Goal: Answer question/provide support: Share knowledge or assist other users

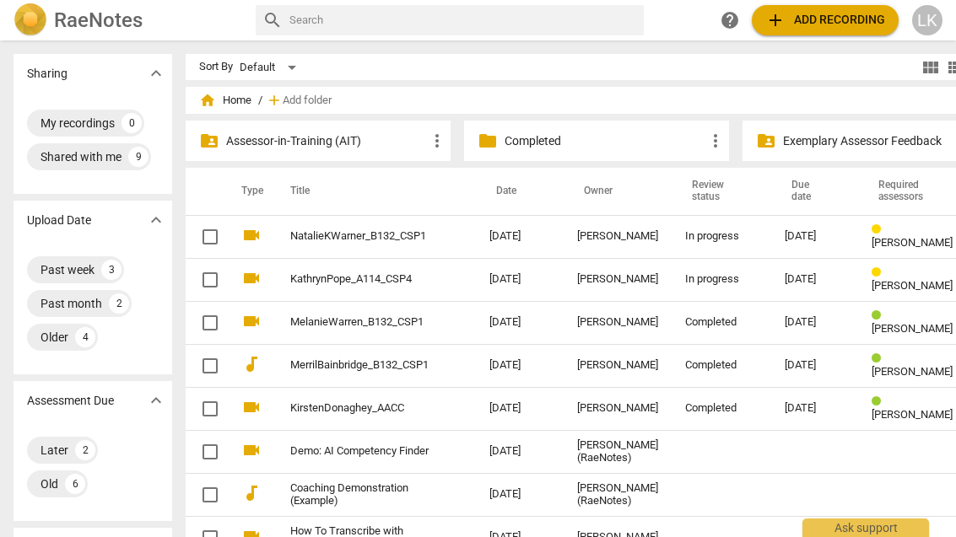
click at [404, 281] on link "KathrynPope_A114_CSP4" at bounding box center [359, 279] width 138 height 13
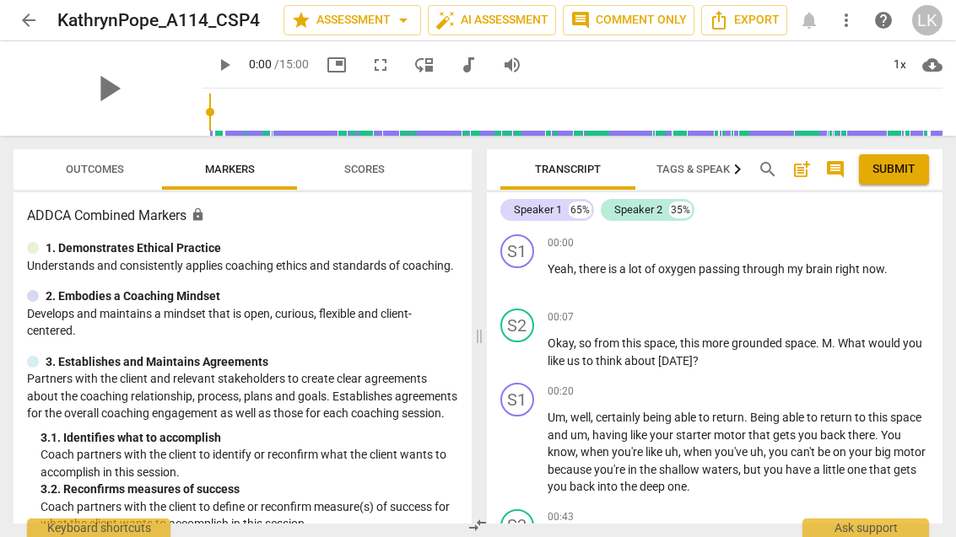
click at [369, 25] on span "star Assessment arrow_drop_down" at bounding box center [352, 20] width 122 height 20
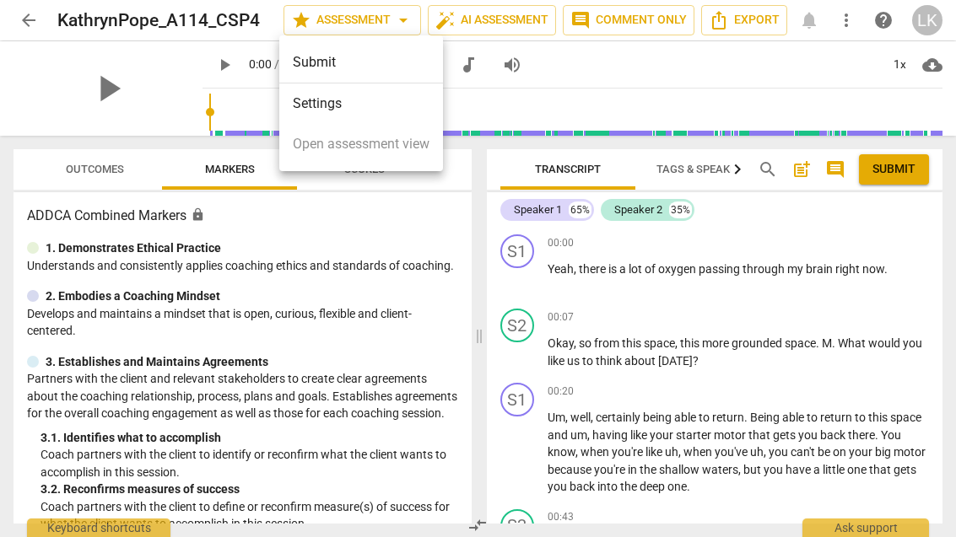
click at [393, 111] on li "Settings" at bounding box center [361, 104] width 164 height 40
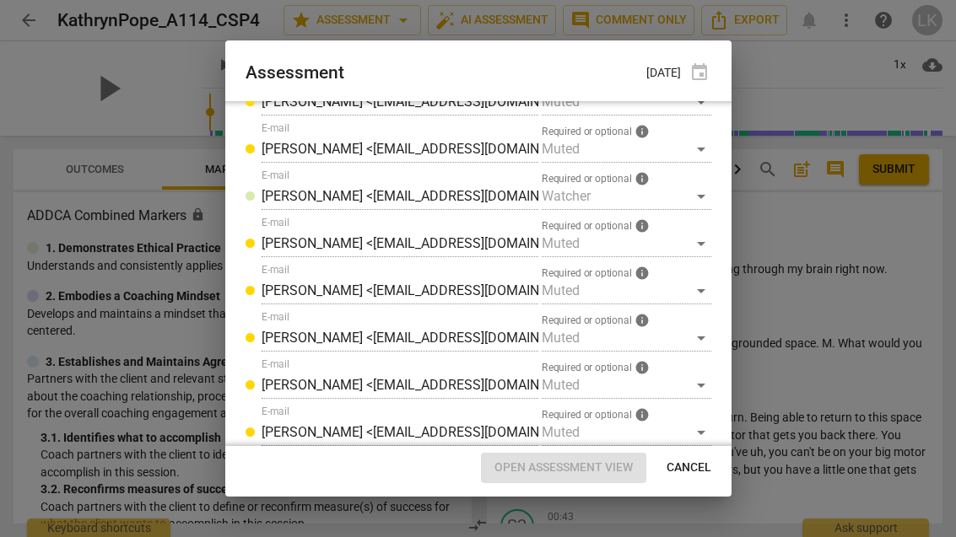
scroll to position [574, 0]
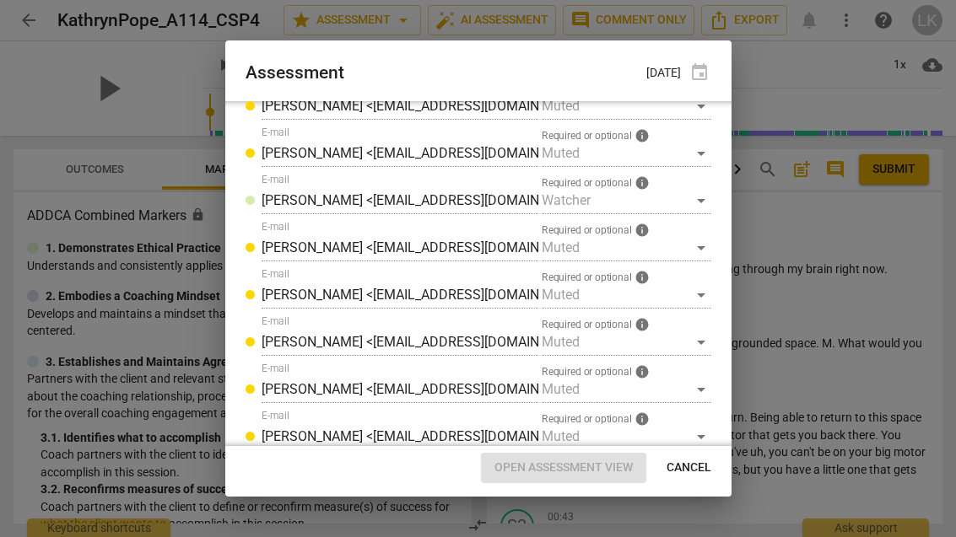
radio input "false"
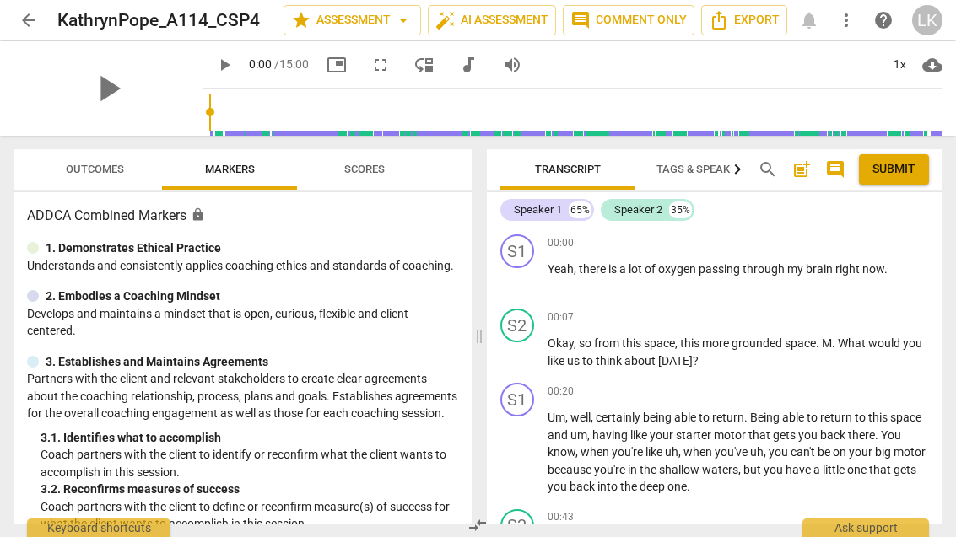
click at [42, 15] on span "arrow_back" at bounding box center [28, 20] width 30 height 20
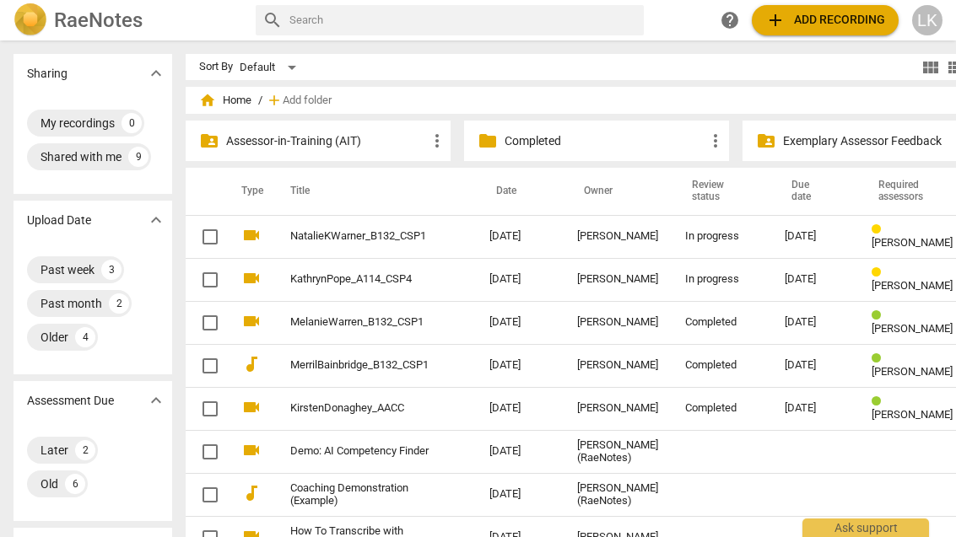
click at [441, 240] on td "NatalieKWarner_B132_CSP1" at bounding box center [373, 236] width 206 height 43
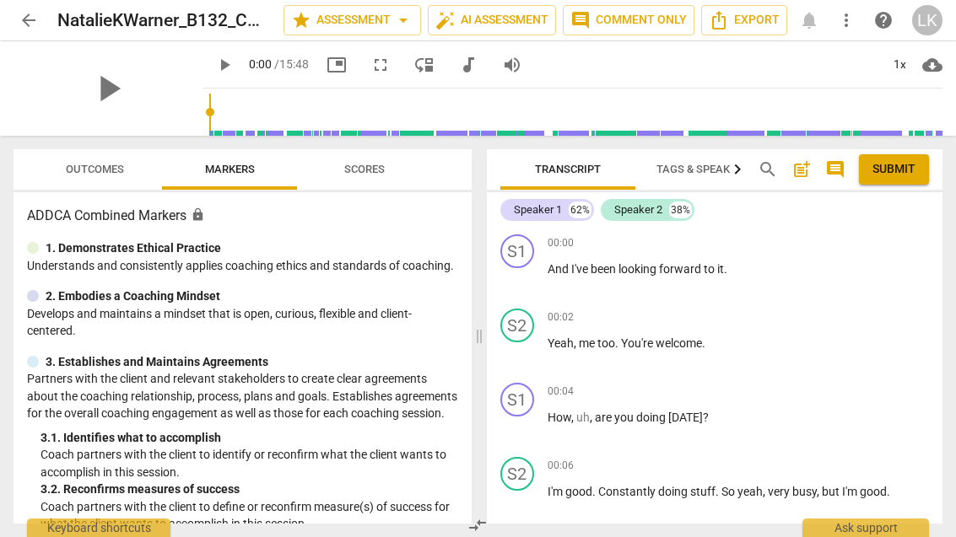
click at [531, 283] on span "play_arrow" at bounding box center [517, 279] width 27 height 20
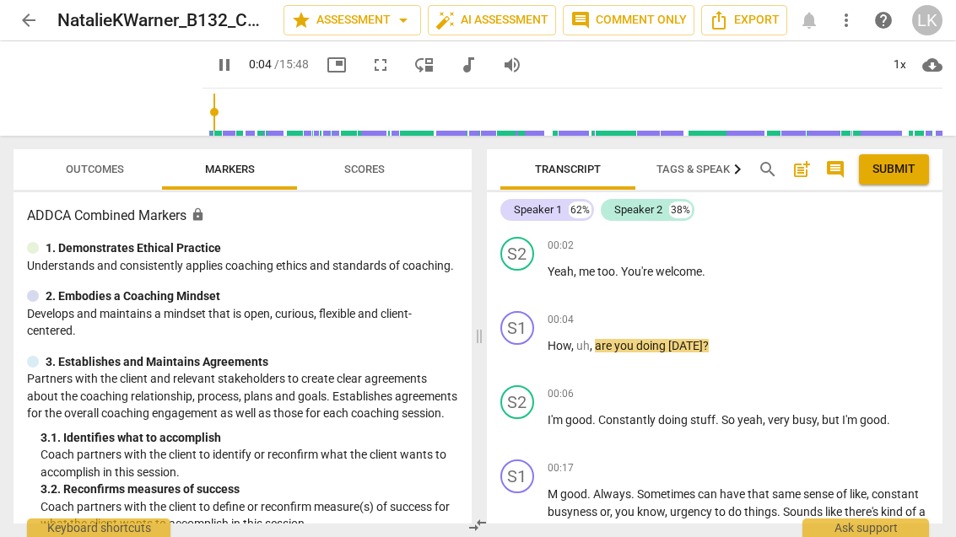
scroll to position [76, 0]
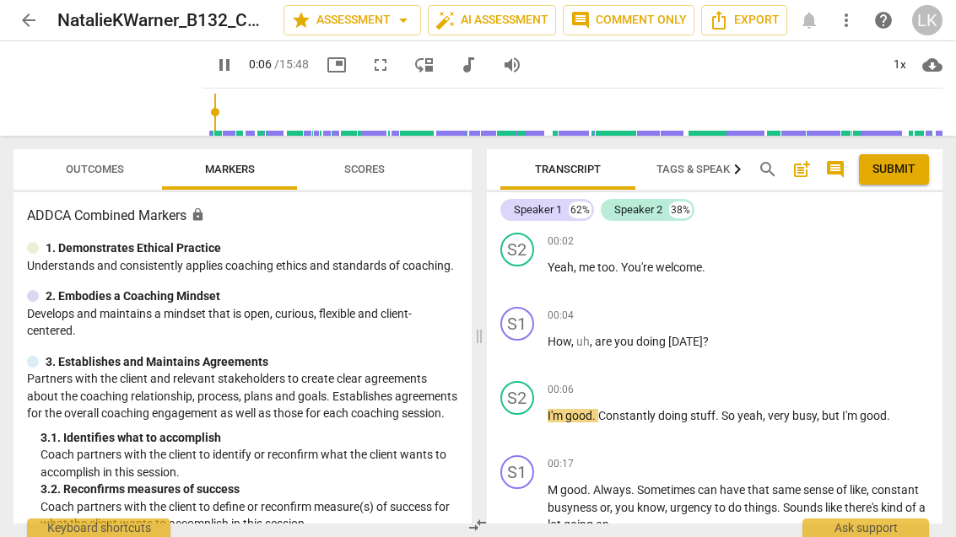
click at [529, 361] on span "pause" at bounding box center [517, 352] width 27 height 20
type input "7"
click at [848, 317] on div "+ Add competency" at bounding box center [878, 315] width 100 height 17
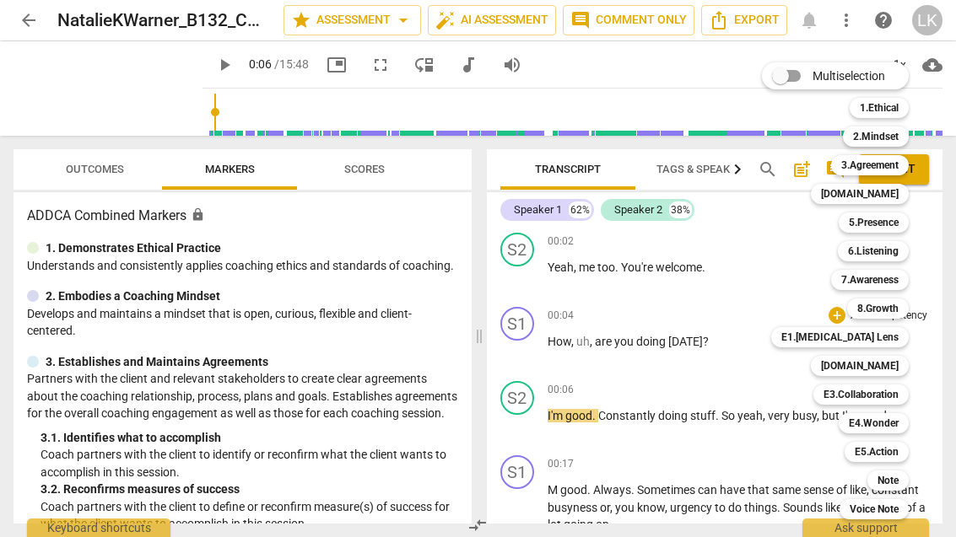
click at [886, 345] on b "E1.[MEDICAL_DATA] Lens" at bounding box center [839, 337] width 117 height 20
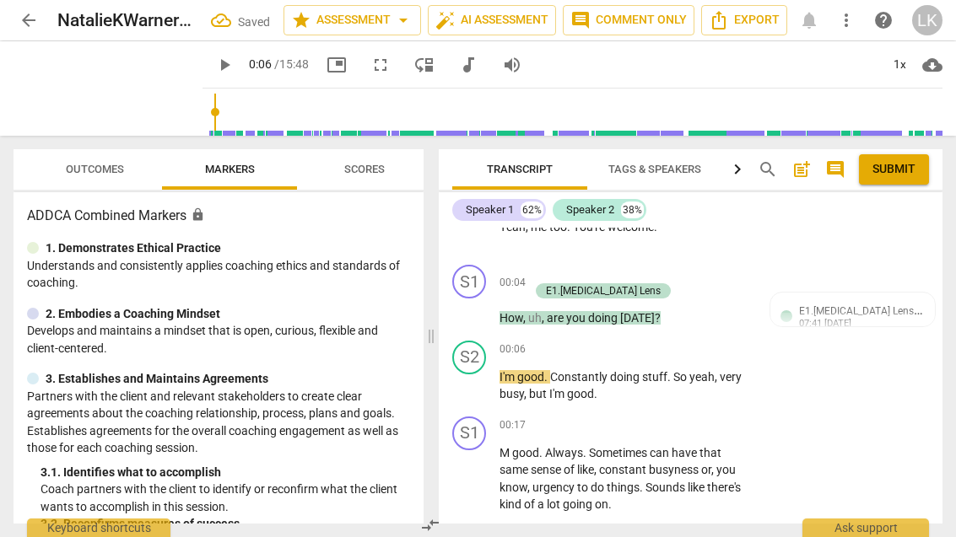
scroll to position [31, 0]
click at [876, 288] on div "S1 play_arrow pause 00:04 + Add competency E1.ADHD Lens keyboard_arrow_right Ho…" at bounding box center [691, 296] width 504 height 76
click at [870, 293] on div "E1.ADHD Lens Linda King 07:41 09-21-2025 lock Private Publish" at bounding box center [852, 330] width 164 height 74
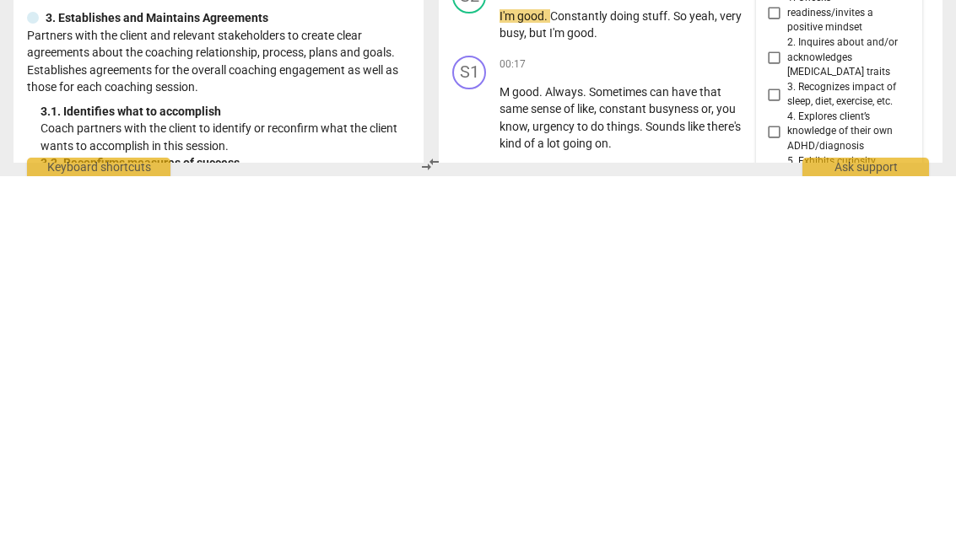
scroll to position [509, 0]
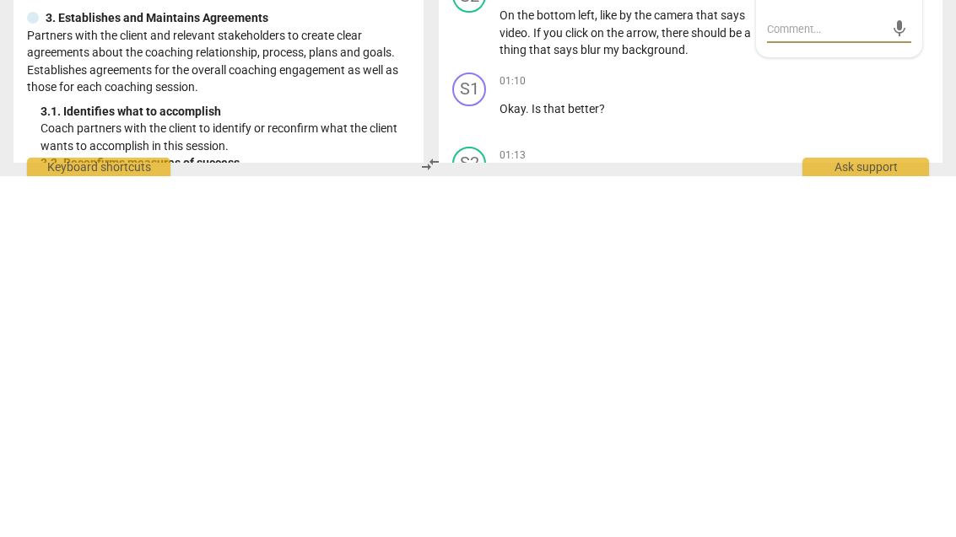
type textarea "N"
type textarea "Ni"
type textarea "Nic"
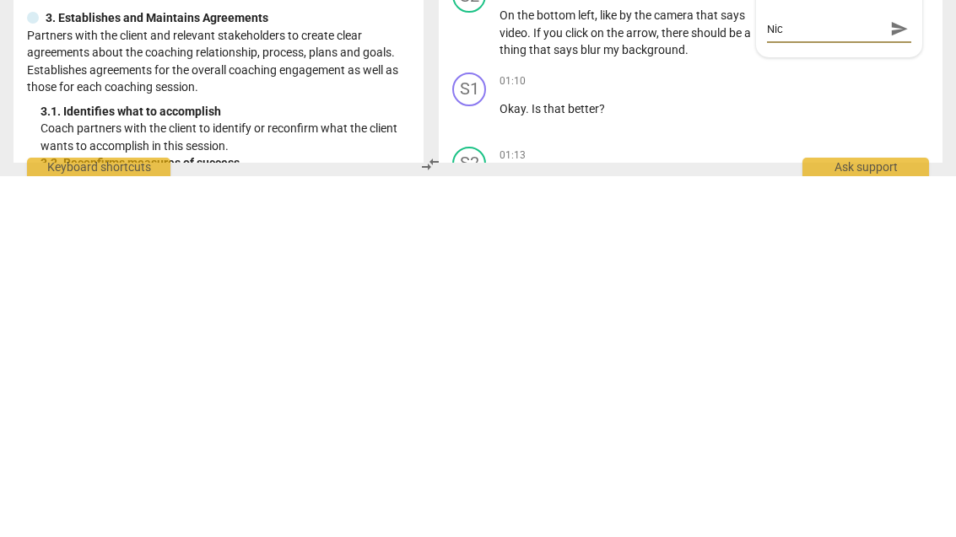
type textarea "Nice"
type textarea "Nice,"
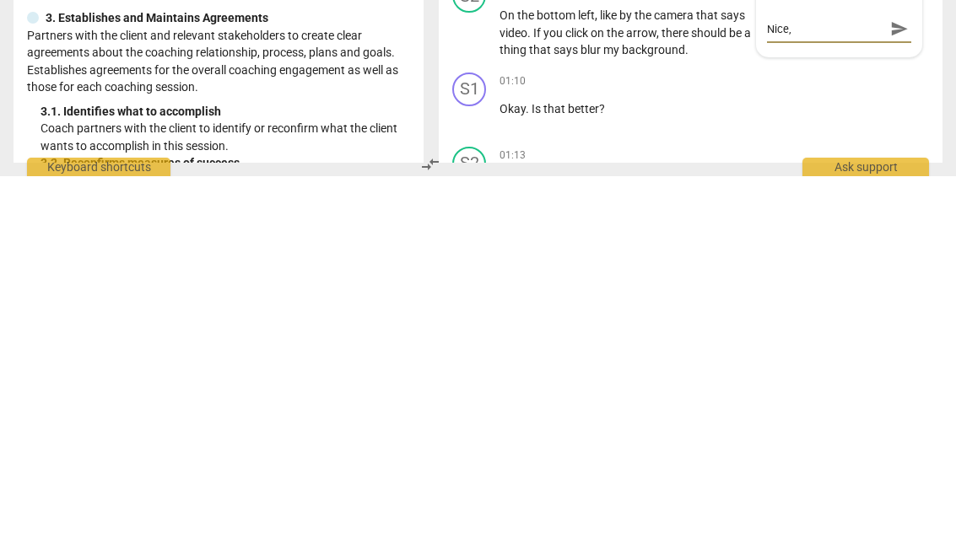
type textarea "Nice, Pl"
type textarea "Nice, Plea"
type textarea "Nice, Pleasa"
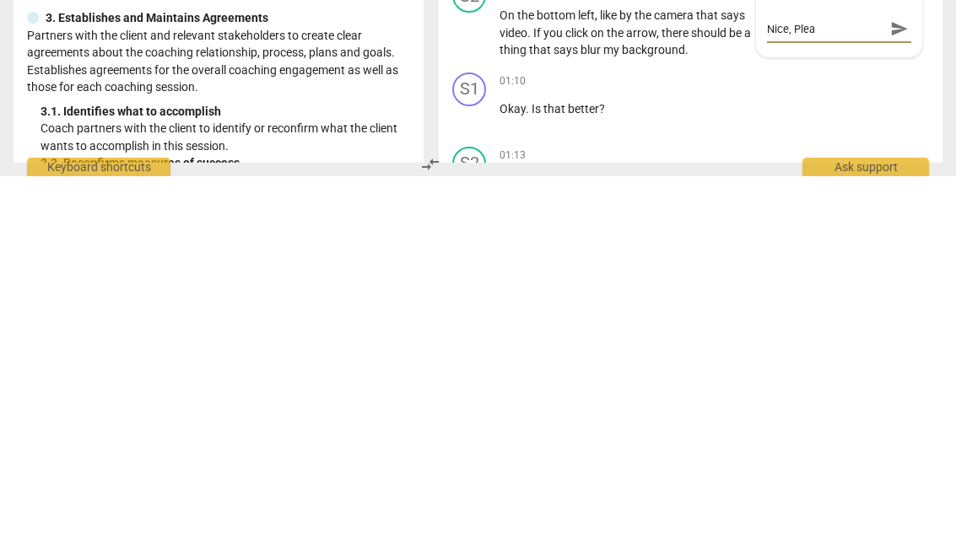
type textarea "Nice, Pleasa"
type textarea "Nice, Pleasant"
type textarea "Nice, Pleasant tone of"
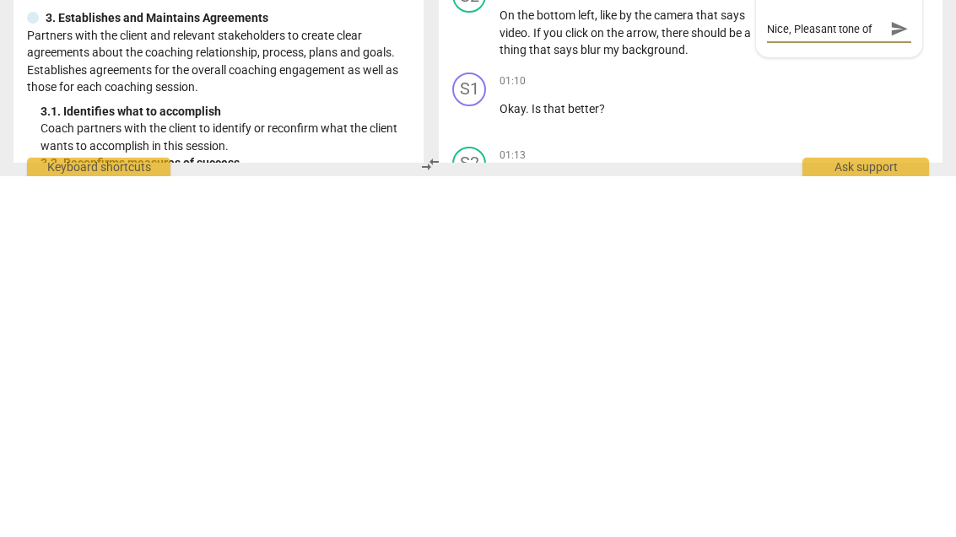
type textarea "Nice, Pleasant tone of voice"
type textarea "Nice, Pleasant tone of voice."
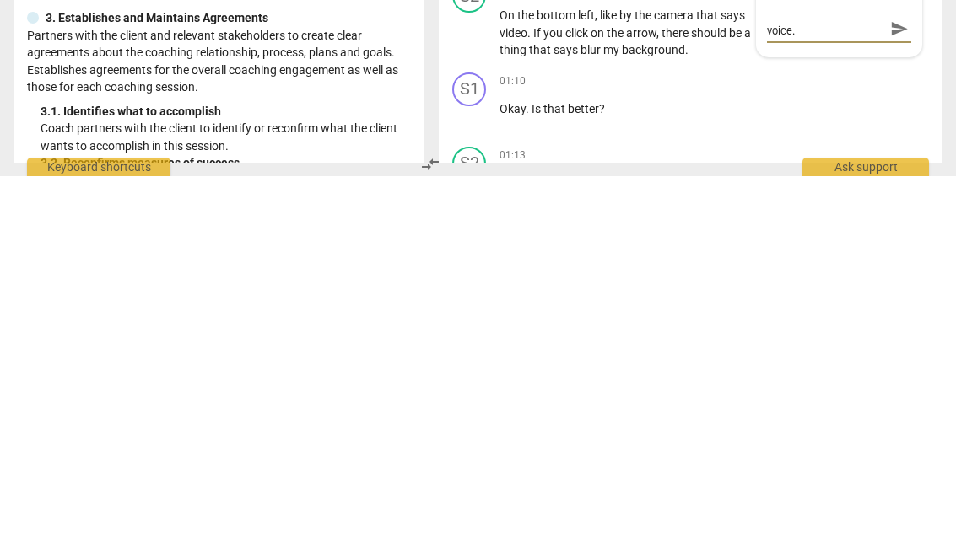
click at [896, 381] on span "send" at bounding box center [899, 390] width 19 height 19
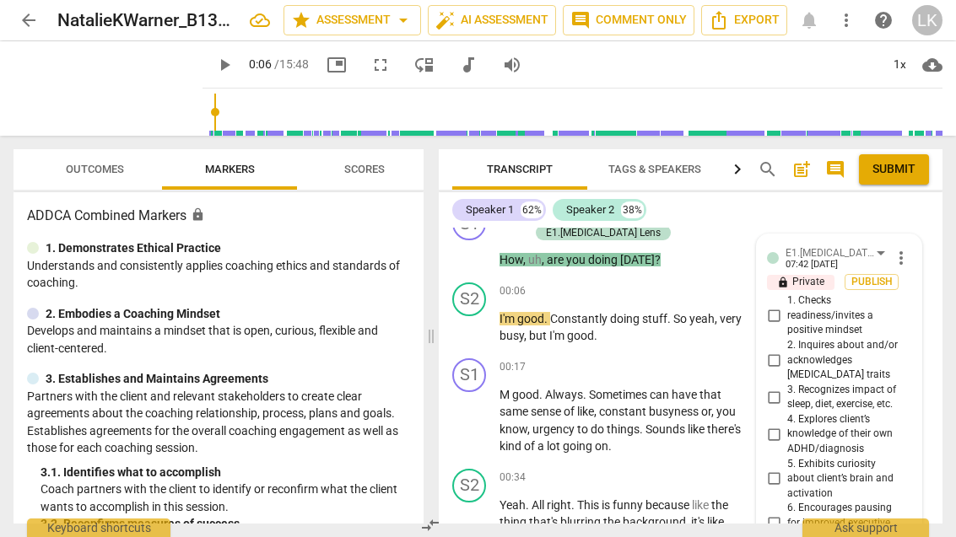
scroll to position [175, 0]
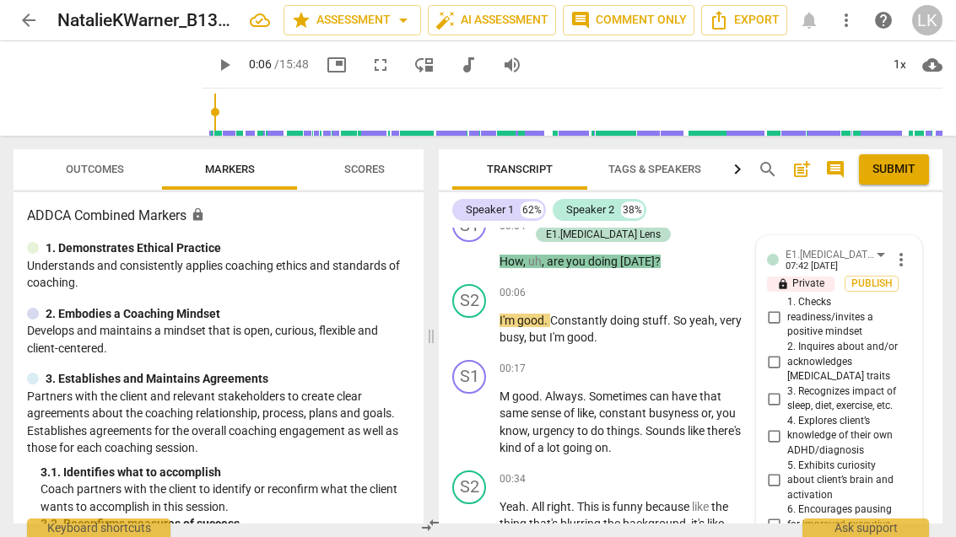
click at [781, 320] on input "1. Checks readiness/invites a positive mindset" at bounding box center [773, 318] width 27 height 20
checkbox input "true"
click at [904, 265] on span "more_vert" at bounding box center [901, 260] width 20 height 20
click at [920, 259] on li "Edit" at bounding box center [912, 260] width 58 height 32
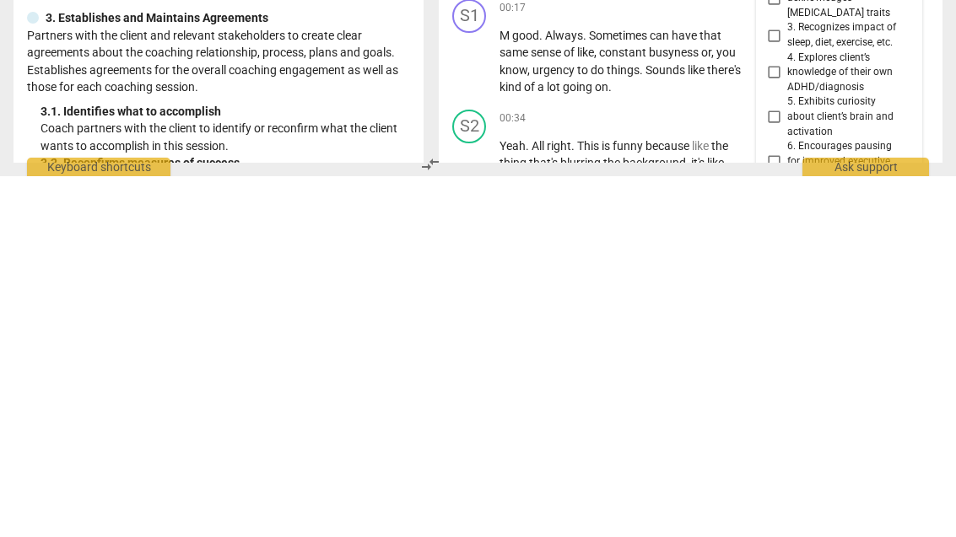
scroll to position [504, 0]
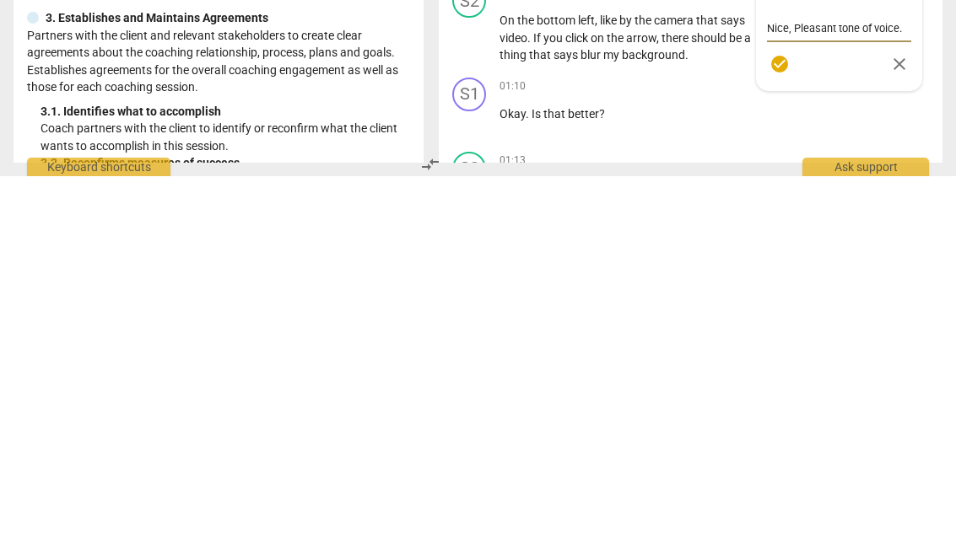
click at [828, 381] on textarea "Nice, Pleasant tone of voice." at bounding box center [839, 389] width 144 height 16
click at [841, 381] on textarea "Nice, Pleasant tone of voice." at bounding box center [839, 389] width 144 height 16
type textarea "Nice, Pleasanttone of voice."
type textarea "Nice, Pleasantone of voice."
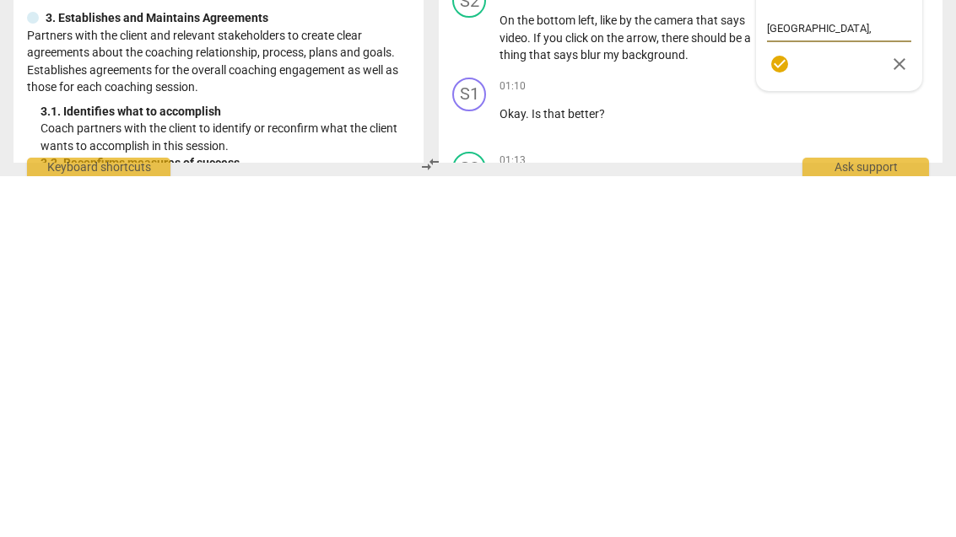
type textarea "Nice, Pleasatone of voice."
type textarea "Nice, Pleastone of voice."
type textarea "Nice, Pleatone of voice."
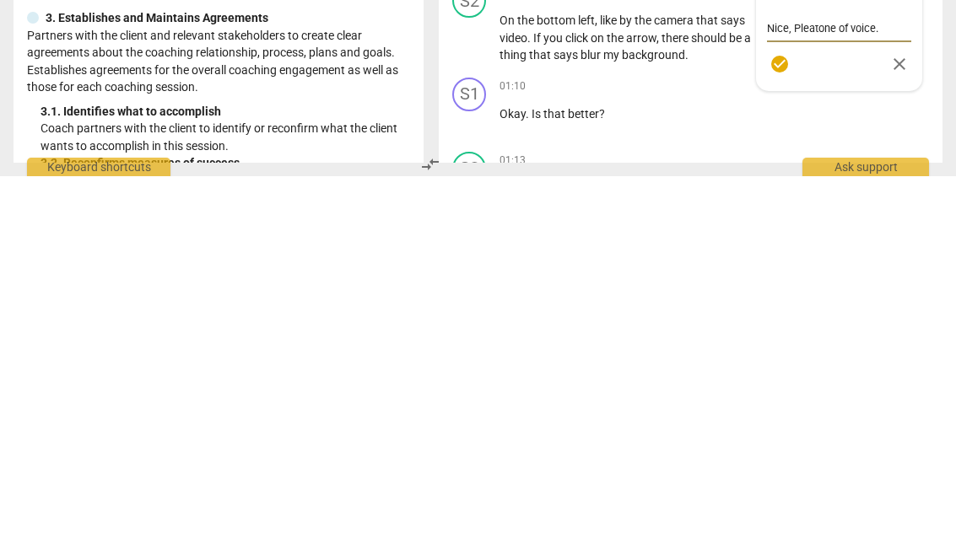
type textarea "Nice, Pletone of voice."
type textarea "Nice, Pltone of voice."
type textarea "Nice, Ptone of voice."
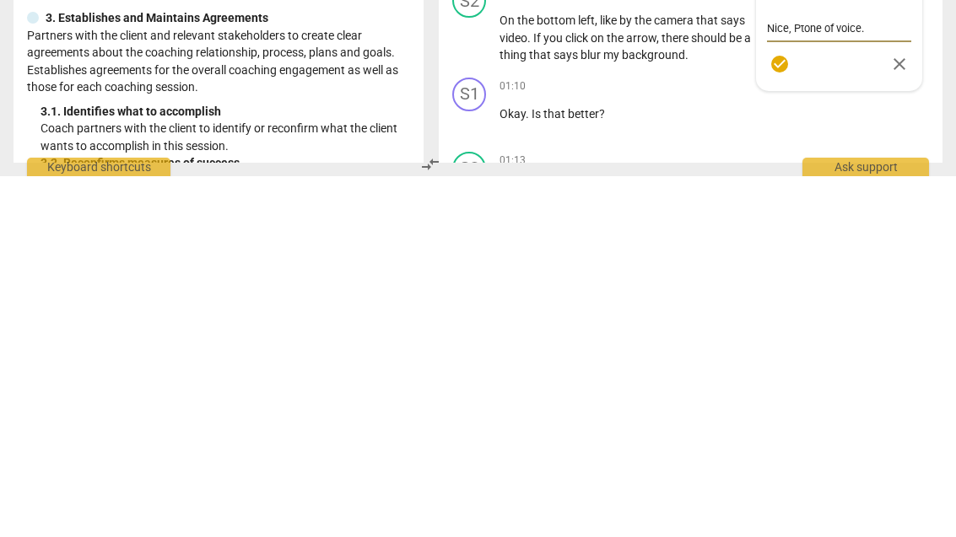
type textarea "Nice, tone of voice."
type textarea "Nice, ptone of voice."
type textarea "Nice, pltone of voice."
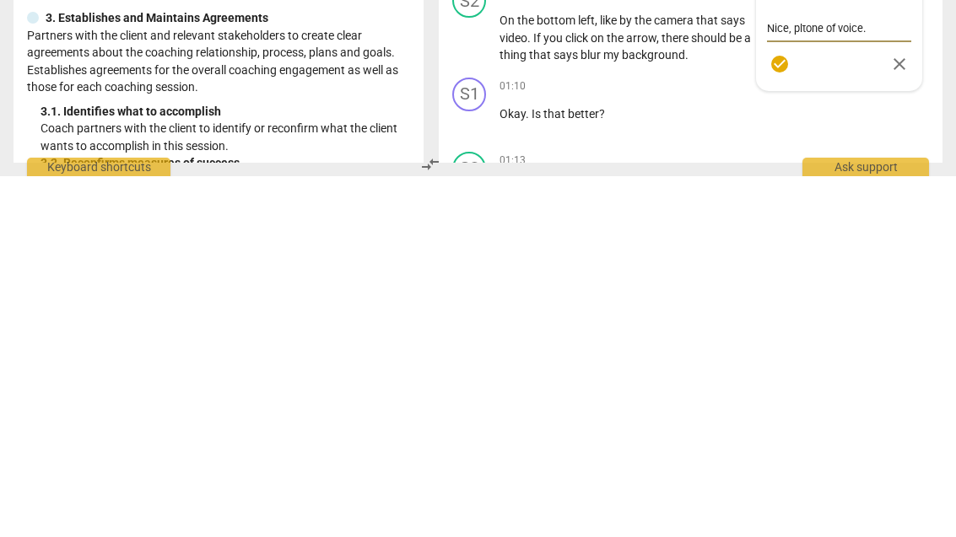
type textarea "Nice, pltone of voice."
type textarea "Nice, pletone of voice."
type textarea "Nice, pleatone of voice."
type textarea "Nice, pleastone of voice."
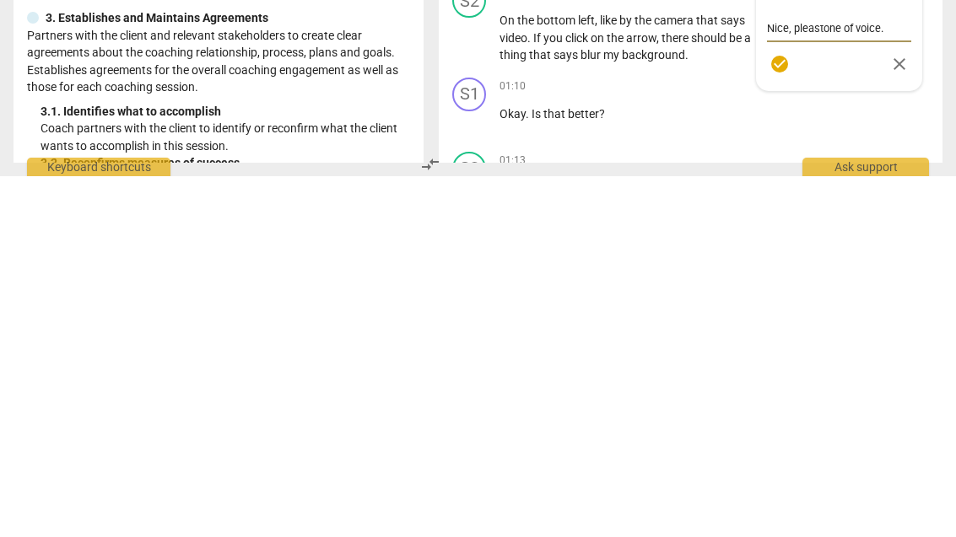
type textarea "Nice, pleasatone of voice."
type textarea "Nice, pleasanttone of voice."
type textarea "Nice, pleasant tone of voice."
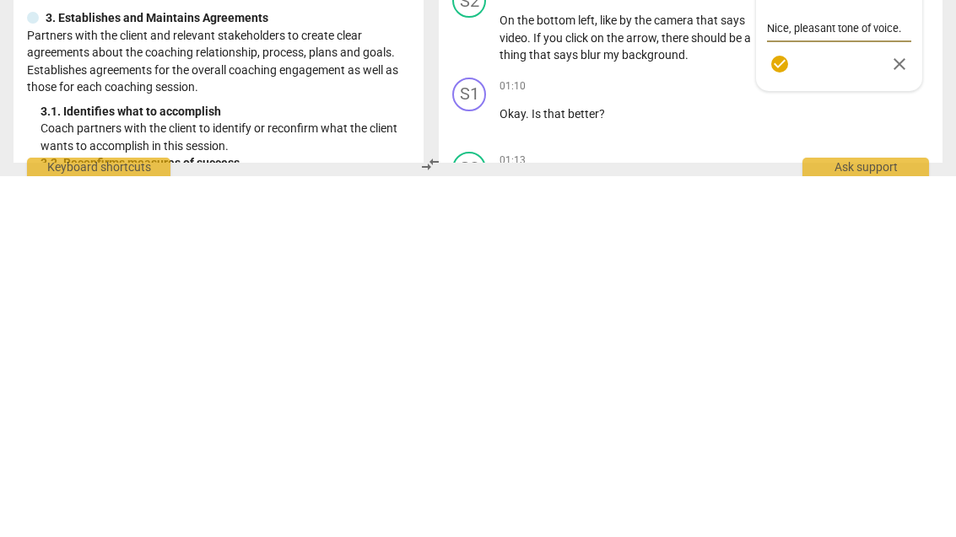
click at [786, 415] on span "check_circle" at bounding box center [779, 425] width 20 height 20
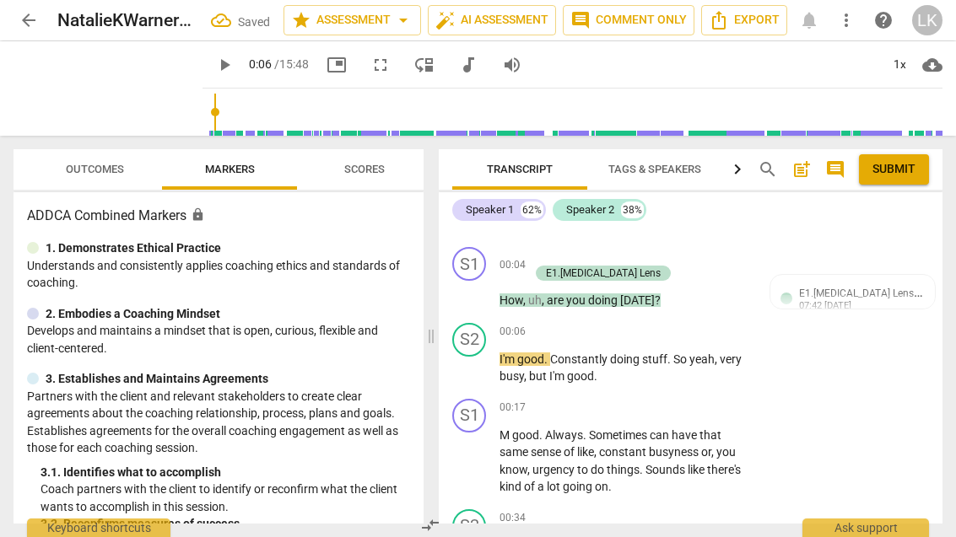
scroll to position [132, 0]
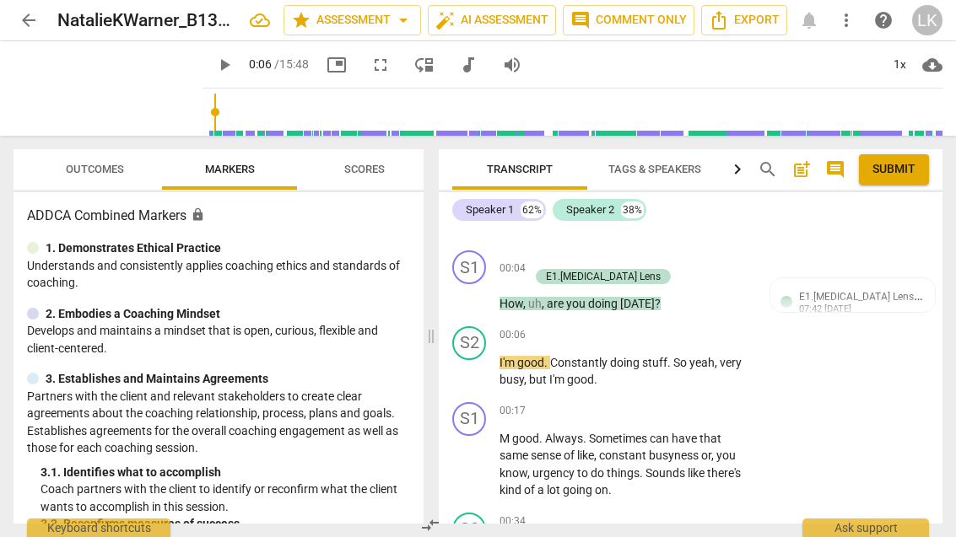
click at [477, 375] on span "play_arrow" at bounding box center [470, 372] width 20 height 20
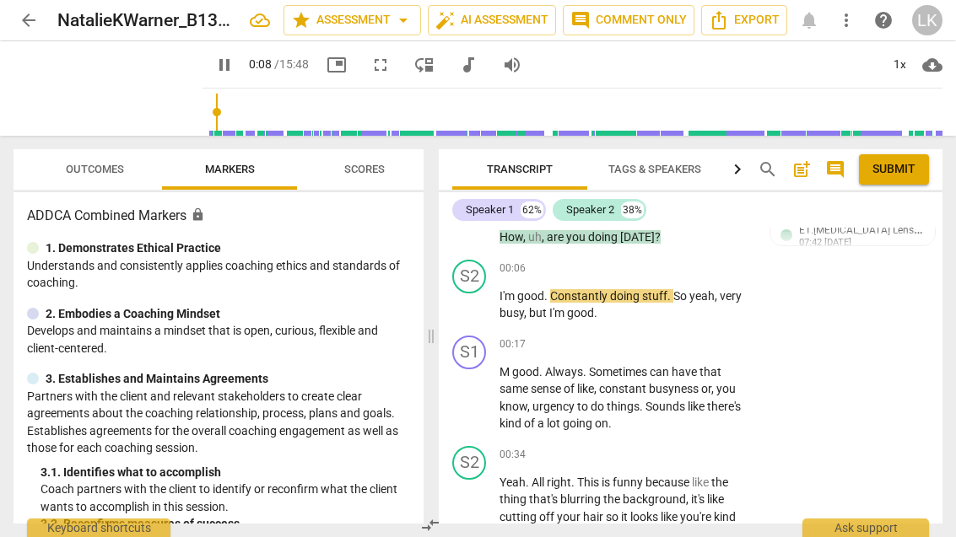
scroll to position [204, 0]
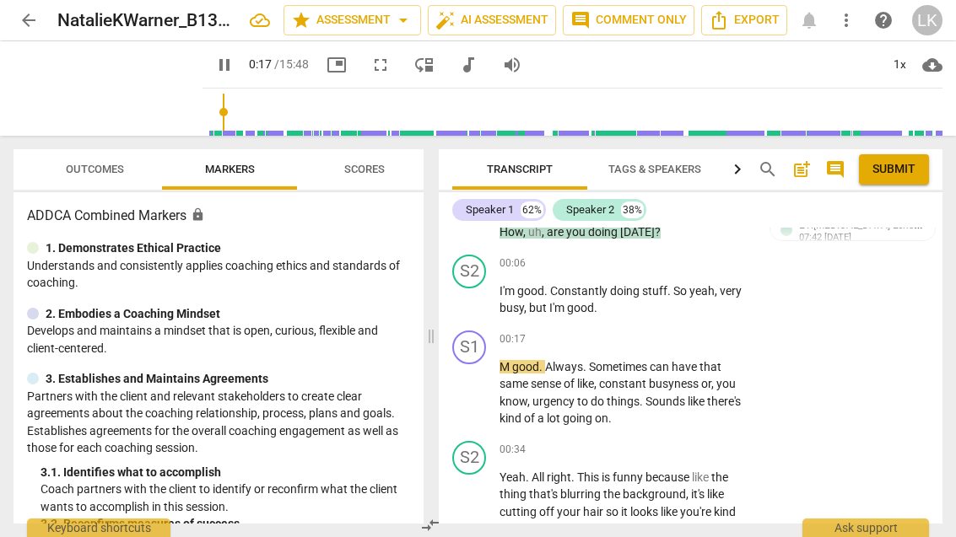
click at [481, 303] on span "pause" at bounding box center [469, 300] width 27 height 20
type input "18"
click at [651, 270] on div "+" at bounding box center [647, 264] width 17 height 17
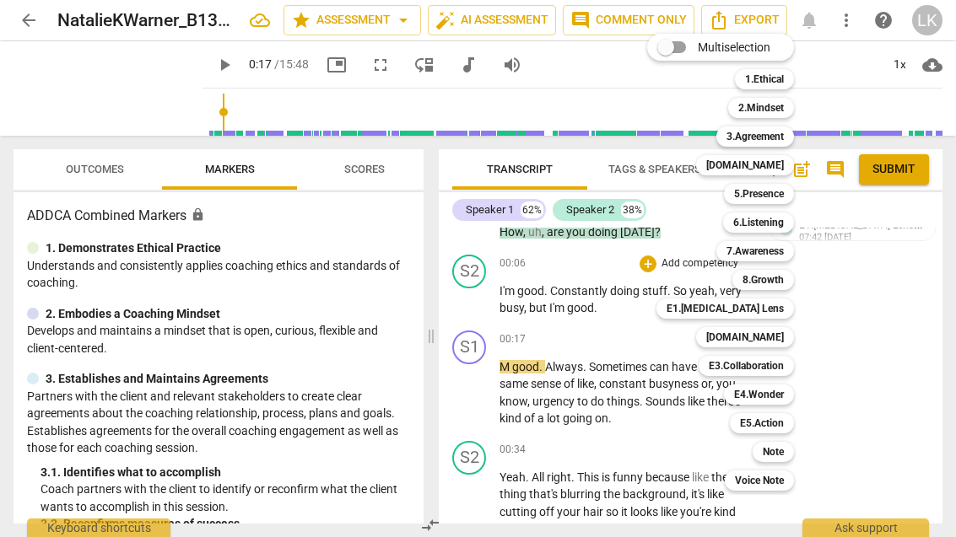
click at [774, 197] on b "5.Presence" at bounding box center [759, 194] width 50 height 20
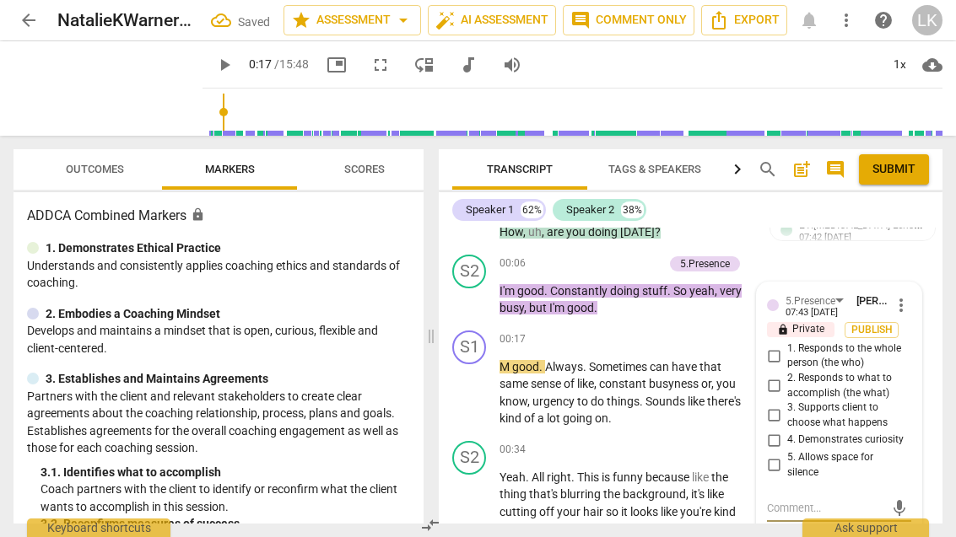
click at [780, 457] on input "5. Allows space for silence" at bounding box center [773, 466] width 27 height 20
checkbox input "true"
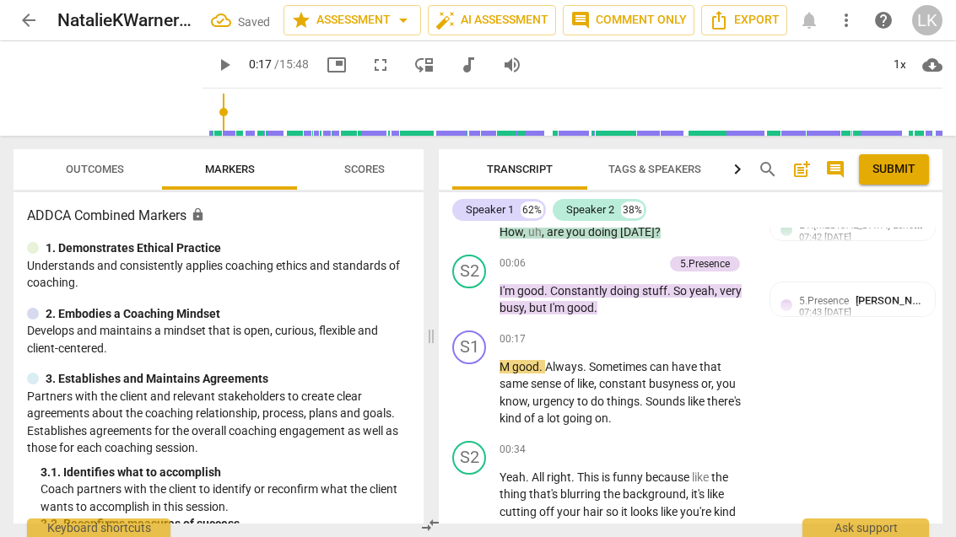
click at [477, 397] on span "play_arrow" at bounding box center [470, 393] width 20 height 20
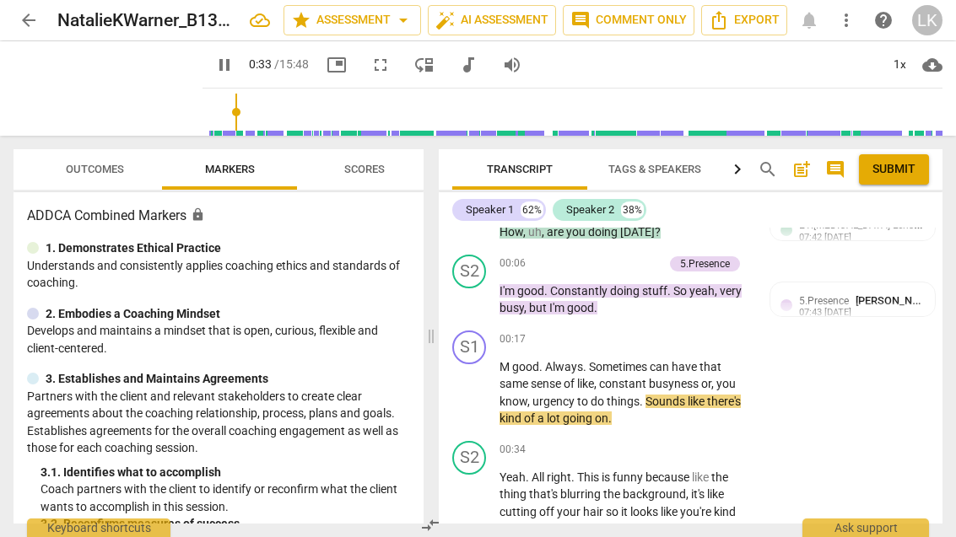
click at [476, 402] on button "pause" at bounding box center [469, 393] width 27 height 27
type input "34"
click at [655, 342] on div "+" at bounding box center [647, 340] width 17 height 17
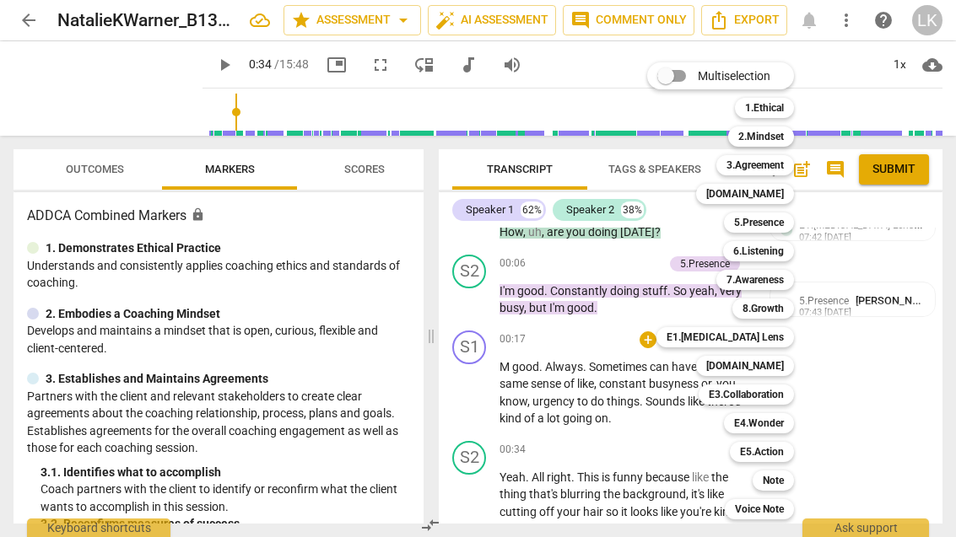
click at [793, 200] on div "[DOMAIN_NAME]" at bounding box center [745, 194] width 98 height 20
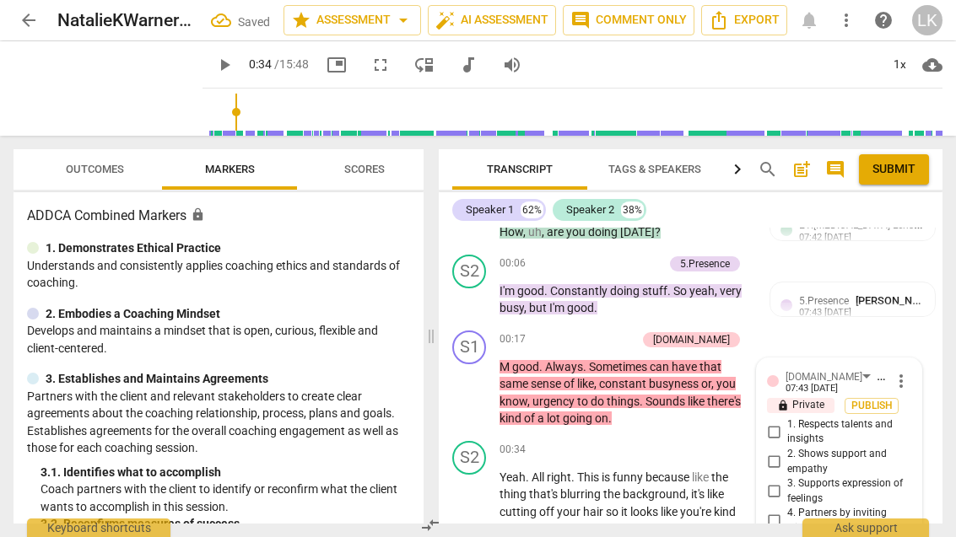
scroll to position [385, 0]
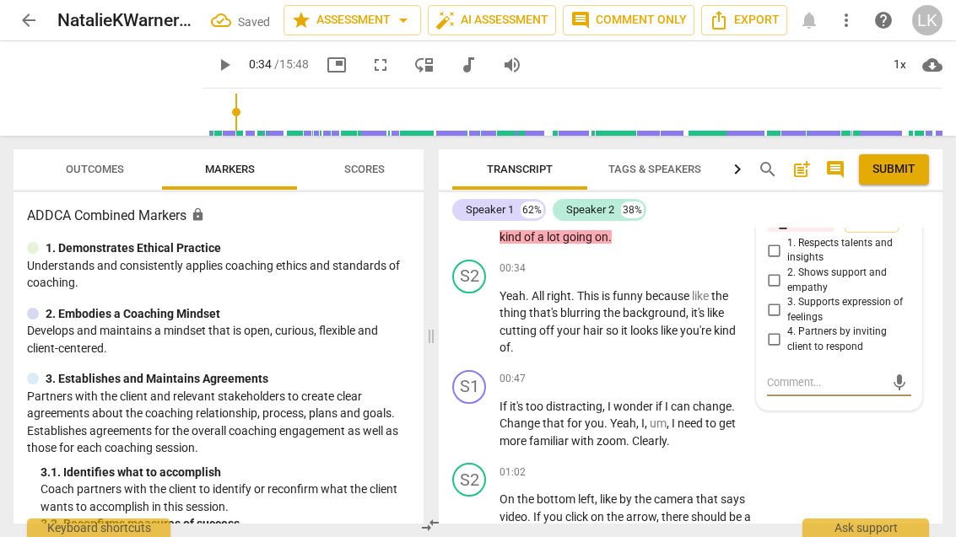
click at [787, 281] on input "2. Shows support and empathy" at bounding box center [773, 281] width 27 height 20
checkbox input "true"
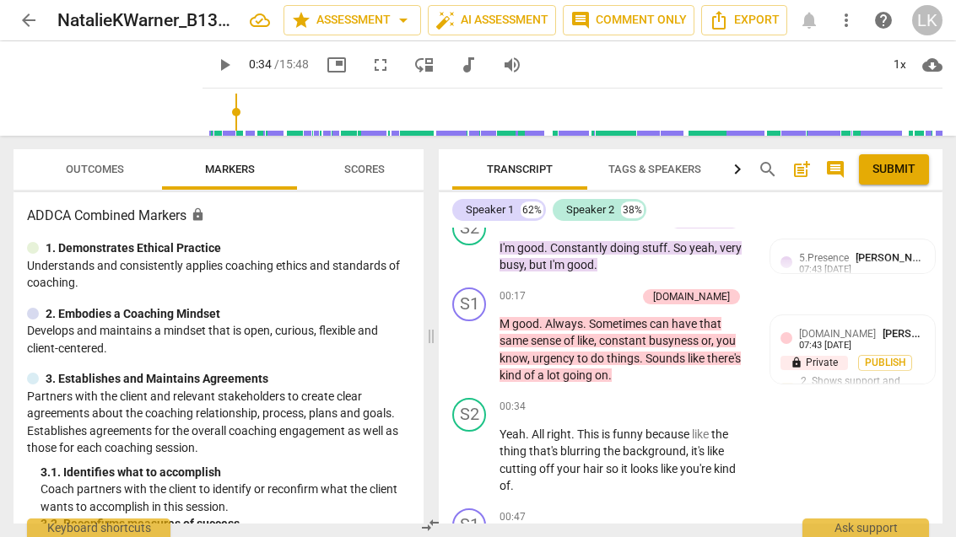
scroll to position [247, 0]
click at [553, 299] on div "+" at bounding box center [544, 296] width 17 height 17
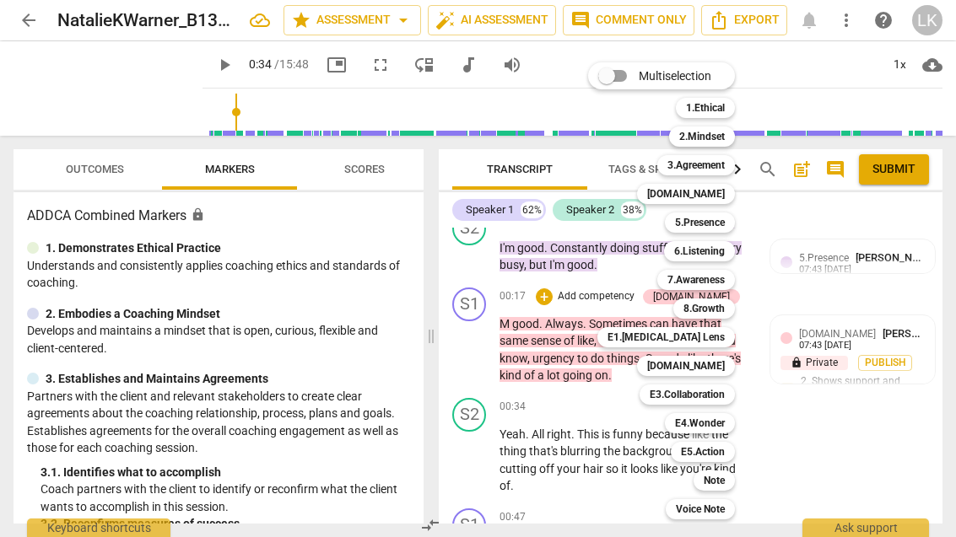
click at [725, 369] on b "[DOMAIN_NAME]" at bounding box center [686, 366] width 78 height 20
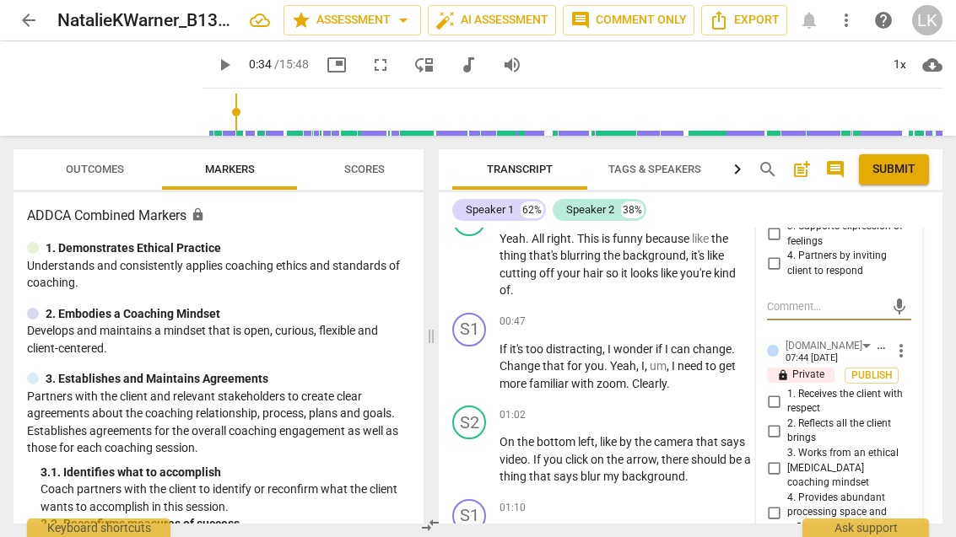
scroll to position [469, 0]
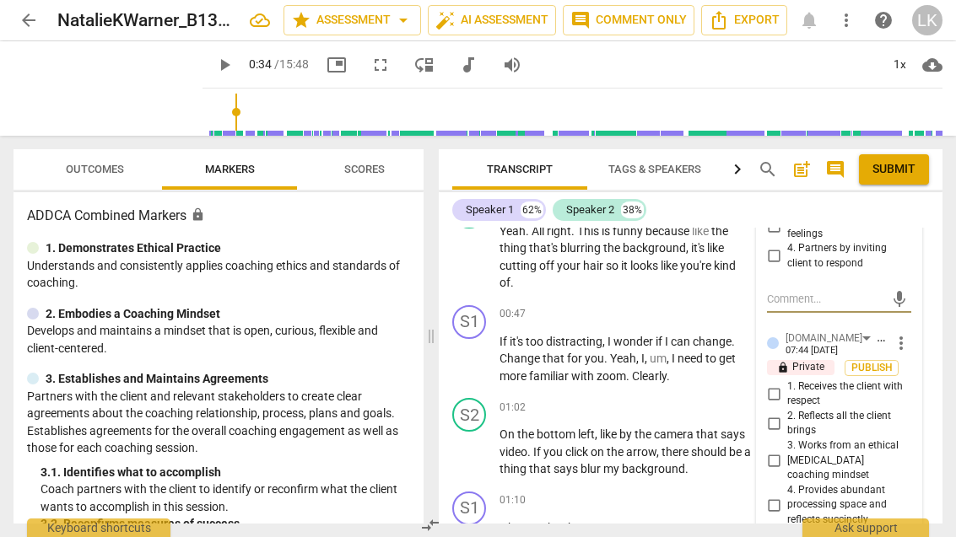
click at [781, 385] on input "1. Receives the client with respect" at bounding box center [773, 394] width 27 height 20
checkbox input "true"
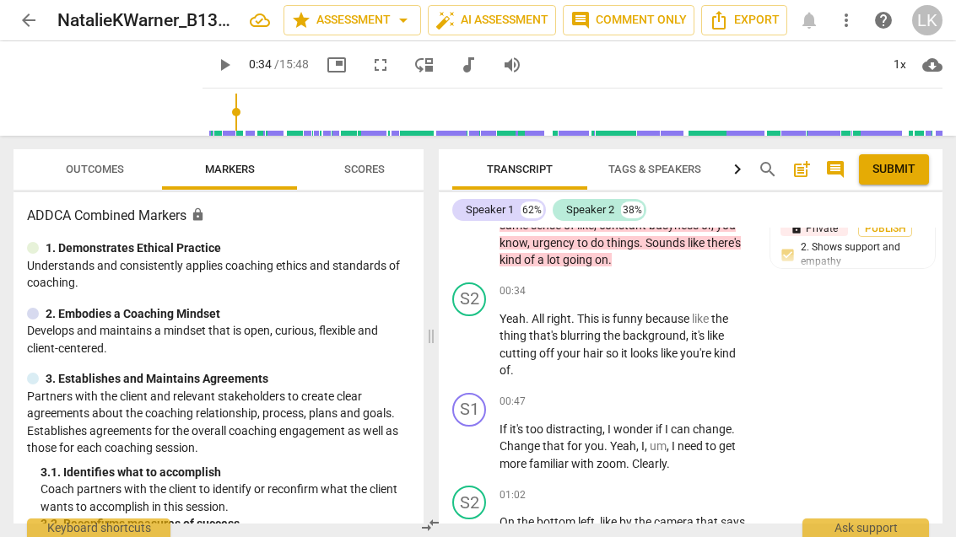
scroll to position [382, 0]
click at [483, 340] on span "play_arrow" at bounding box center [469, 344] width 27 height 20
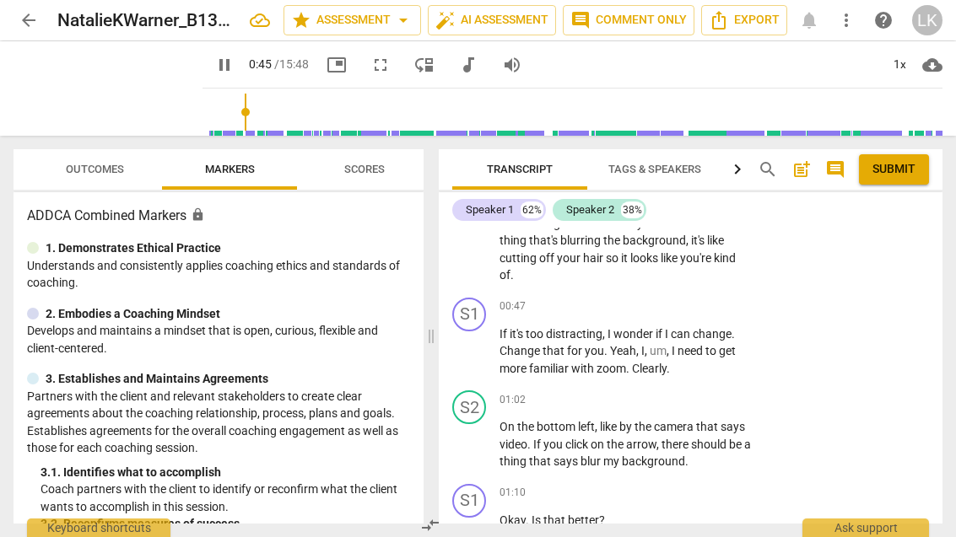
scroll to position [477, 0]
click at [476, 350] on span "pause" at bounding box center [470, 351] width 20 height 20
type input "56"
click at [651, 299] on div "+" at bounding box center [647, 306] width 17 height 17
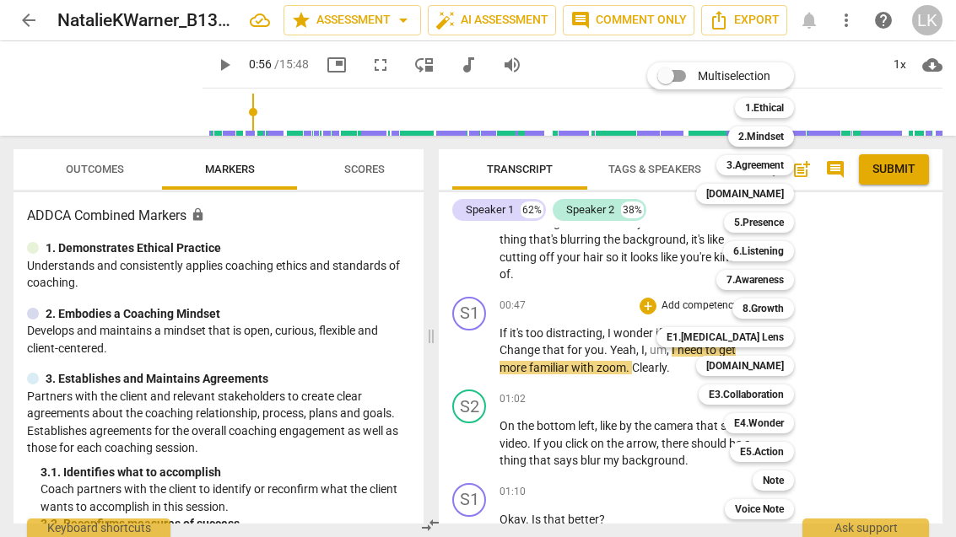
click at [779, 366] on b "[DOMAIN_NAME]" at bounding box center [745, 366] width 78 height 20
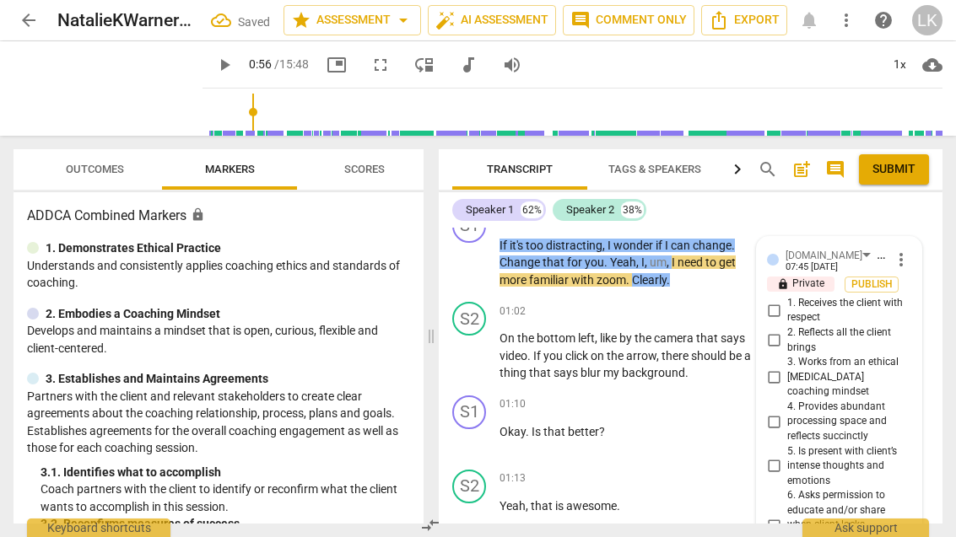
scroll to position [565, 0]
click at [782, 309] on input "1. Receives the client with respect" at bounding box center [773, 310] width 27 height 20
checkbox input "true"
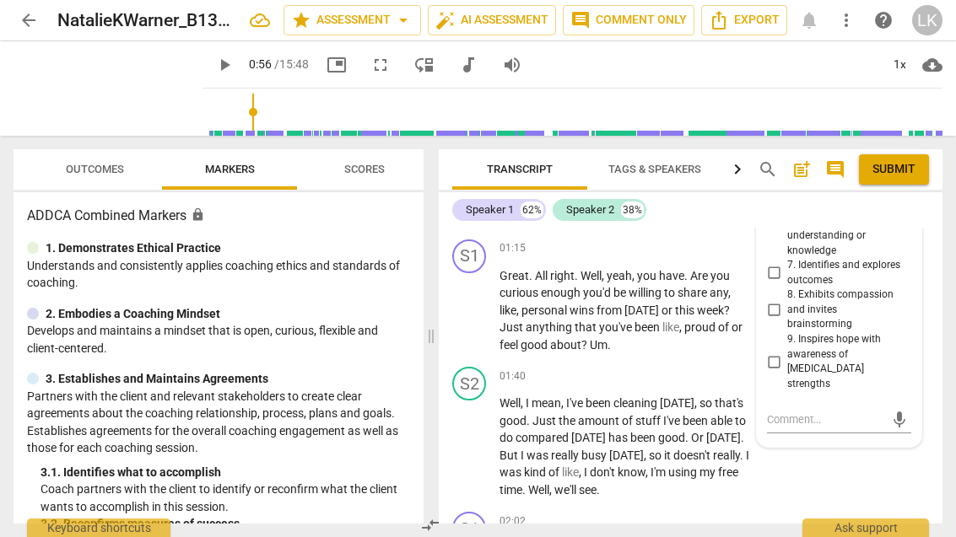
scroll to position [870, 0]
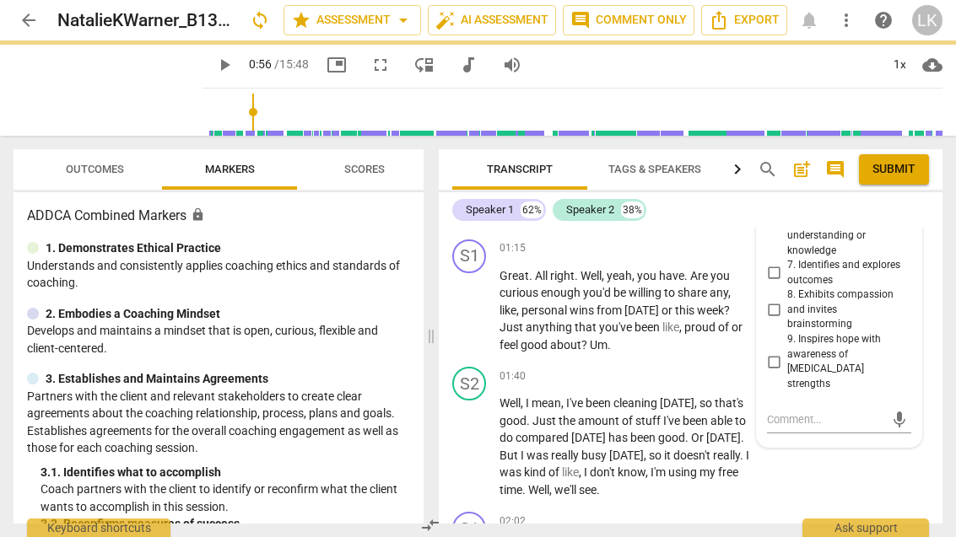
click at [826, 412] on textarea at bounding box center [825, 420] width 117 height 16
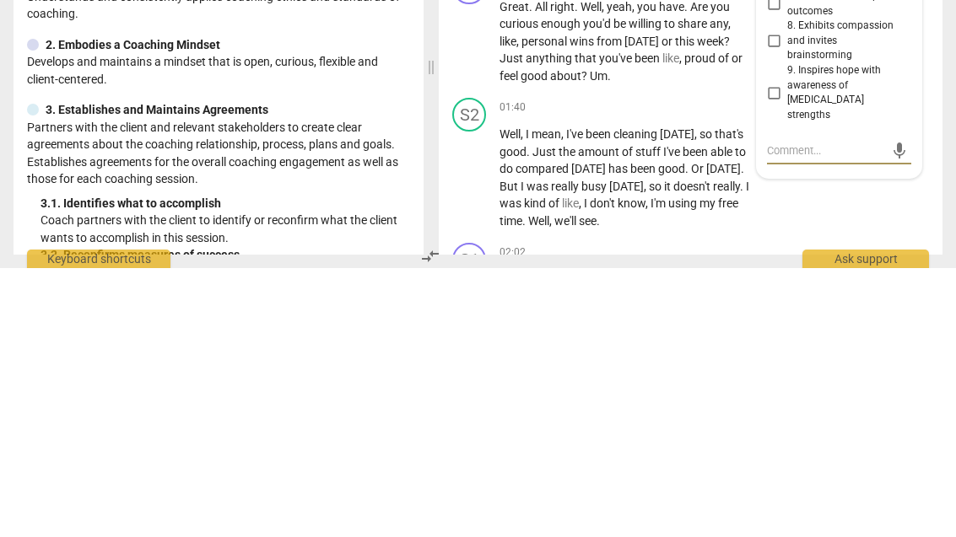
type textarea "T"
type textarea "Thi"
type textarea "This"
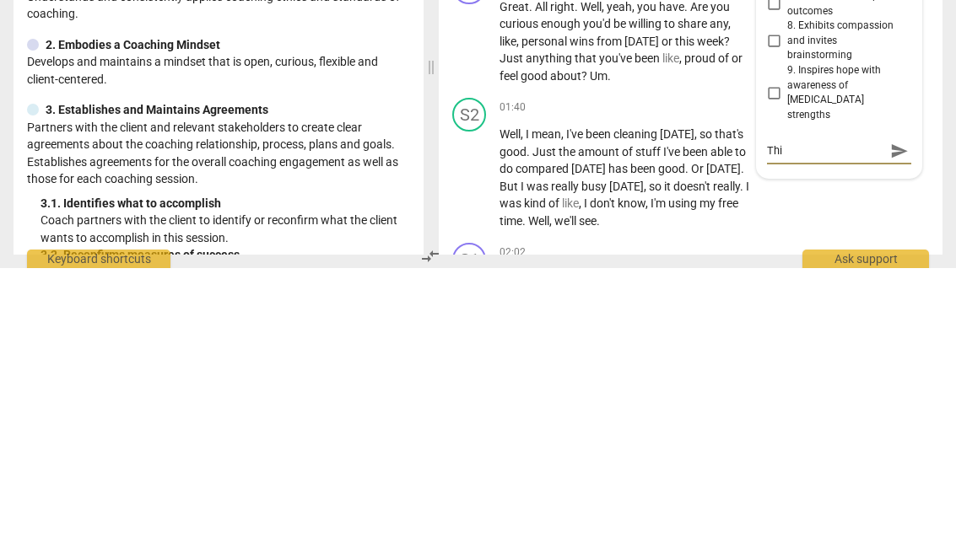
type textarea "This"
type textarea "This was"
type textarea "This was nice"
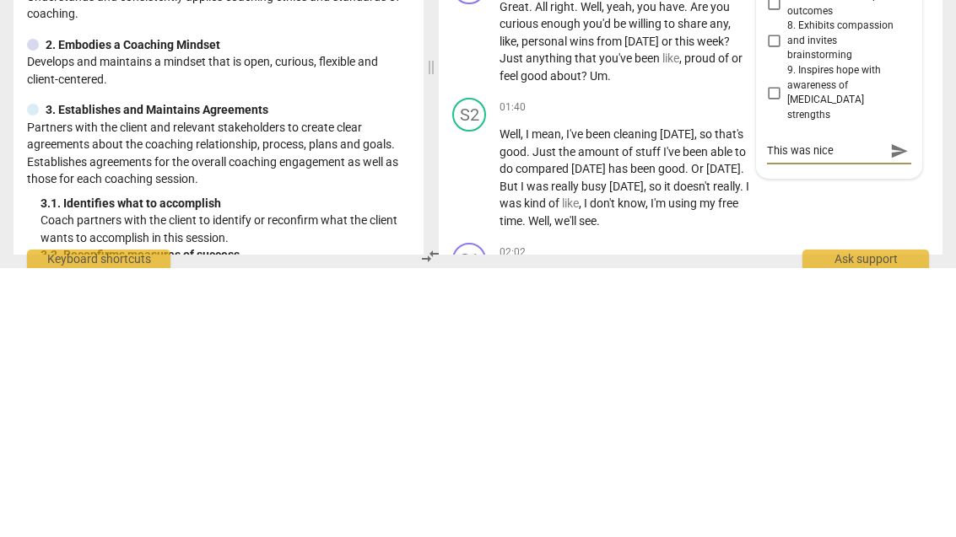
type textarea "This was nice,"
type textarea "This was nice, and"
type textarea "This was nice, and I"
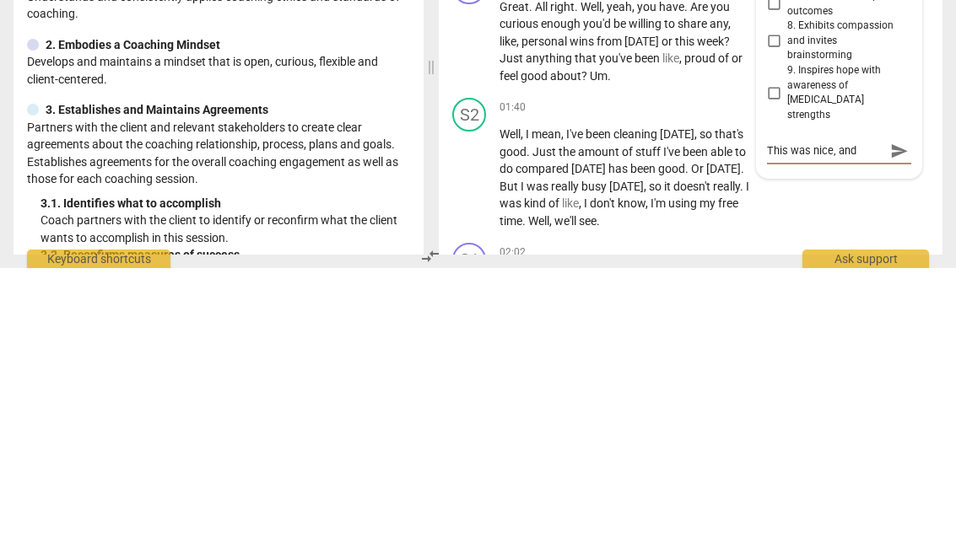
type textarea "This was nice, and I"
type textarea "This was nice, and I appreciate your"
type textarea "This was nice, and I appreciate your honest"
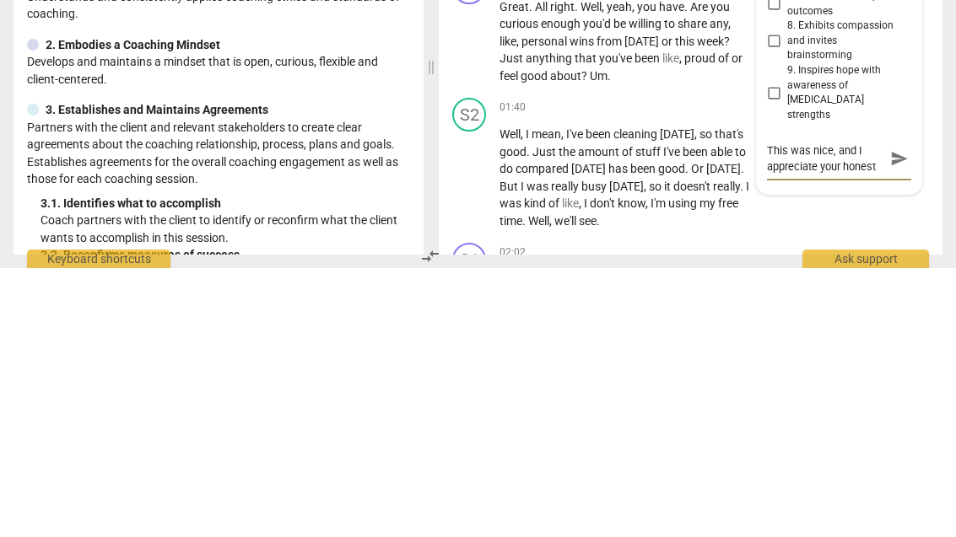
type textarea "This was nice, and I appreciate your honesty"
type textarea "This was nice, and I appreciate your honesty about"
type textarea "This was nice, and I appreciate your honesty about you are"
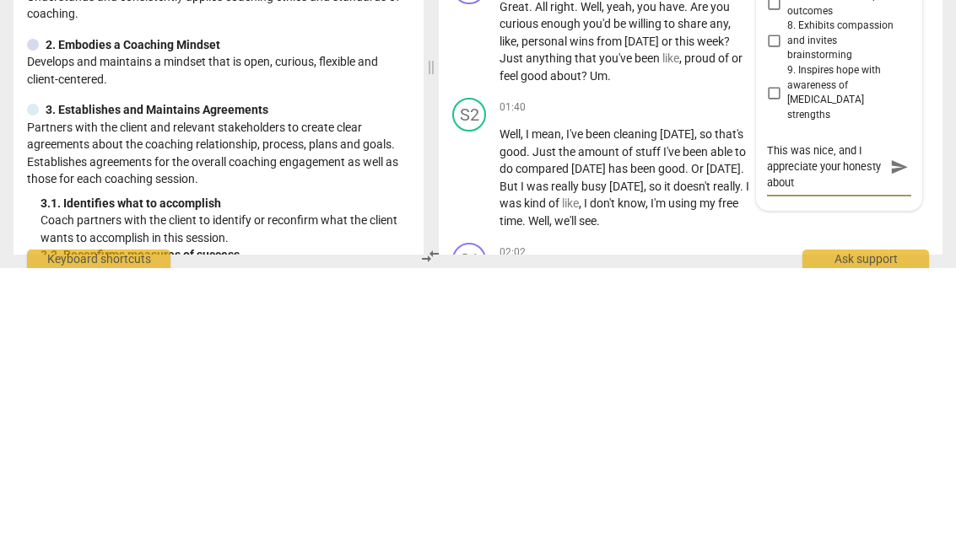
type textarea "This was nice, and I appreciate your honesty about you are"
type textarea "This was nice, and I appreciate your honesty about you’re not"
type textarea "This was nice, and I appreciate your honesty about you’re not know"
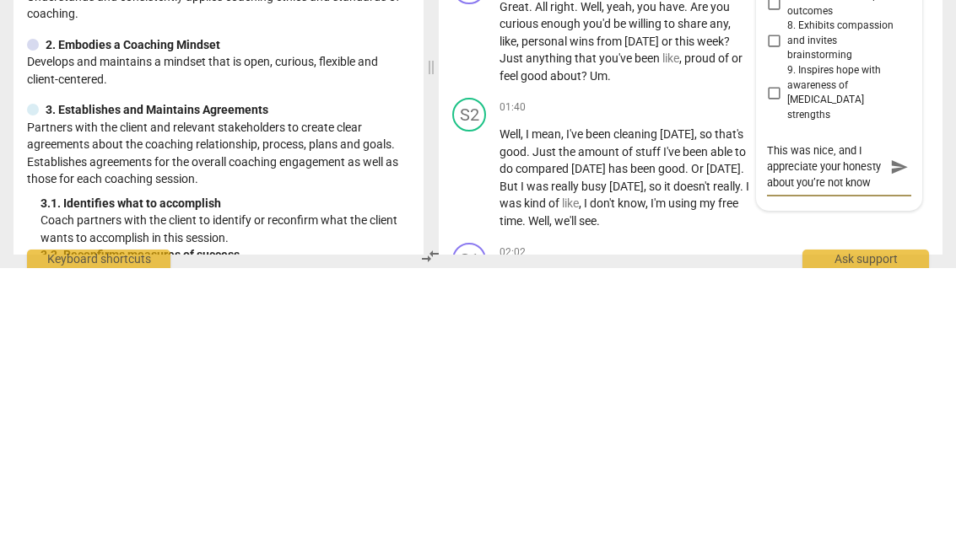
type textarea "This was nice, and I appreciate your honesty about you’re not knowing"
type textarea "This was nice, and I appreciate your honesty about you’re not knowing a lot"
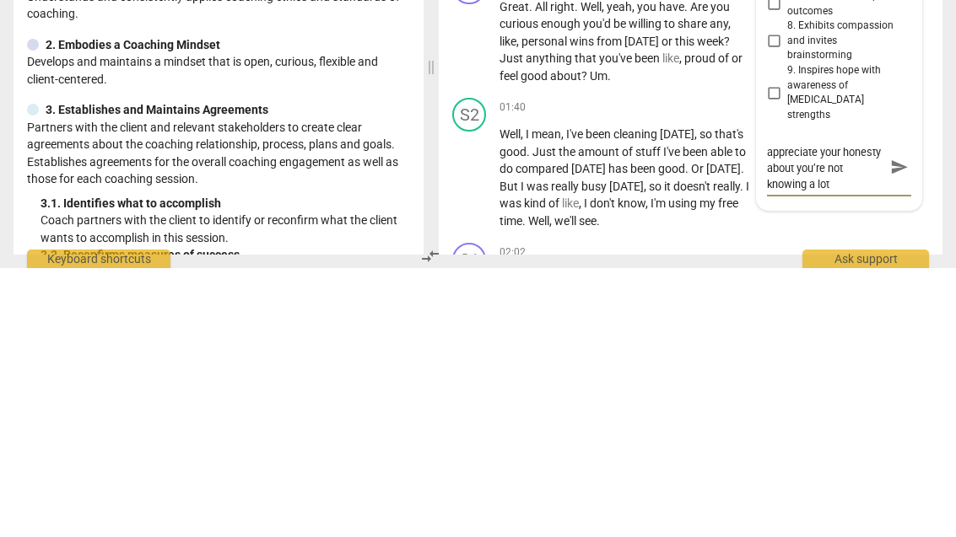
type textarea "This was nice, and I appreciate your honesty about you’re not knowing a lot abo…"
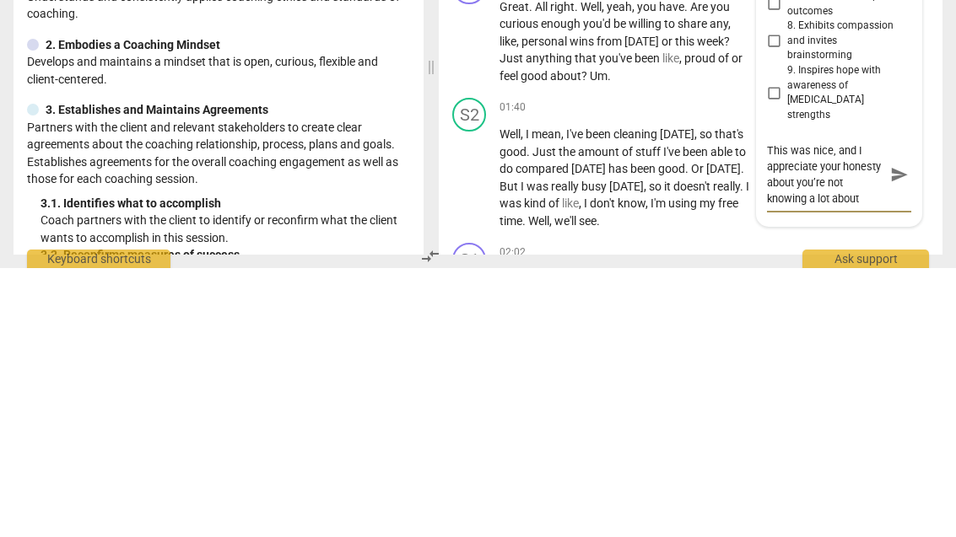
scroll to position [14, 0]
click at [827, 412] on textarea "This was nice, and I appreciate your honesty about you’re not knowing a lot abo…" at bounding box center [825, 444] width 117 height 64
type textarea "This was nice, and I appreciate your honesty about you’renot knowing a lot abou…"
type textarea "This was nice, and I appreciate your honesty about you’rnot knowing a lot about…"
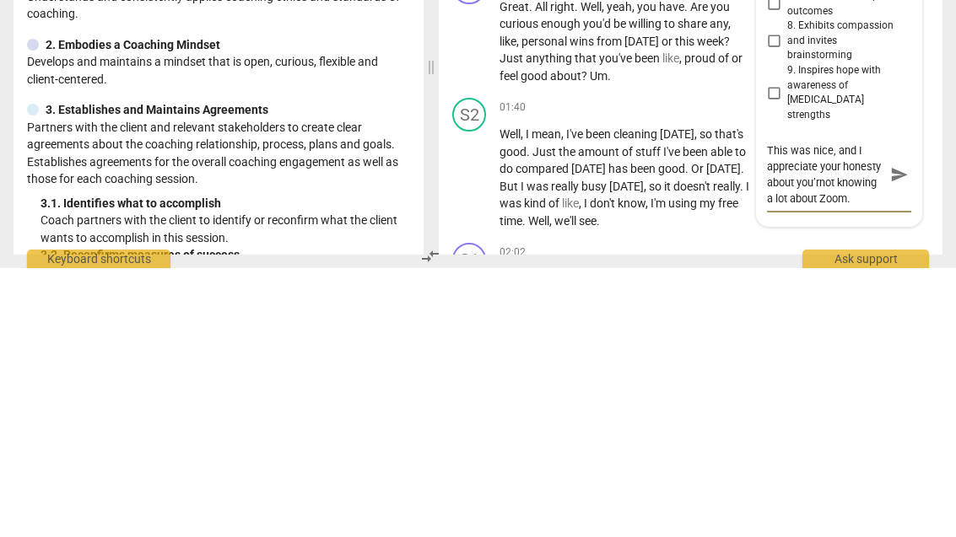
type textarea "This was nice, and I appreciate your honesty about you’not knowing a lot about …"
type textarea "This was nice, and I appreciate your honesty about younot knowing a lot about Z…"
type textarea "This was nice, and I appreciate your honesty about yournot knowing a lot about …"
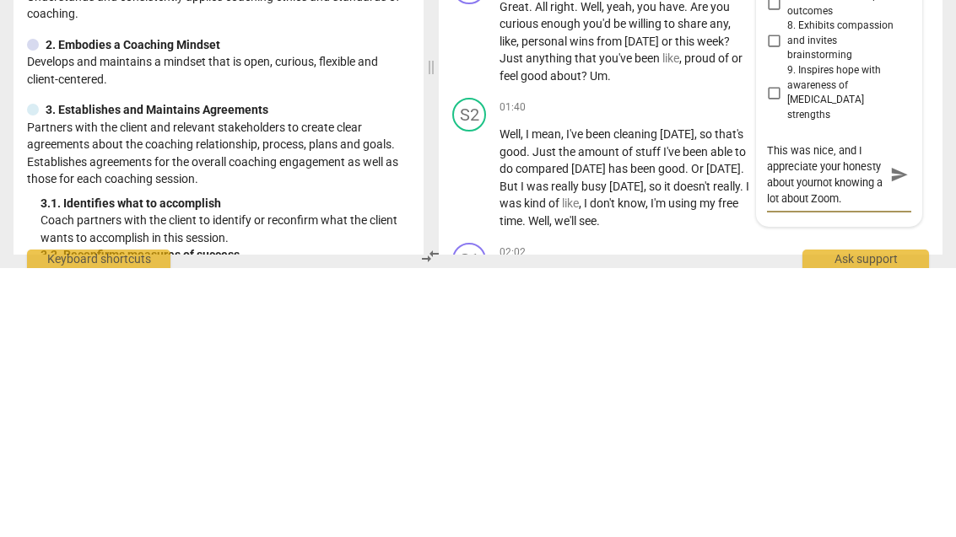
type textarea "This was nice, and I appreciate your honesty about your not knowing a lot about…"
click at [908, 434] on span "send" at bounding box center [899, 444] width 24 height 20
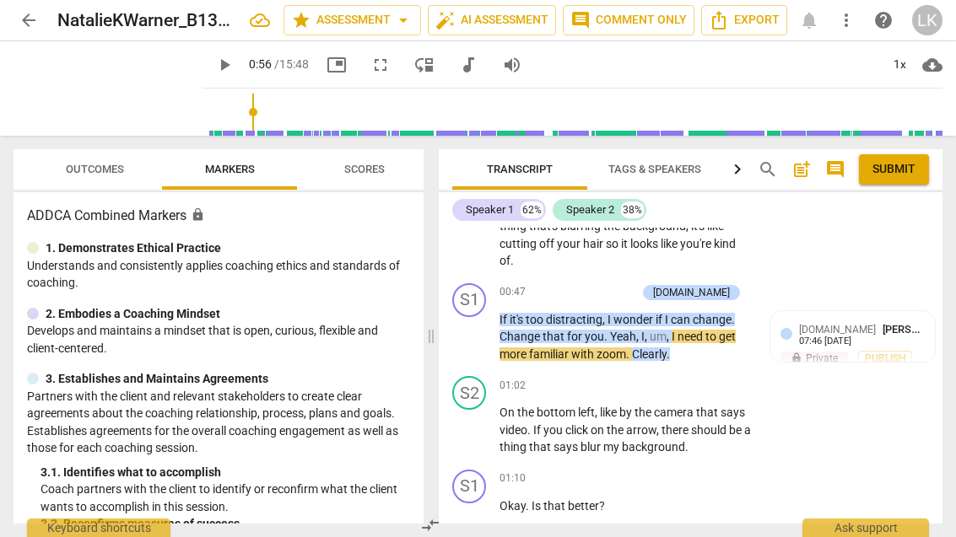
scroll to position [491, 0]
click at [480, 340] on span "play_arrow" at bounding box center [470, 337] width 20 height 20
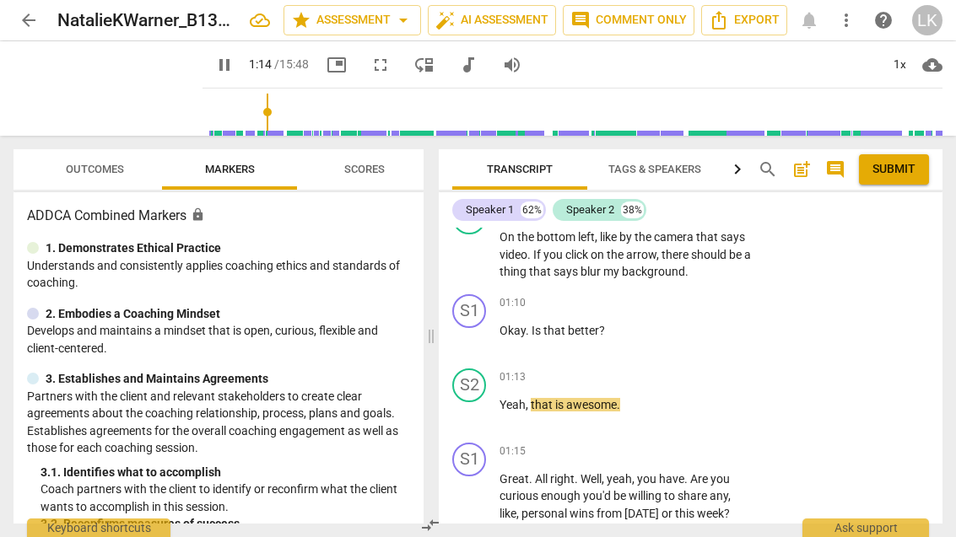
scroll to position [666, 0]
click at [479, 412] on span "pause" at bounding box center [470, 413] width 20 height 20
type input "76"
click at [657, 297] on div "+ Add competency" at bounding box center [689, 303] width 100 height 17
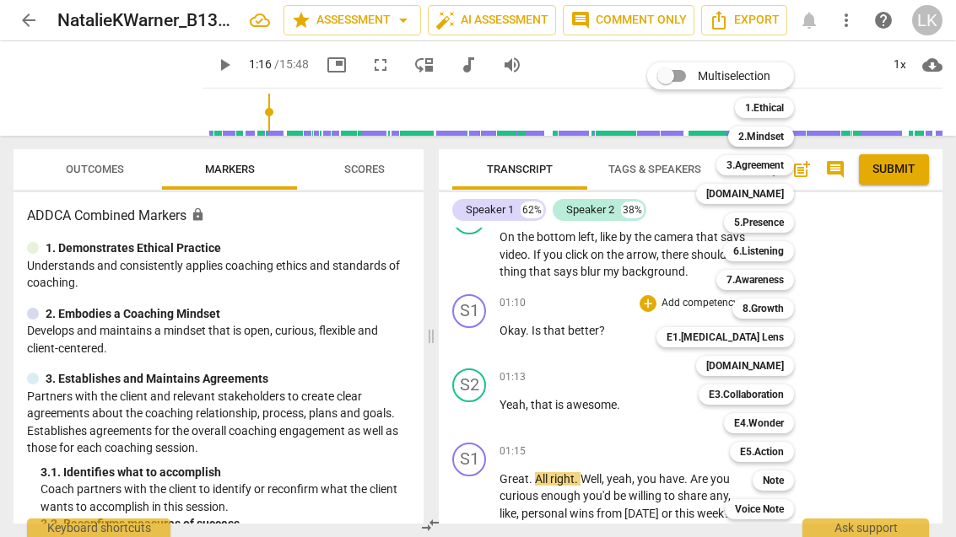
click at [779, 368] on b "[DOMAIN_NAME]" at bounding box center [745, 366] width 78 height 20
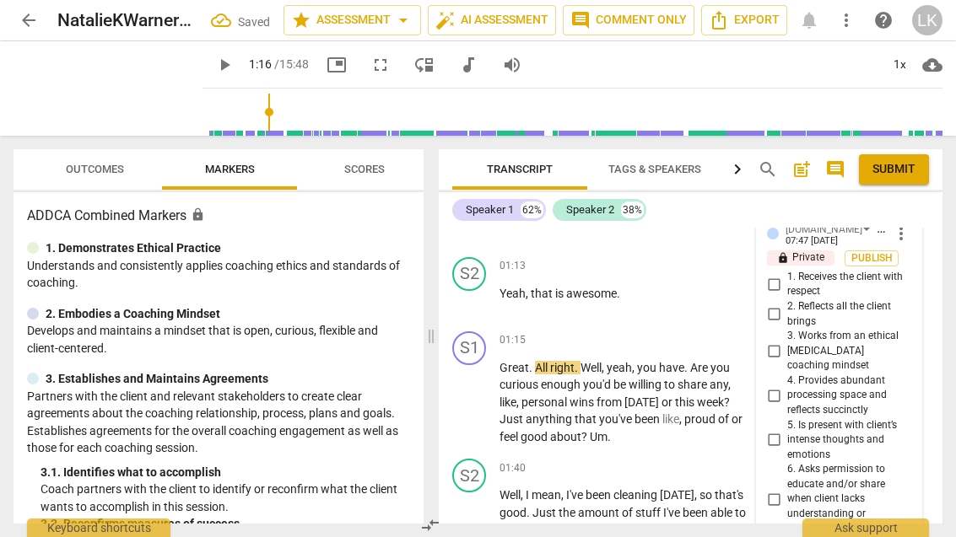
scroll to position [777, 0]
click at [779, 276] on input "1. Receives the client with respect" at bounding box center [773, 285] width 27 height 20
checkbox input "true"
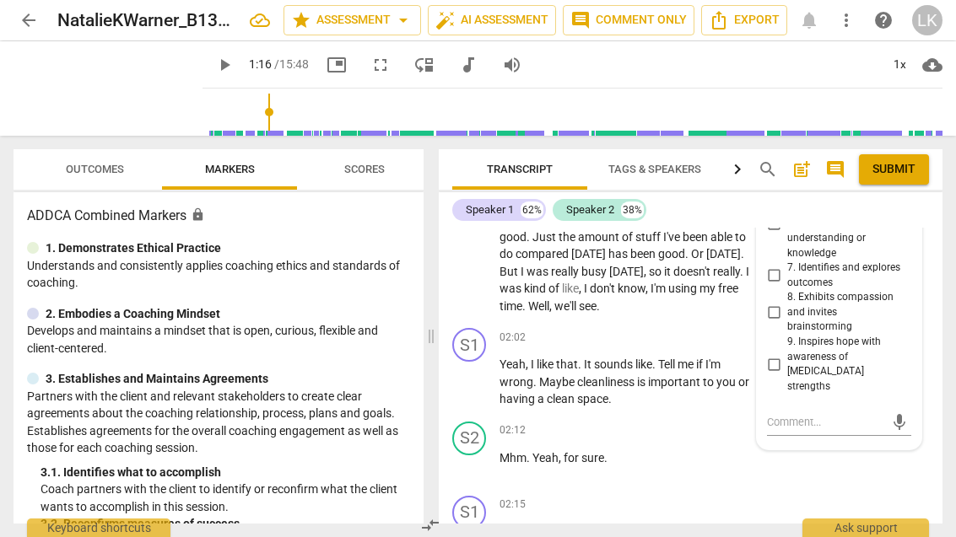
scroll to position [1054, 0]
click at [814, 414] on textarea at bounding box center [825, 422] width 117 height 16
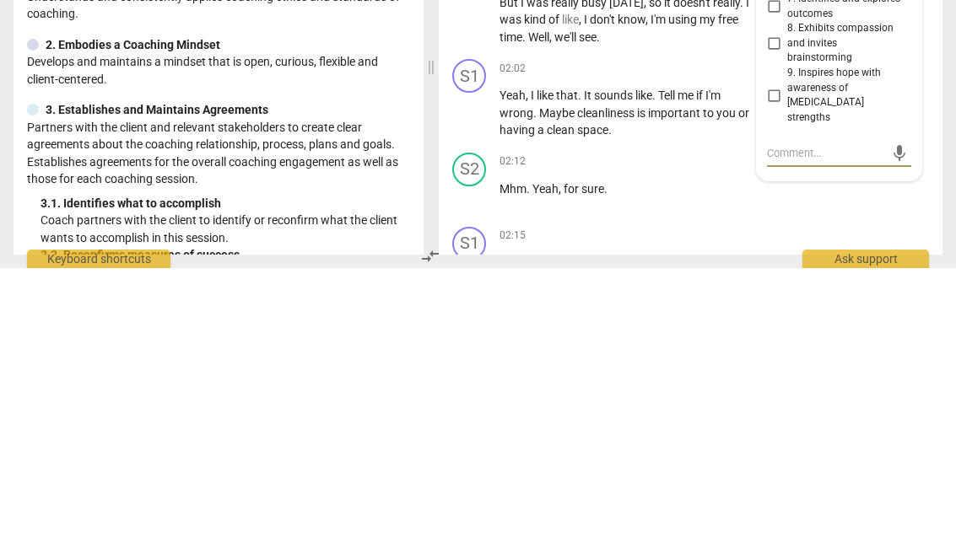
type textarea "I"
type textarea "I really"
type textarea "I really appreciate"
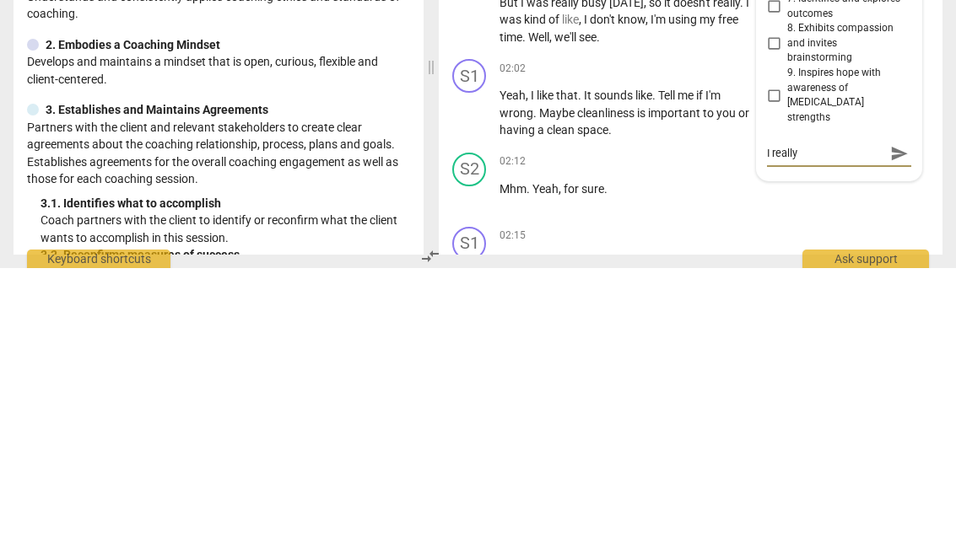
type textarea "I really appreciate"
type textarea "I really appreciate how"
type textarea "I really appreciate how you"
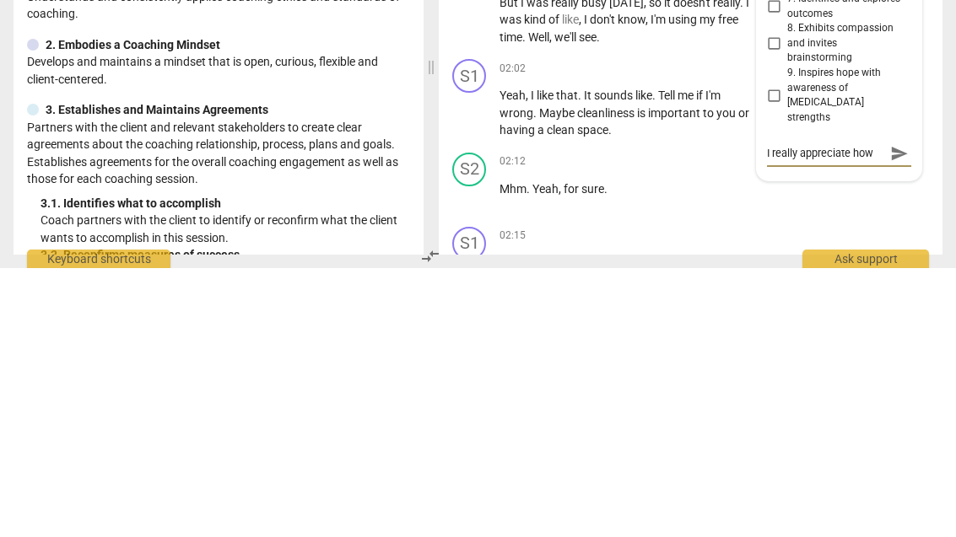
scroll to position [14, 0]
type textarea "I really appreciate how you adjusted your"
type textarea "I really appreciate how you adjusted your picture"
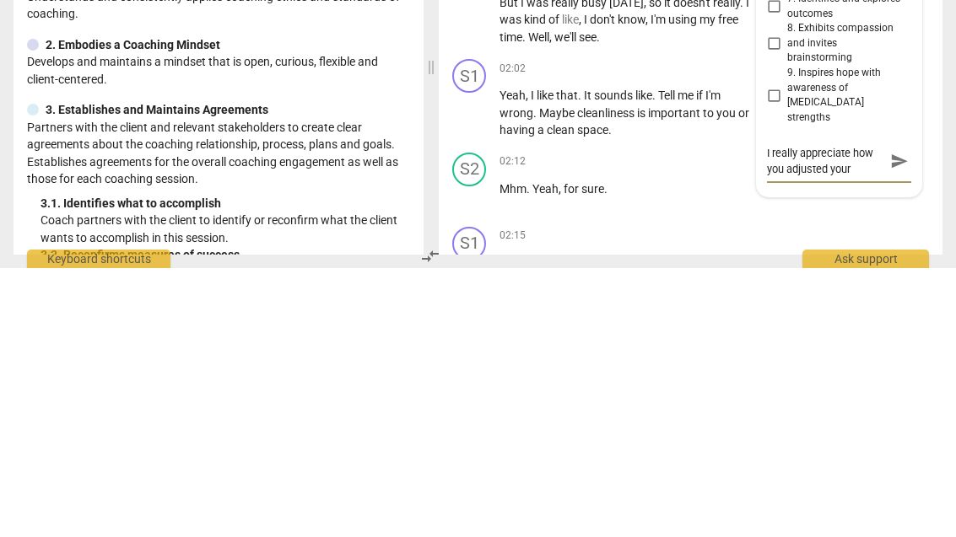
type textarea "I really appreciate how you adjusted your picture"
type textarea "I really appreciate how you adjusted your picture for"
type textarea "I really appreciate how you adjusted your picture for the"
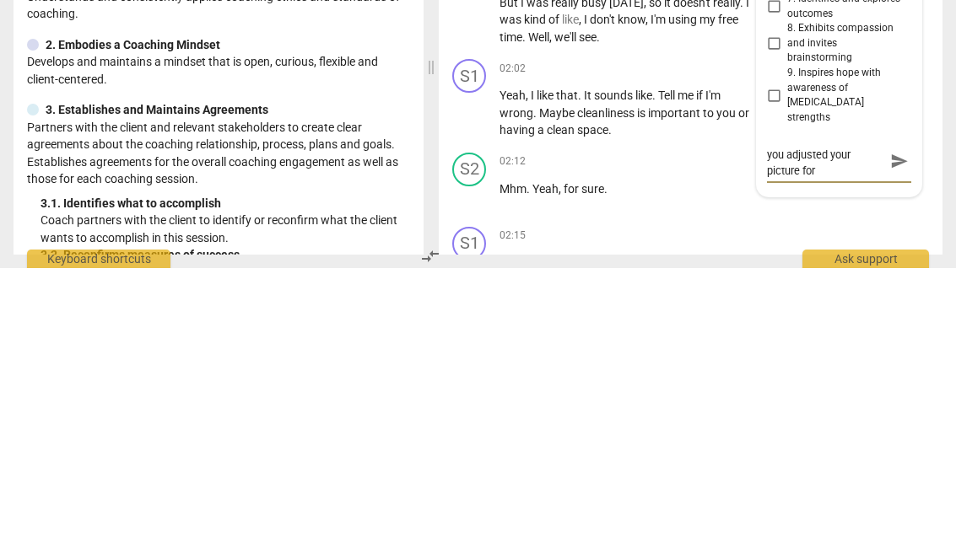
type textarea "I really appreciate how you adjusted your picture for the"
type textarea "I really appreciate how you adjusted your picture for the client"
type textarea "I really appreciate how you adjusted your picture for the client to"
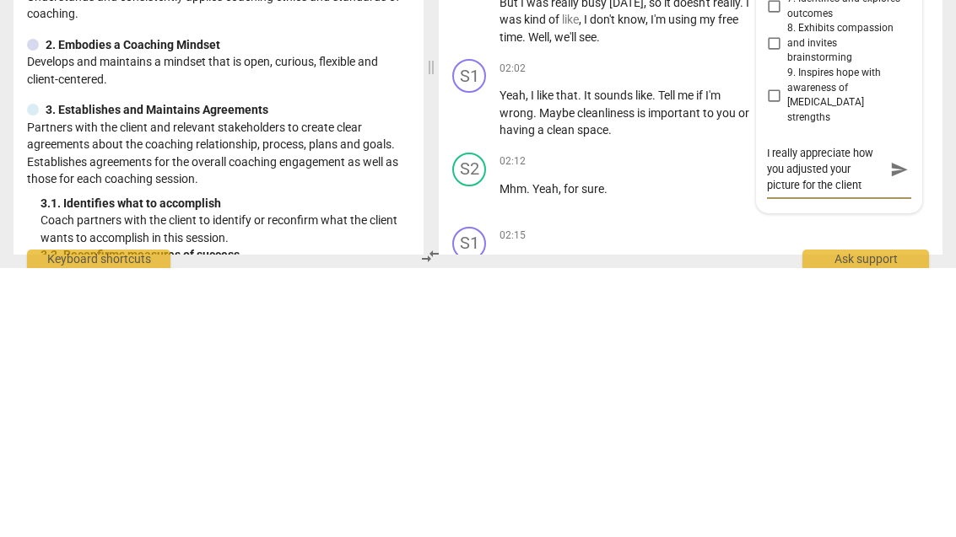
type textarea "I really appreciate how you adjusted your picture for the client to"
type textarea "I really appreciate how you adjusted your picture for the client to be"
type textarea "I really appreciate how you adjusted your picture for the client to be more"
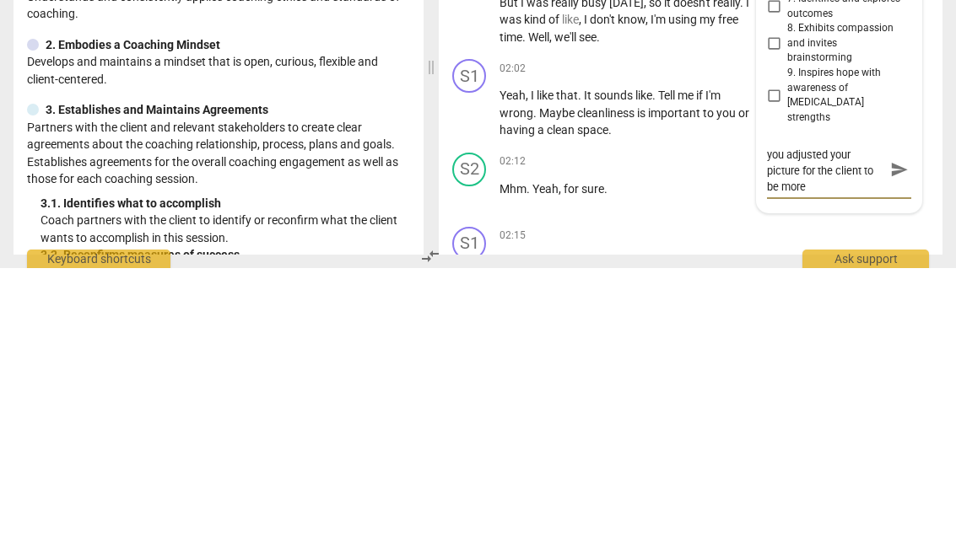
scroll to position [14, 0]
type textarea "I really appreciate how you adjusted your picture for the client to be more’"
type textarea "I really appreciate how you adjusted your picture for the client to be"
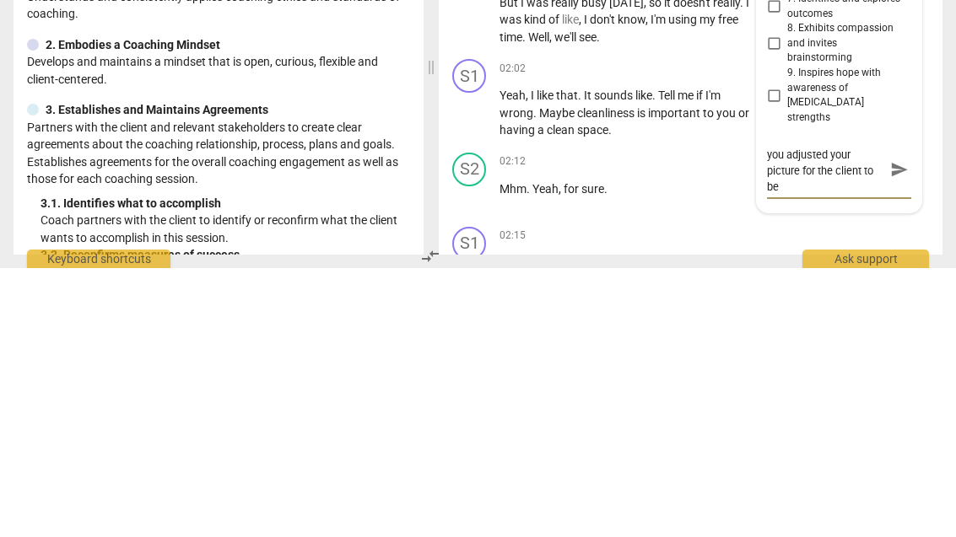
type textarea "I really appreciate how you adjusted your picture for the client to be le"
type textarea "I really appreciate how you adjusted your picture for the client to be less"
type textarea "I really appreciate how you adjusted your picture for the client to be less dis…"
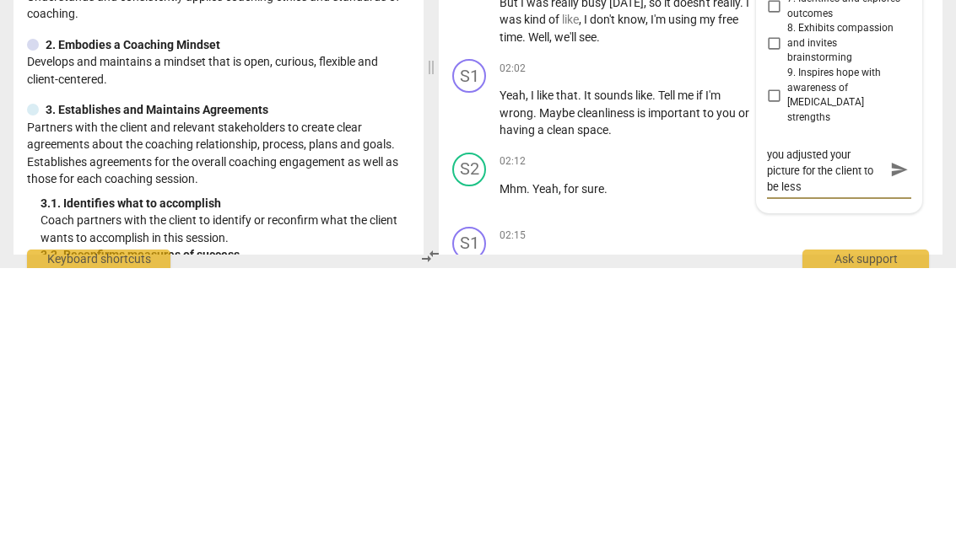
type textarea "I really appreciate how you adjusted your picture for the client to be less dis…"
click at [898, 429] on span "send" at bounding box center [899, 438] width 19 height 19
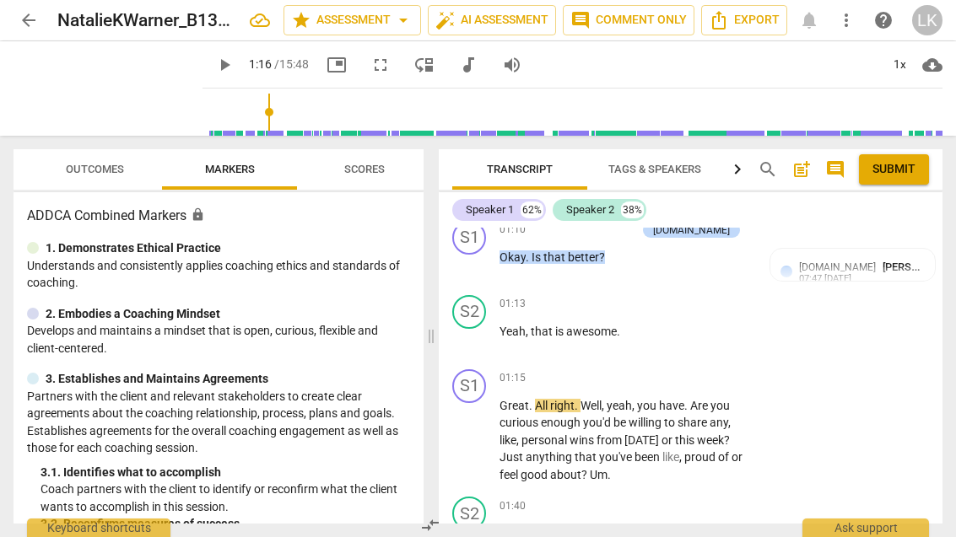
scroll to position [741, 0]
click at [483, 256] on span "play_arrow" at bounding box center [469, 265] width 27 height 20
click at [648, 377] on div "+" at bounding box center [647, 377] width 17 height 17
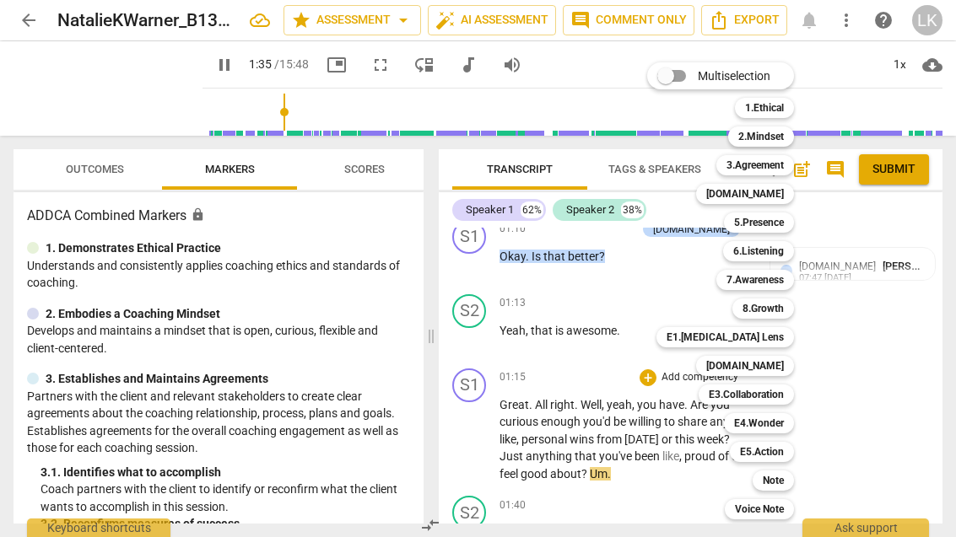
click at [482, 437] on div at bounding box center [478, 268] width 956 height 537
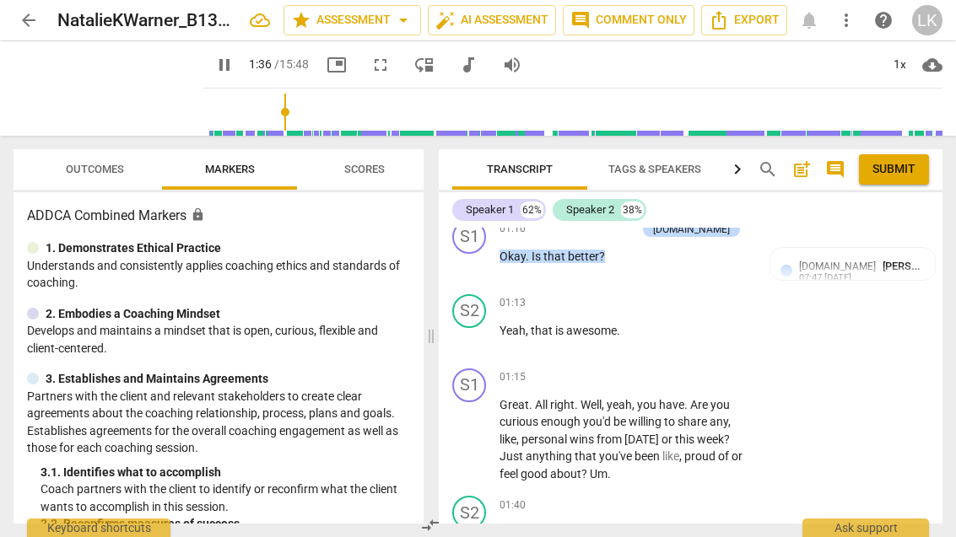
click at [481, 434] on span "pause" at bounding box center [469, 439] width 27 height 20
type input "97"
click at [653, 375] on div "+" at bounding box center [647, 377] width 17 height 17
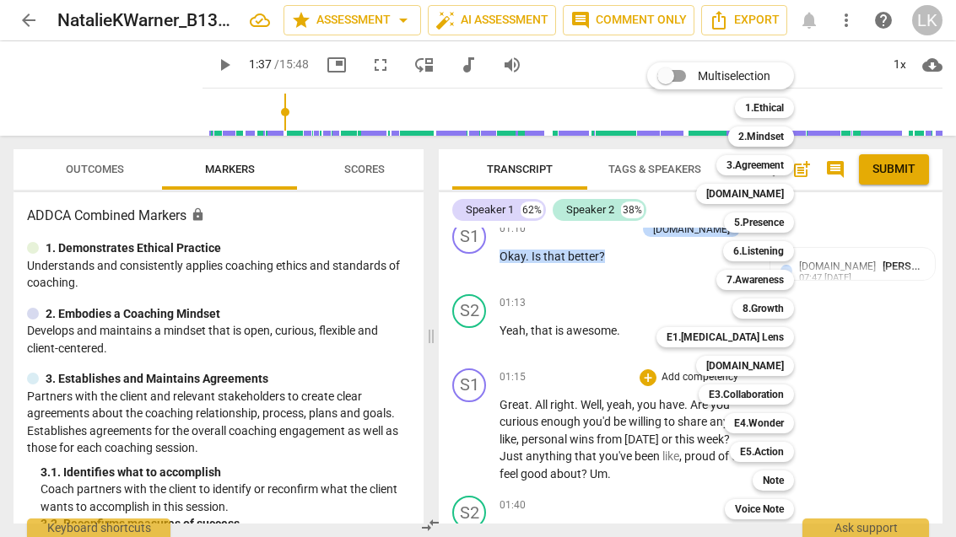
click at [779, 347] on b "E1.[MEDICAL_DATA] Lens" at bounding box center [724, 337] width 117 height 20
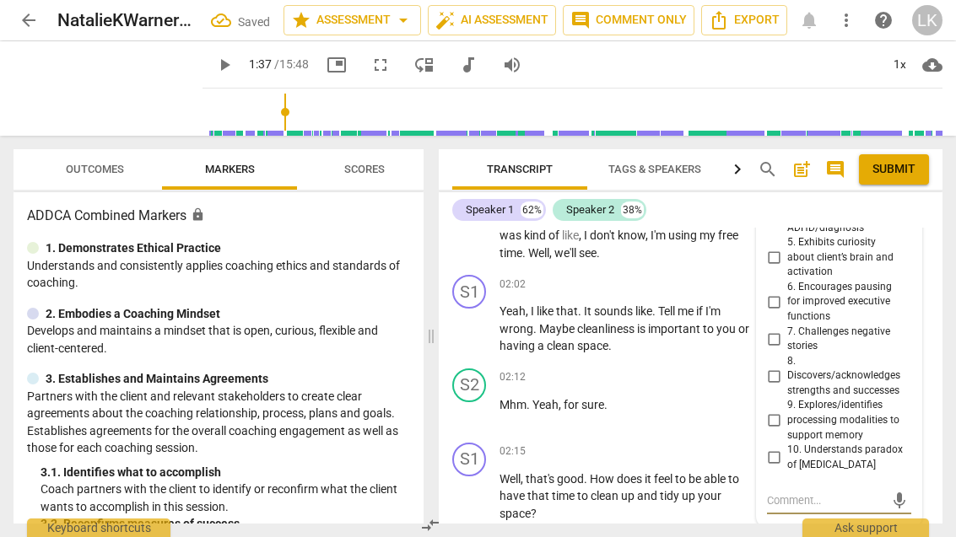
scroll to position [1123, 0]
click at [783, 367] on input "8. Discovers/acknowledges strengths and successes" at bounding box center [773, 377] width 27 height 20
checkbox input "true"
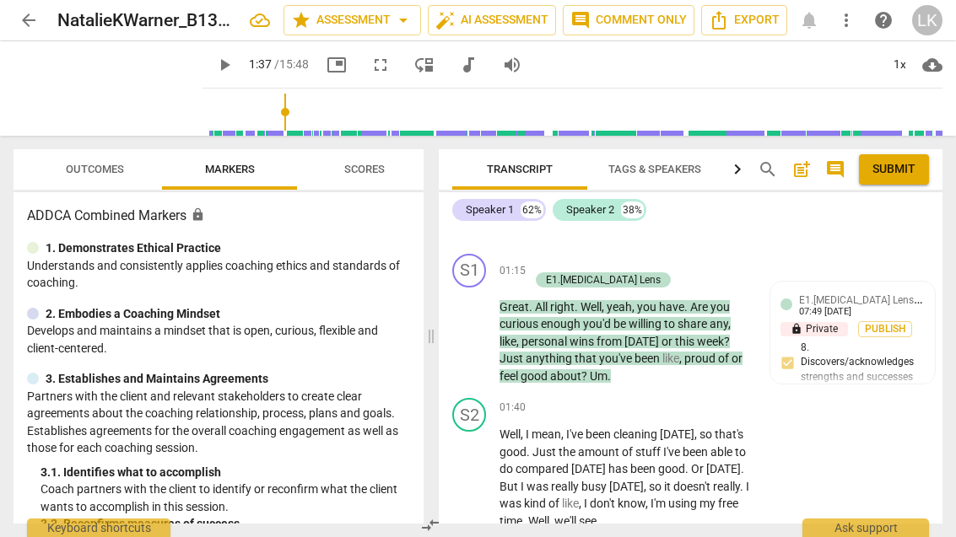
scroll to position [846, 0]
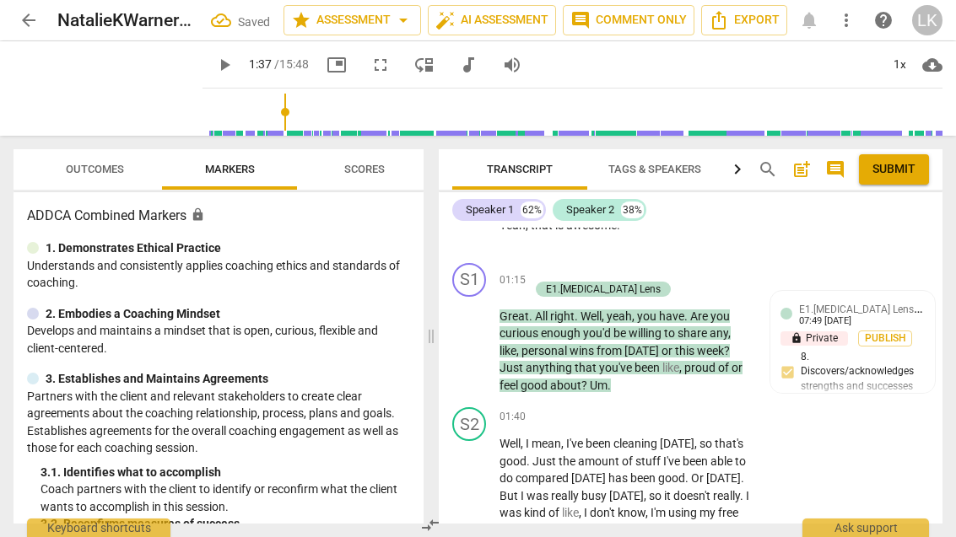
click at [566, 267] on div "+ Add competency" at bounding box center [579, 271] width 100 height 17
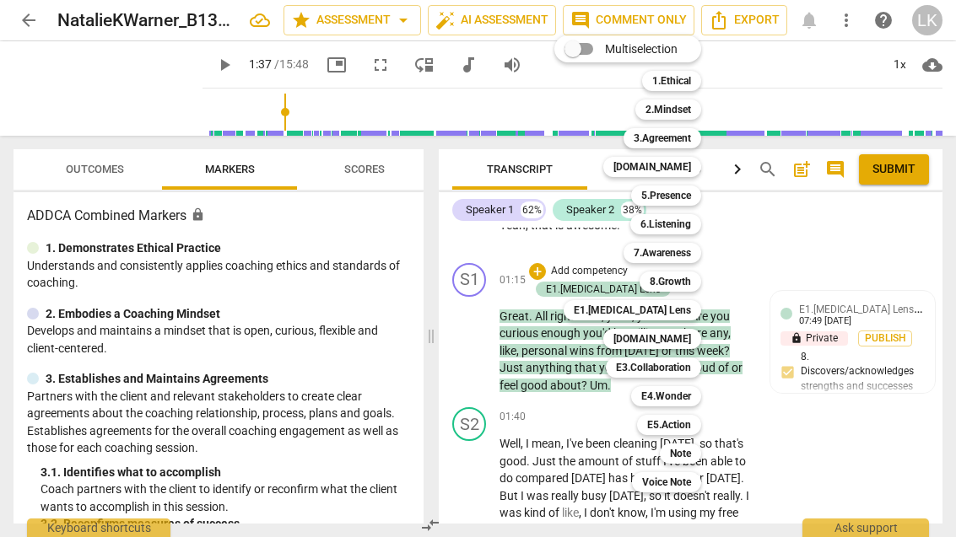
click at [693, 199] on div "5.Presence" at bounding box center [666, 196] width 70 height 20
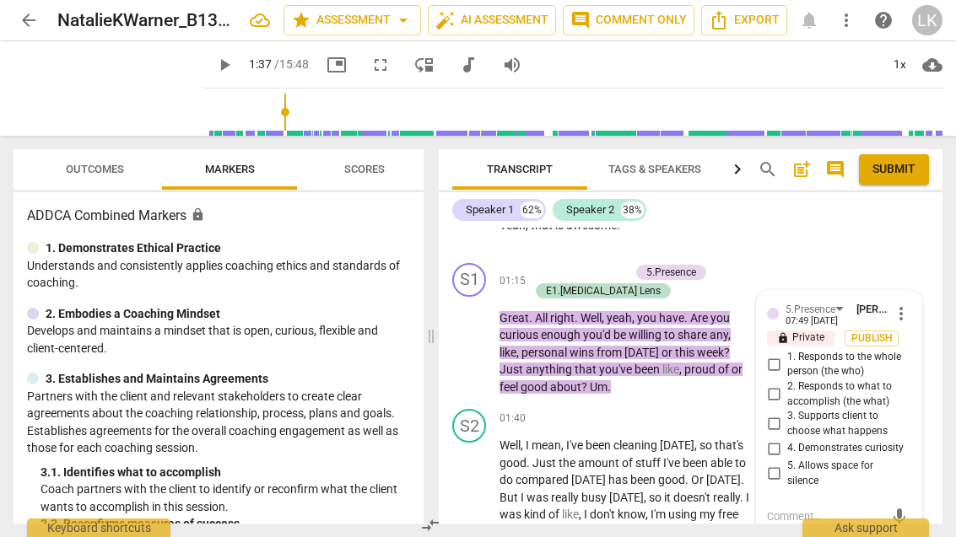
click at [786, 416] on input "3. Supports client to choose what happens" at bounding box center [773, 424] width 27 height 20
checkbox input "true"
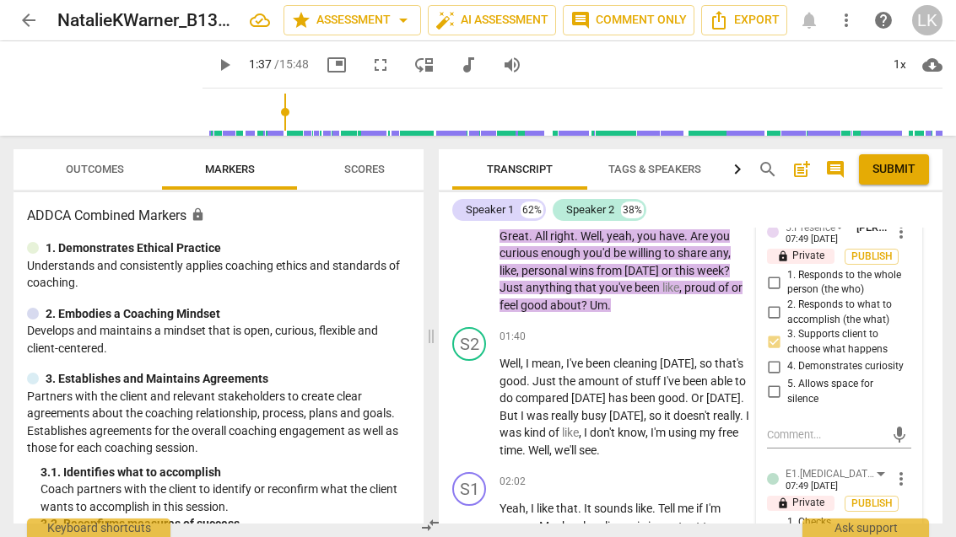
scroll to position [928, 0]
click at [821, 427] on textarea at bounding box center [825, 435] width 117 height 16
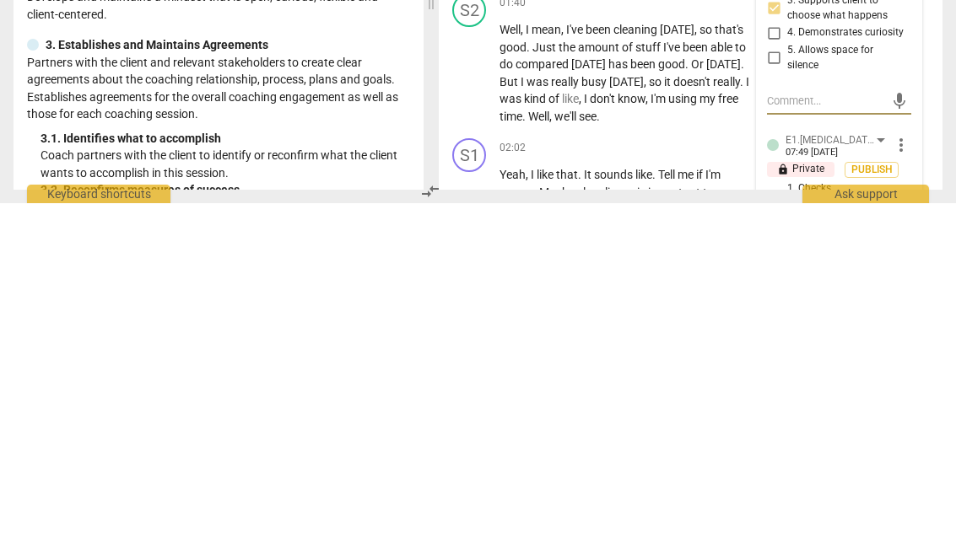
type textarea "Y"
type textarea "You"
type textarea "You asked the"
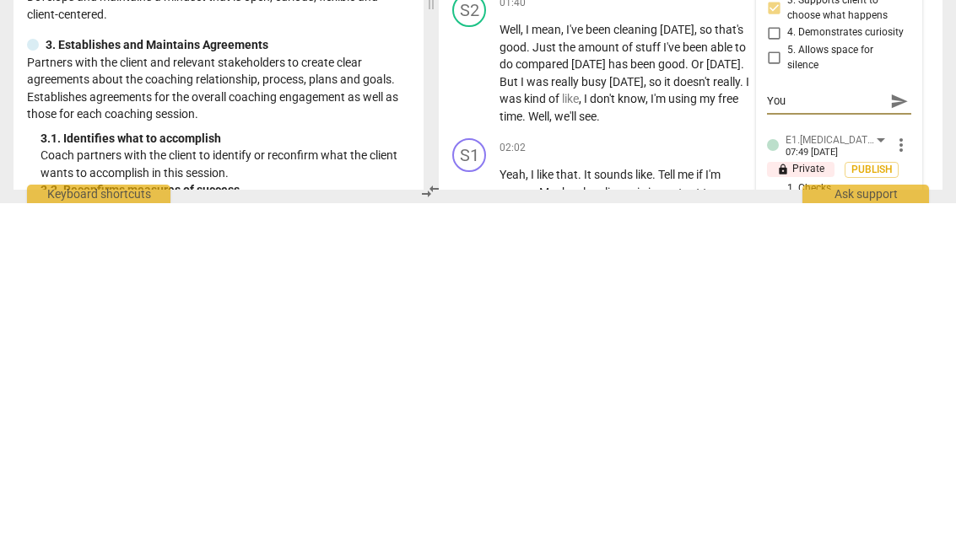
type textarea "You asked the"
type textarea "You asked the client"
type textarea "You asked the client if"
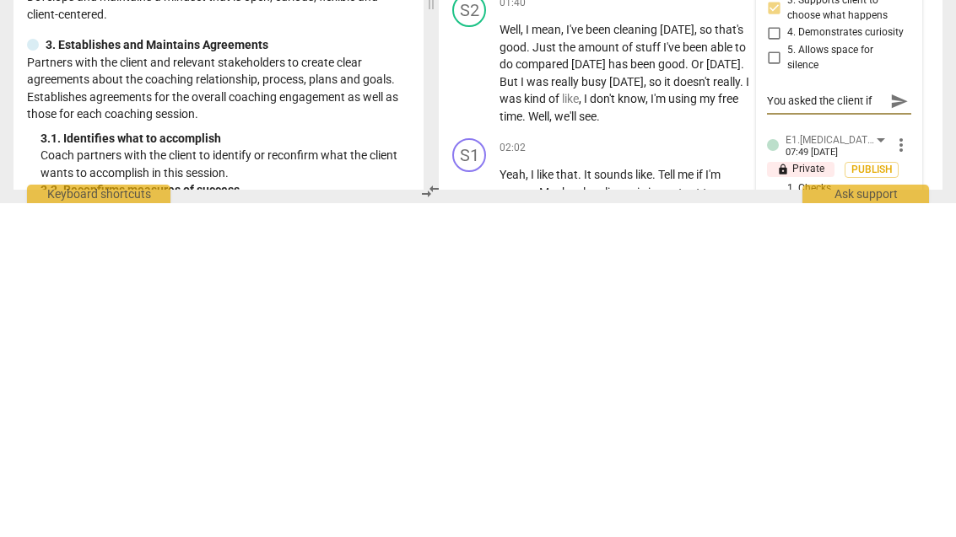
type textarea "You asked the client if he"
type textarea "You asked the client if he is will"
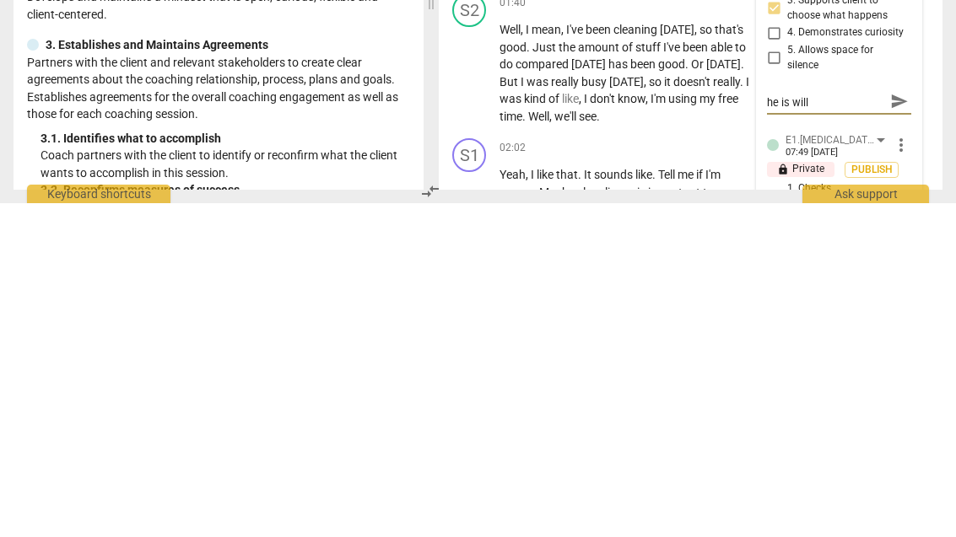
scroll to position [0, 0]
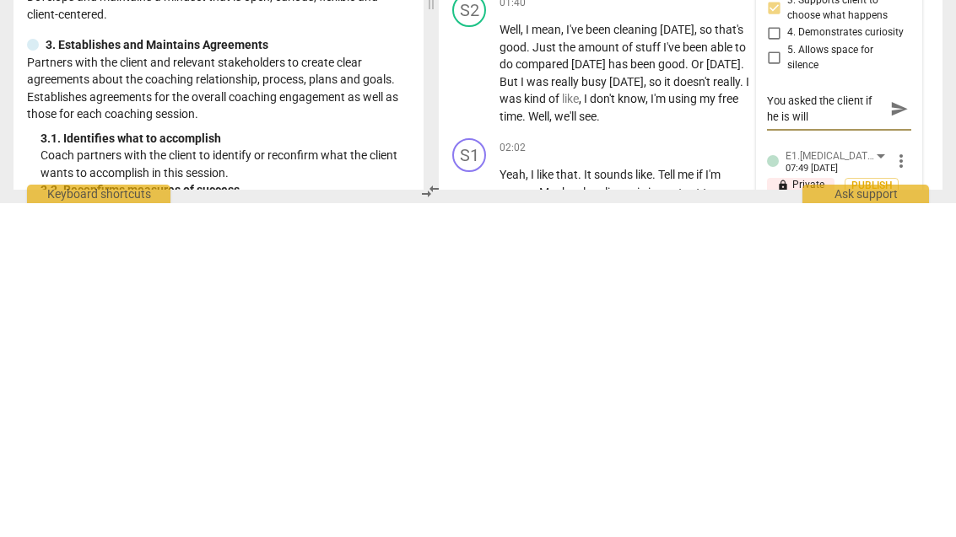
type textarea "You asked the client if he is willing"
type textarea "You asked the client if he is willing to share"
type textarea "You asked the client if he is willing to share a"
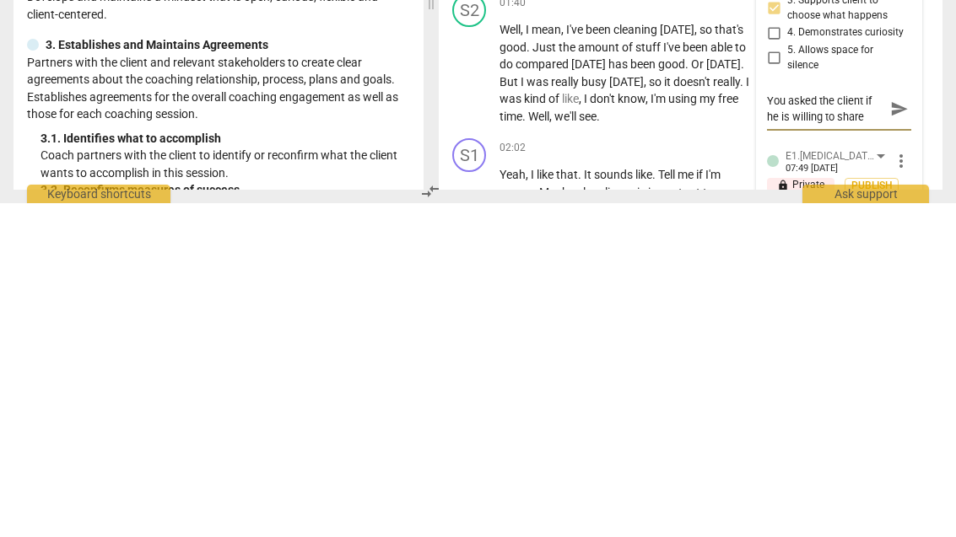
type textarea "You asked the client if he is willing to share a"
type textarea "You asked the client if he is willing to share a win"
type textarea "You asked the client if he is willing to share a win."
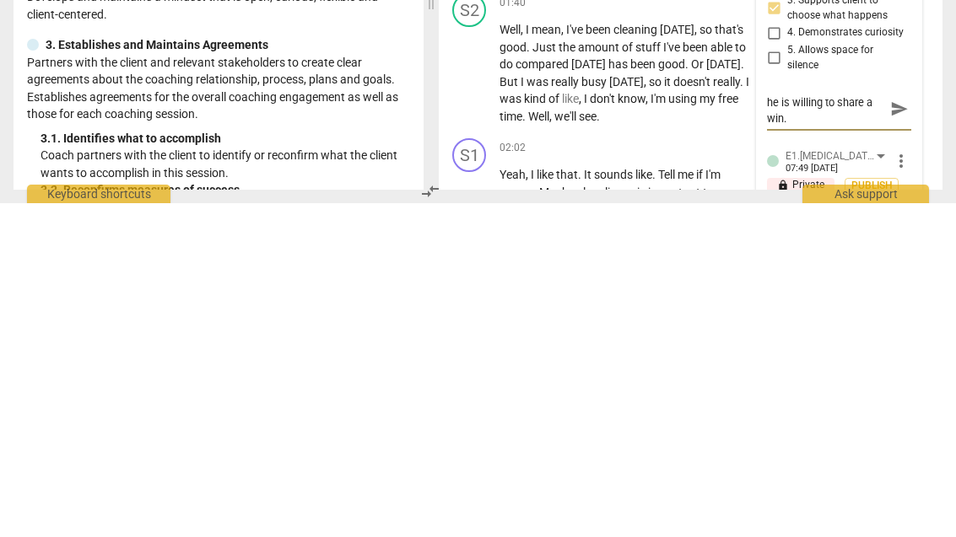
scroll to position [14, 0]
type textarea "You asked the client if he is willing to share a win."
click at [806, 427] on textarea "You asked the client if he is willing to share a win." at bounding box center [825, 443] width 117 height 32
click at [809, 427] on textarea "You asked the client if he is willing to share a win." at bounding box center [825, 443] width 117 height 32
click at [808, 427] on textarea "You asked the client if he is willing to share a win." at bounding box center [825, 443] width 117 height 32
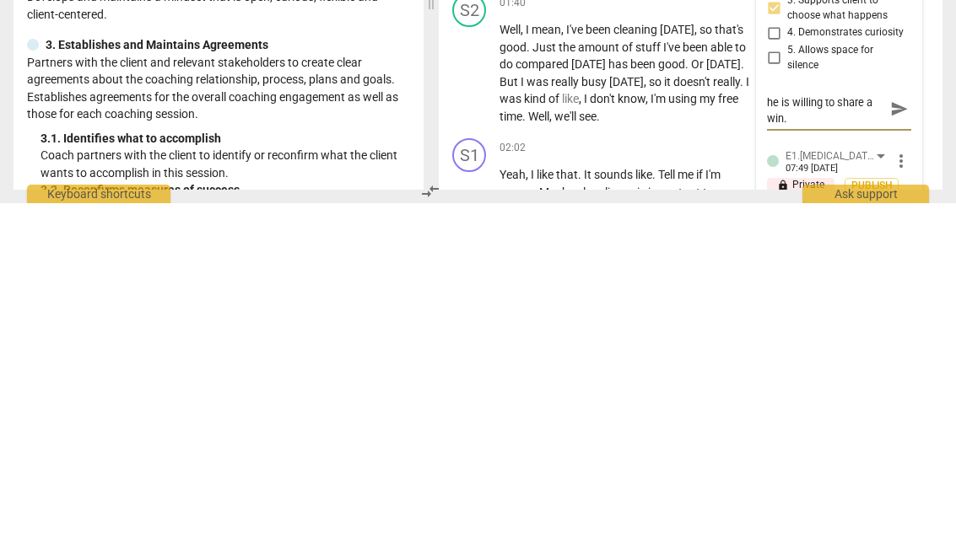
type textarea "You asked the client if he is willing to share a win."
click at [903, 377] on span "5. Allows space for silence" at bounding box center [845, 392] width 117 height 30
click at [787, 382] on input "5. Allows space for silence" at bounding box center [773, 392] width 27 height 20
checkbox input "true"
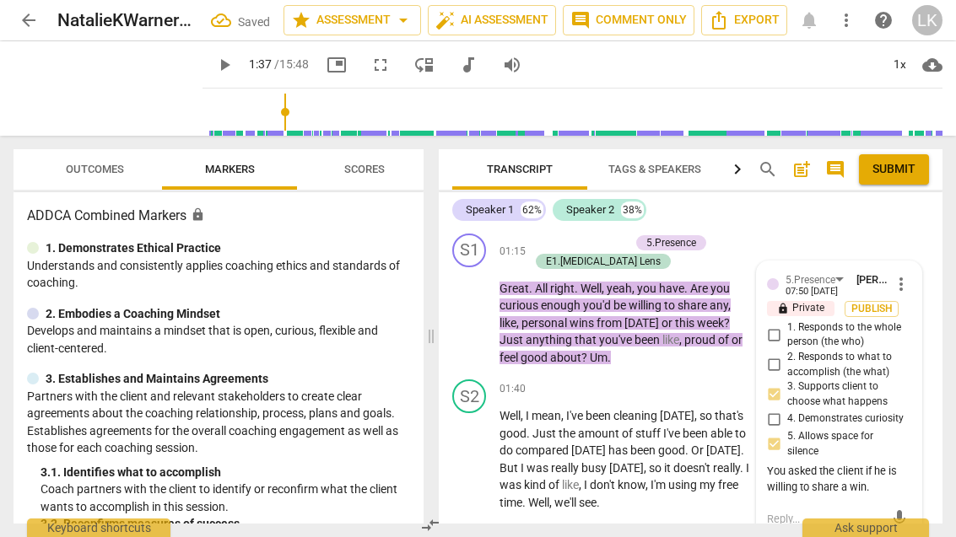
scroll to position [878, 0]
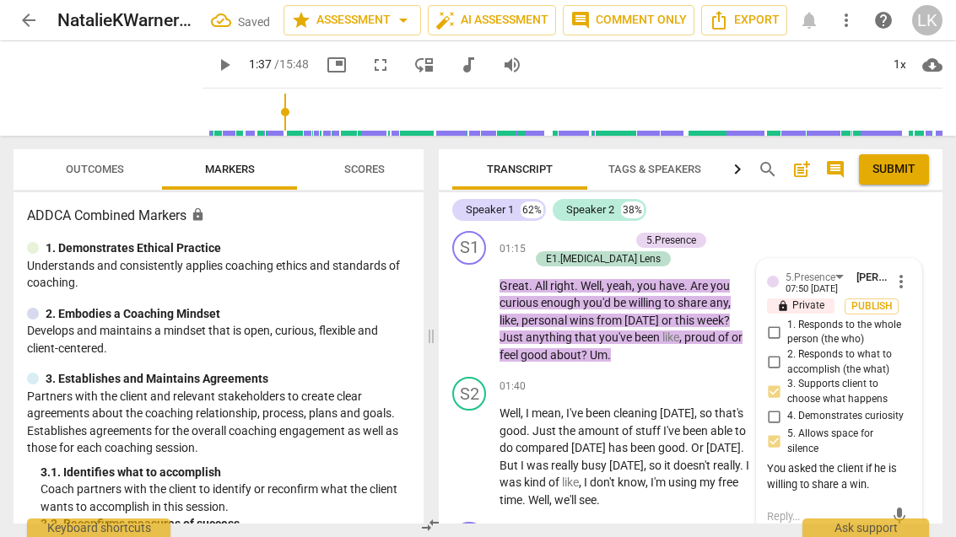
click at [908, 272] on span "more_vert" at bounding box center [901, 282] width 20 height 20
click at [927, 264] on li "Edit" at bounding box center [912, 274] width 58 height 32
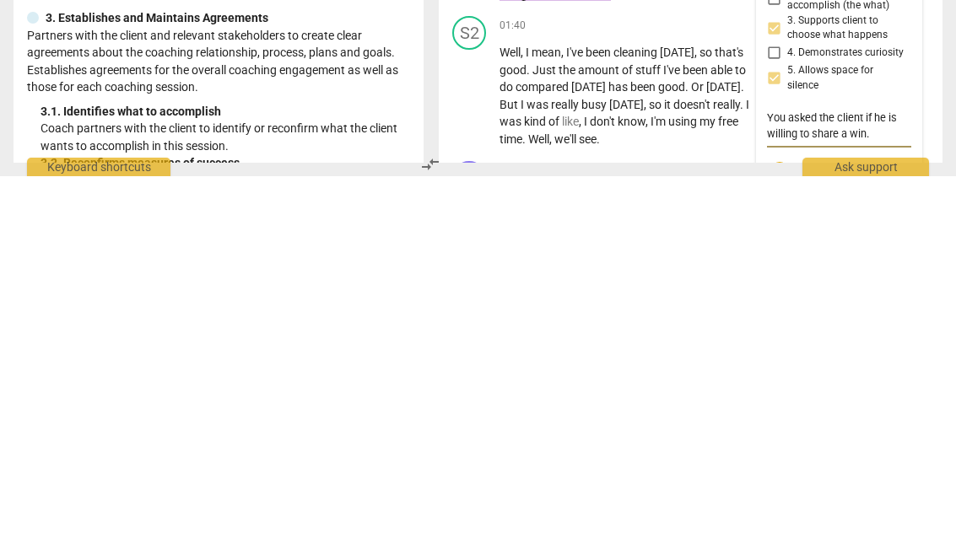
click at [904, 471] on textarea "You asked the client if he is willing to share a win." at bounding box center [839, 487] width 144 height 32
type textarea "You asked the client if he is willing to share a win. 👍"
click at [780, 521] on span "check_circle" at bounding box center [779, 531] width 20 height 20
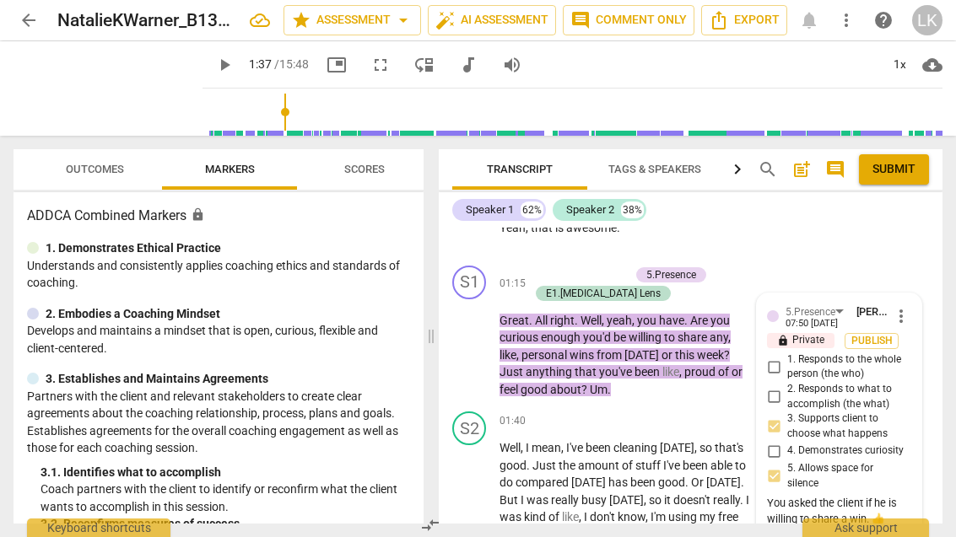
scroll to position [844, 0]
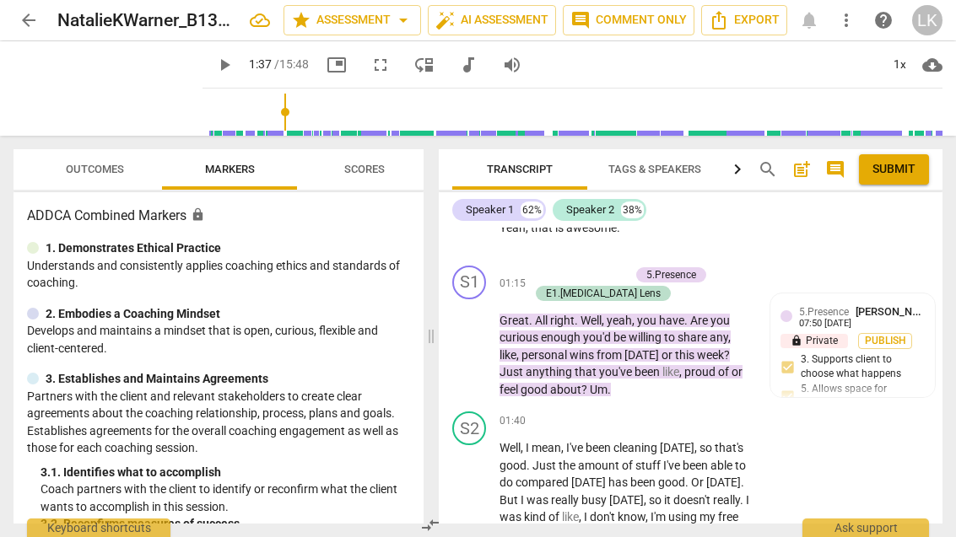
click at [549, 269] on p "Add competency" at bounding box center [589, 274] width 80 height 15
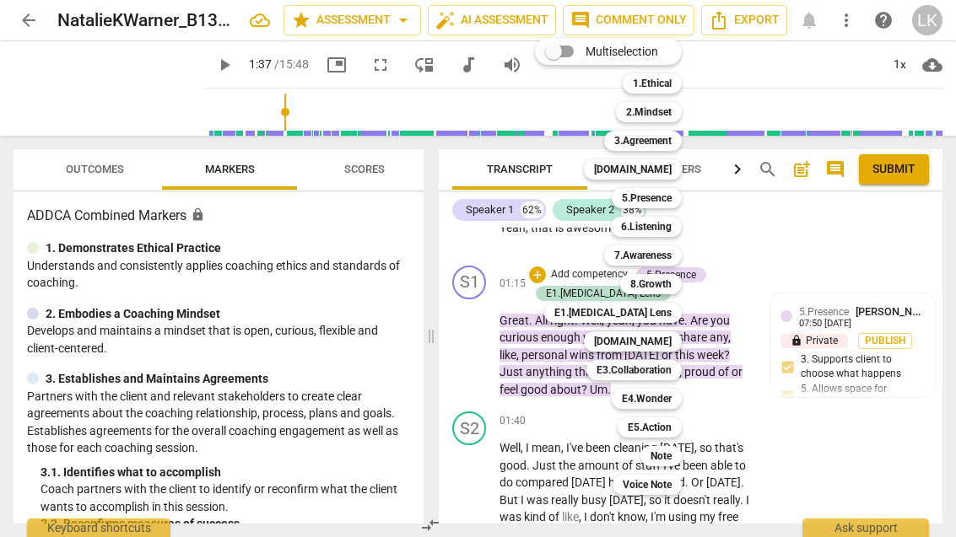
click at [682, 455] on div "Note" at bounding box center [660, 456] width 41 height 20
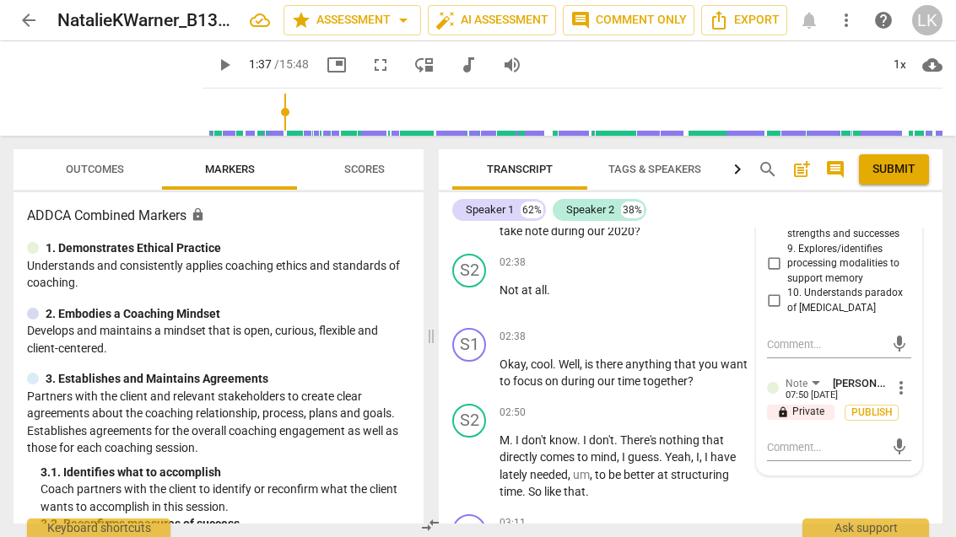
scroll to position [1575, 0]
click at [839, 439] on textarea at bounding box center [825, 447] width 117 height 16
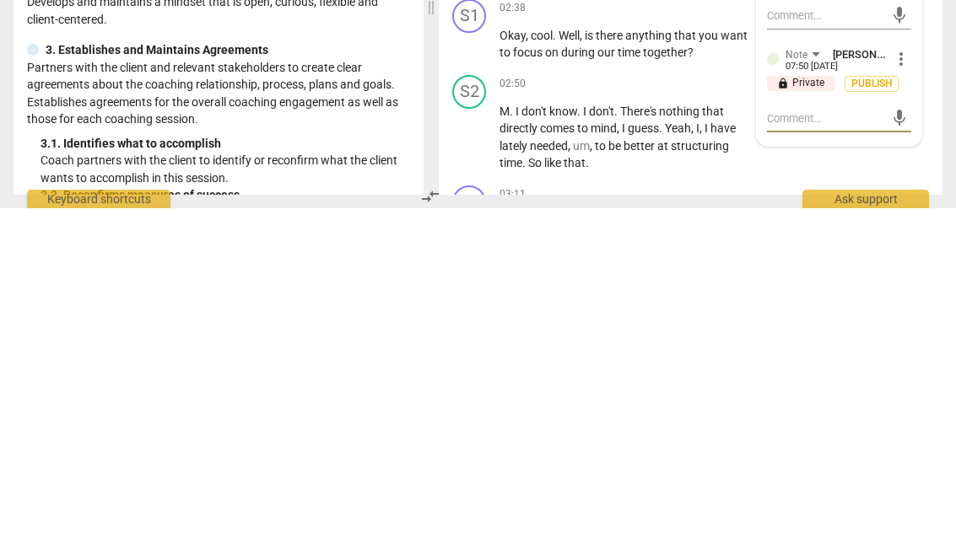
type textarea "L"
type textarea "Las"
type textarea "Last"
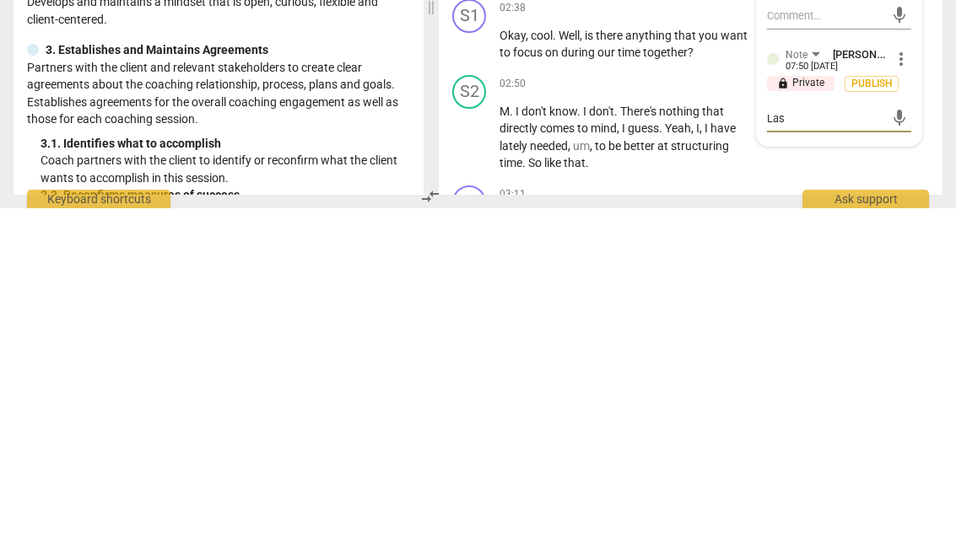
type textarea "Last"
type textarea "Last sentence"
type textarea "Last sentence. ("
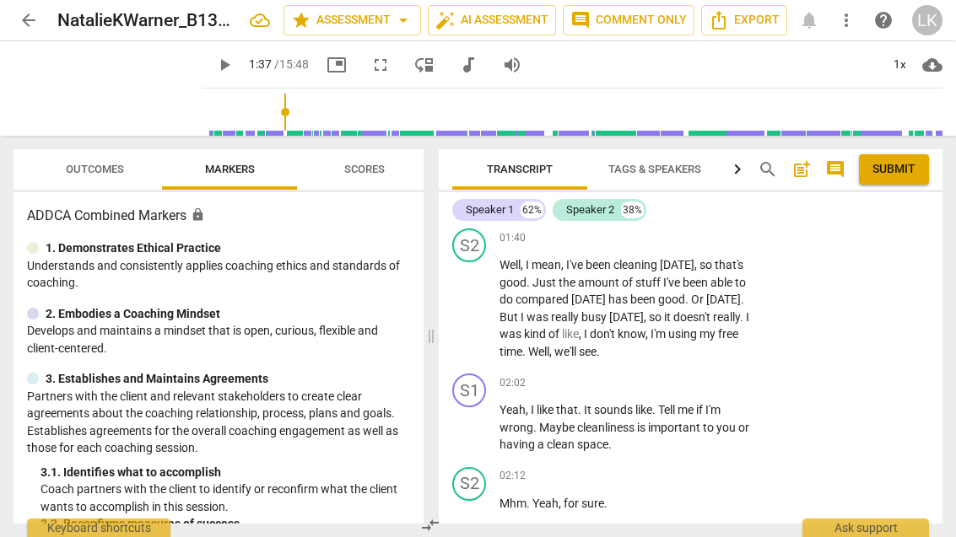
scroll to position [1031, 0]
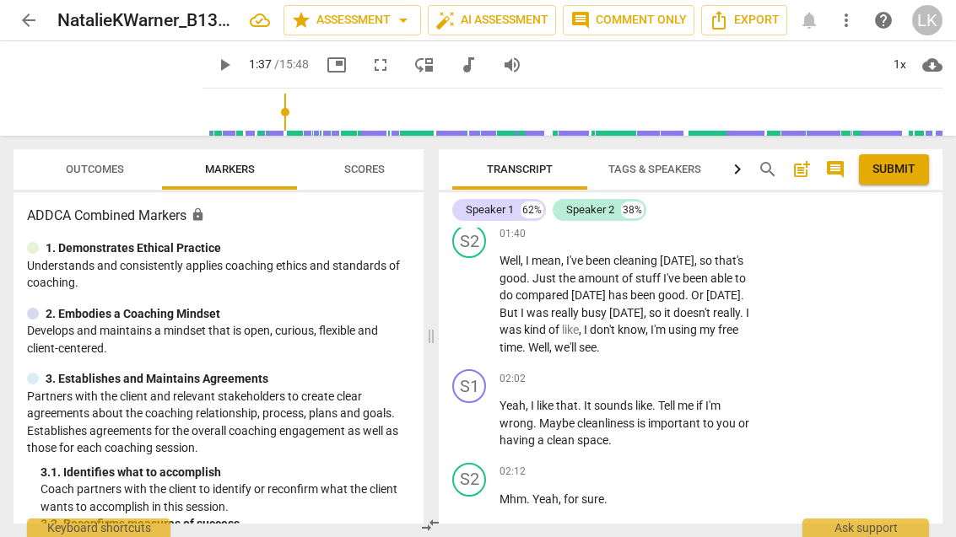
click at [902, 396] on div "Note Linda King 07:51 09-21-2025" at bounding box center [862, 409] width 126 height 26
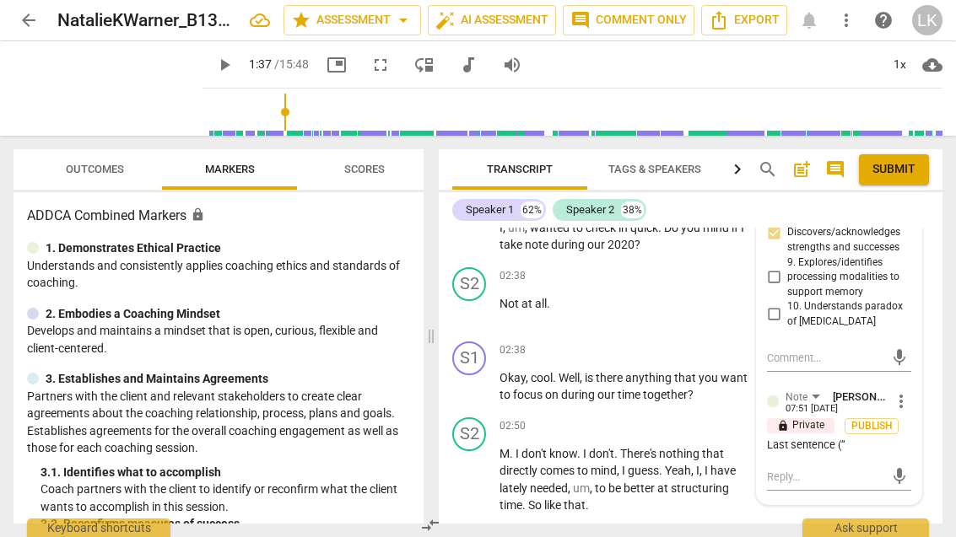
scroll to position [1562, 0]
click at [908, 391] on span "more_vert" at bounding box center [901, 401] width 20 height 20
click at [918, 369] on li "Edit" at bounding box center [912, 372] width 58 height 32
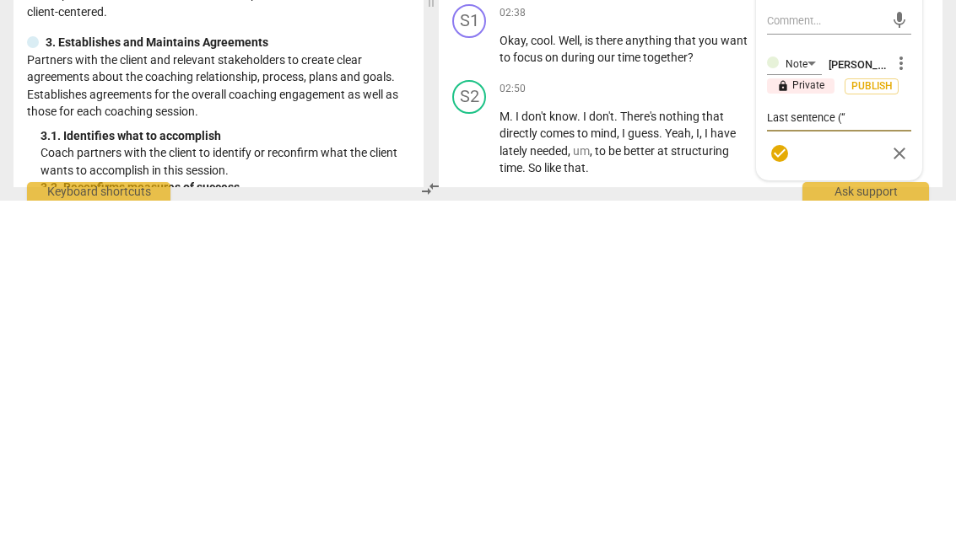
click at [884, 446] on textarea "Last sentence (“" at bounding box center [839, 454] width 144 height 16
click at [775, 446] on textarea "Last sentence (“ just anything “) is not needed an ad words" at bounding box center [839, 462] width 144 height 32
click at [876, 446] on textarea "Last sentence (“ just anything “) is not needed an ad words" at bounding box center [839, 462] width 144 height 32
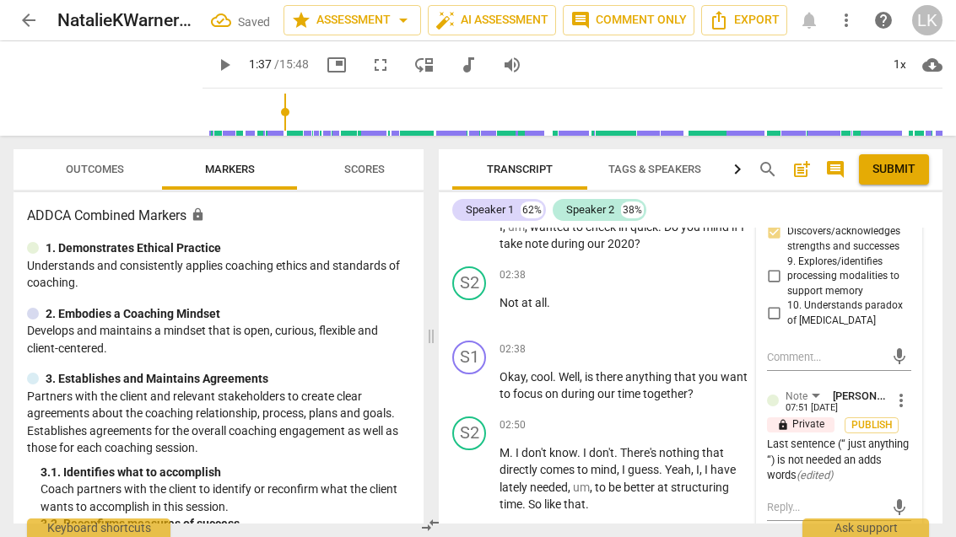
click at [909, 391] on span "more_vert" at bounding box center [901, 401] width 20 height 20
click at [923, 366] on li "Edit" at bounding box center [912, 372] width 58 height 32
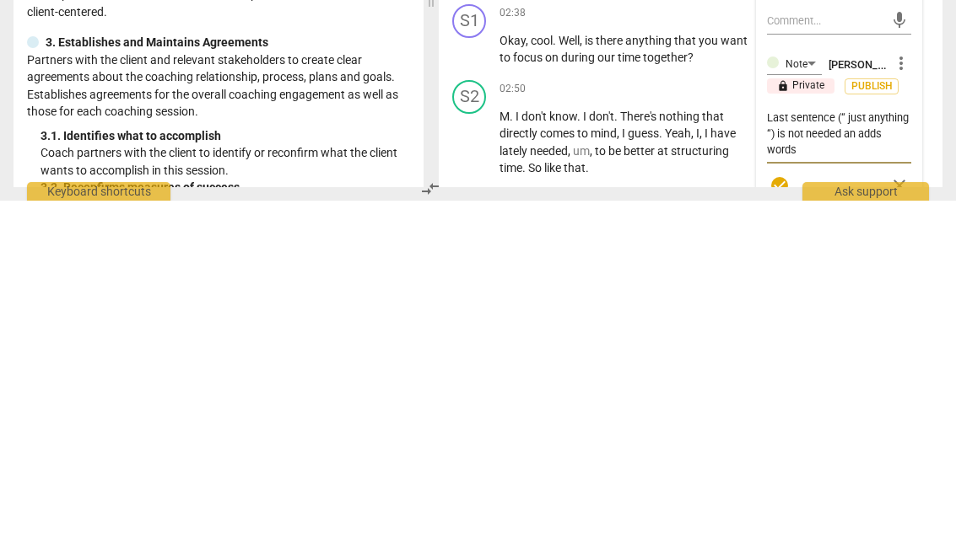
click at [774, 446] on textarea "Last sentence (“ just anything “) is not needed an adds words" at bounding box center [839, 470] width 144 height 48
click at [769, 446] on textarea "Last sentence (“ just anything “) is not needed an adds words" at bounding box center [839, 470] width 144 height 48
click at [770, 446] on textarea "Last sentence (“ just anything “) is not needed an adds words" at bounding box center [839, 470] width 144 height 48
click at [855, 446] on textarea "Last sentence (“ just anything”) is not needed an adds words" at bounding box center [839, 470] width 144 height 48
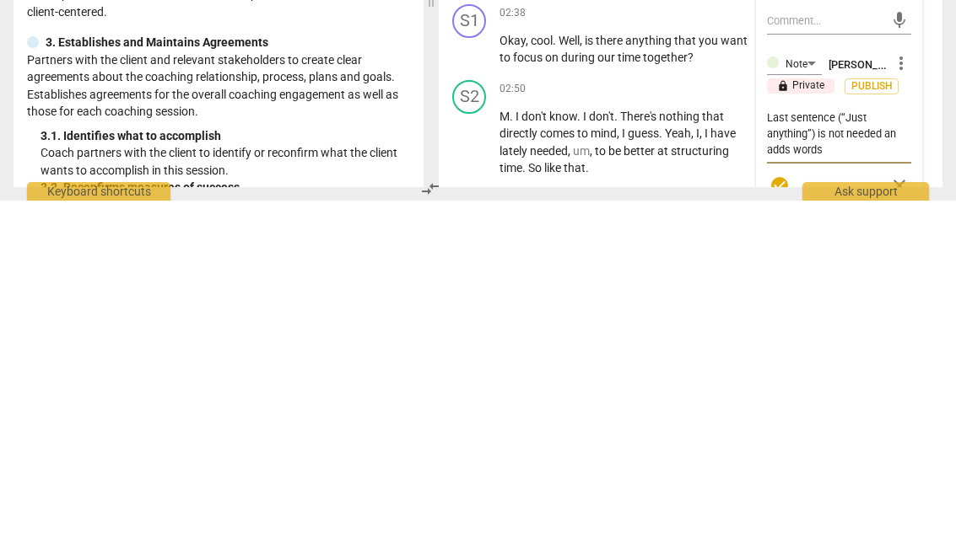
click at [789, 512] on span "check_circle" at bounding box center [779, 522] width 20 height 20
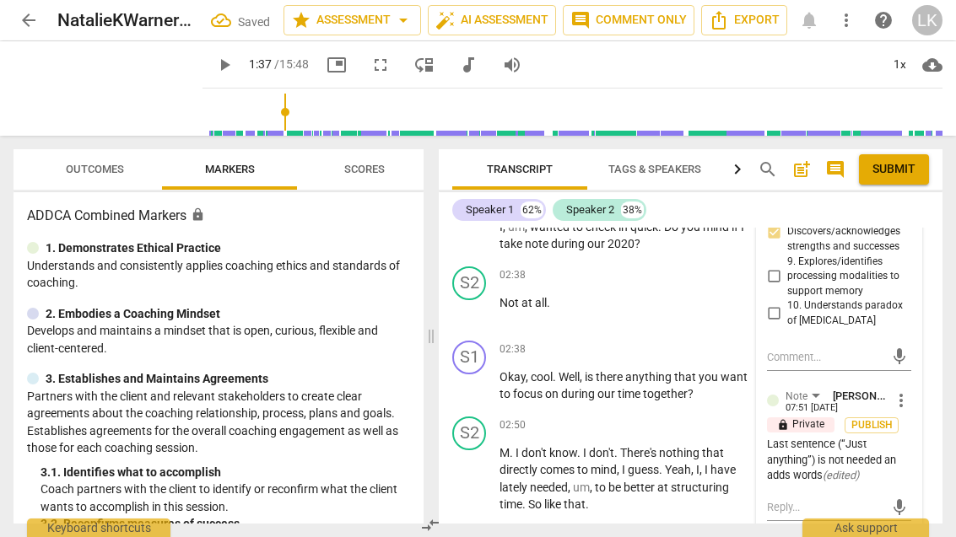
click at [908, 391] on span "more_vert" at bounding box center [901, 401] width 20 height 20
click at [917, 369] on li "Edit" at bounding box center [912, 372] width 58 height 32
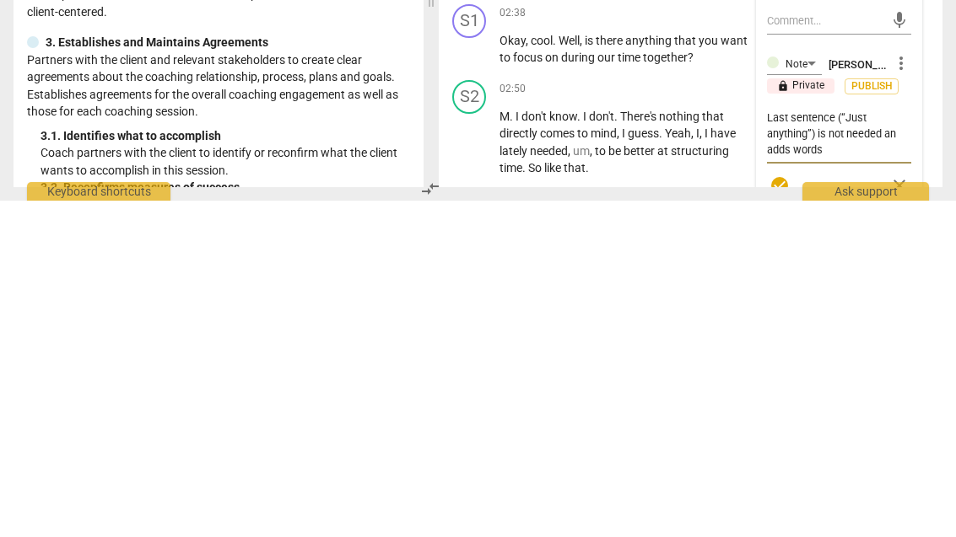
click at [896, 446] on textarea "Last sentence (“Just anything”) is not needed an adds words" at bounding box center [839, 470] width 144 height 48
click at [903, 446] on textarea "Last sentence (“Just anything”) is not needed an adds words" at bounding box center [839, 470] width 144 height 48
click at [790, 512] on span "check_circle" at bounding box center [779, 522] width 24 height 20
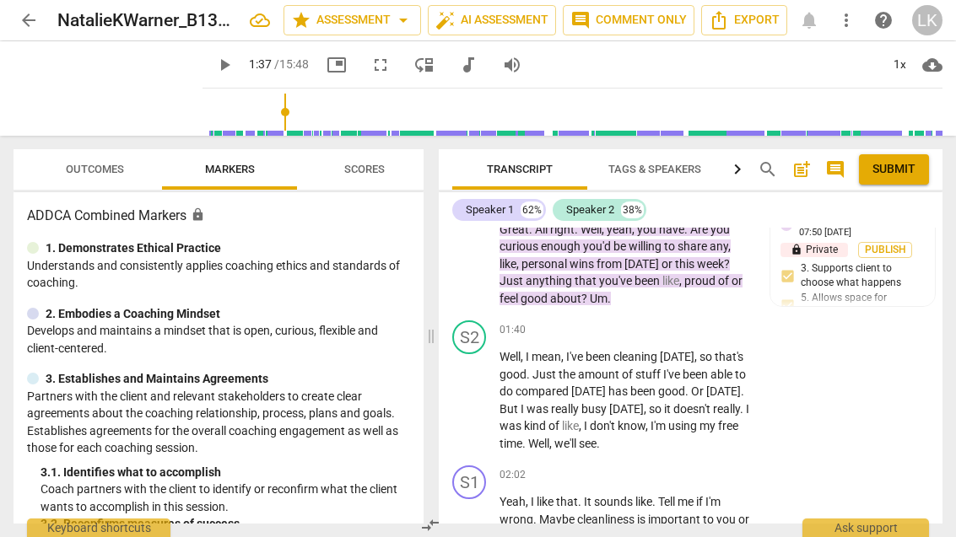
scroll to position [935, 0]
click at [477, 397] on span "play_arrow" at bounding box center [470, 401] width 20 height 20
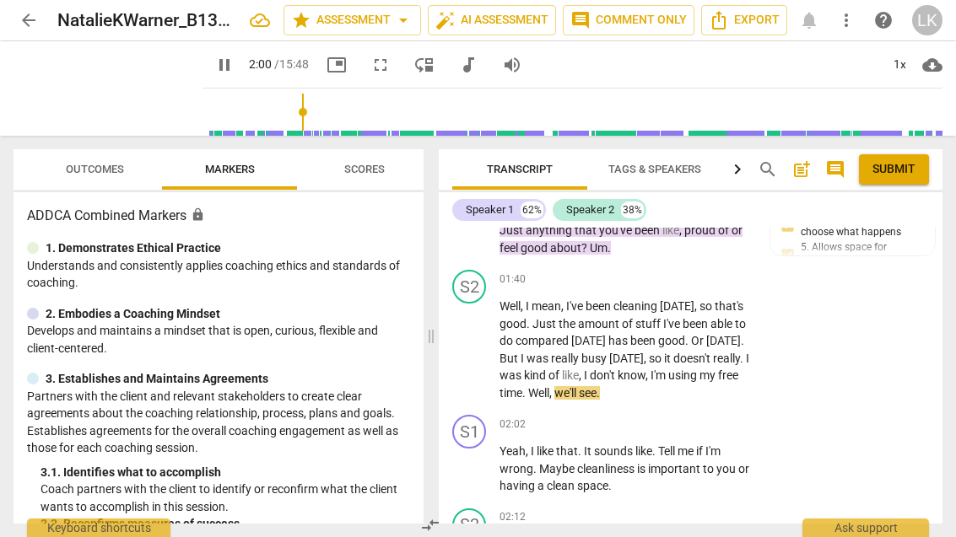
scroll to position [996, 0]
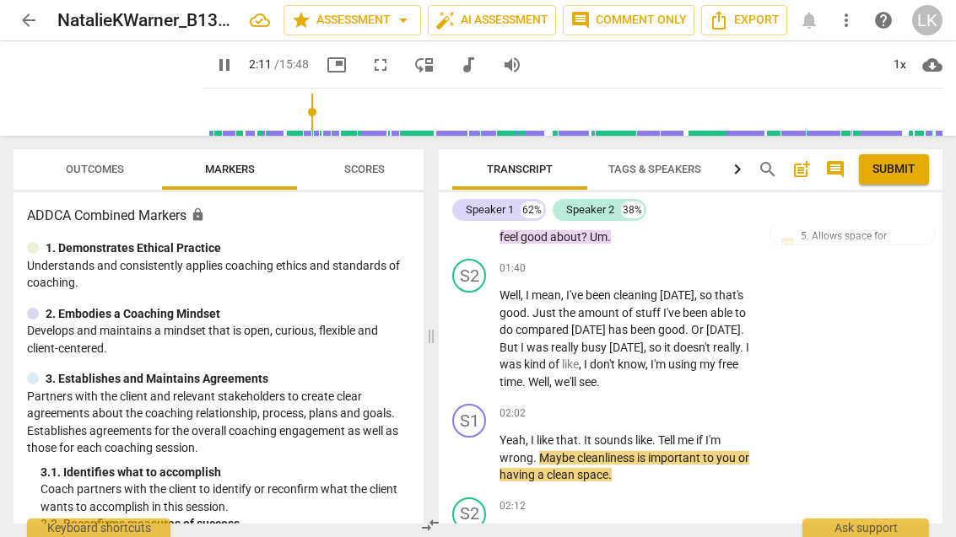
click at [482, 460] on div "play_arrow pause" at bounding box center [477, 458] width 43 height 41
click at [480, 452] on span "pause" at bounding box center [470, 458] width 20 height 20
click at [646, 405] on div "+" at bounding box center [647, 413] width 17 height 17
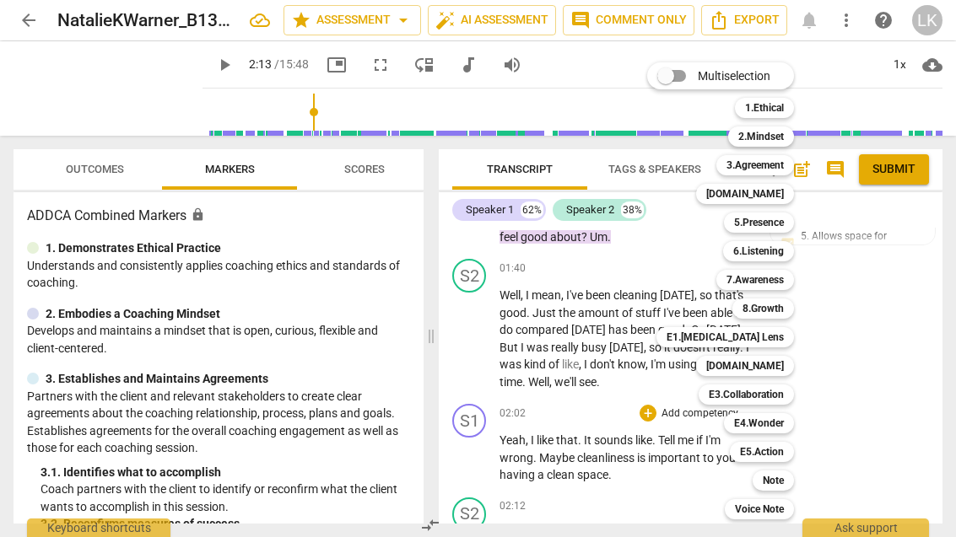
click at [800, 279] on div "7.Awareness 7" at bounding box center [764, 280] width 110 height 29
click at [783, 282] on b "7.Awareness" at bounding box center [754, 280] width 57 height 20
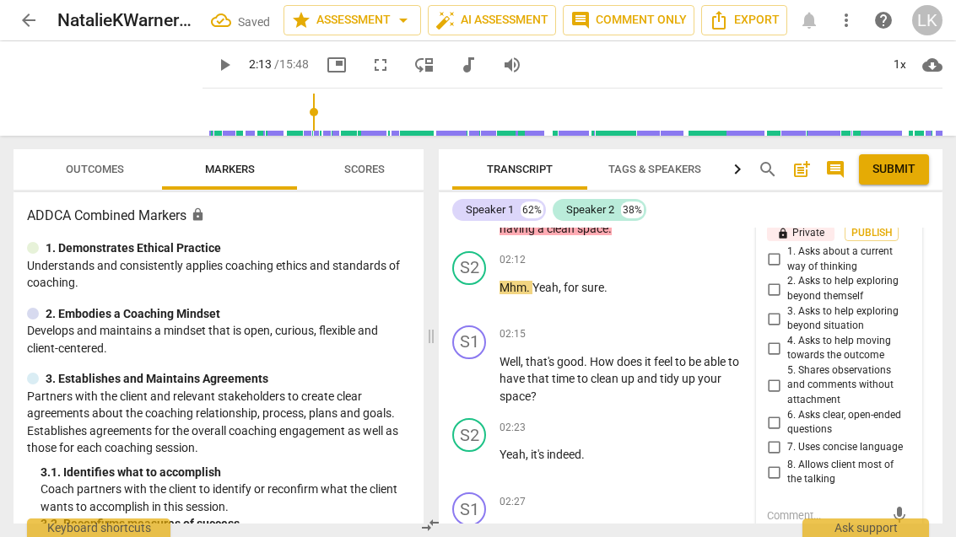
scroll to position [1243, 0]
click at [784, 375] on input "5. Shares observations and comments without attachment" at bounding box center [773, 385] width 27 height 20
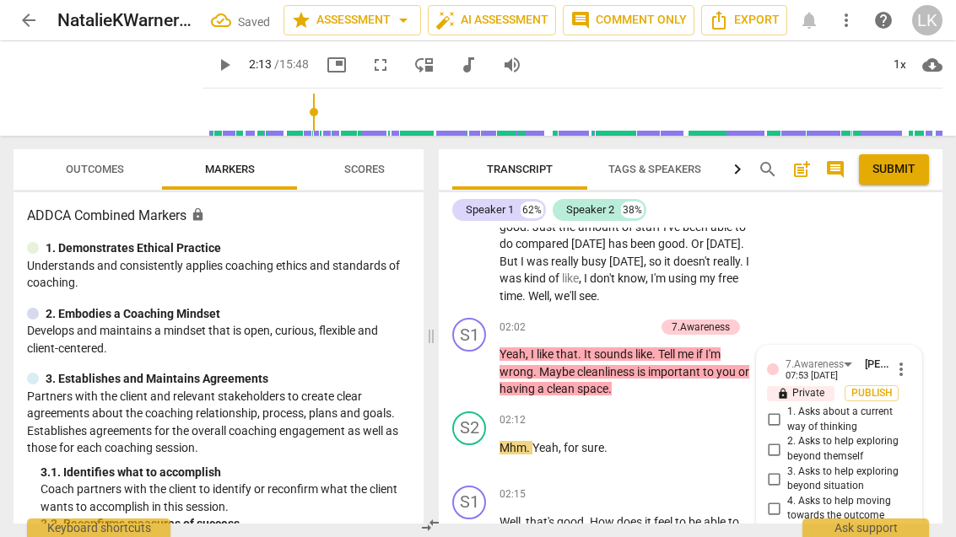
scroll to position [1080, 0]
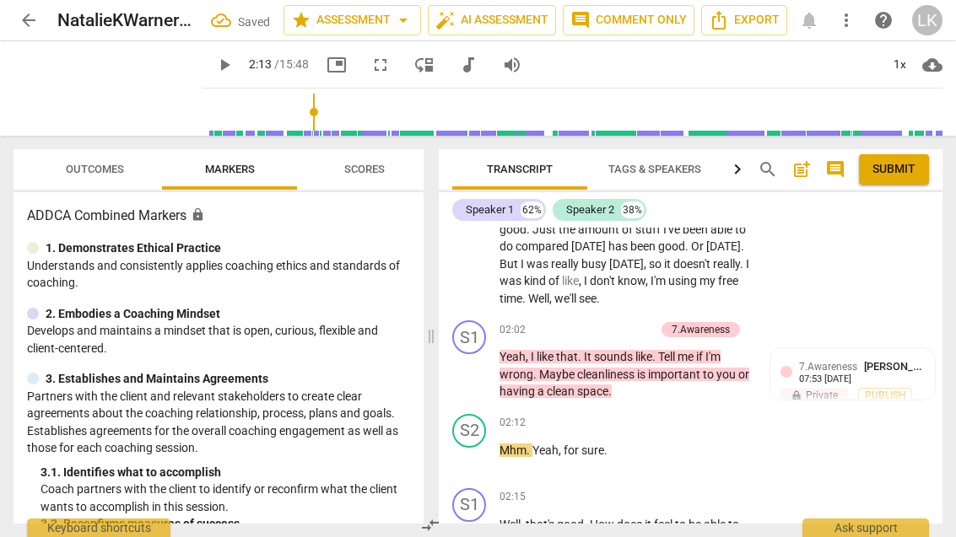
click at [563, 321] on div "+" at bounding box center [562, 329] width 17 height 17
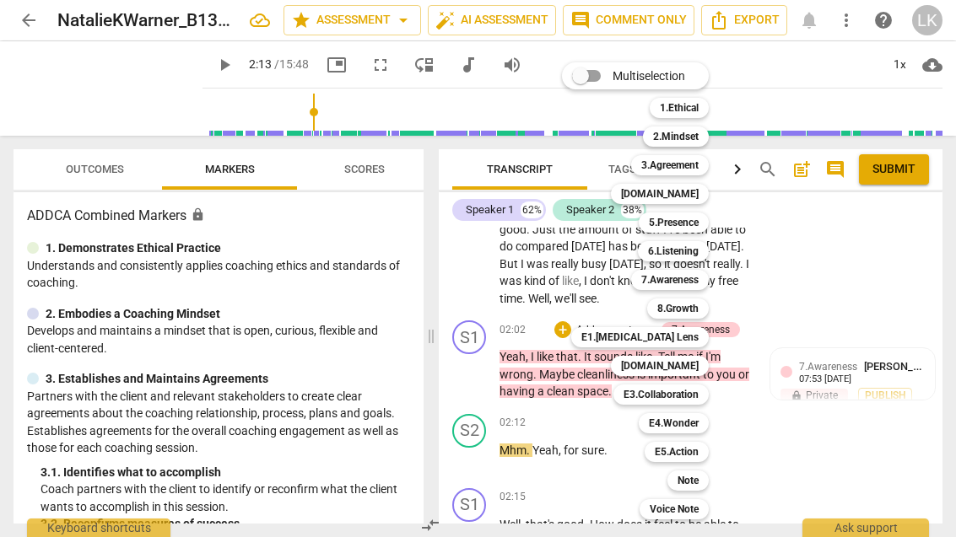
click at [696, 228] on b "5.Presence" at bounding box center [674, 223] width 50 height 20
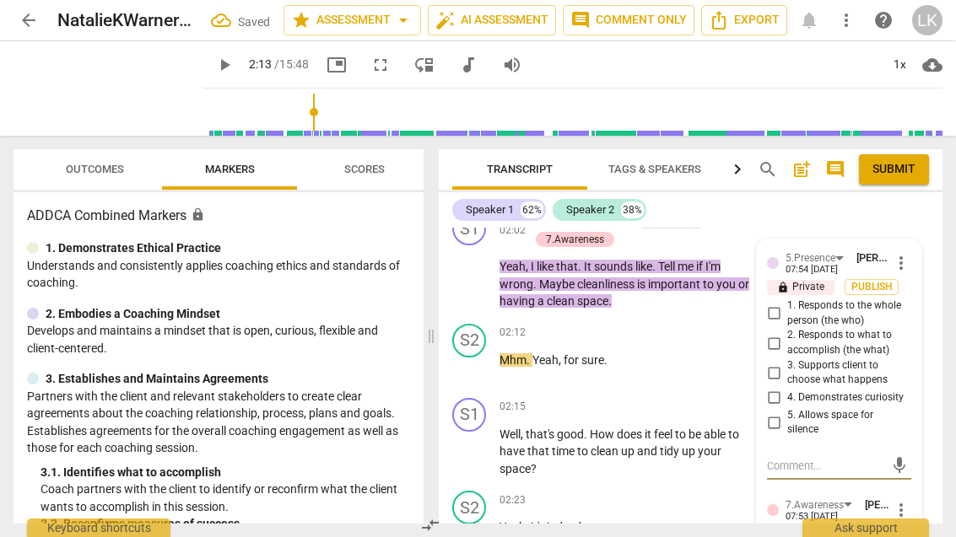
scroll to position [1188, 0]
click at [786, 305] on input "1. Responds to the whole person (the who)" at bounding box center [773, 315] width 27 height 20
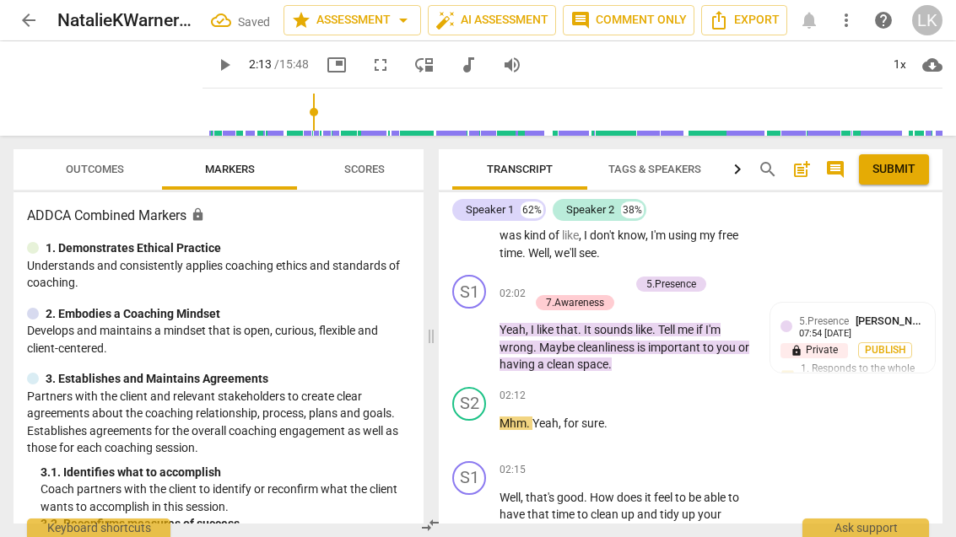
scroll to position [1125, 0]
click at [860, 342] on button "Publish" at bounding box center [885, 350] width 54 height 16
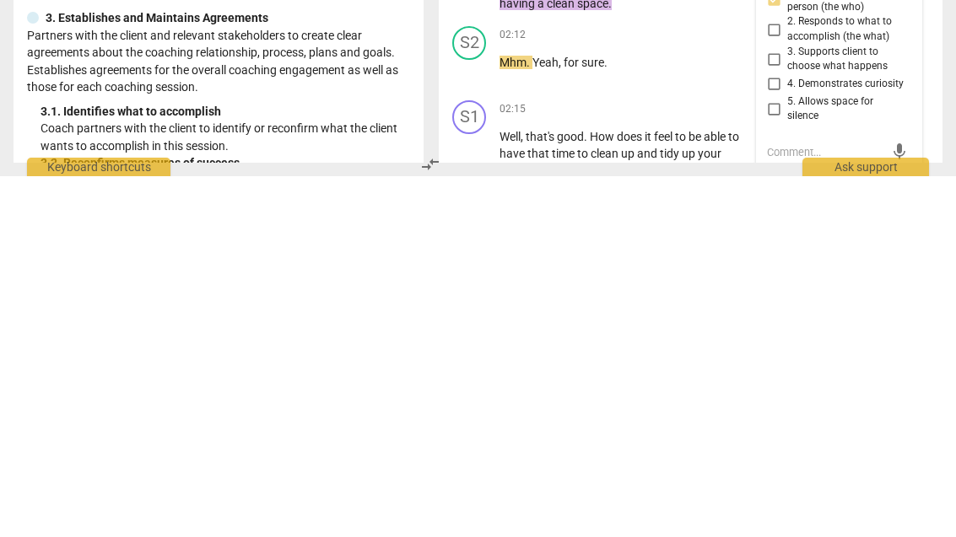
click at [784, 435] on input "4. Demonstrates curiosity" at bounding box center [773, 445] width 27 height 20
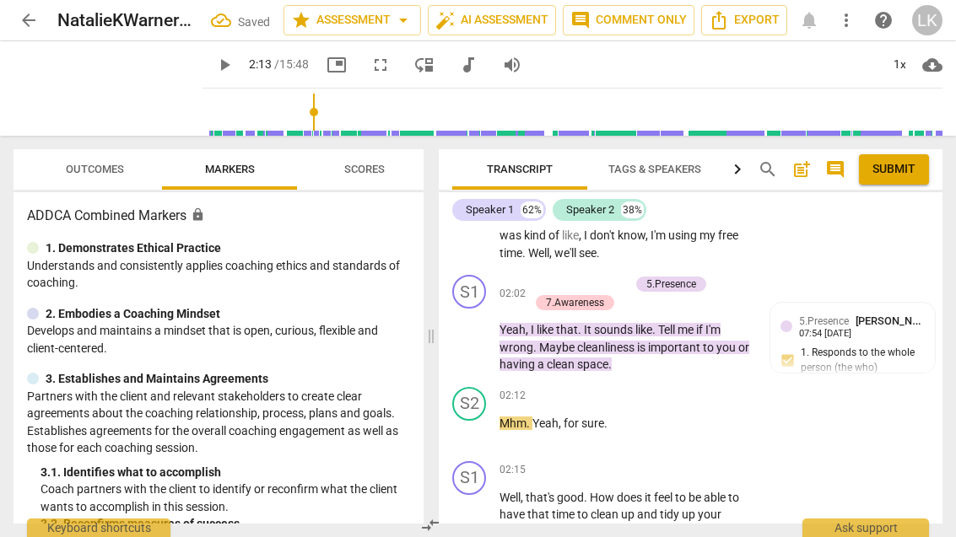
click at [542, 277] on div "+" at bounding box center [537, 284] width 17 height 17
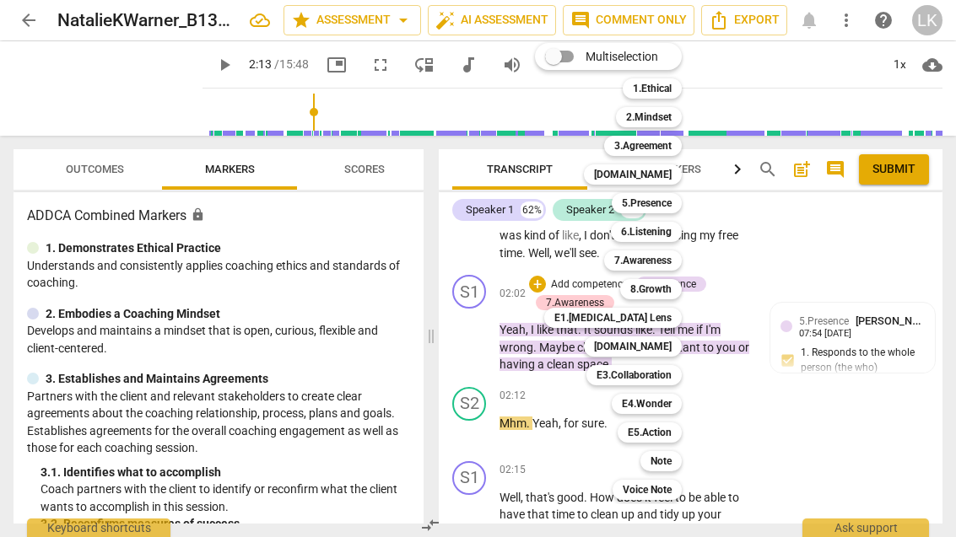
click at [669, 353] on b "[DOMAIN_NAME]" at bounding box center [633, 347] width 78 height 20
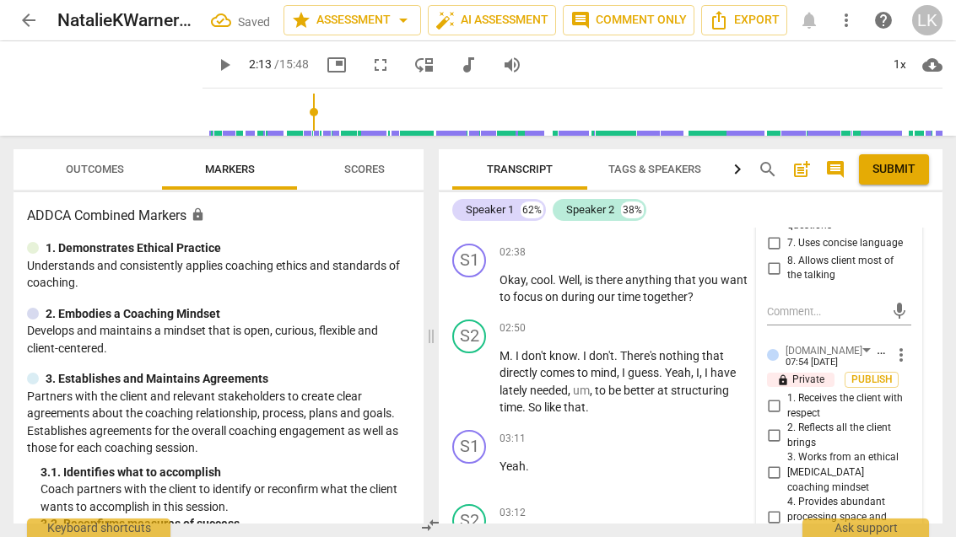
scroll to position [1680, 0]
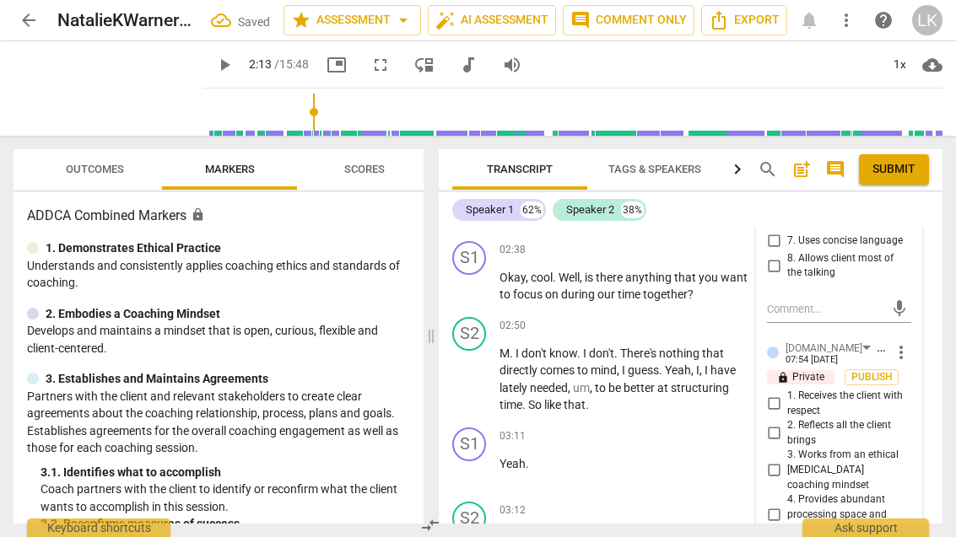
click at [787, 423] on input "2. Reflects all the client brings" at bounding box center [773, 433] width 27 height 20
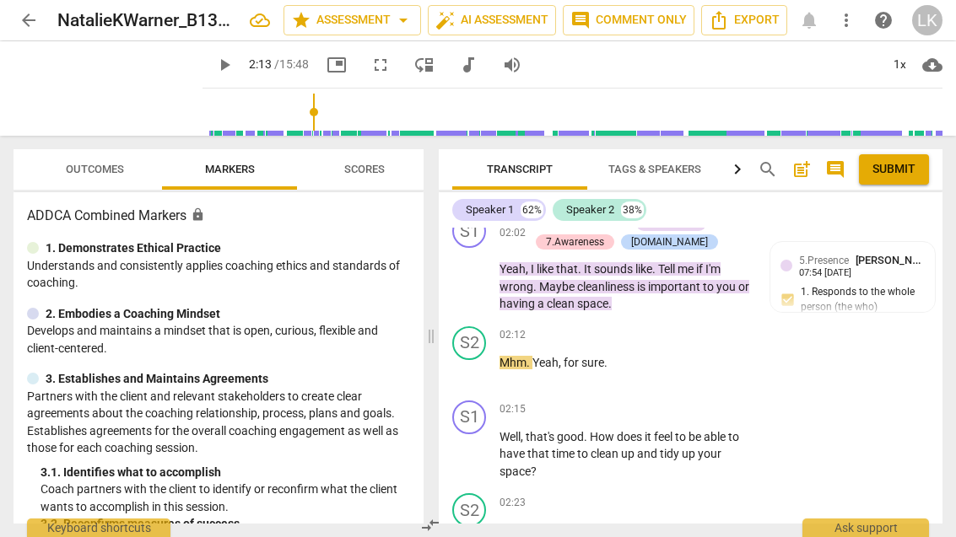
scroll to position [1183, 0]
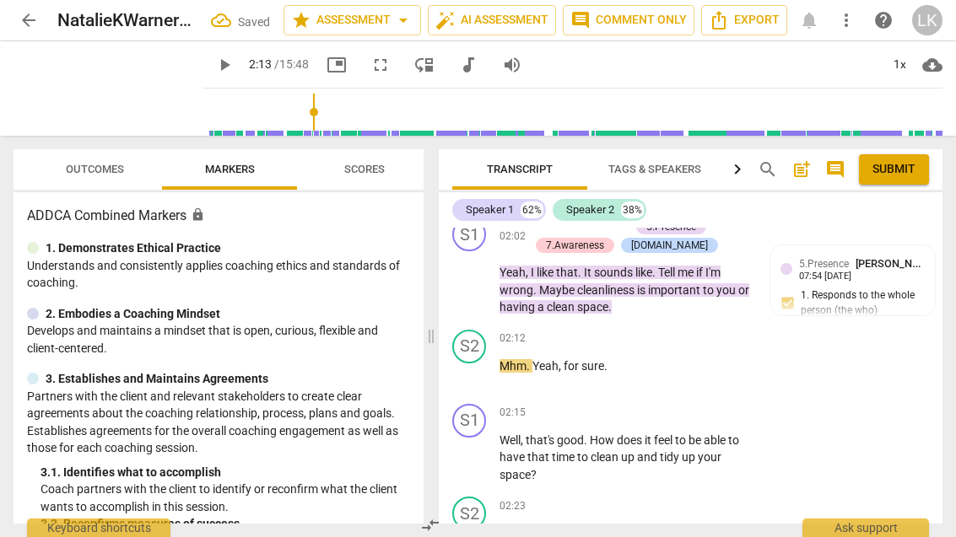
click at [482, 369] on span "play_arrow" at bounding box center [469, 374] width 27 height 20
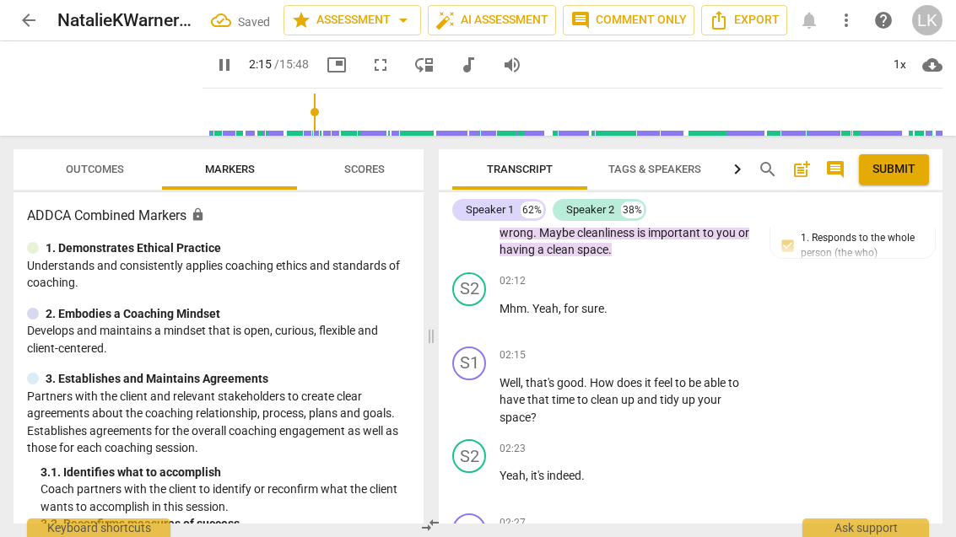
scroll to position [1250, 0]
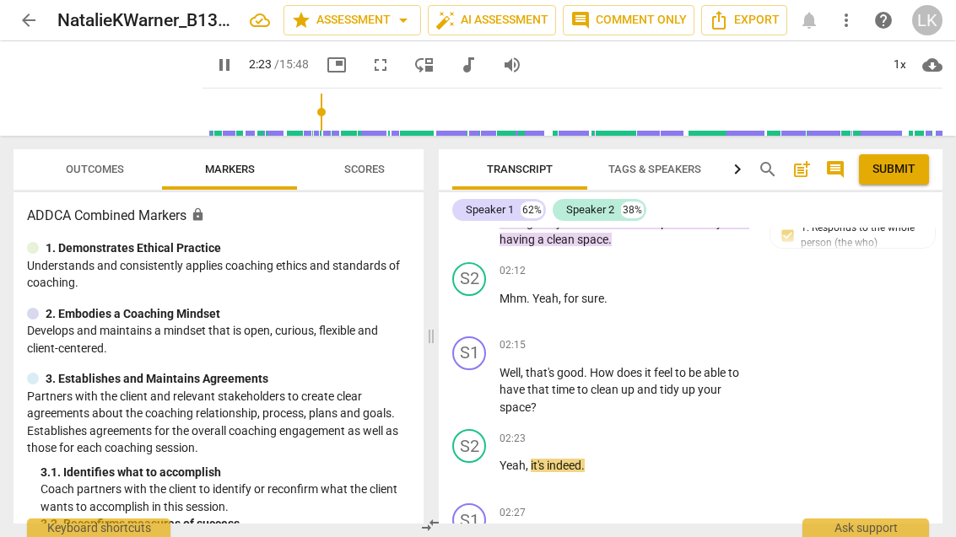
click at [483, 380] on span "pause" at bounding box center [469, 390] width 27 height 20
click at [654, 337] on div "+" at bounding box center [647, 345] width 17 height 17
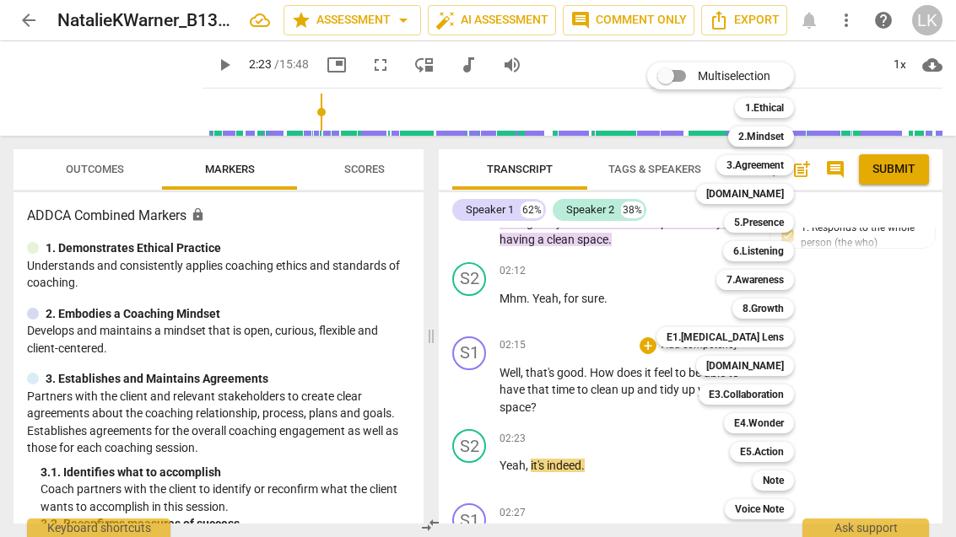
click at [778, 230] on b "5.Presence" at bounding box center [759, 223] width 50 height 20
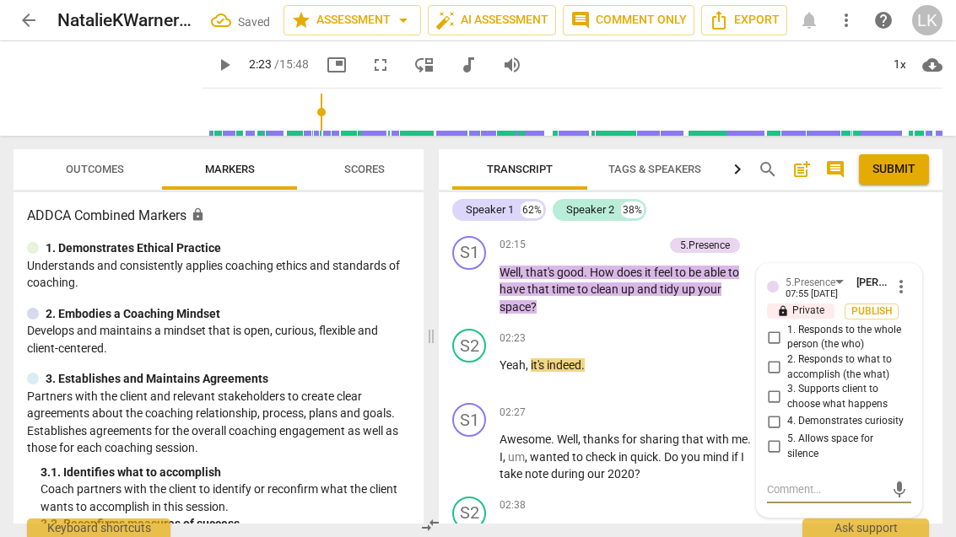
scroll to position [1350, 0]
click at [784, 328] on input "1. Responds to the whole person (the who)" at bounding box center [773, 338] width 27 height 20
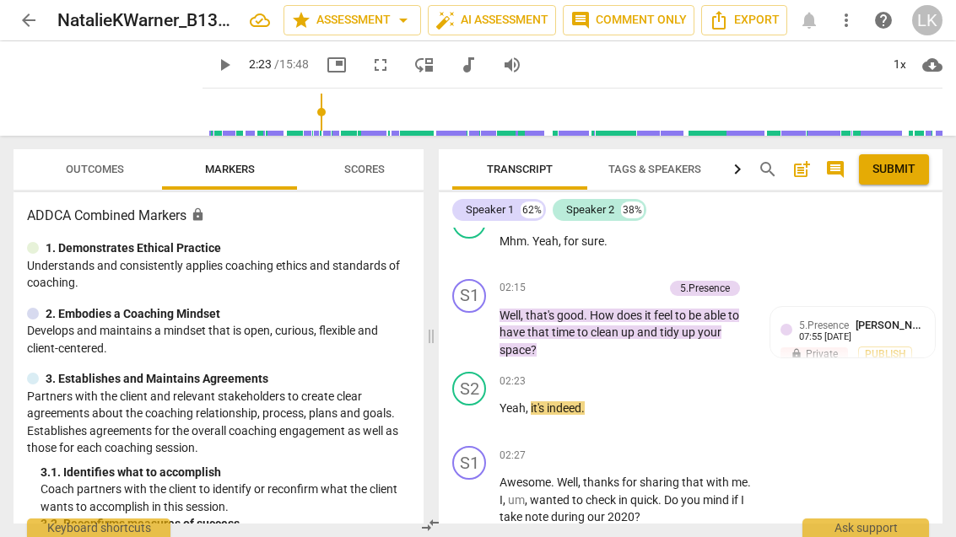
scroll to position [1302, 0]
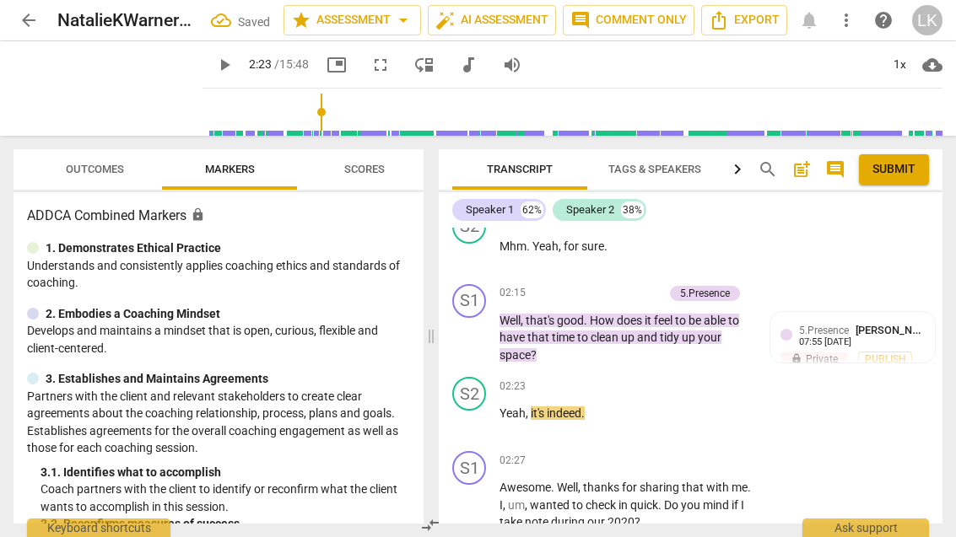
click at [575, 285] on div "+" at bounding box center [571, 293] width 17 height 17
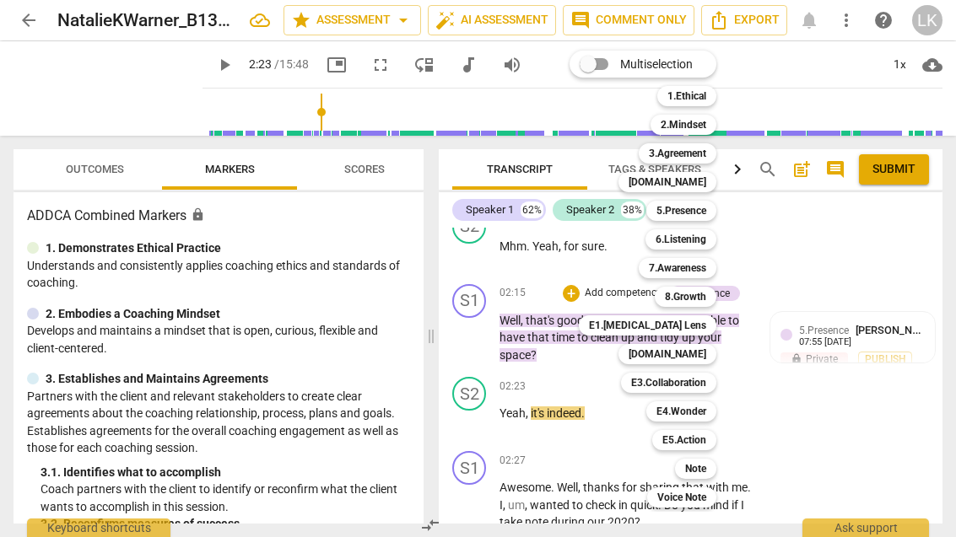
click at [710, 407] on div "E4.Wonder" at bounding box center [681, 412] width 70 height 20
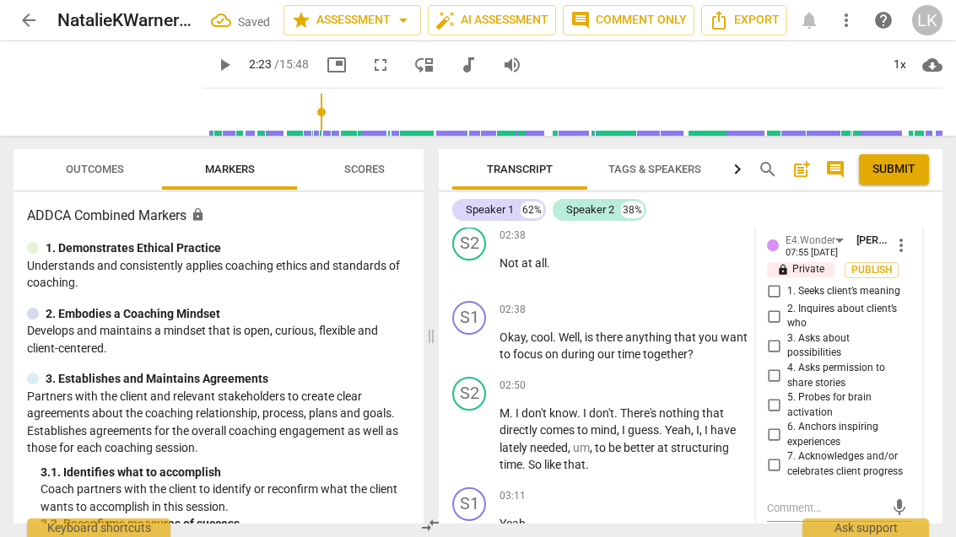
scroll to position [1640, 0]
click at [784, 305] on input "2. Inquires about client’s who" at bounding box center [773, 315] width 27 height 20
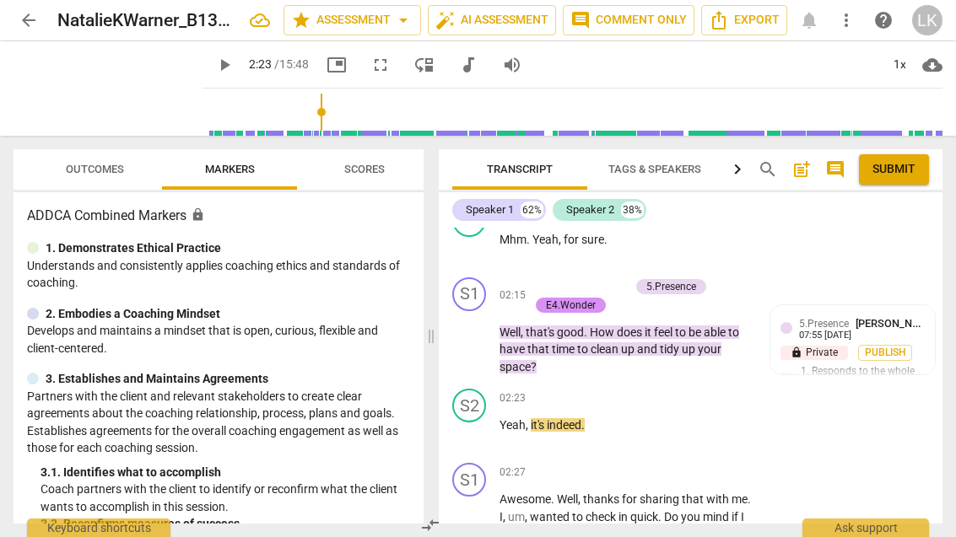
scroll to position [1309, 0]
click at [544, 278] on div "+ Add competency" at bounding box center [579, 286] width 100 height 17
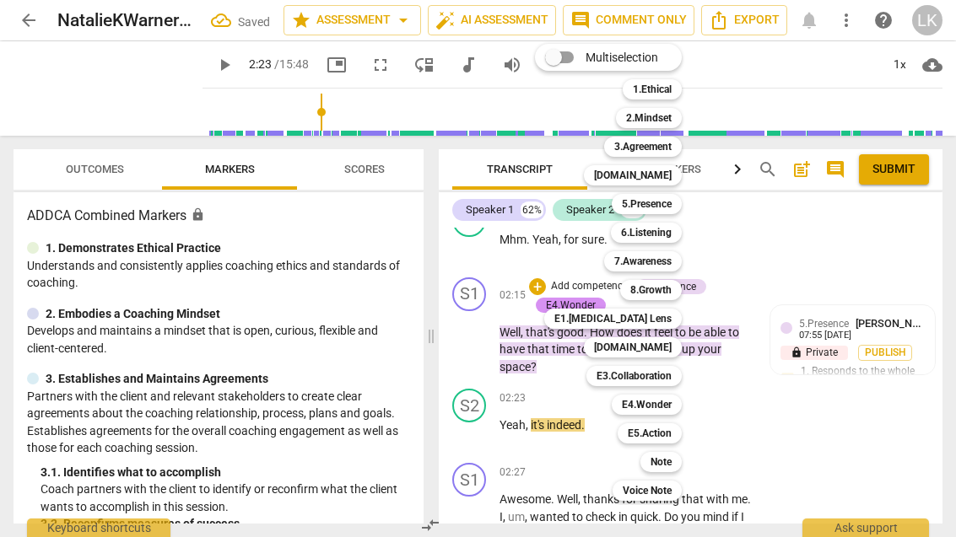
click at [675, 459] on div "Note" at bounding box center [660, 462] width 41 height 20
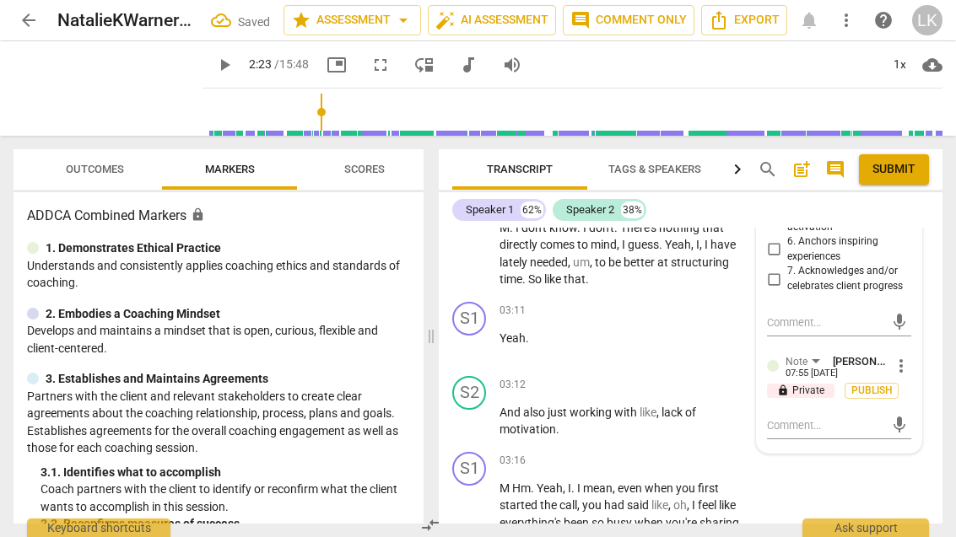
scroll to position [1825, 0]
click at [824, 418] on textarea at bounding box center [825, 426] width 117 height 16
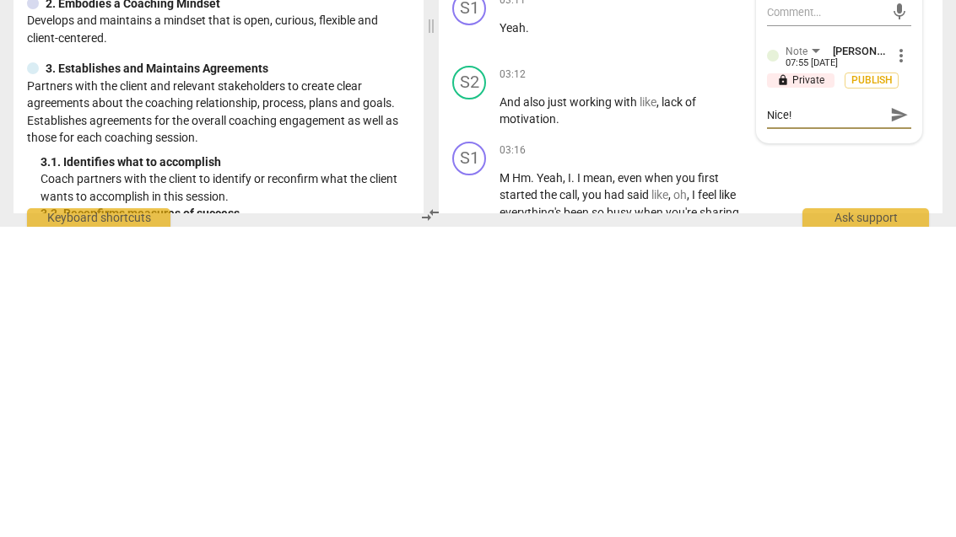
click at [907, 417] on span "send" at bounding box center [899, 426] width 19 height 19
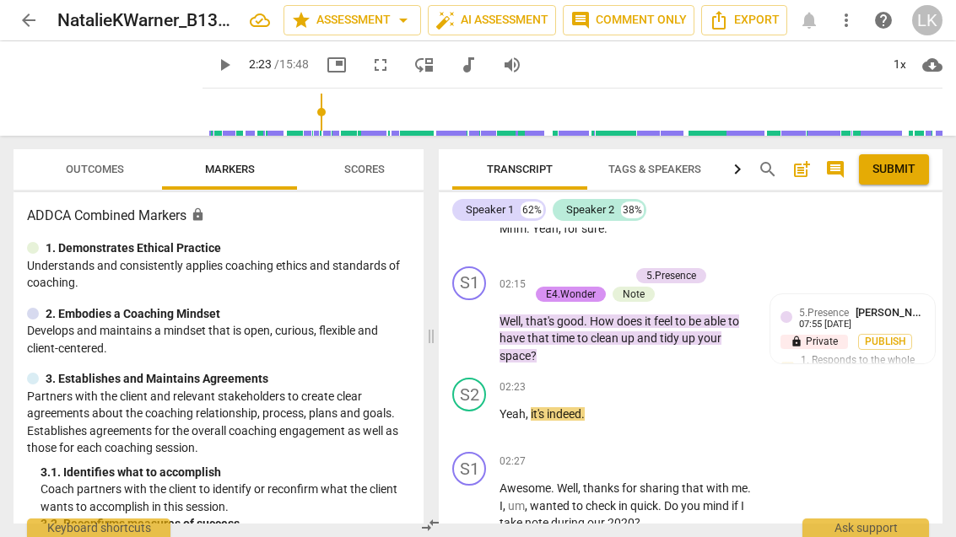
scroll to position [1318, 0]
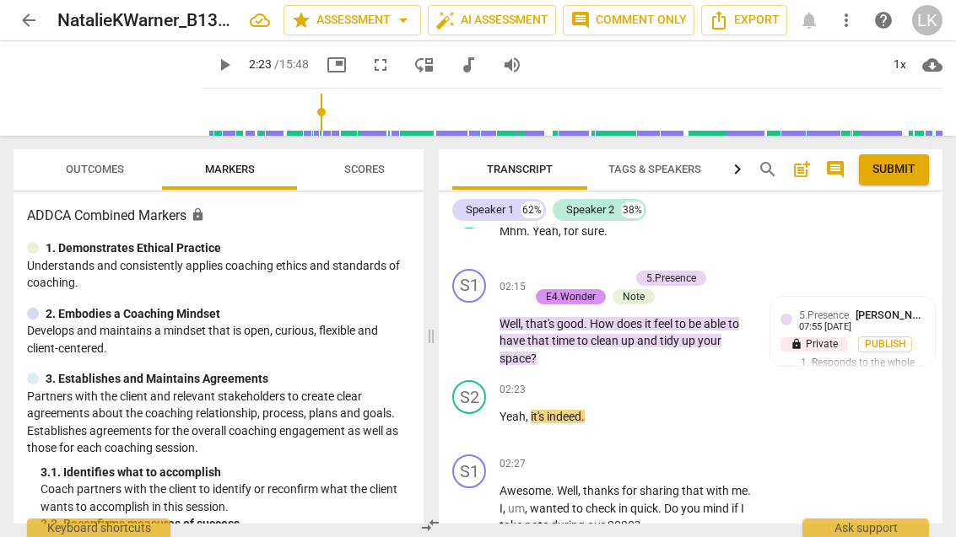
click at [479, 415] on span "play_arrow" at bounding box center [470, 425] width 20 height 20
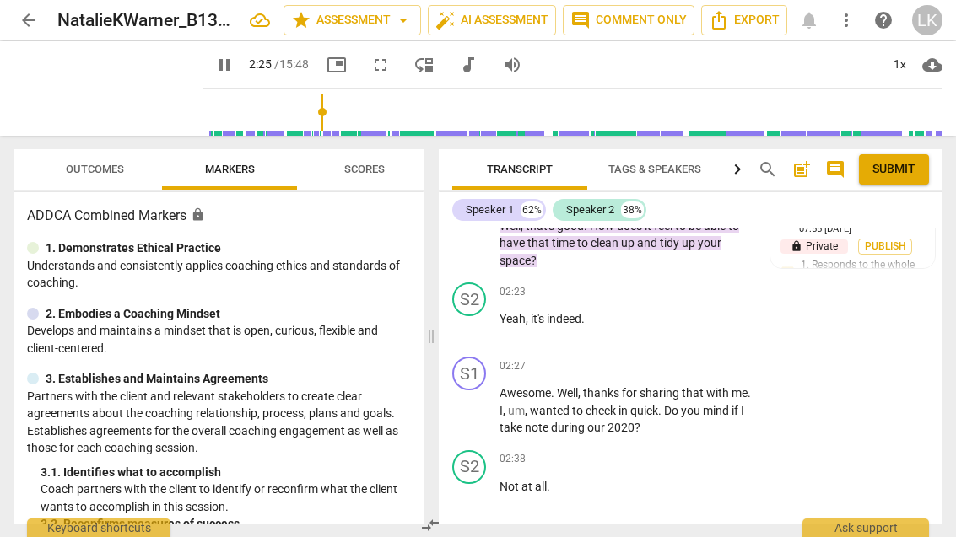
scroll to position [1426, 0]
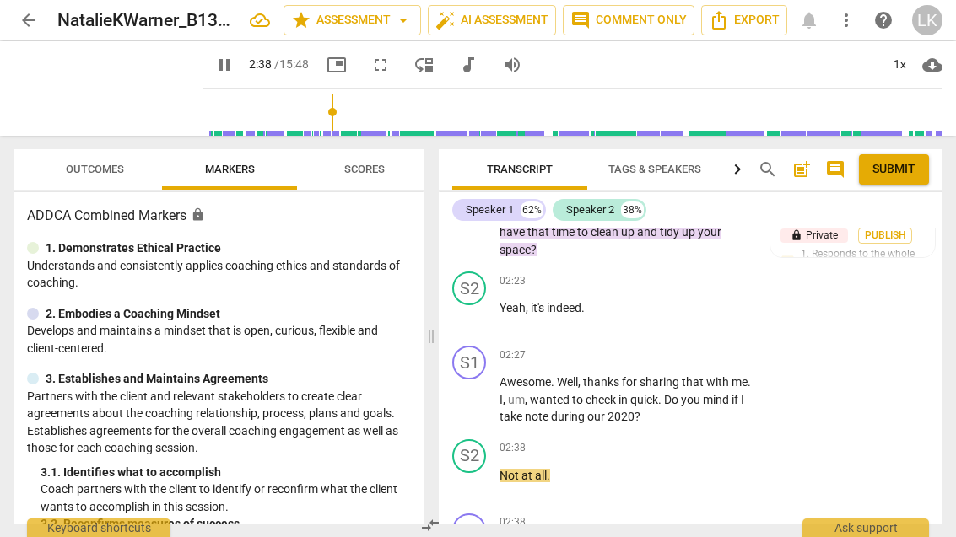
click at [476, 390] on span "pause" at bounding box center [470, 400] width 20 height 20
click at [660, 348] on p "Add competency" at bounding box center [700, 355] width 80 height 15
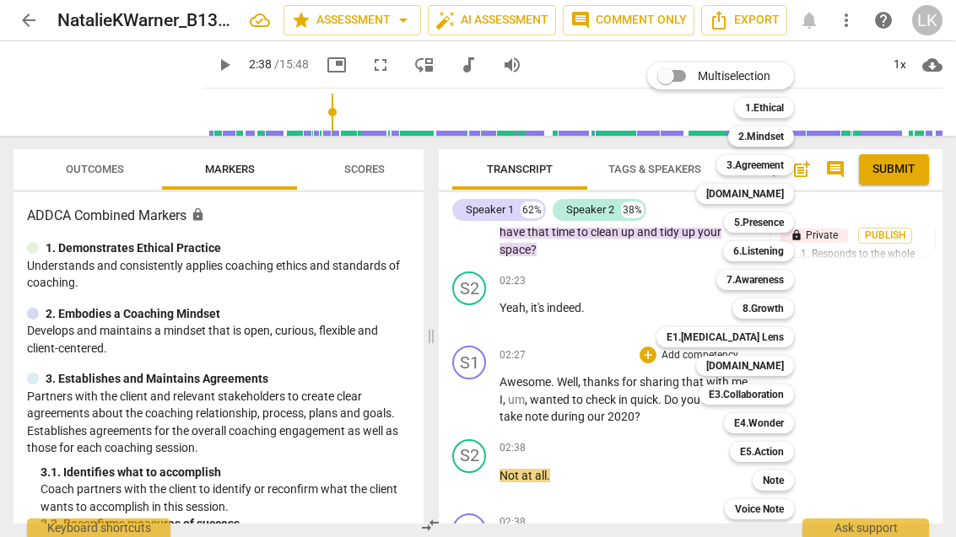
click at [785, 365] on div "[DOMAIN_NAME]" at bounding box center [745, 366] width 98 height 20
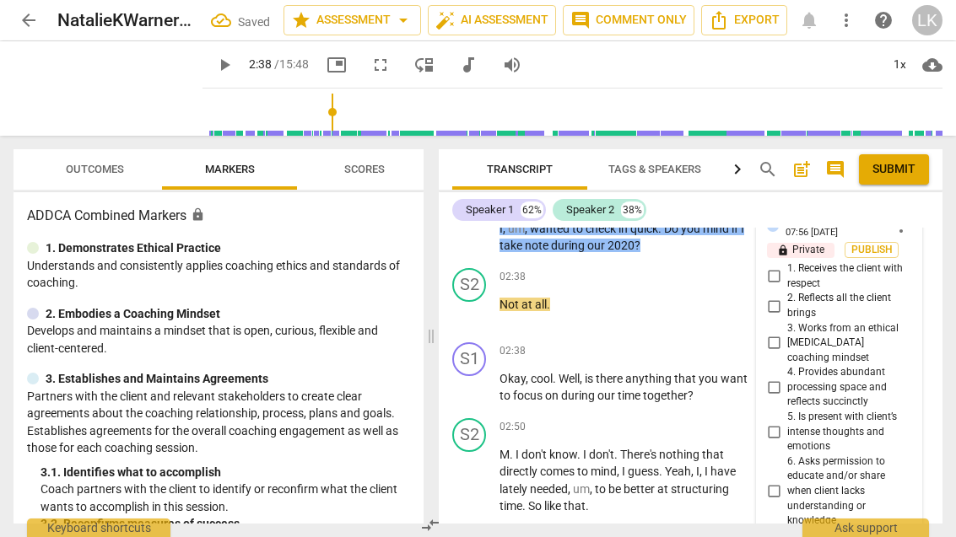
scroll to position [1598, 0]
click at [782, 267] on input "1. Receives the client with respect" at bounding box center [773, 277] width 27 height 20
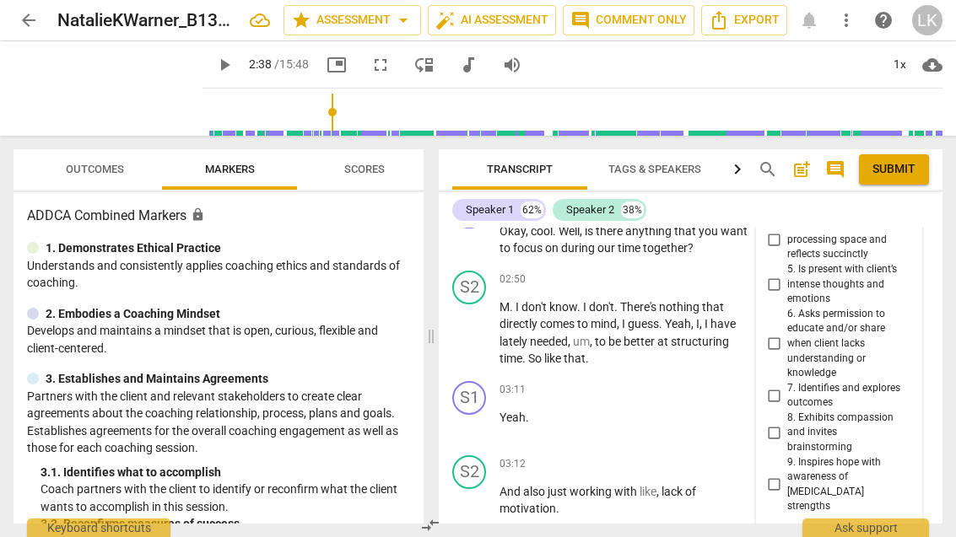
scroll to position [1745, 0]
click at [823, 535] on textarea at bounding box center [825, 543] width 117 height 16
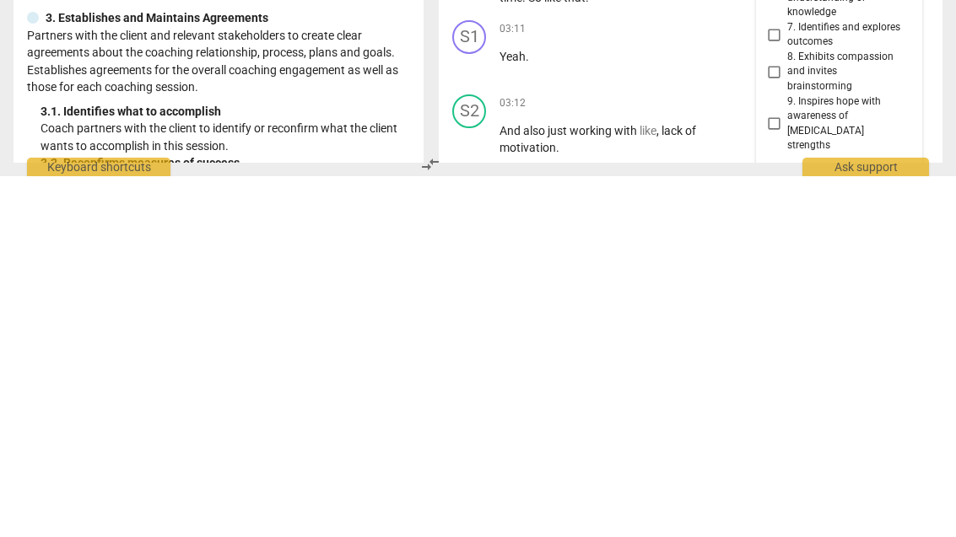
click at [894, 534] on span "send" at bounding box center [899, 543] width 19 height 19
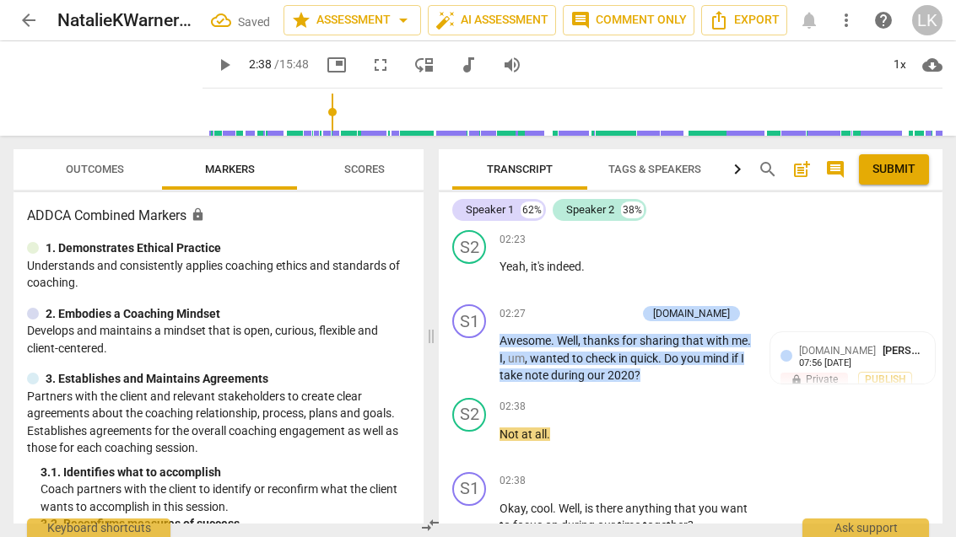
scroll to position [1472, 0]
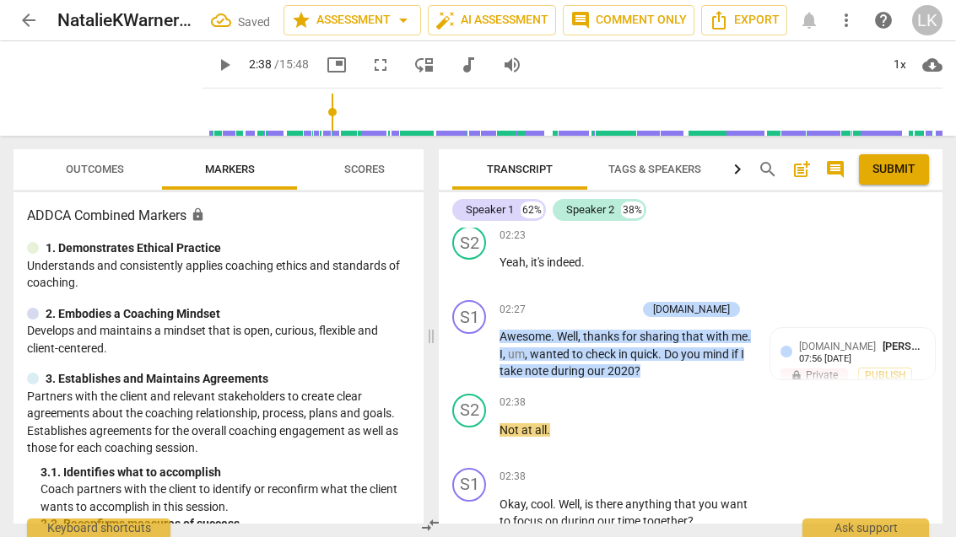
click at [483, 429] on span "play_arrow" at bounding box center [469, 439] width 27 height 20
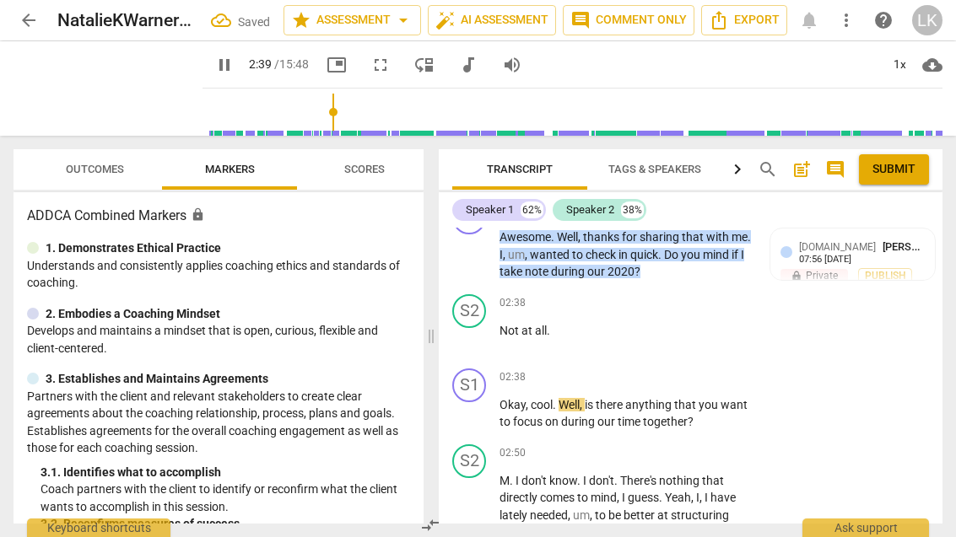
scroll to position [1575, 0]
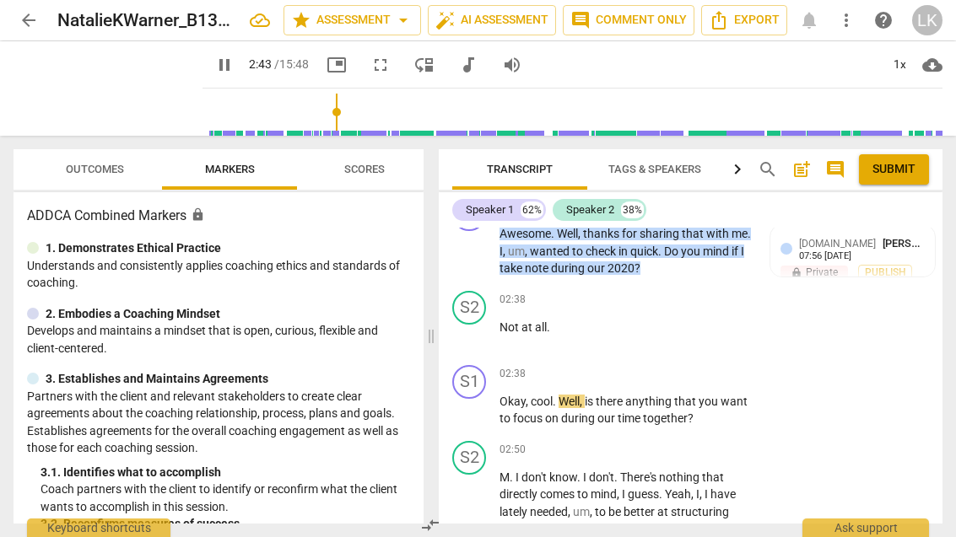
click at [483, 401] on span "pause" at bounding box center [469, 411] width 27 height 20
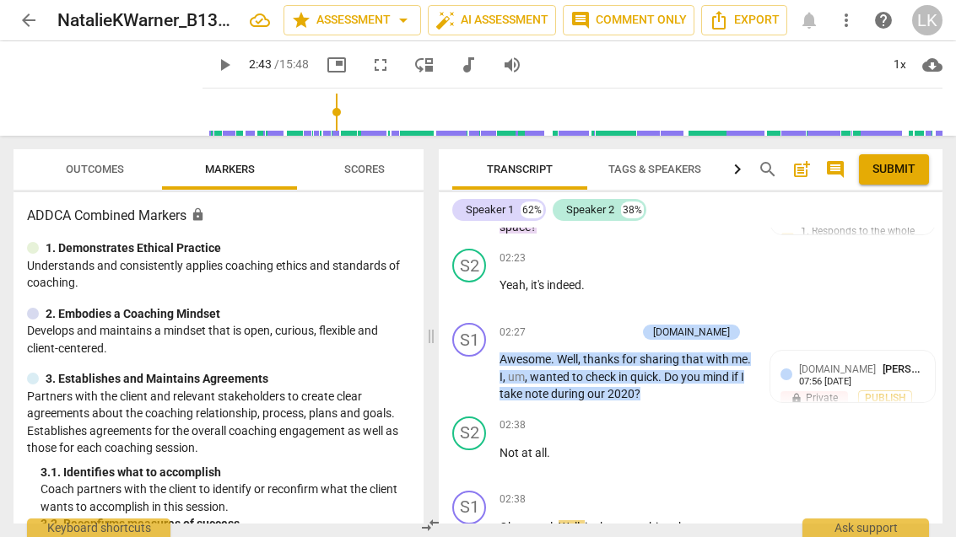
scroll to position [1433, 0]
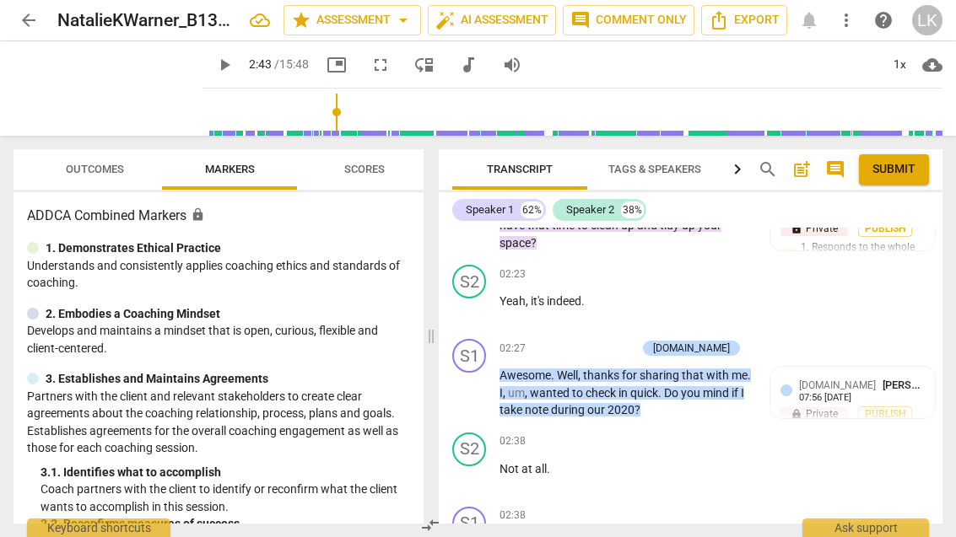
click at [589, 340] on div "+ Add competency" at bounding box center [586, 348] width 100 height 17
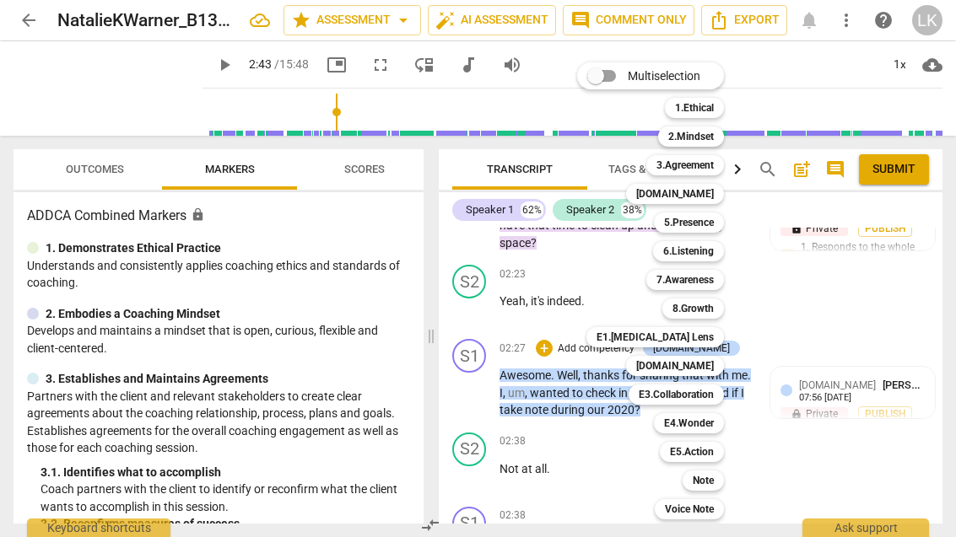
click at [720, 477] on div "Note" at bounding box center [702, 481] width 41 height 20
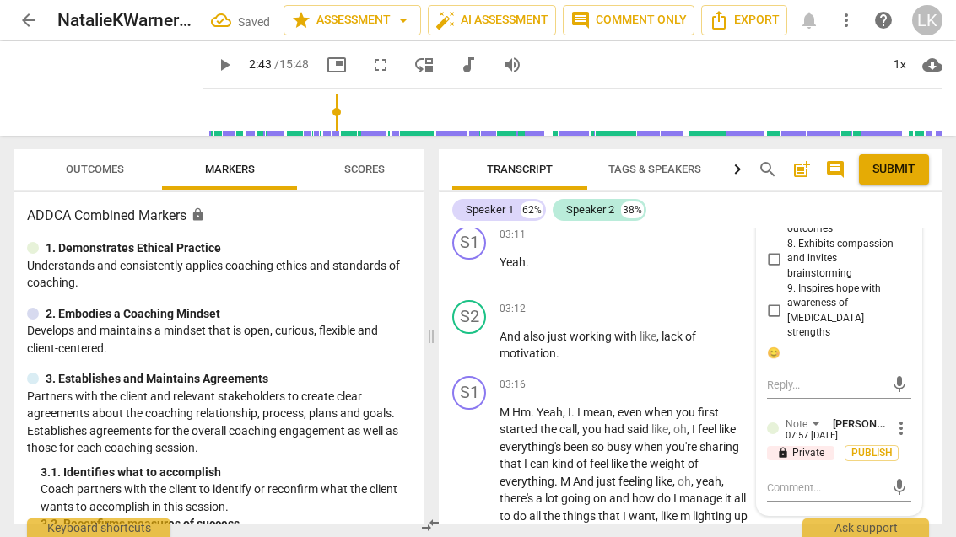
scroll to position [1925, 0]
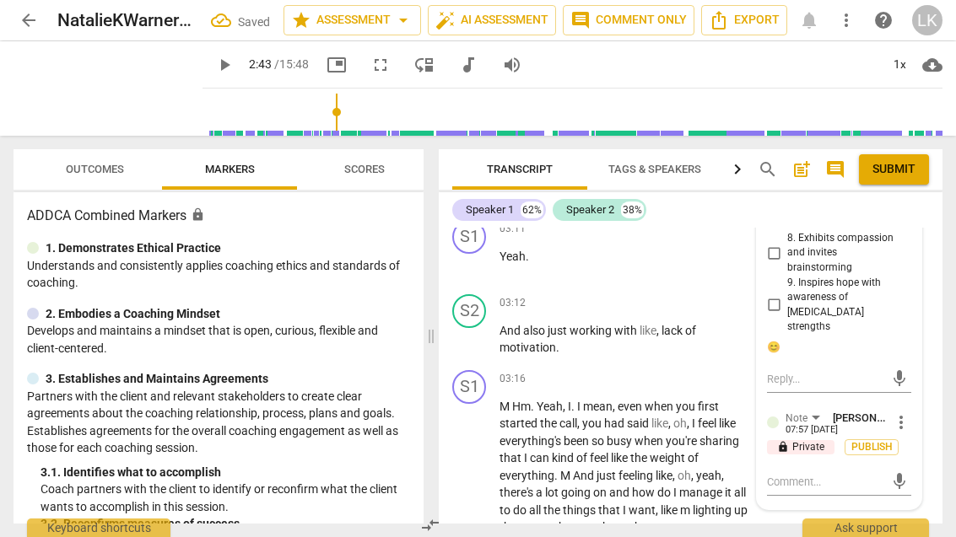
click at [829, 474] on textarea at bounding box center [825, 482] width 117 height 16
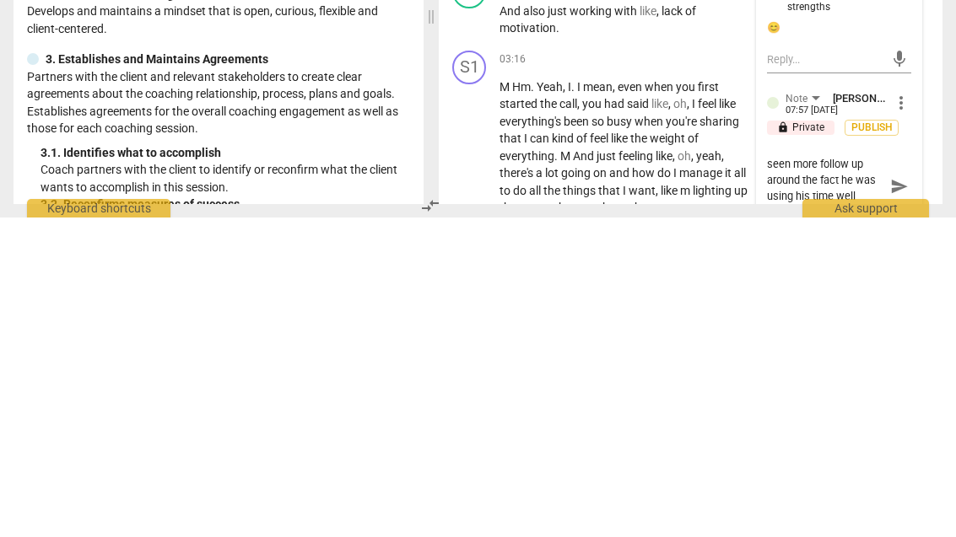
scroll to position [14, 0]
click at [908, 496] on span "send" at bounding box center [899, 506] width 24 height 20
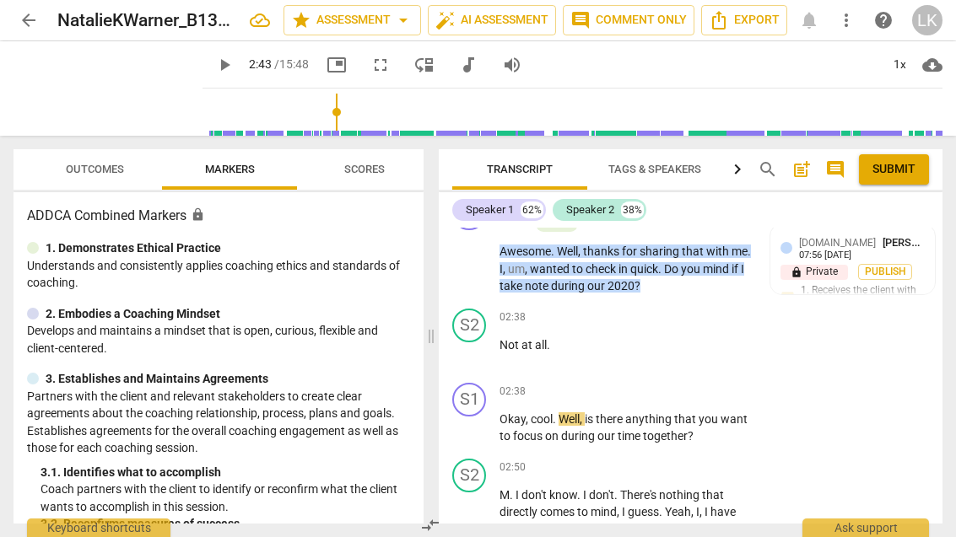
scroll to position [1577, 0]
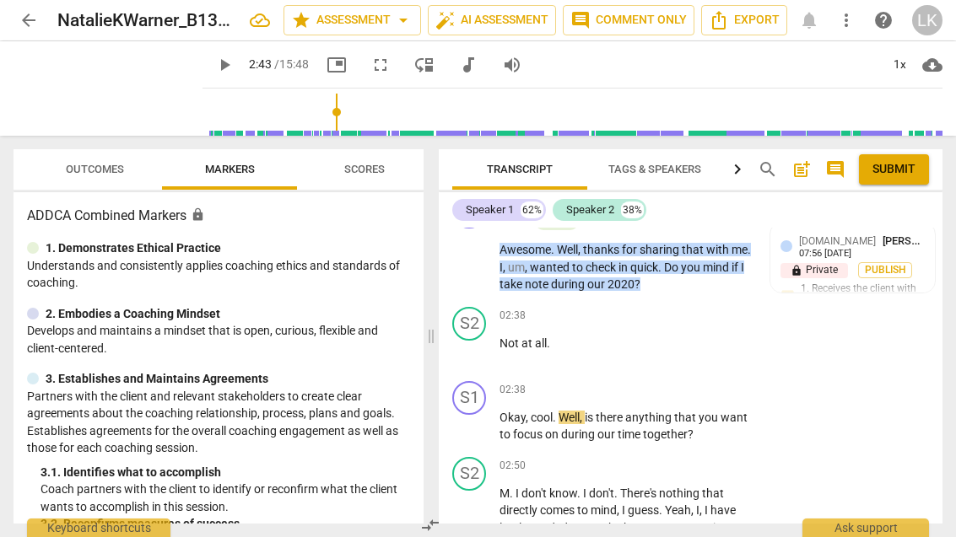
click at [652, 382] on div "+" at bounding box center [647, 390] width 17 height 17
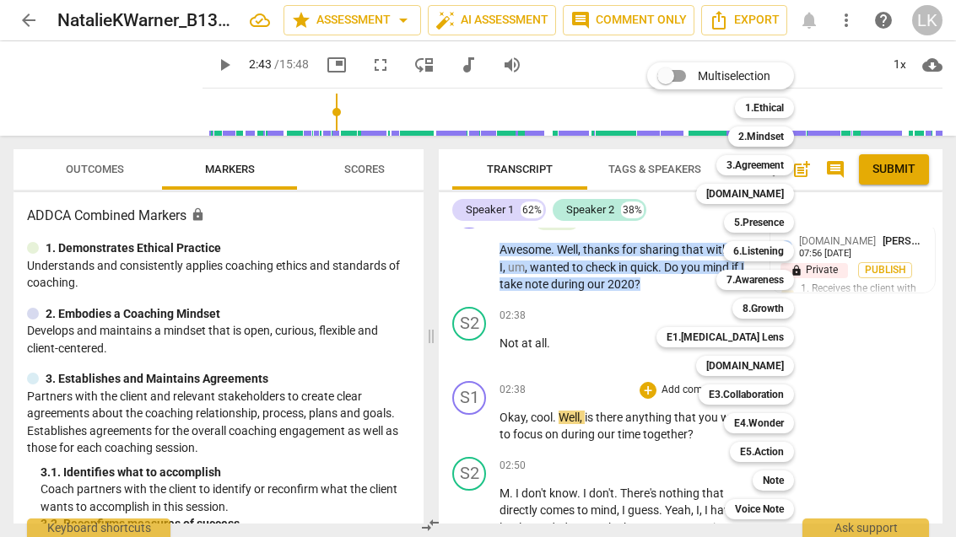
click at [781, 169] on b "3.Agreement" at bounding box center [754, 165] width 57 height 20
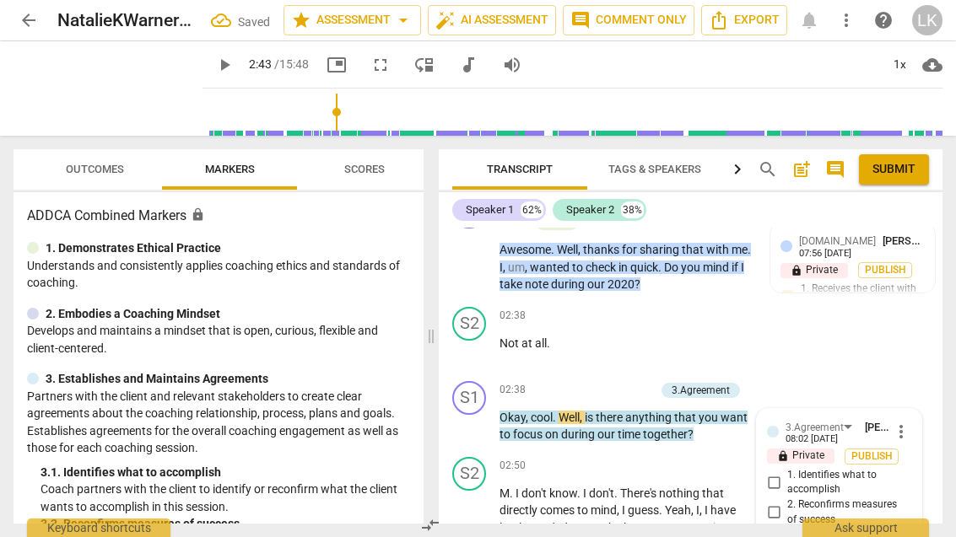
scroll to position [1795, 0]
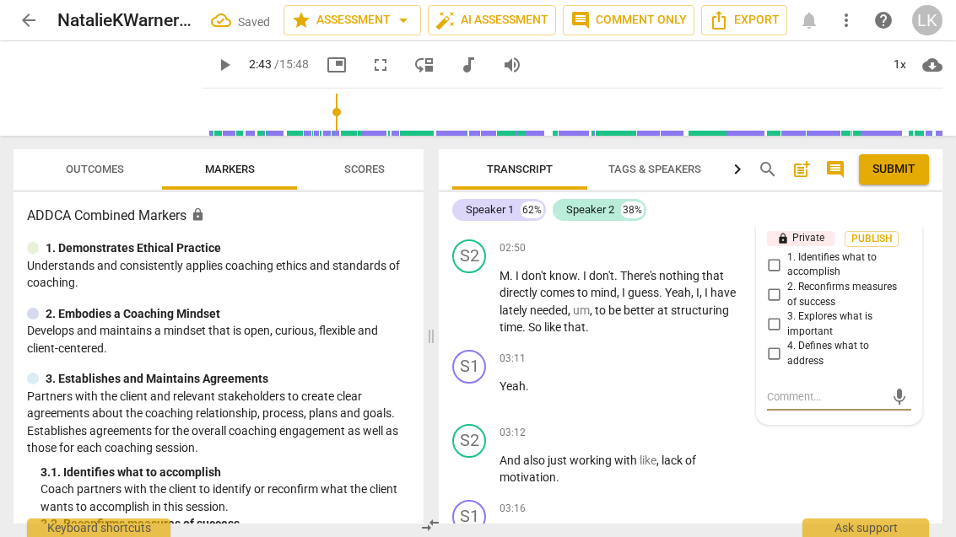
click at [782, 255] on input "1. Identifies what to accomplish" at bounding box center [773, 265] width 27 height 20
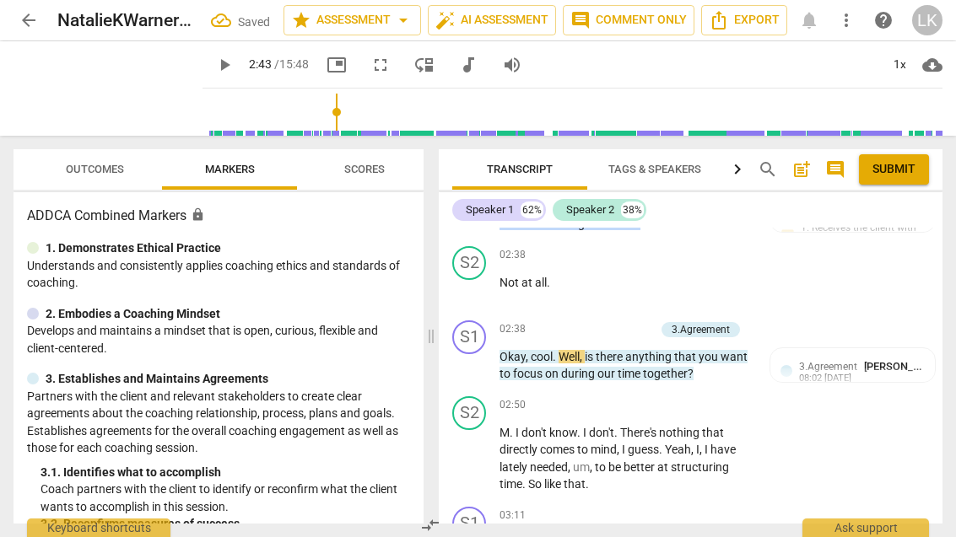
scroll to position [1637, 0]
click at [481, 357] on span "play_arrow" at bounding box center [469, 367] width 27 height 20
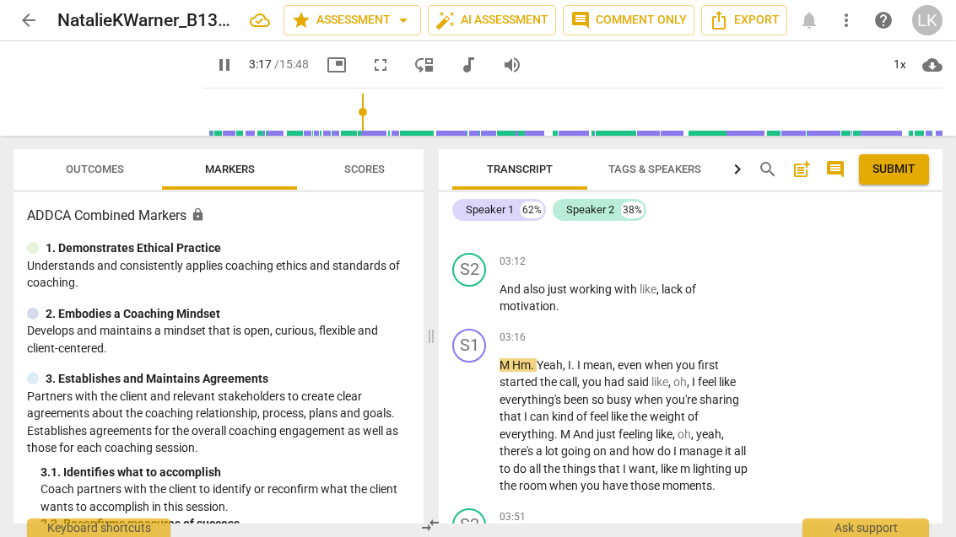
scroll to position [1967, 0]
click at [477, 415] on span "pause" at bounding box center [470, 425] width 20 height 20
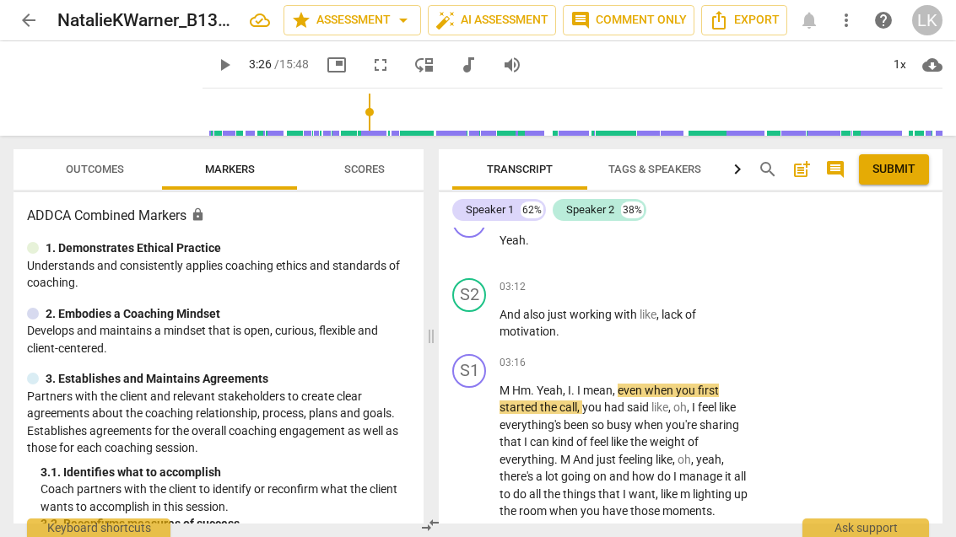
scroll to position [1941, 0]
click at [655, 279] on div "+" at bounding box center [647, 287] width 17 height 17
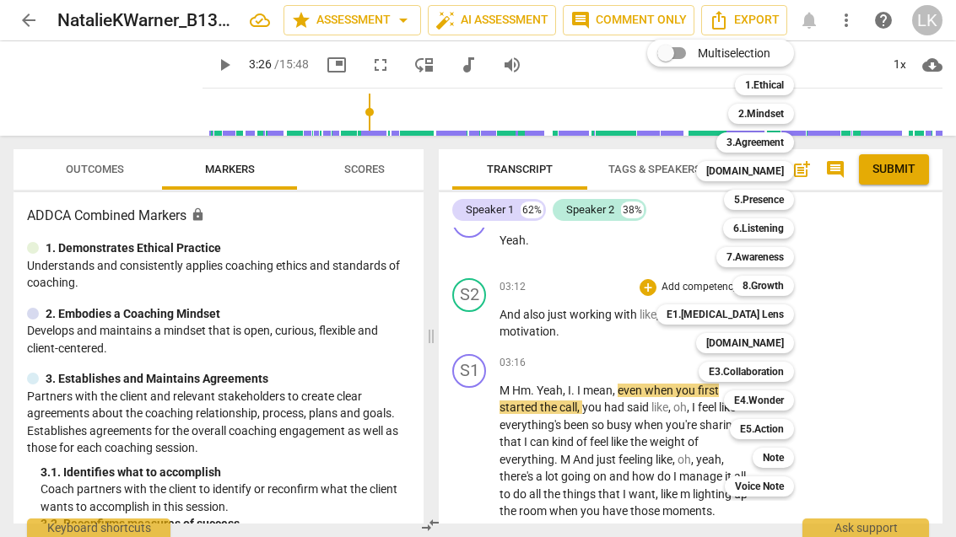
click at [791, 462] on div "Note" at bounding box center [772, 458] width 41 height 20
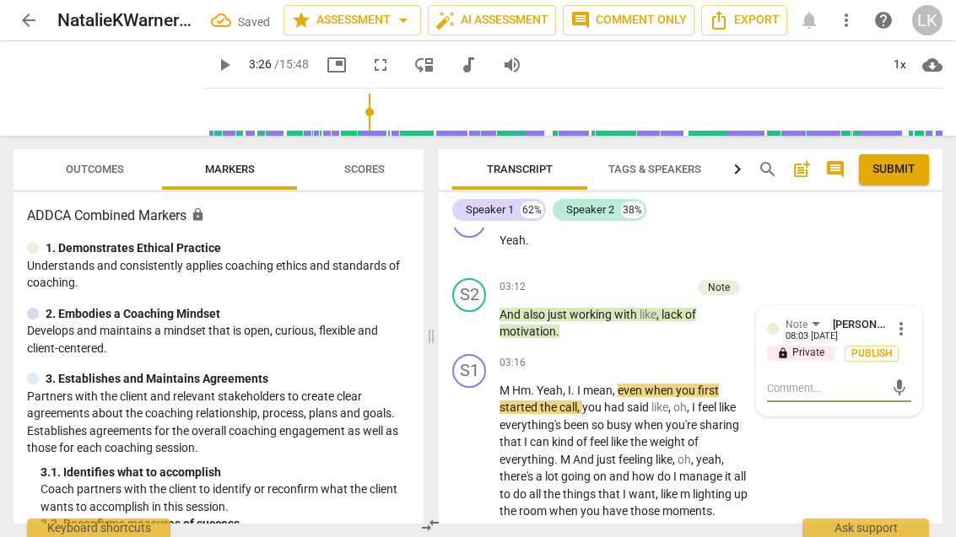
click at [832, 380] on textarea at bounding box center [825, 388] width 117 height 16
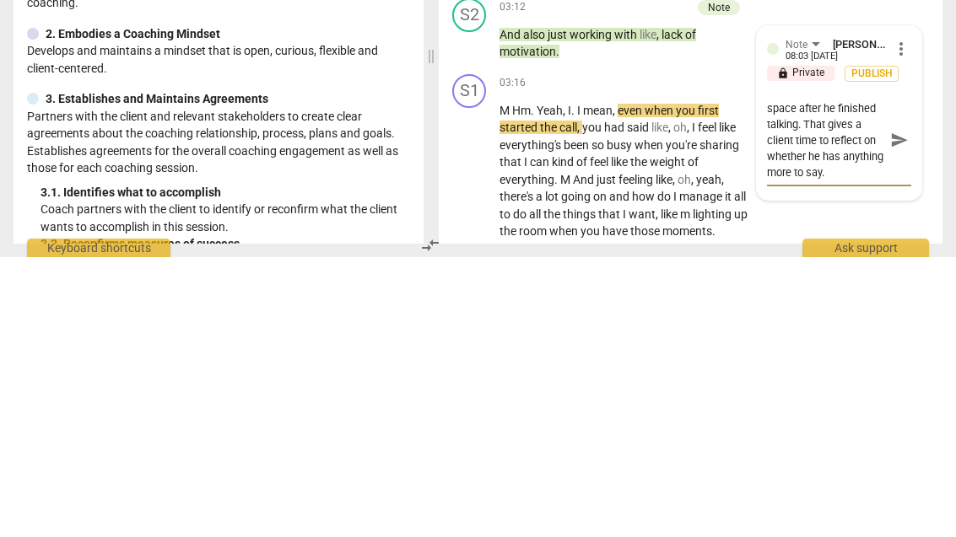
scroll to position [32, 0]
click at [899, 411] on span "send" at bounding box center [899, 420] width 19 height 19
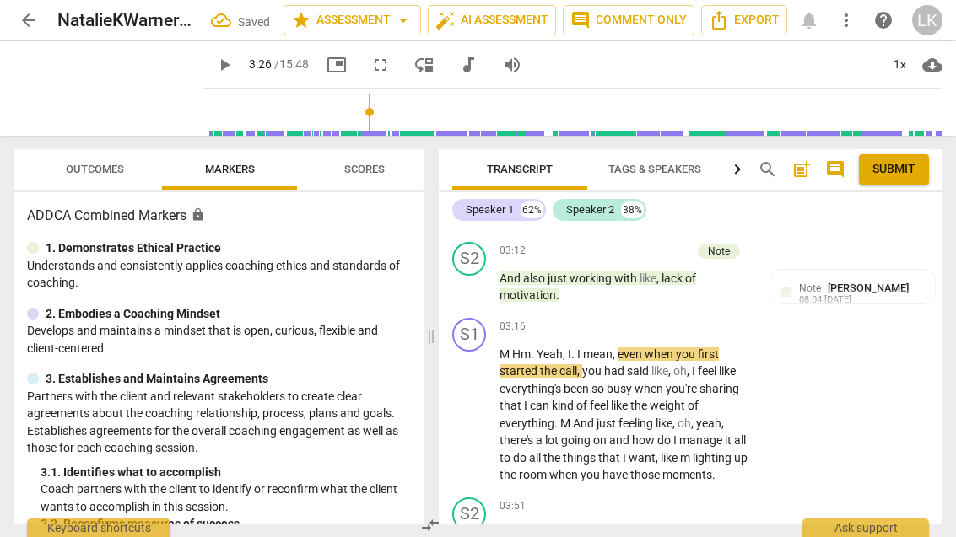
scroll to position [1976, 0]
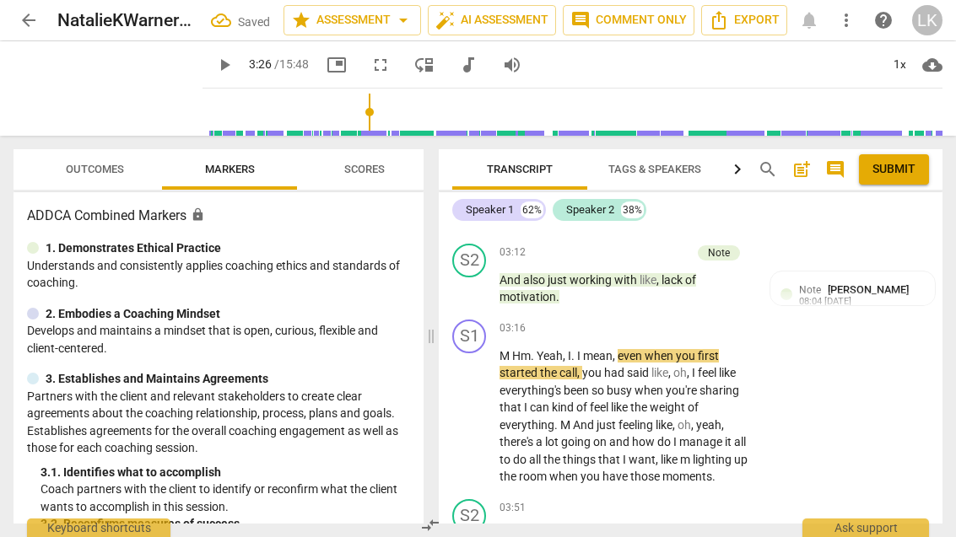
click at [481, 407] on span "play_arrow" at bounding box center [469, 417] width 27 height 20
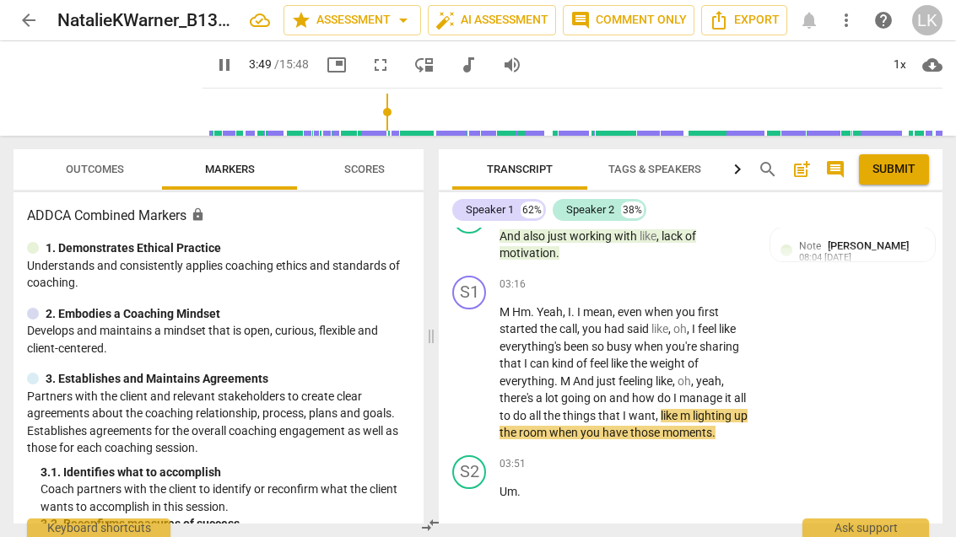
scroll to position [2022, 0]
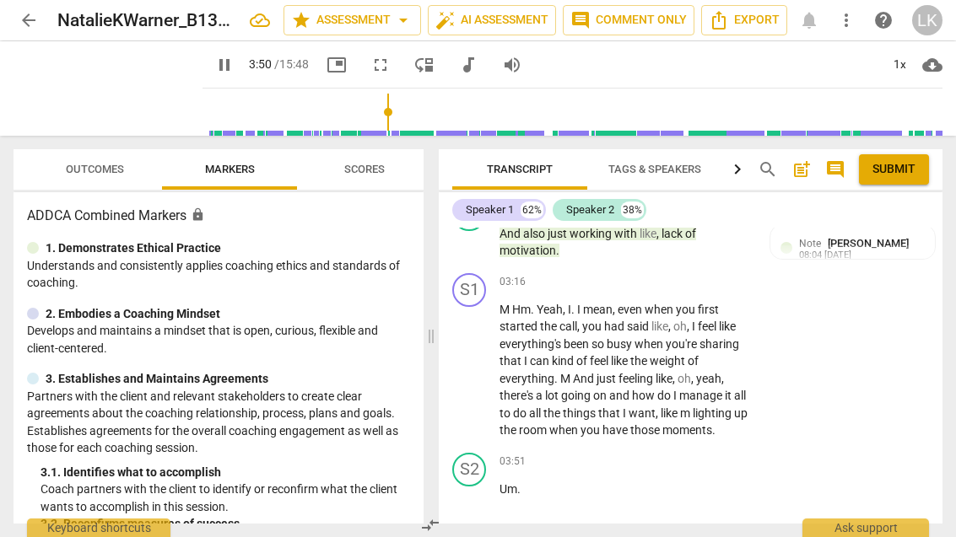
click at [481, 360] on span "pause" at bounding box center [469, 370] width 27 height 20
click at [641, 274] on div "+" at bounding box center [647, 282] width 17 height 17
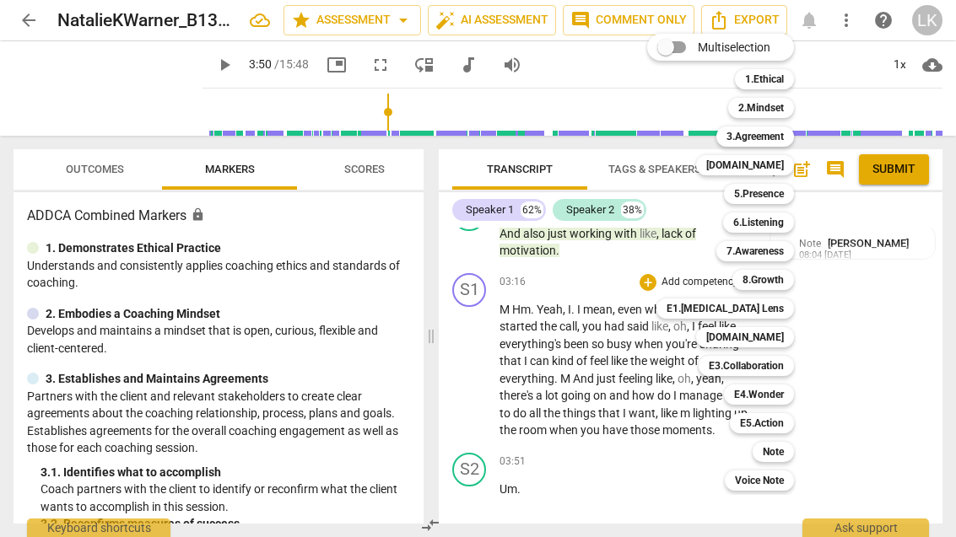
click at [786, 456] on div "Note" at bounding box center [772, 452] width 41 height 20
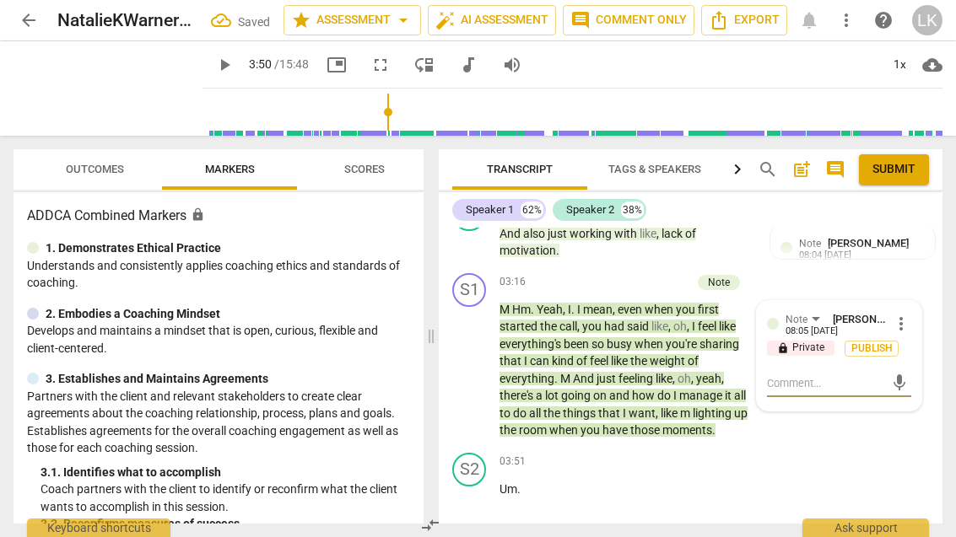
click at [827, 375] on textarea at bounding box center [825, 383] width 117 height 16
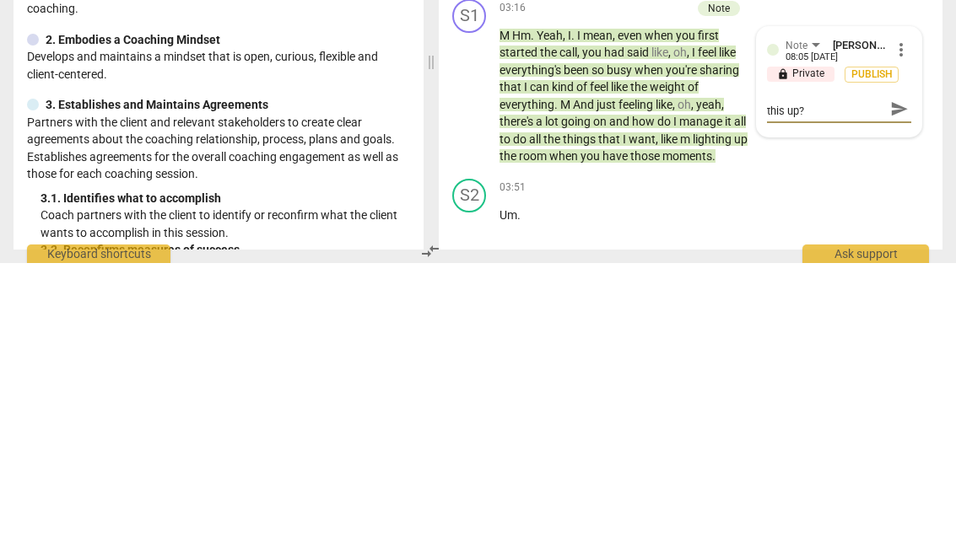
scroll to position [0, 0]
click at [898, 382] on span "send" at bounding box center [899, 391] width 19 height 19
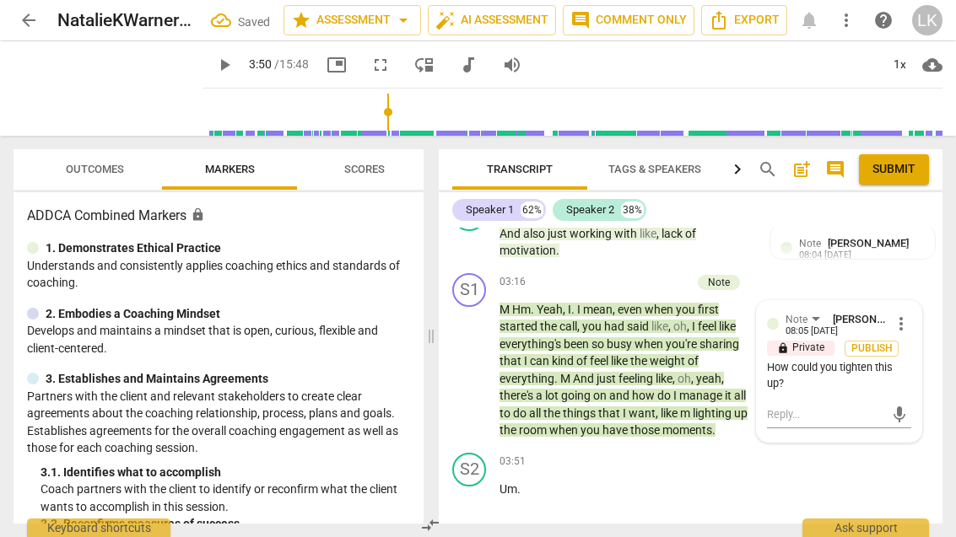
click at [605, 274] on div "+" at bounding box center [598, 282] width 17 height 17
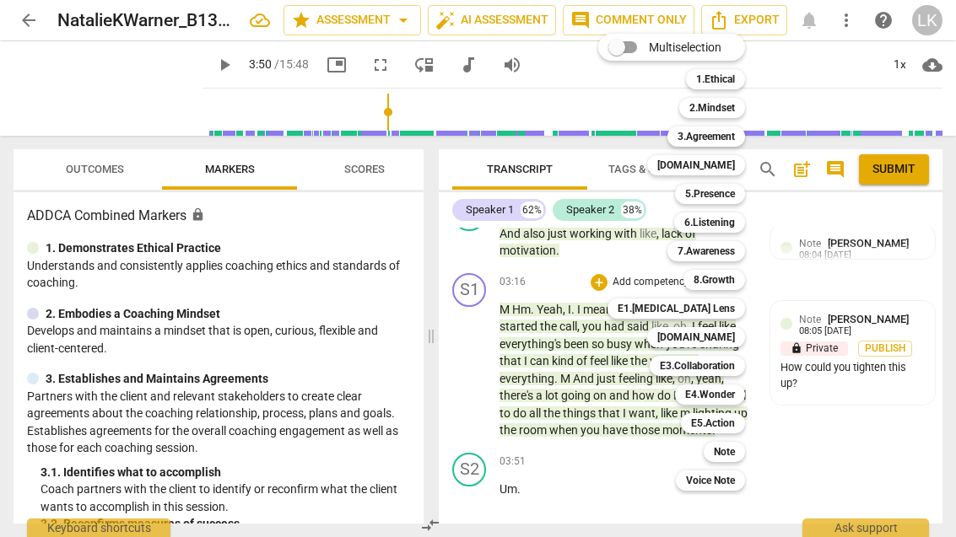
click at [735, 170] on b "[DOMAIN_NAME]" at bounding box center [696, 165] width 78 height 20
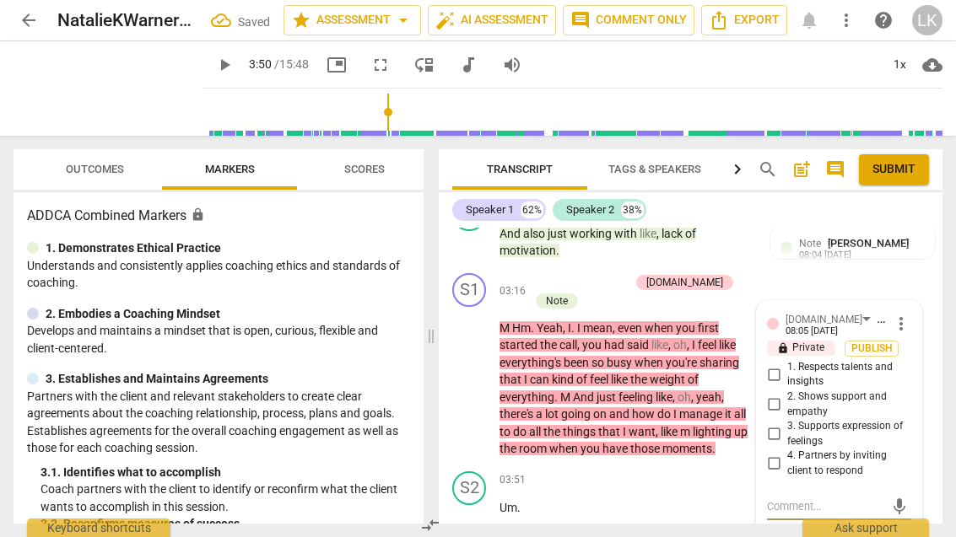
click at [781, 395] on input "2. Shows support and empathy" at bounding box center [773, 405] width 27 height 20
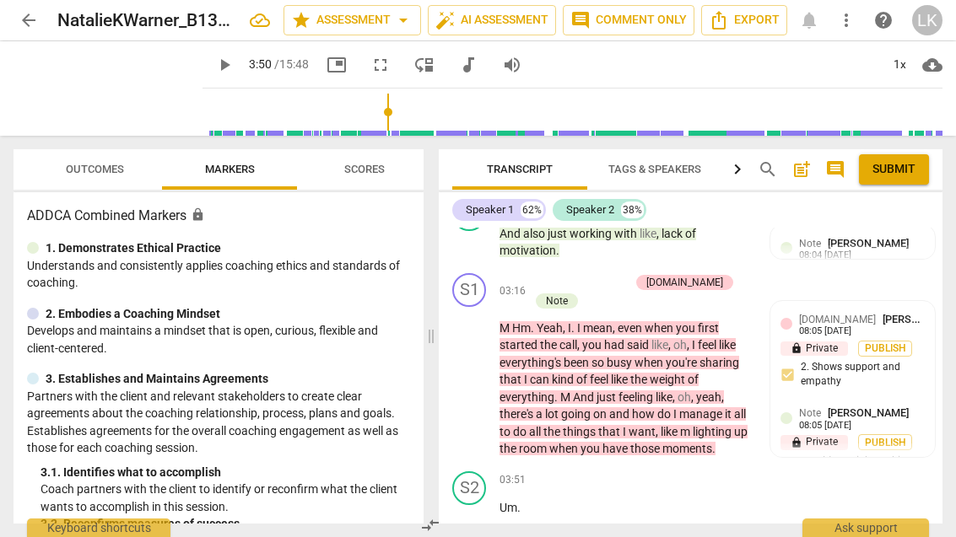
click at [551, 274] on div "+ Add competency" at bounding box center [579, 282] width 100 height 17
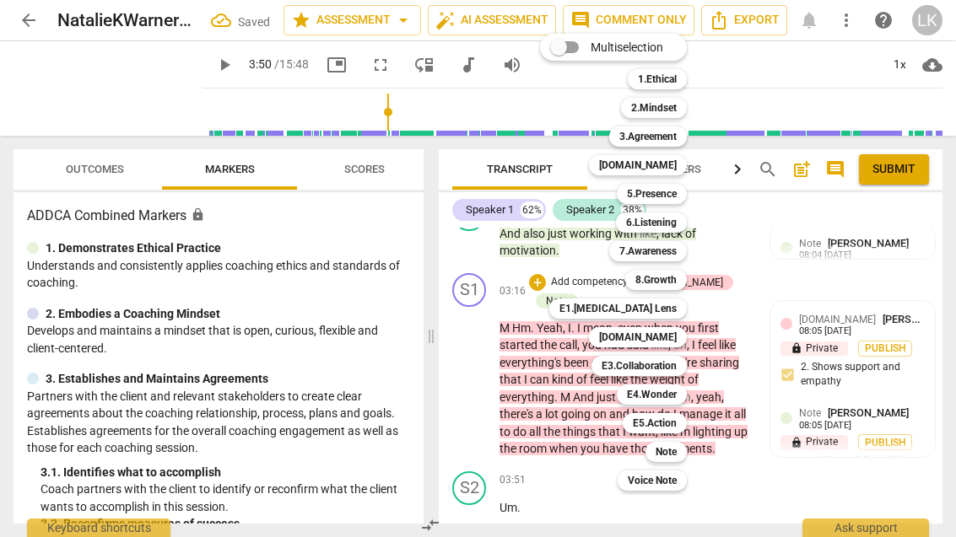
click at [674, 336] on b "[DOMAIN_NAME]" at bounding box center [638, 337] width 78 height 20
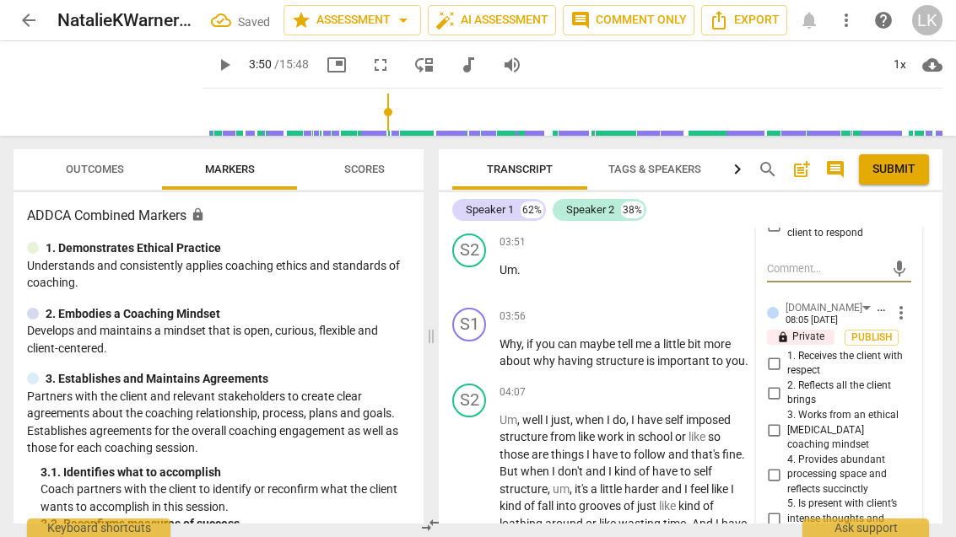
scroll to position [2260, 0]
click at [785, 353] on input "1. Receives the client with respect" at bounding box center [773, 363] width 27 height 20
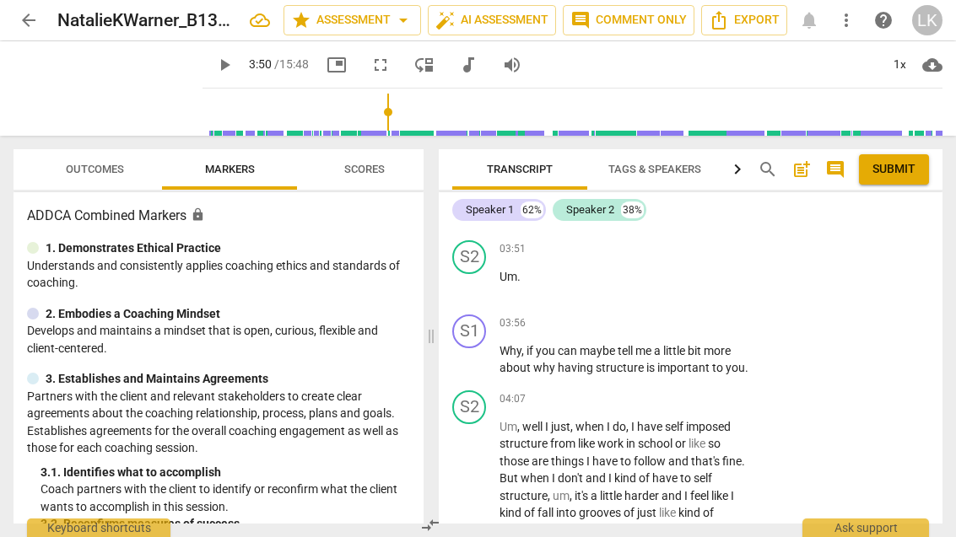
scroll to position [2253, 0]
click at [664, 316] on p "Add competency" at bounding box center [700, 323] width 80 height 15
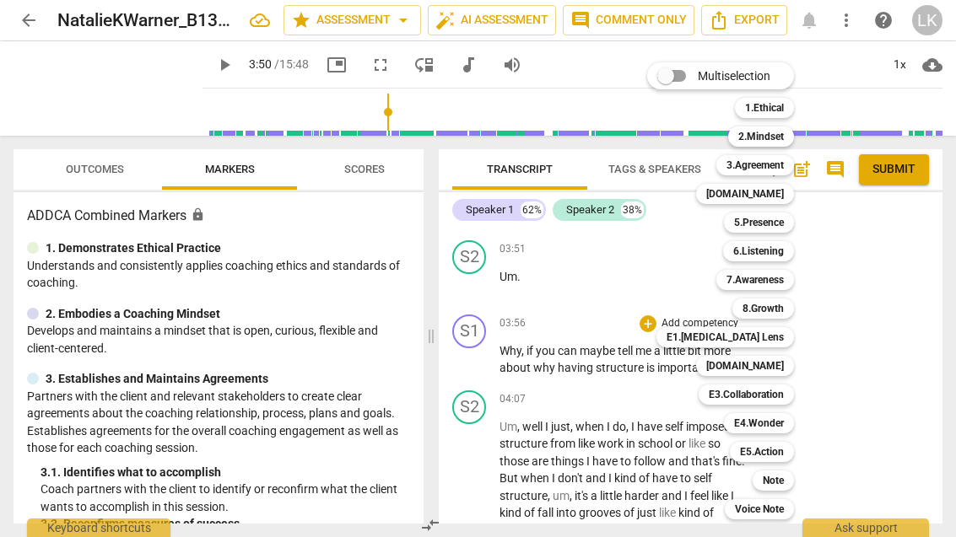
click at [792, 474] on div "Note" at bounding box center [772, 481] width 41 height 20
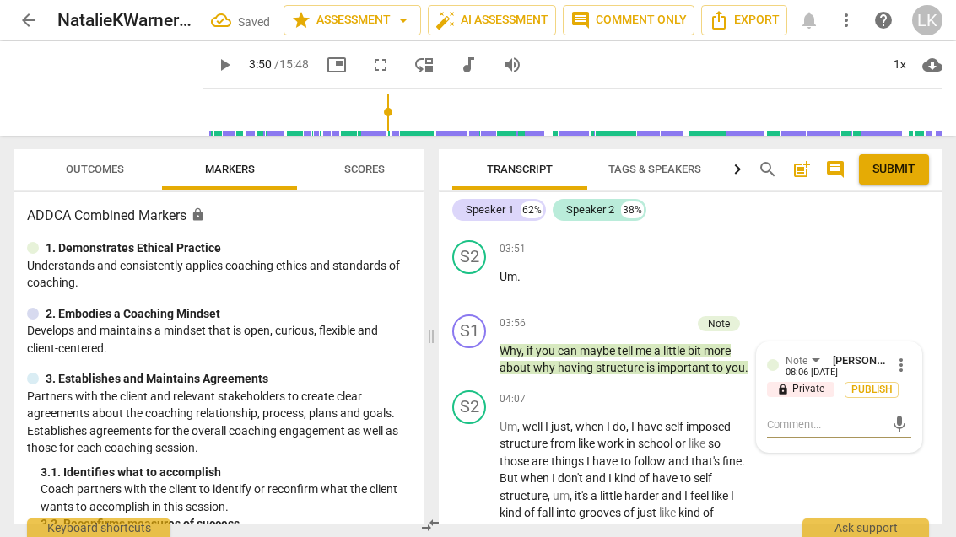
click at [822, 417] on textarea at bounding box center [825, 425] width 117 height 16
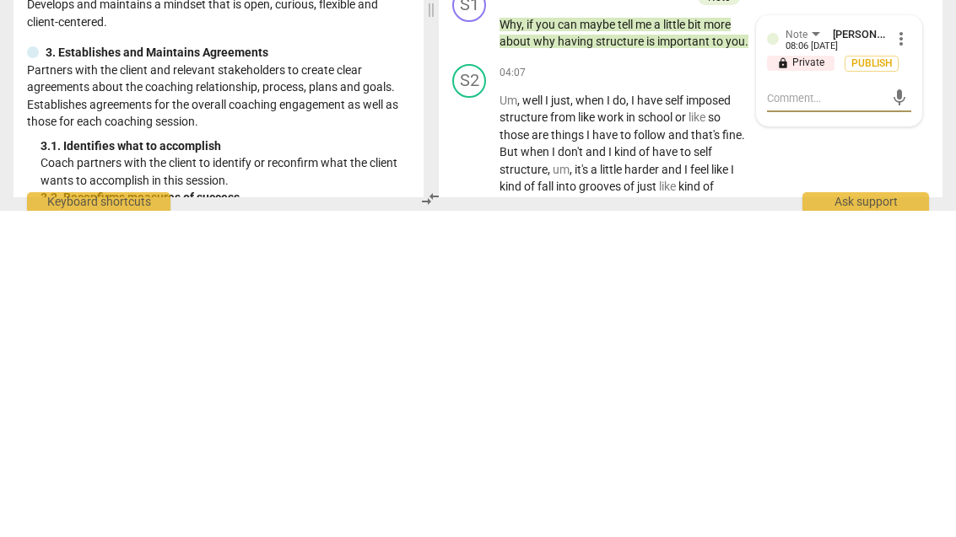
scroll to position [0, 0]
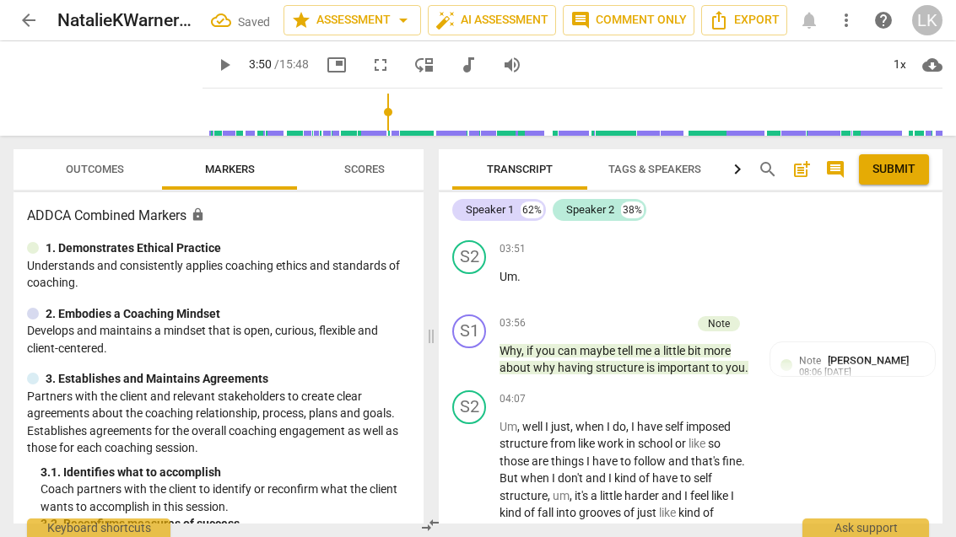
click at [606, 315] on div "+ Add competency" at bounding box center [640, 323] width 100 height 17
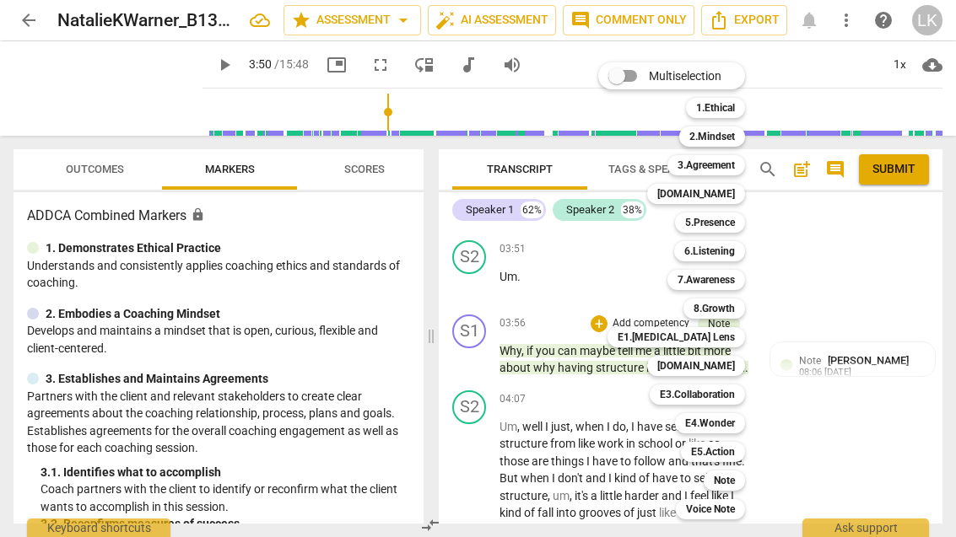
click at [734, 167] on b "3.Agreement" at bounding box center [705, 165] width 57 height 20
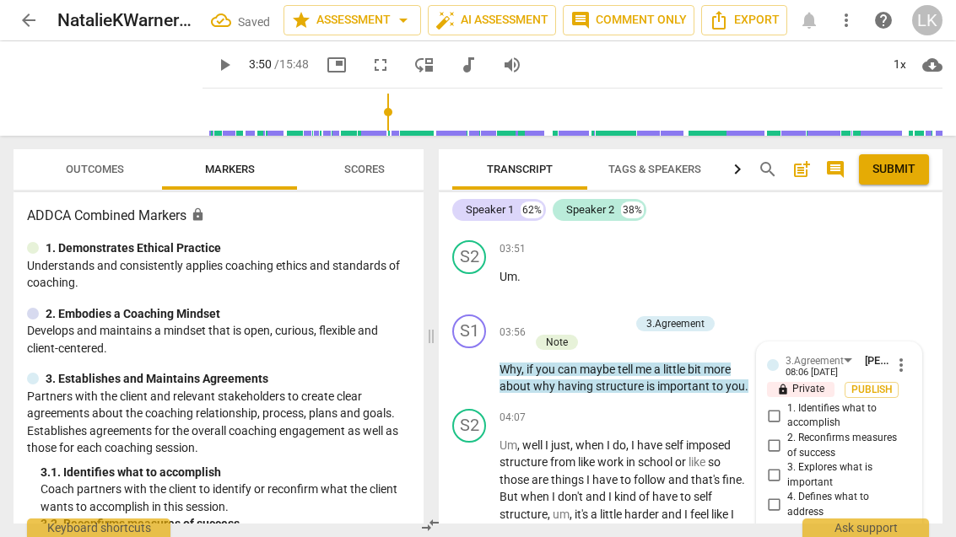
scroll to position [2256, 0]
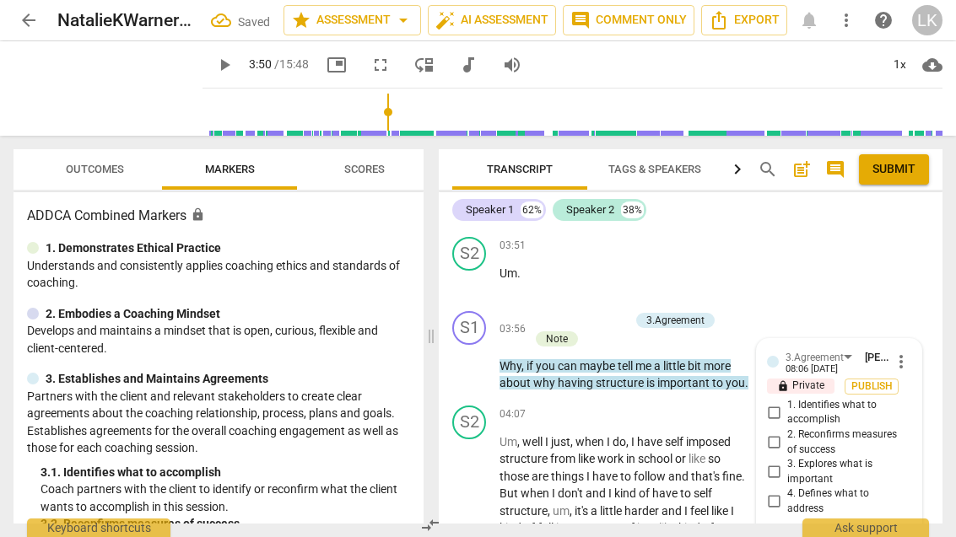
click at [790, 457] on span "3. Explores what is important" at bounding box center [845, 472] width 117 height 30
click at [787, 462] on input "3. Explores what is important" at bounding box center [773, 472] width 27 height 20
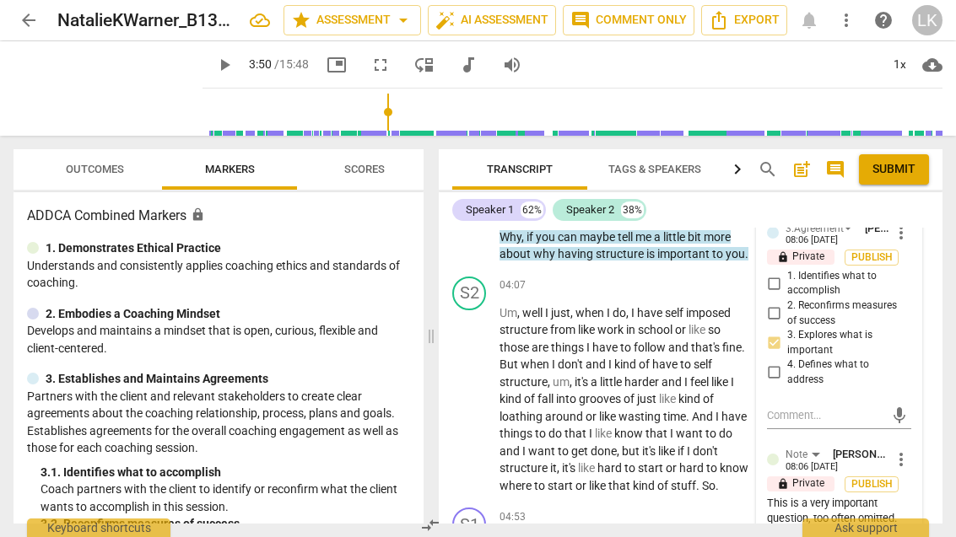
scroll to position [2386, 0]
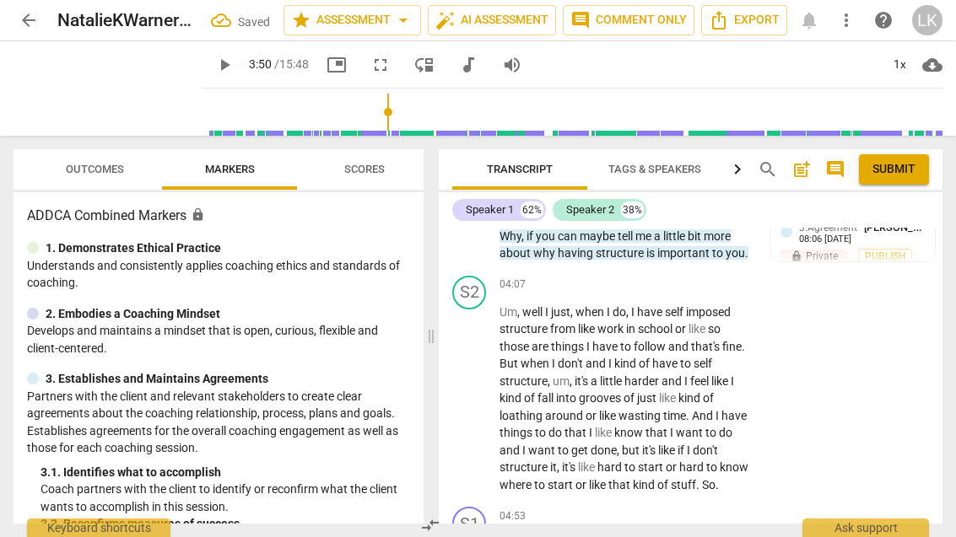
click at [482, 389] on span "play_arrow" at bounding box center [469, 399] width 27 height 20
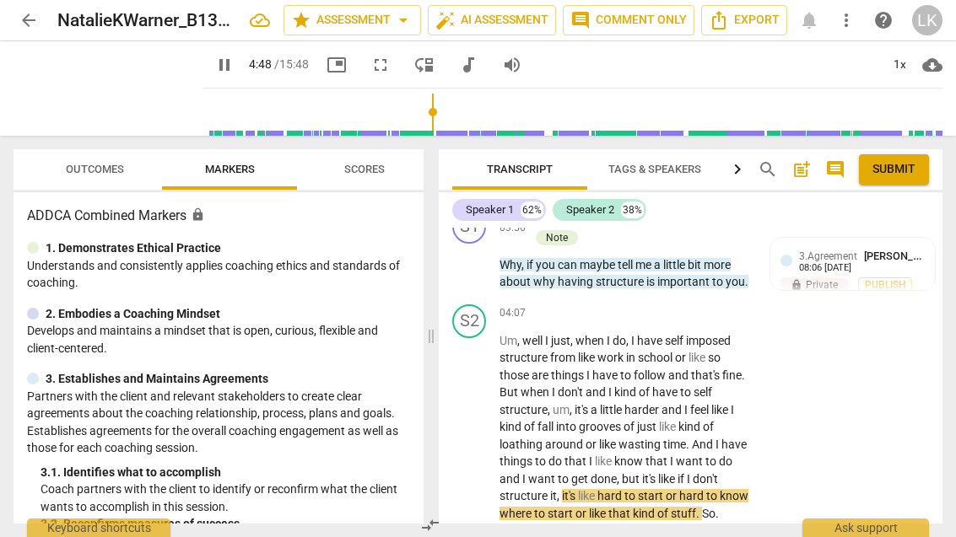
scroll to position [2359, 0]
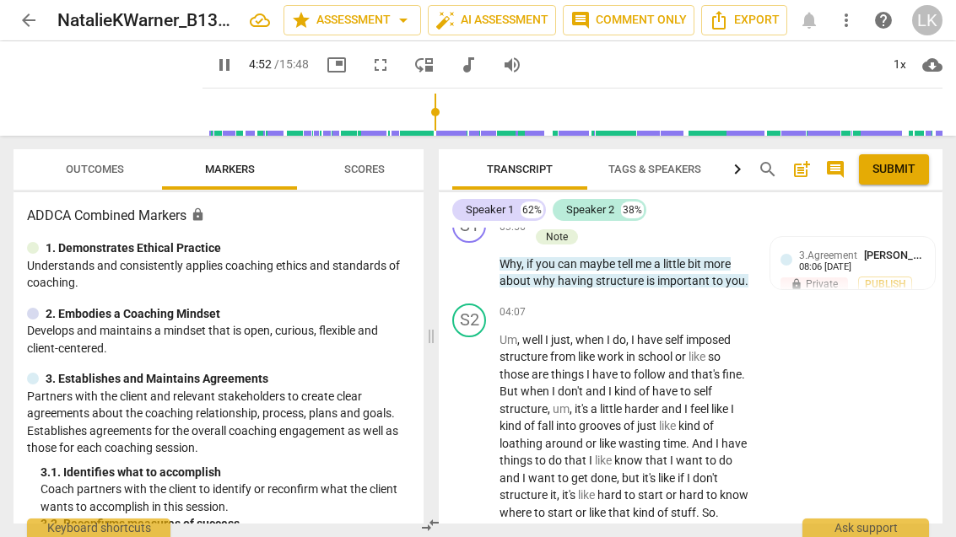
click at [477, 417] on span "pause" at bounding box center [470, 427] width 20 height 20
click at [483, 417] on span "play_arrow" at bounding box center [469, 427] width 27 height 20
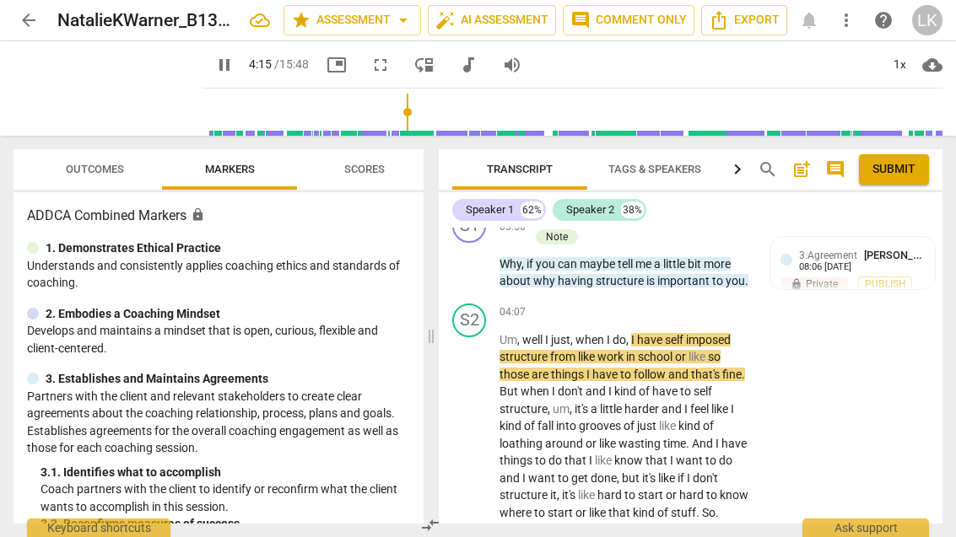
click at [493, 393] on div "play_arrow pause" at bounding box center [477, 427] width 43 height 180
click at [487, 392] on div "play_arrow pause" at bounding box center [477, 427] width 43 height 180
click at [483, 417] on span "pause" at bounding box center [469, 427] width 27 height 20
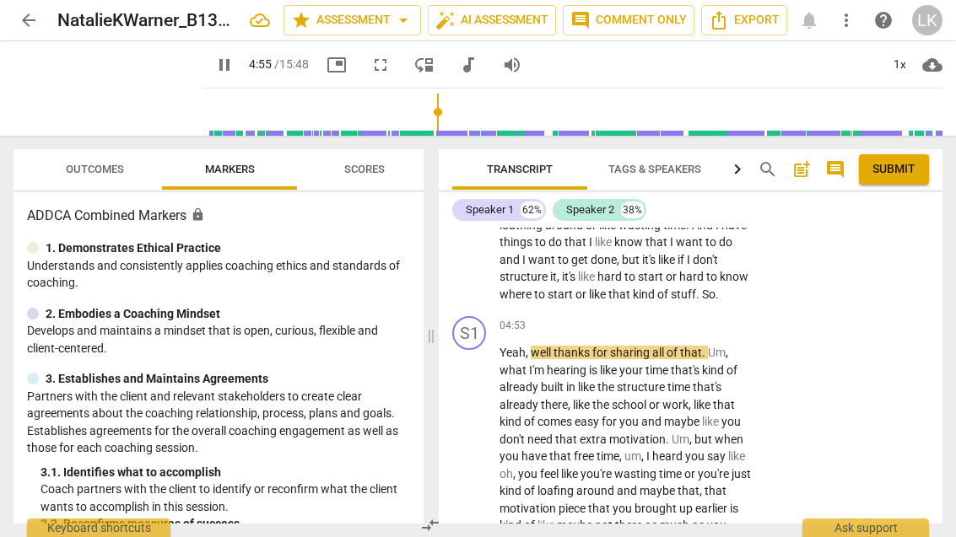
scroll to position [2583, 0]
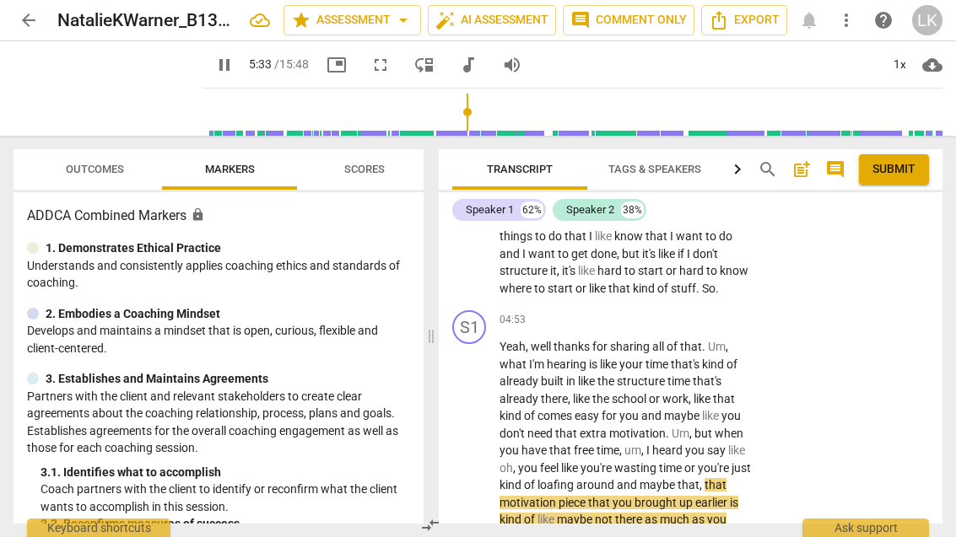
click at [483, 433] on span "pause" at bounding box center [469, 443] width 27 height 20
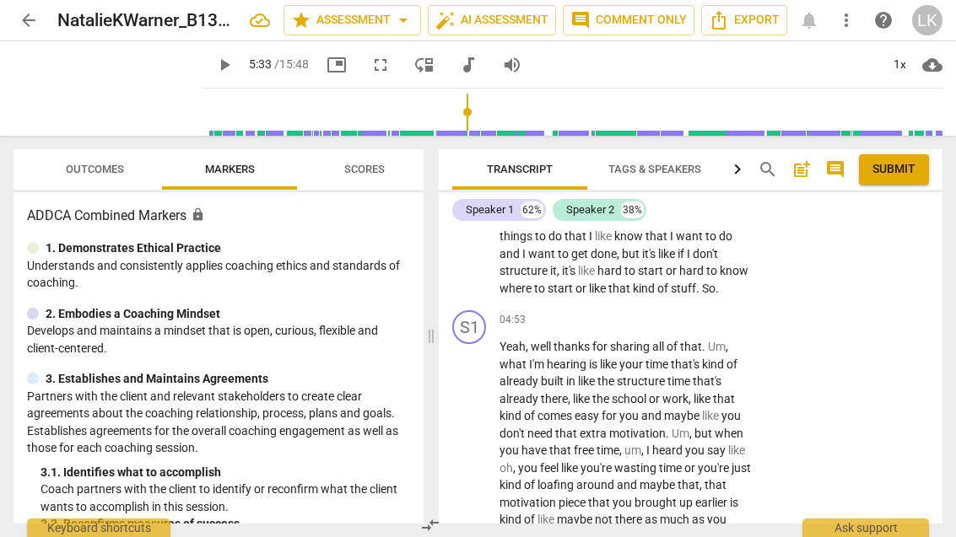
click at [660, 313] on p "Add competency" at bounding box center [700, 320] width 80 height 15
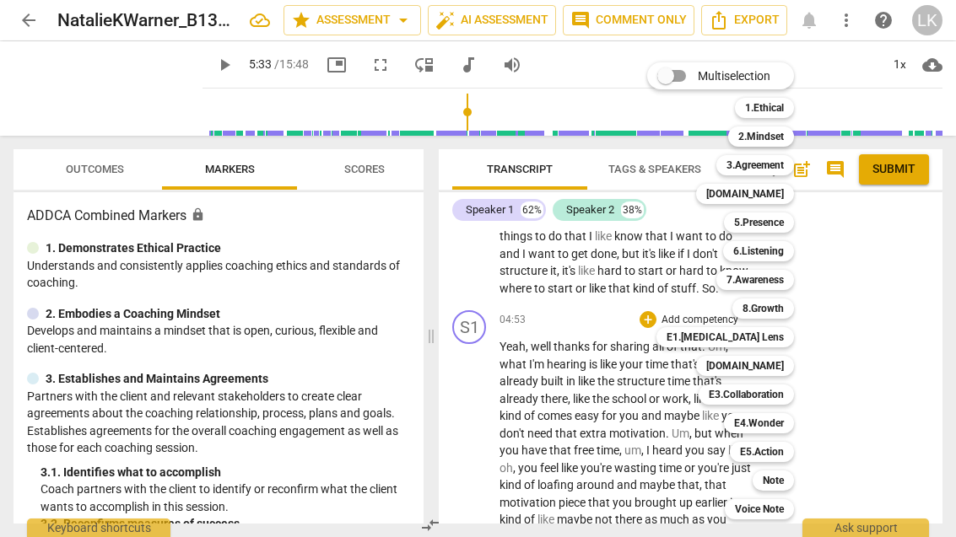
click at [780, 254] on b "6.Listening" at bounding box center [758, 251] width 51 height 20
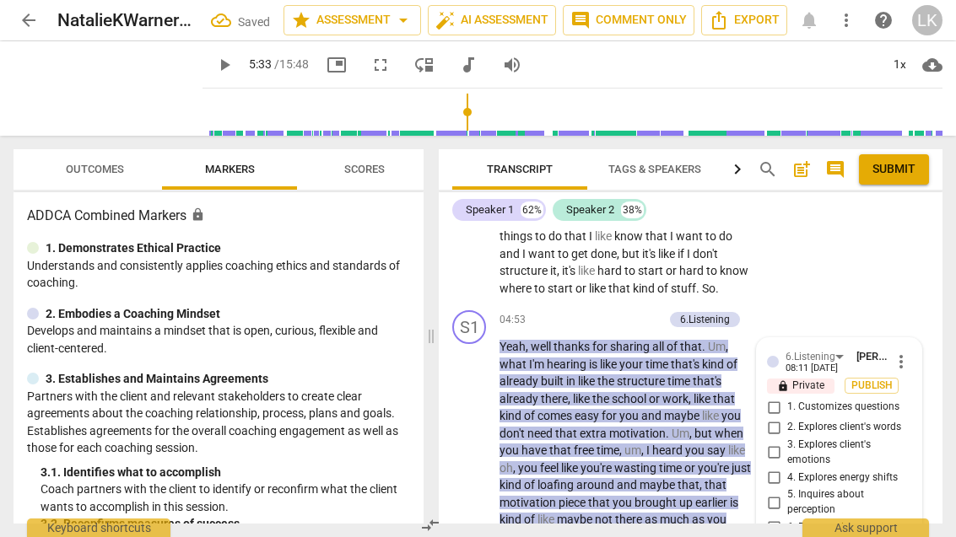
scroll to position [2770, 0]
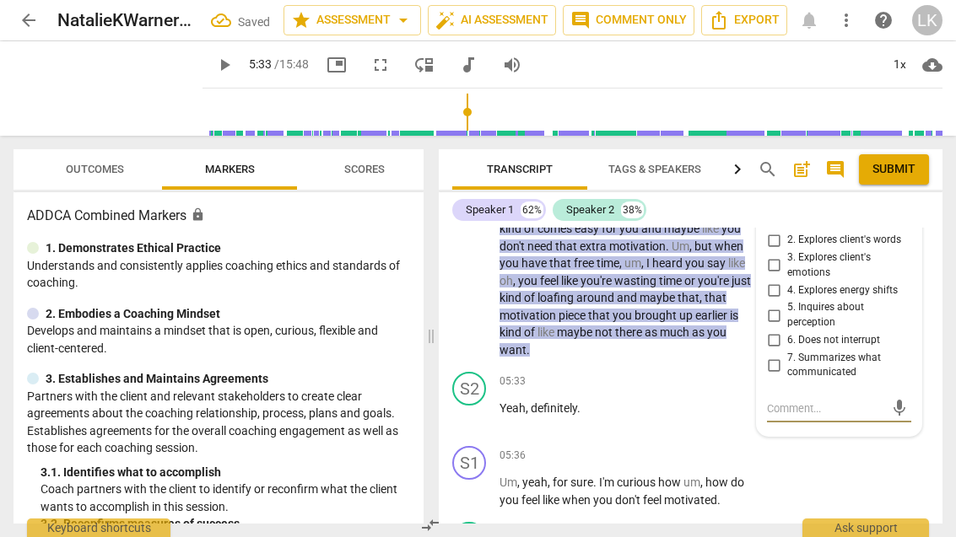
click at [784, 355] on input "7. Summarizes what communicated" at bounding box center [773, 365] width 27 height 20
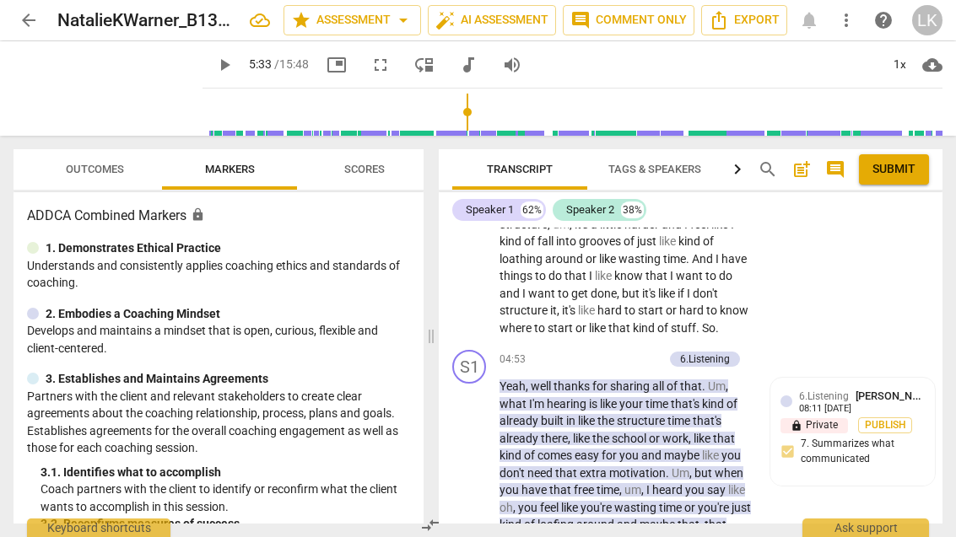
scroll to position [2539, 0]
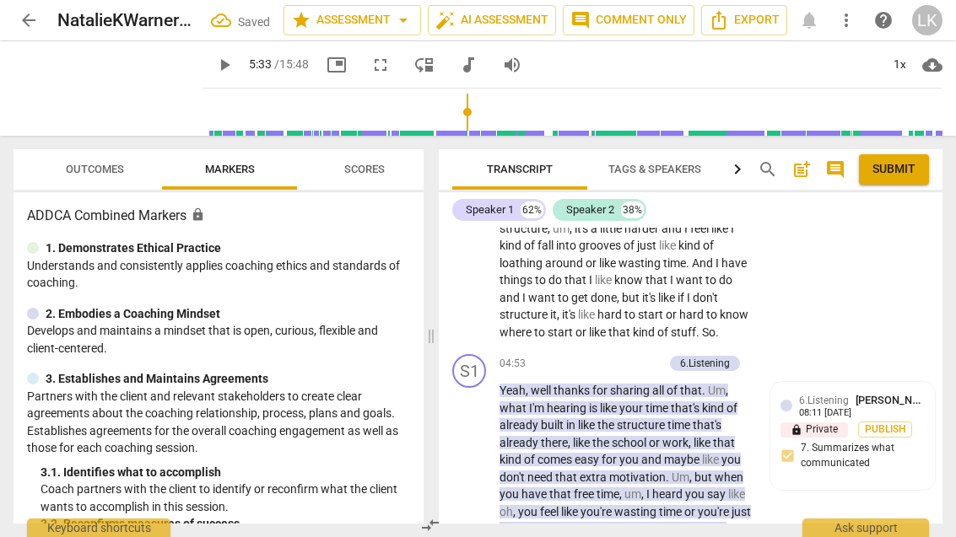
click at [585, 357] on p "Add competency" at bounding box center [623, 364] width 80 height 15
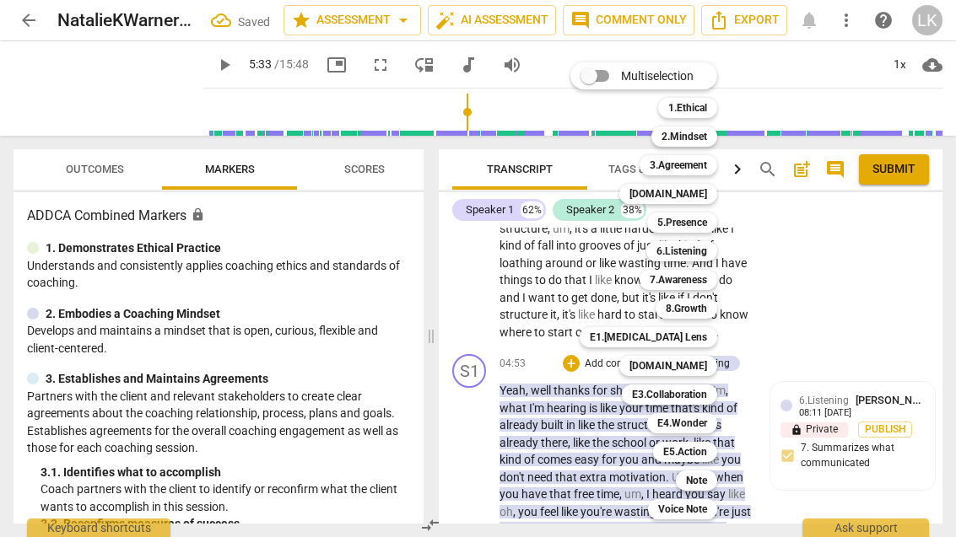
click at [697, 275] on b "7.Awareness" at bounding box center [678, 280] width 57 height 20
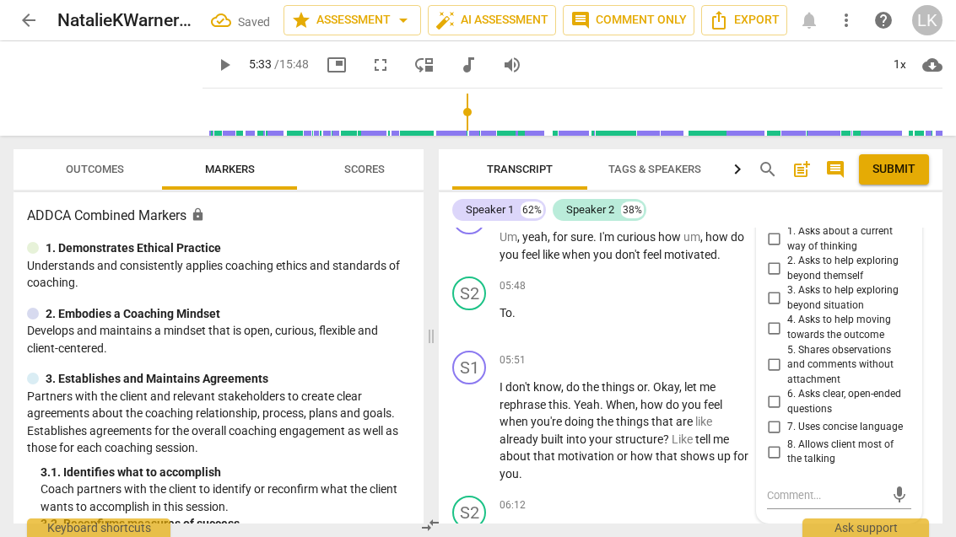
scroll to position [3035, 0]
click at [782, 354] on input "5. Shares observations and comments without attachment" at bounding box center [773, 364] width 27 height 20
click at [828, 487] on textarea at bounding box center [825, 495] width 117 height 16
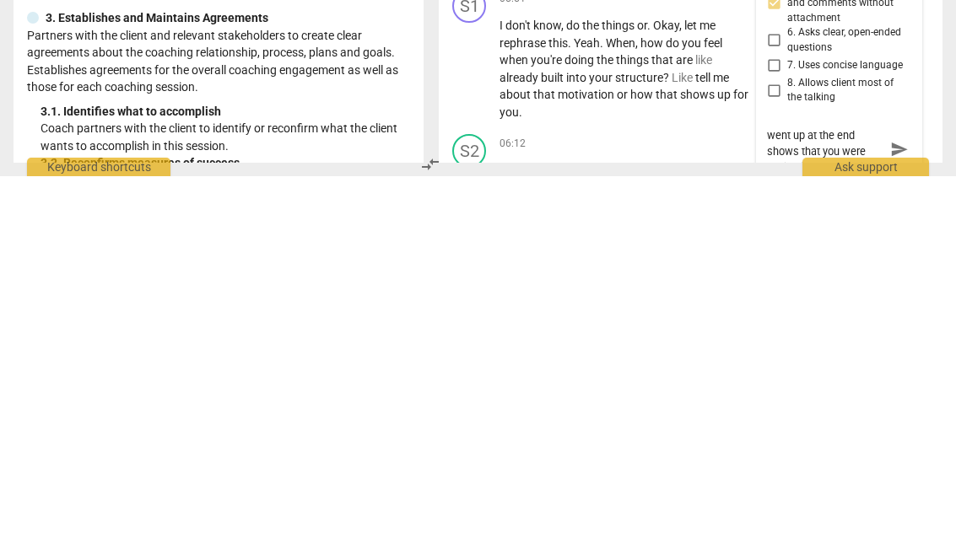
scroll to position [32, 0]
click at [908, 500] on span "send" at bounding box center [899, 510] width 24 height 20
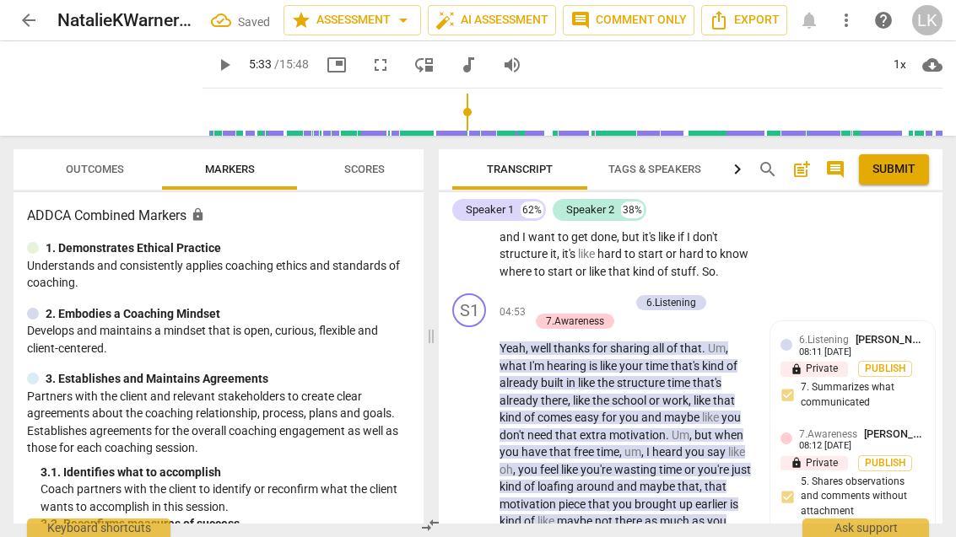
scroll to position [2598, 0]
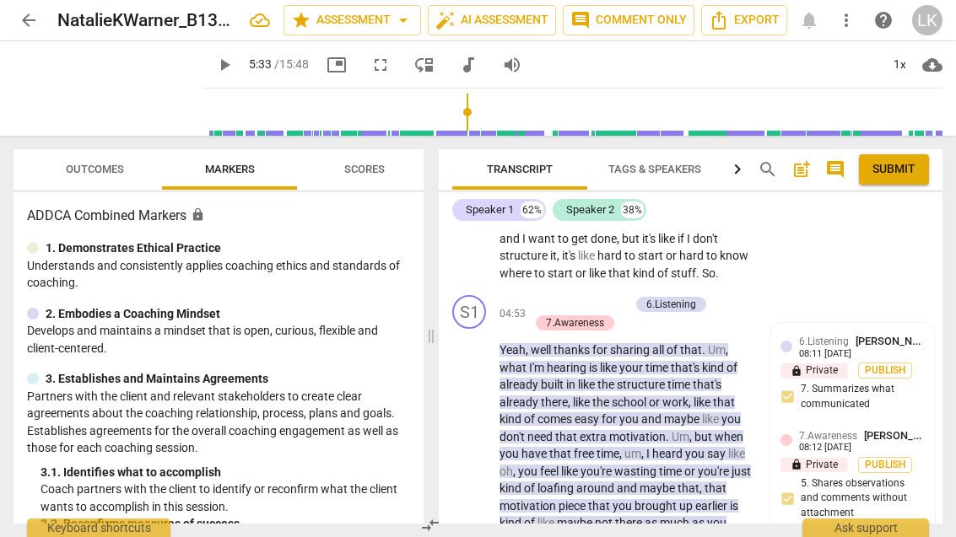
click at [539, 296] on div "+" at bounding box center [537, 304] width 17 height 17
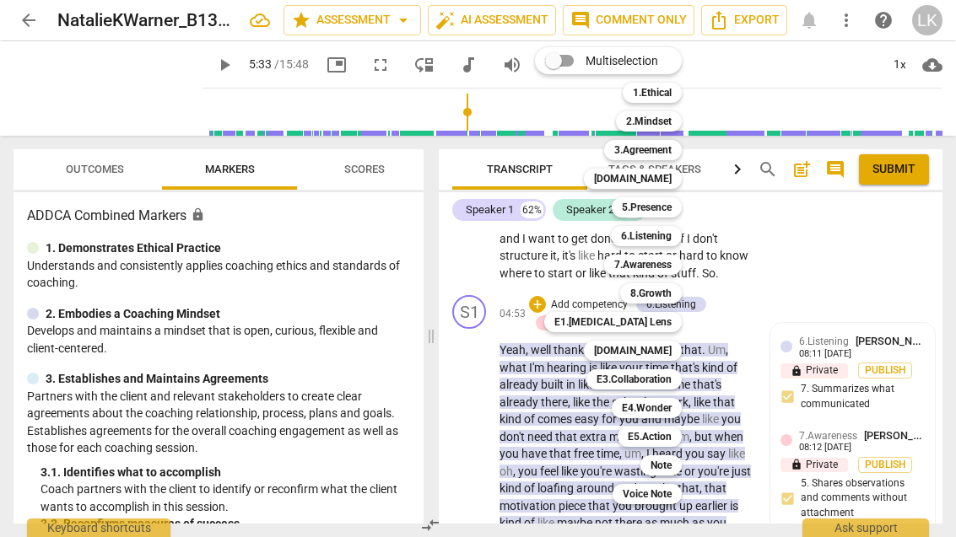
click at [677, 459] on div "Note" at bounding box center [660, 466] width 41 height 20
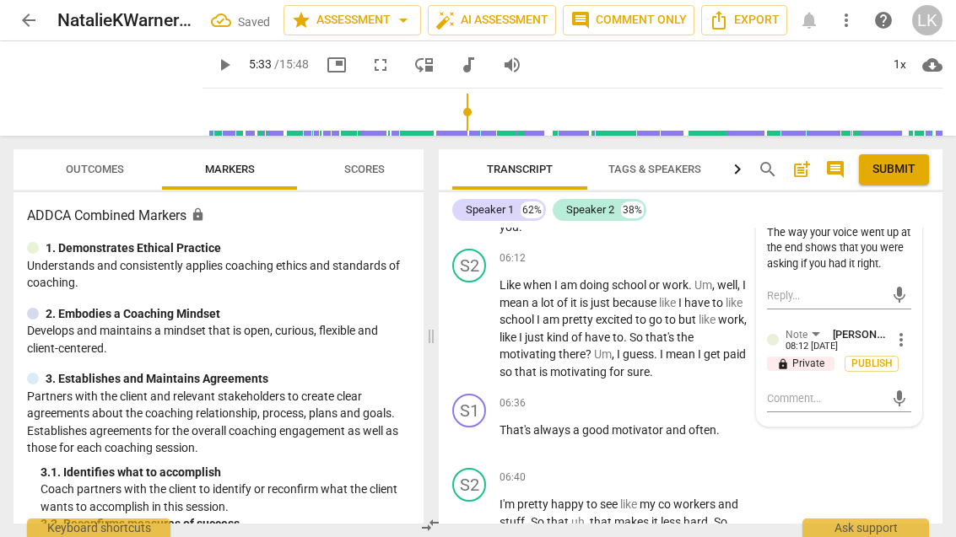
scroll to position [3281, 0]
click at [855, 391] on textarea at bounding box center [825, 399] width 117 height 16
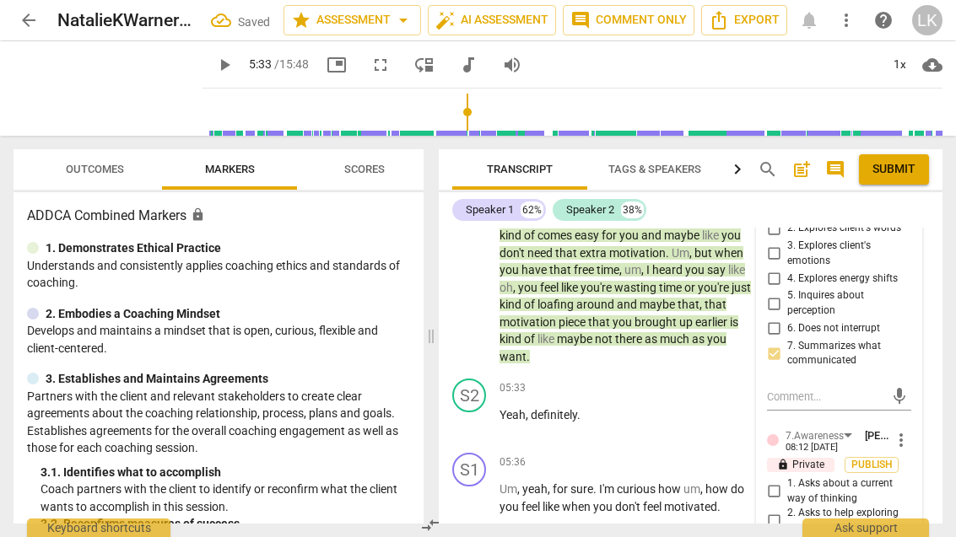
scroll to position [2781, 0]
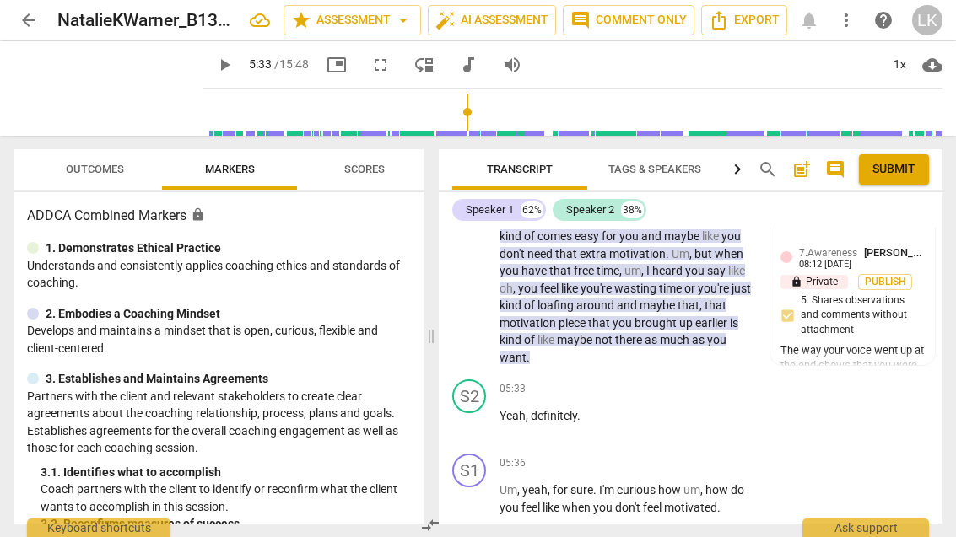
click at [483, 414] on span "play_arrow" at bounding box center [469, 424] width 27 height 20
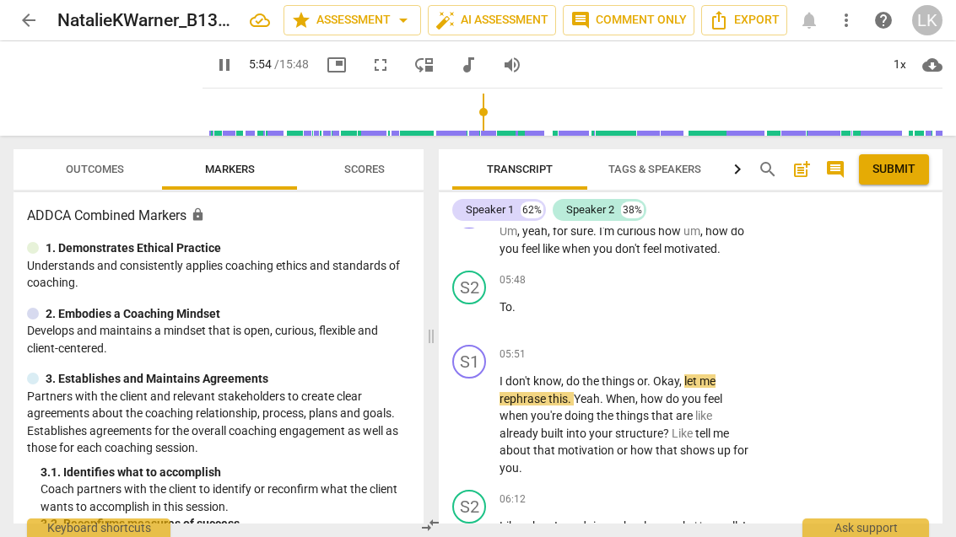
scroll to position [3041, 0]
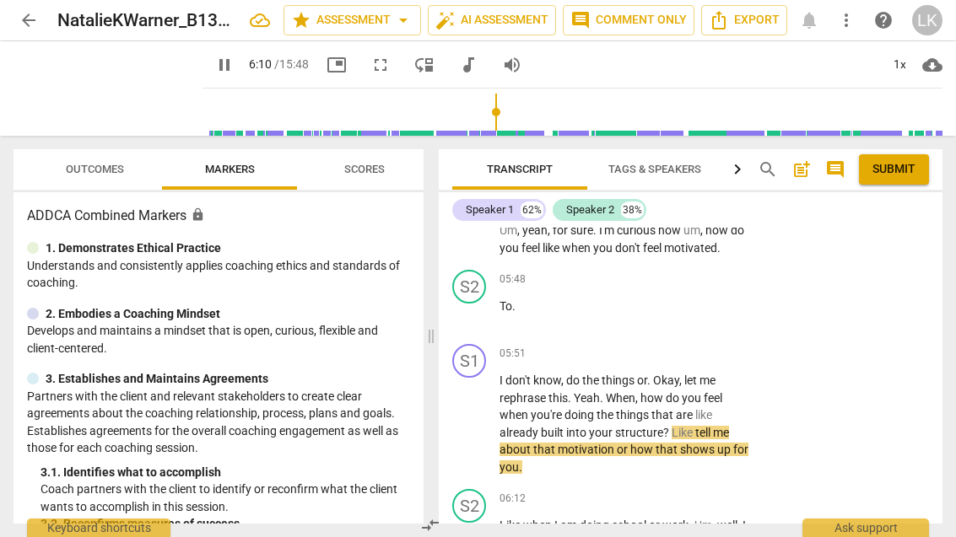
click at [472, 414] on span "pause" at bounding box center [470, 424] width 20 height 20
click at [661, 347] on p "Add competency" at bounding box center [700, 354] width 80 height 15
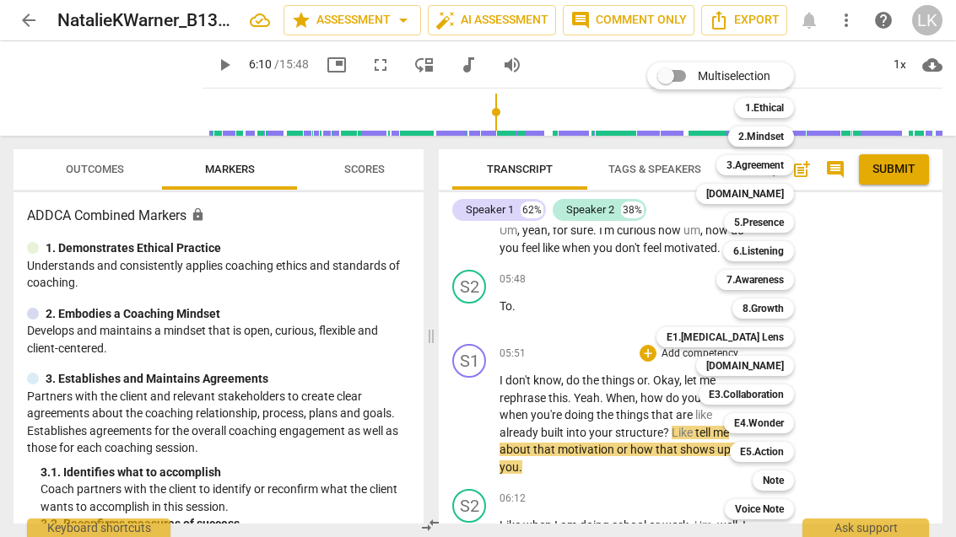
click at [791, 219] on div "5.Presence" at bounding box center [759, 223] width 70 height 20
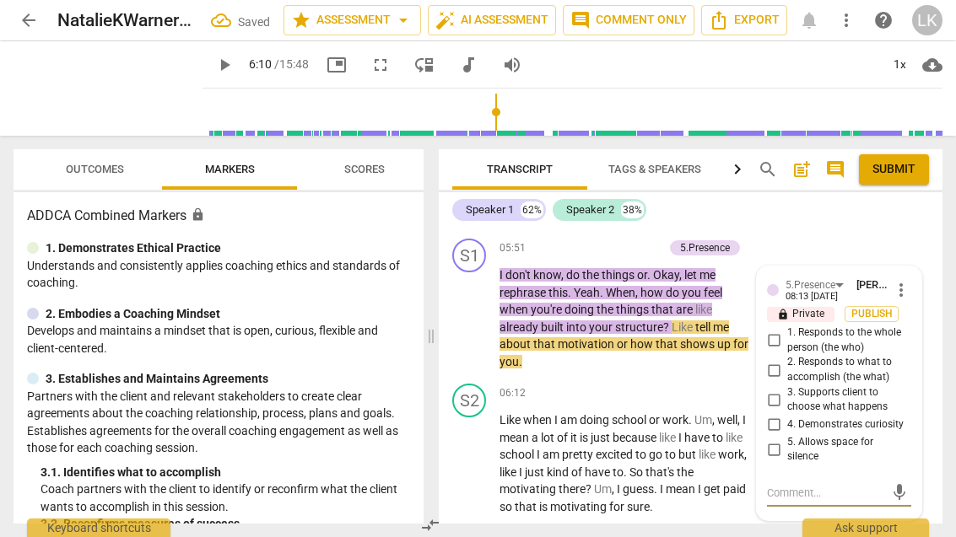
scroll to position [3146, 0]
click at [785, 331] on input "1. Responds to the whole person (the who)" at bounding box center [773, 341] width 27 height 20
click at [784, 360] on input "2. Responds to what to accomplish (the what)" at bounding box center [773, 370] width 27 height 20
click at [786, 415] on input "4. Demonstrates curiosity" at bounding box center [773, 425] width 27 height 20
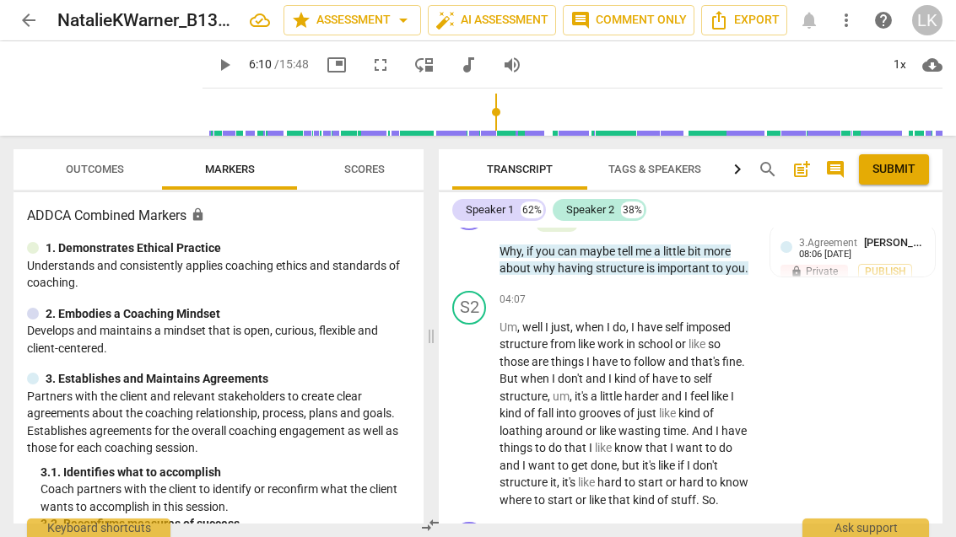
scroll to position [2372, 0]
click at [897, 264] on span "Publish" at bounding box center [884, 271] width 25 height 14
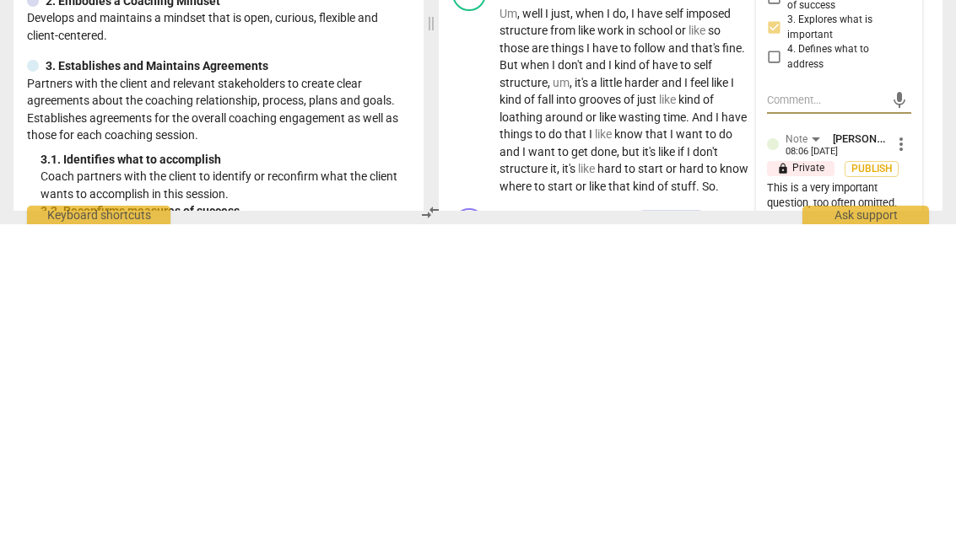
click at [900, 447] on span "more_vert" at bounding box center [901, 457] width 20 height 20
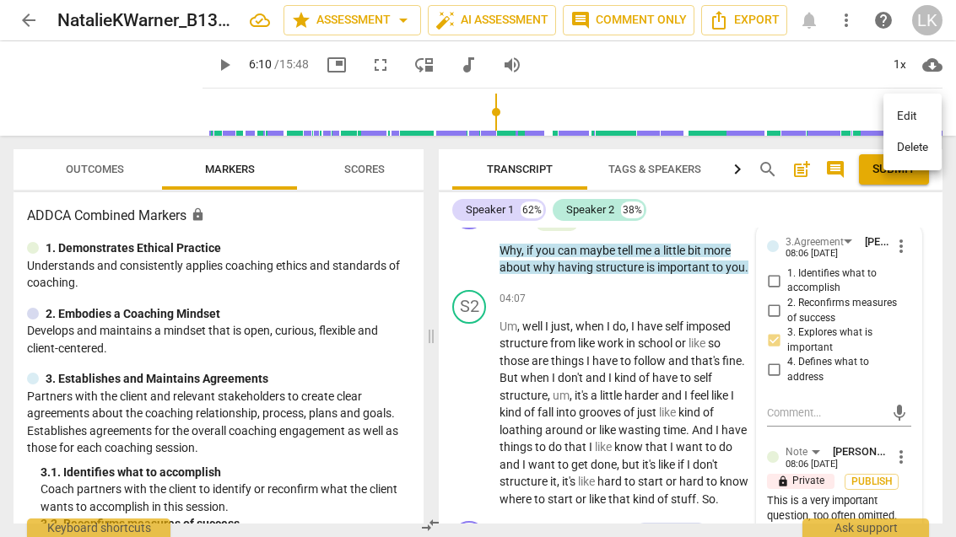
click at [930, 112] on li "Edit" at bounding box center [912, 116] width 58 height 32
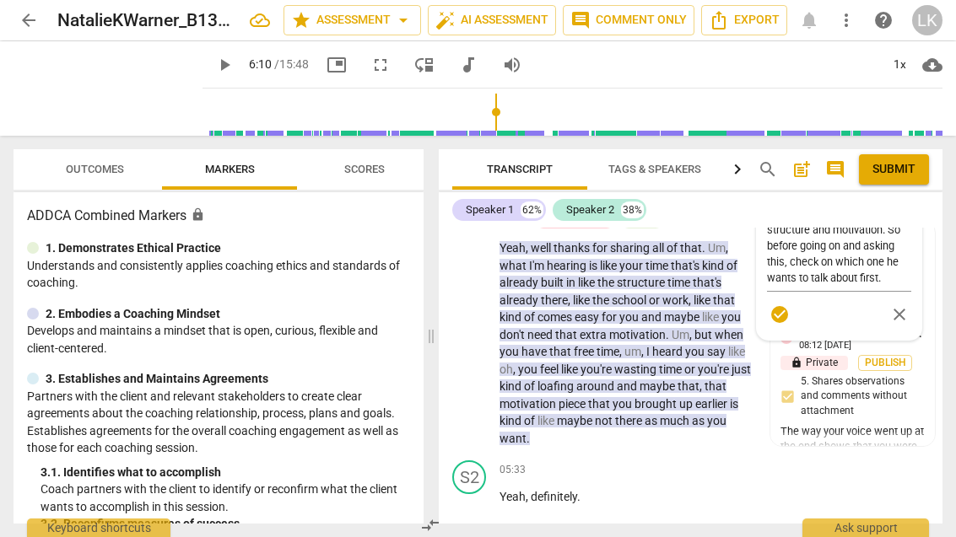
scroll to position [2700, 0]
click at [903, 256] on textarea "This is a very important question, too often omitted. But he did mention two th…" at bounding box center [839, 230] width 144 height 112
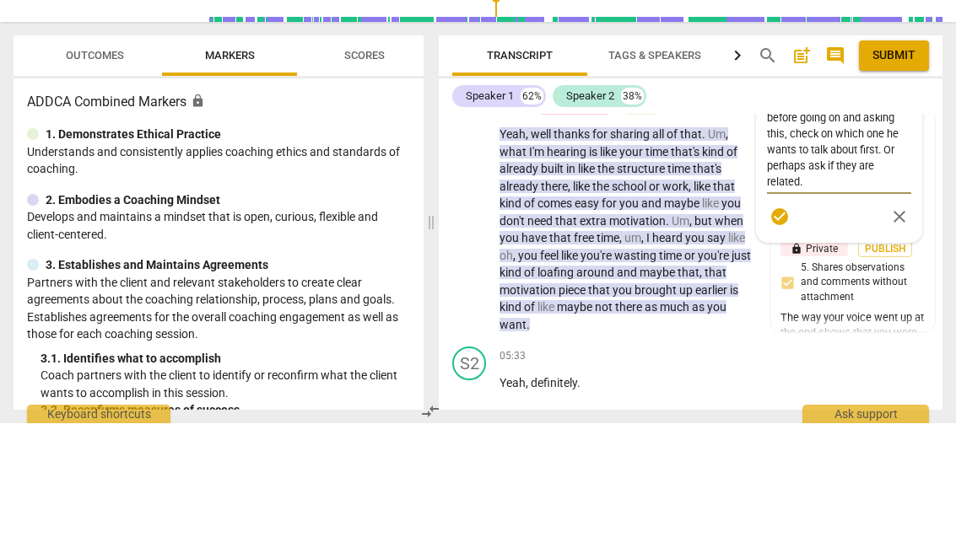
scroll to position [14, 0]
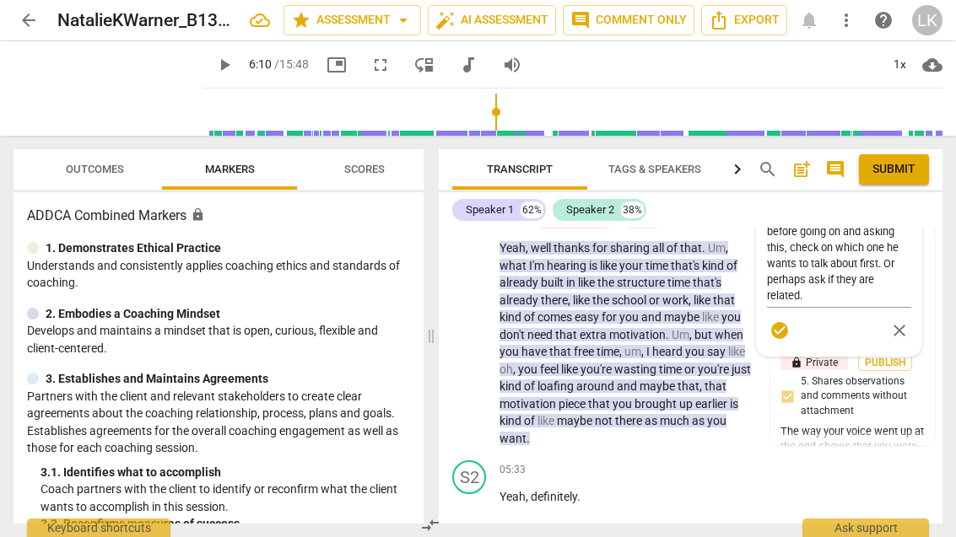
click at [784, 321] on span "check_circle" at bounding box center [779, 331] width 20 height 20
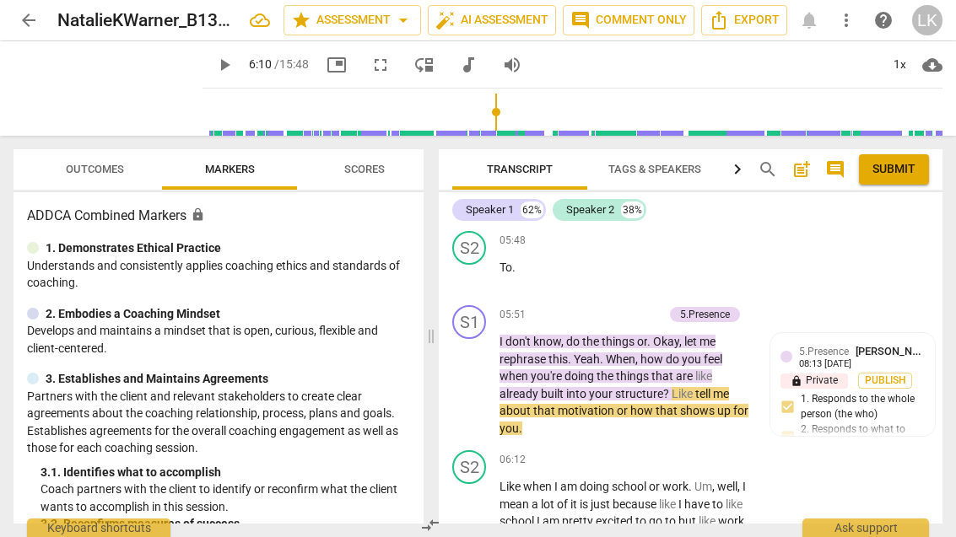
scroll to position [3080, 0]
click at [903, 343] on div "5.Presence Linda King 08:13 09-21-2025" at bounding box center [862, 356] width 126 height 26
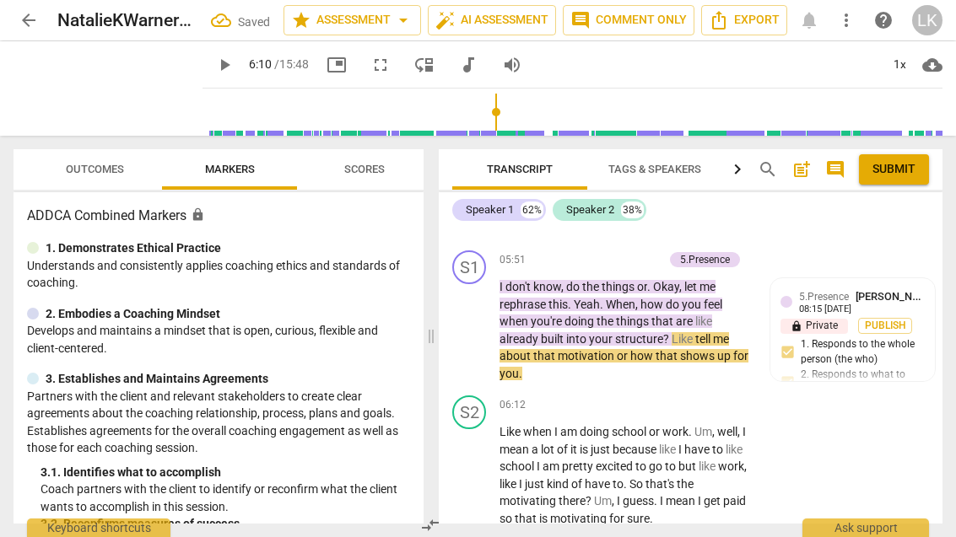
scroll to position [3134, 0]
click at [482, 321] on span "play_arrow" at bounding box center [469, 331] width 27 height 20
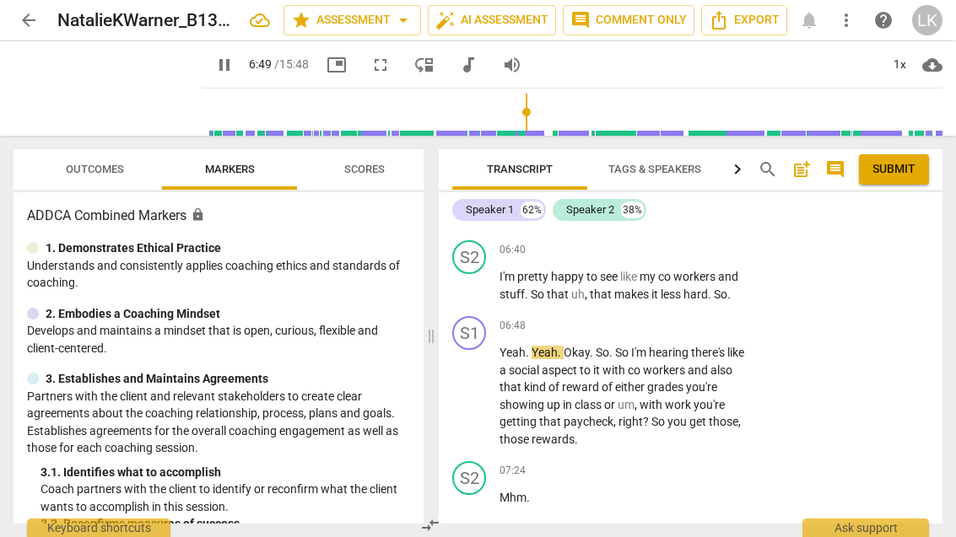
scroll to position [3509, 0]
click at [478, 386] on span "pause" at bounding box center [470, 396] width 20 height 20
click at [652, 317] on div "+" at bounding box center [647, 325] width 17 height 17
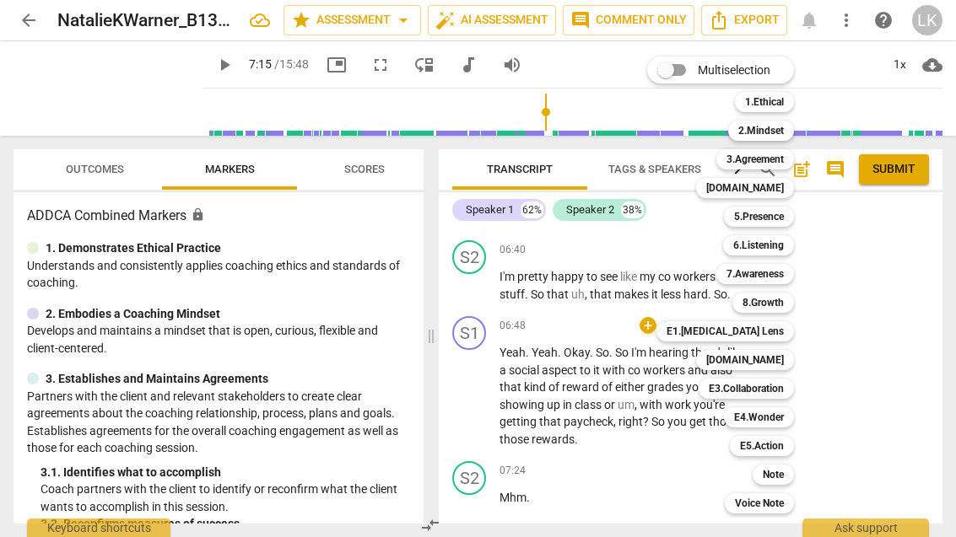
click at [794, 474] on div "Note" at bounding box center [772, 475] width 41 height 20
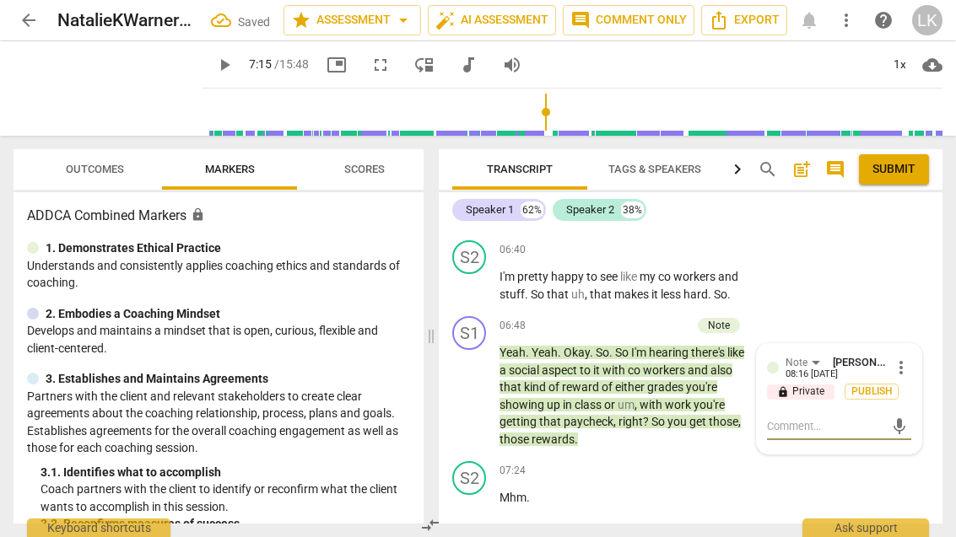
click at [833, 418] on textarea at bounding box center [825, 426] width 117 height 16
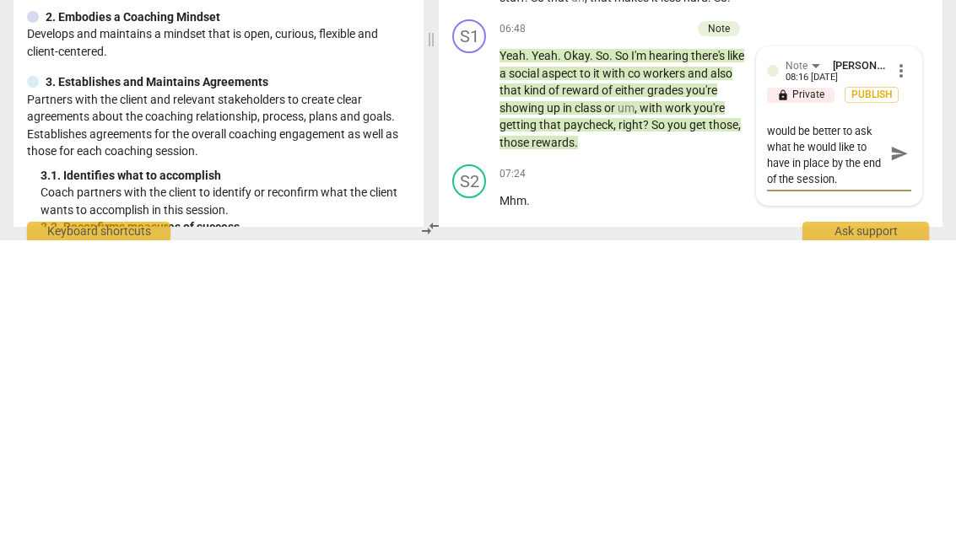
scroll to position [14, 0]
click at [899, 441] on span "send" at bounding box center [899, 450] width 19 height 19
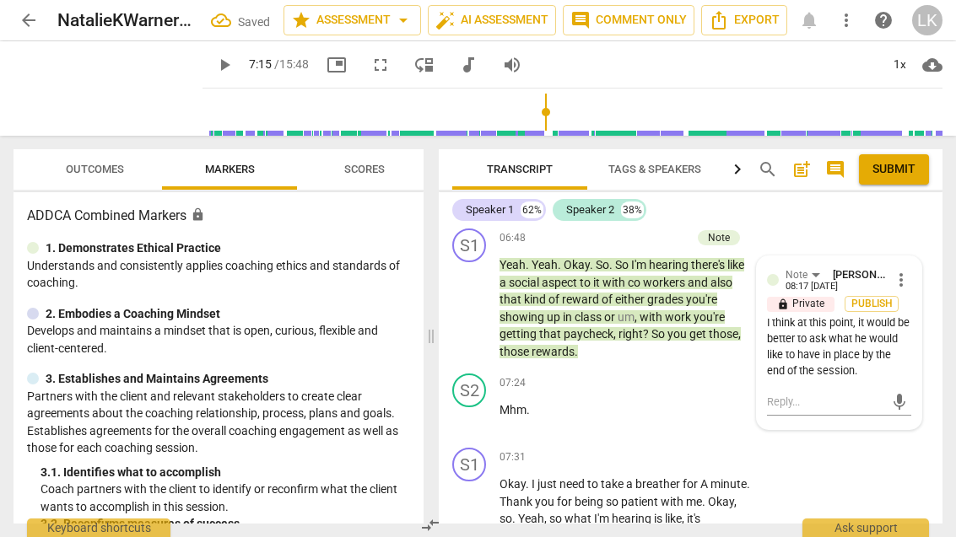
scroll to position [3596, 0]
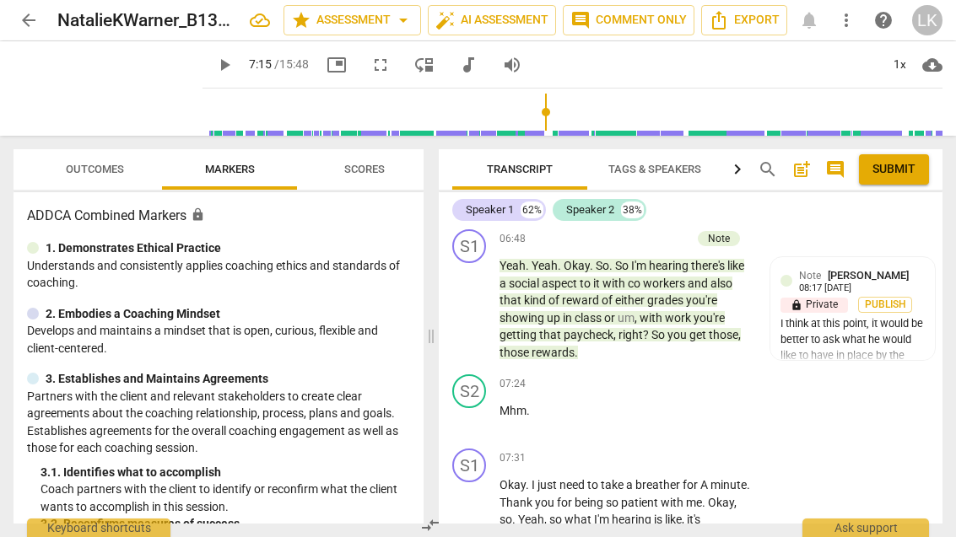
click at [477, 409] on span "play_arrow" at bounding box center [470, 419] width 20 height 20
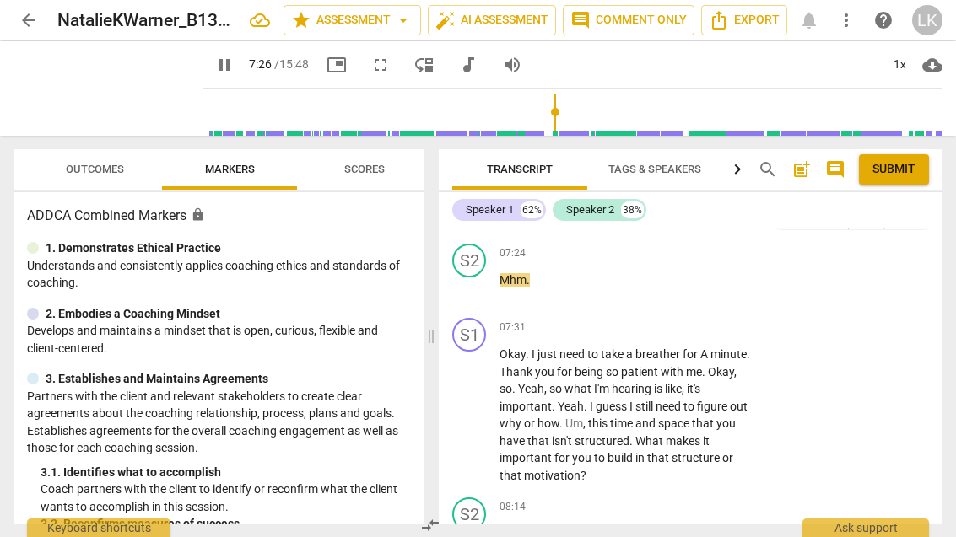
scroll to position [3728, 0]
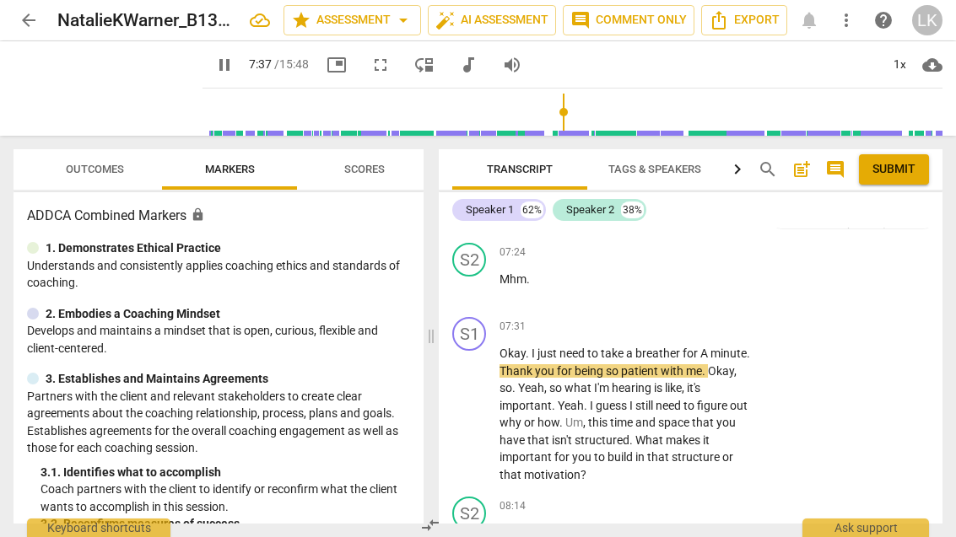
click at [483, 405] on span "pause" at bounding box center [469, 415] width 27 height 20
click at [666, 320] on p "Add competency" at bounding box center [700, 327] width 80 height 15
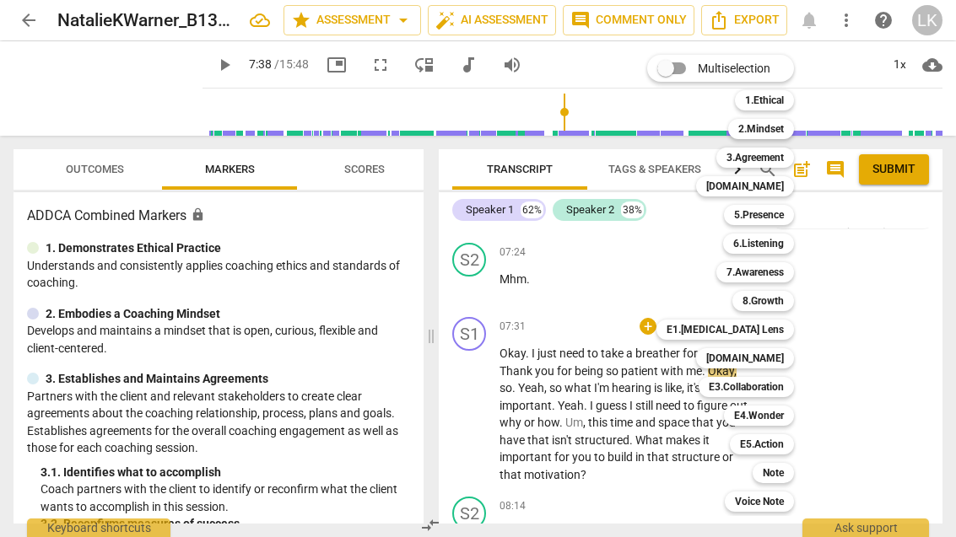
click at [779, 474] on b "Note" at bounding box center [773, 473] width 21 height 20
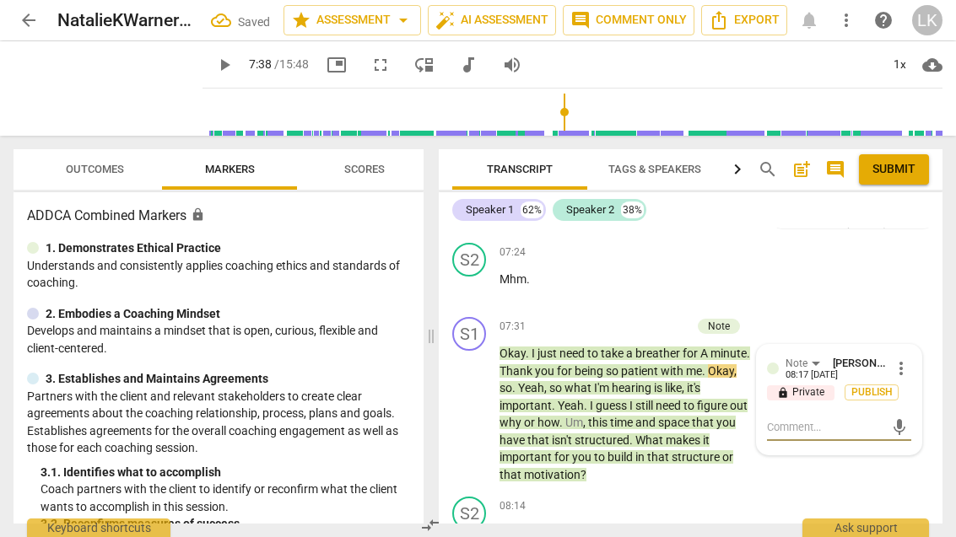
click at [845, 419] on textarea at bounding box center [825, 427] width 117 height 16
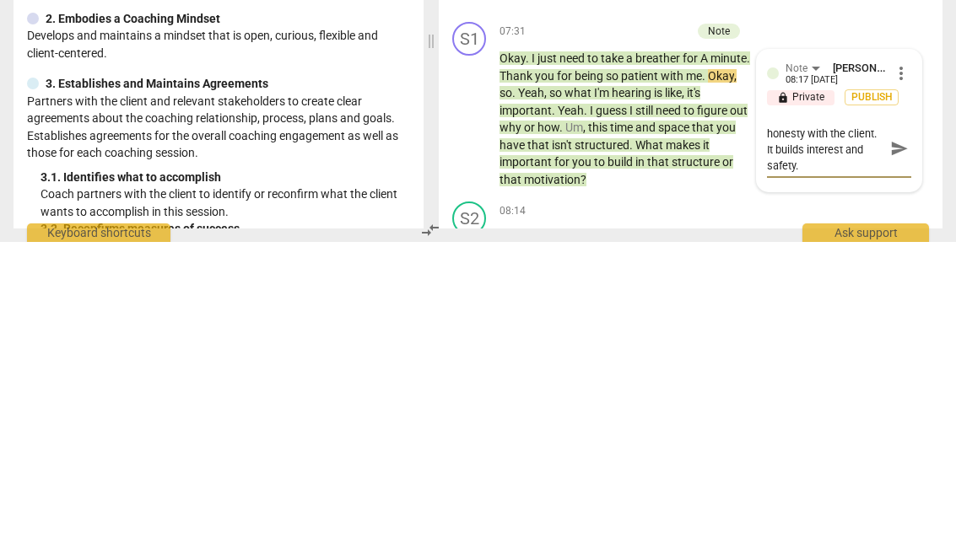
scroll to position [14, 0]
click at [848, 419] on textarea "I really appreciate your honesty with the client. It builds interest and safety." at bounding box center [825, 443] width 117 height 48
click at [907, 418] on span "mic" at bounding box center [899, 428] width 20 height 20
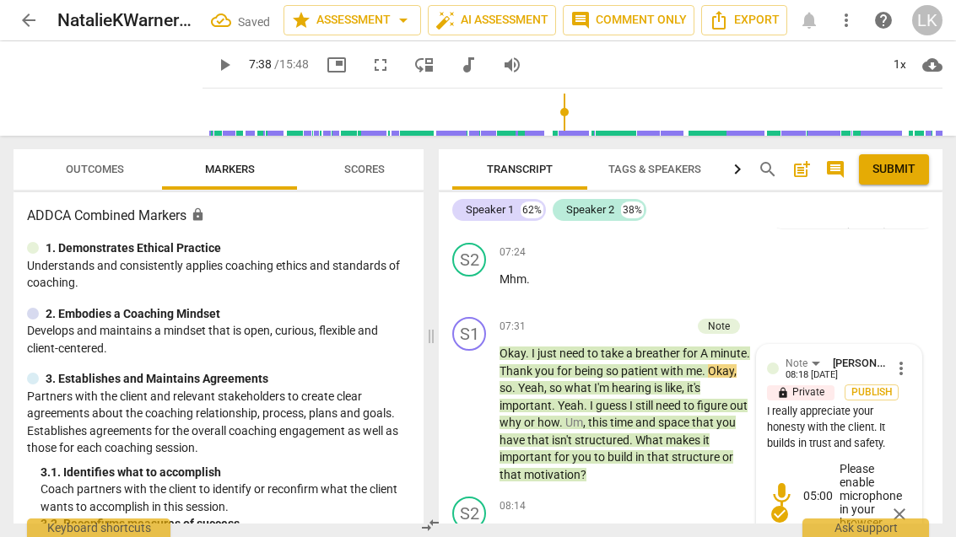
click at [480, 405] on span "play_arrow" at bounding box center [470, 415] width 20 height 20
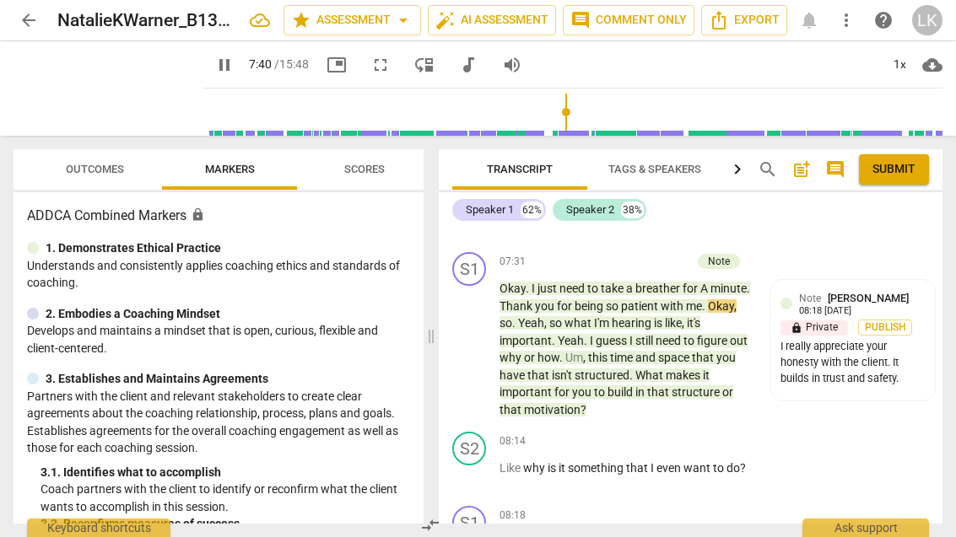
scroll to position [3783, 0]
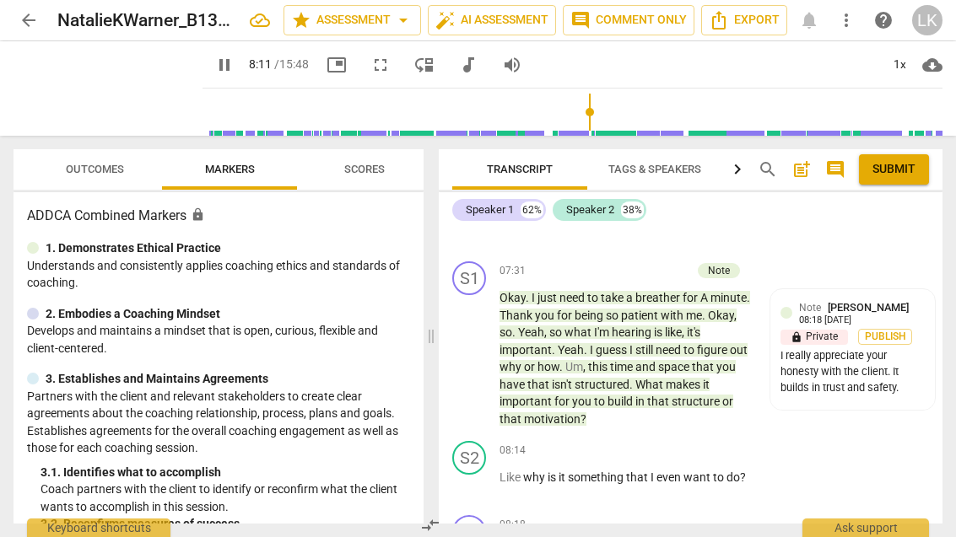
click at [481, 349] on span "pause" at bounding box center [469, 359] width 27 height 20
click at [913, 299] on div "Note Linda King 08:18 09-21-2025" at bounding box center [862, 312] width 126 height 26
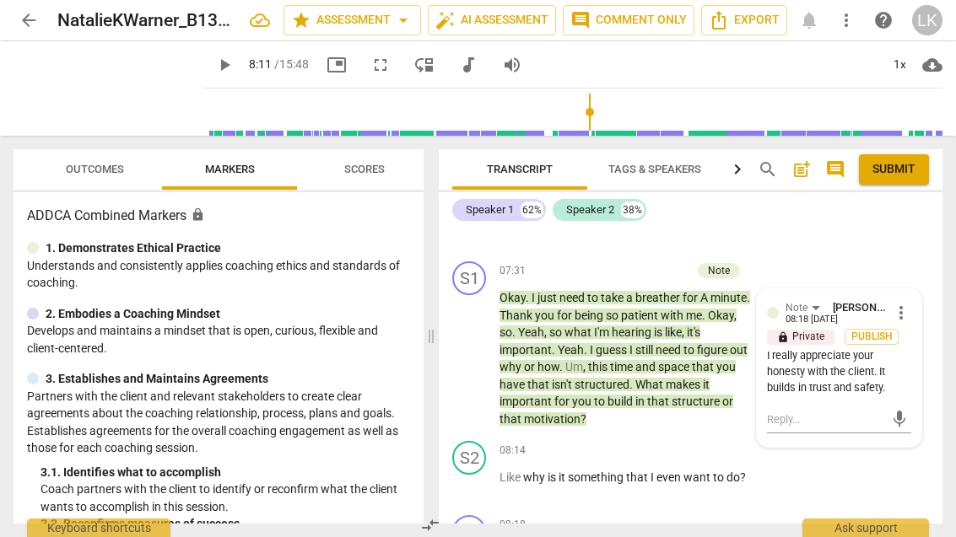
click at [908, 303] on span "more_vert" at bounding box center [901, 313] width 20 height 20
click at [922, 261] on li "Edit" at bounding box center [912, 270] width 58 height 32
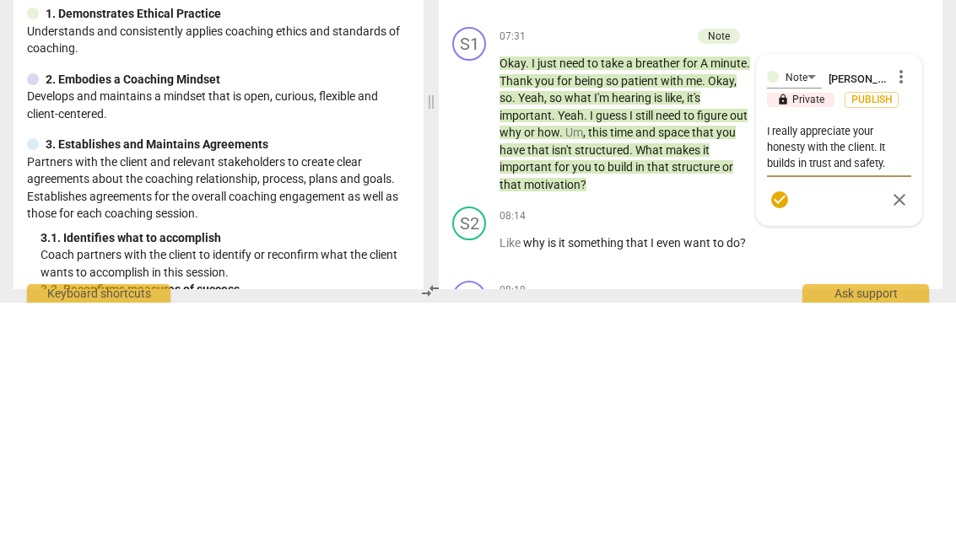
click at [905, 358] on textarea "I really appreciate your honesty with the client. It builds in trust and safety." at bounding box center [839, 382] width 144 height 48
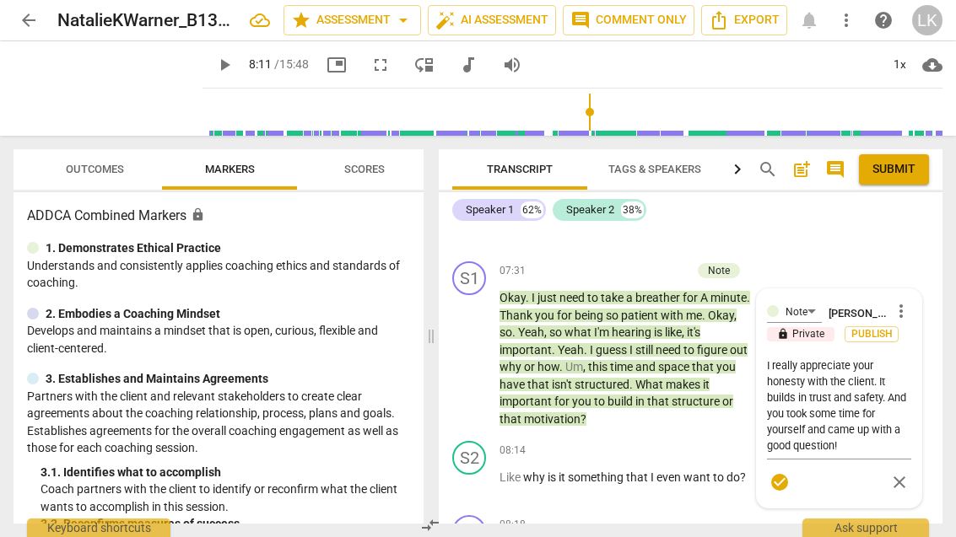
click at [789, 472] on span "check_circle" at bounding box center [779, 482] width 20 height 20
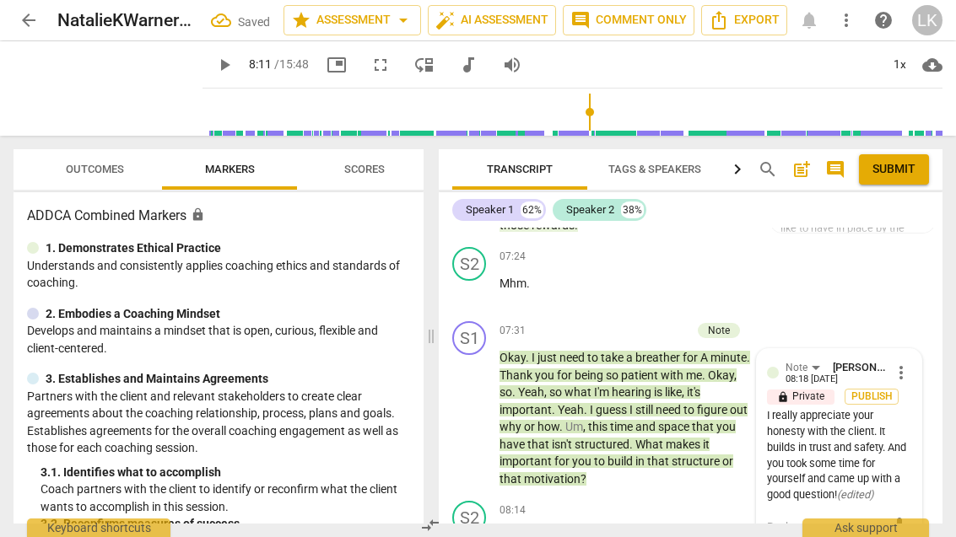
scroll to position [3725, 0]
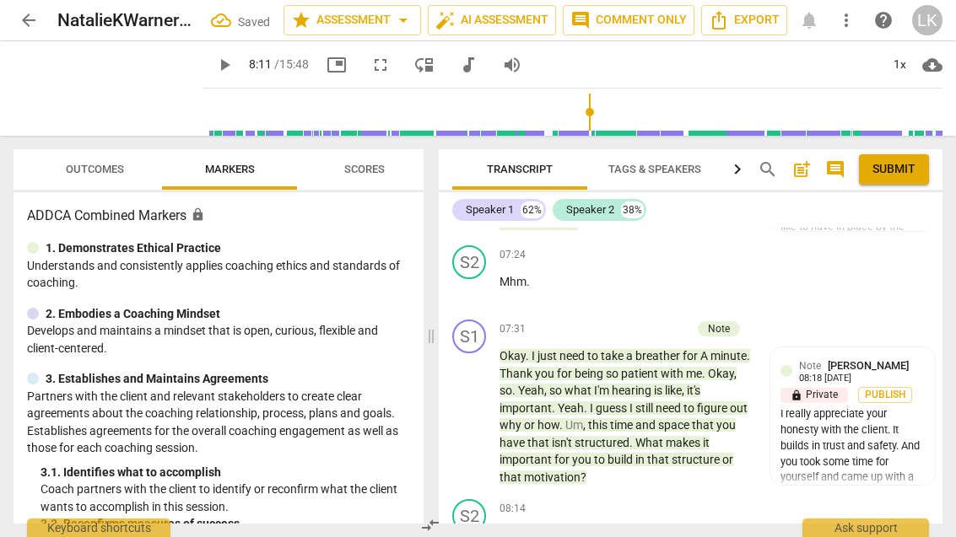
click at [617, 321] on div "+ Add competency" at bounding box center [640, 329] width 100 height 17
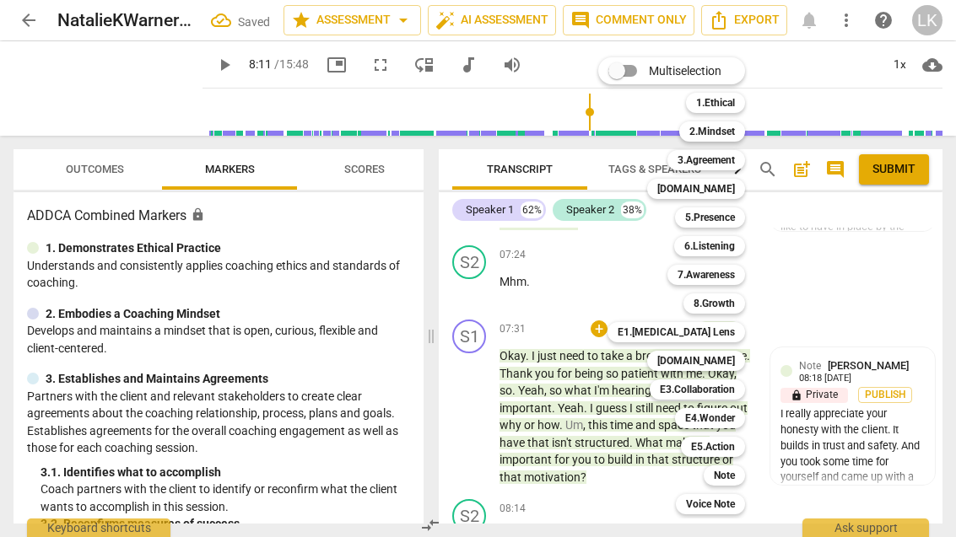
click at [725, 164] on b "3.Agreement" at bounding box center [705, 160] width 57 height 20
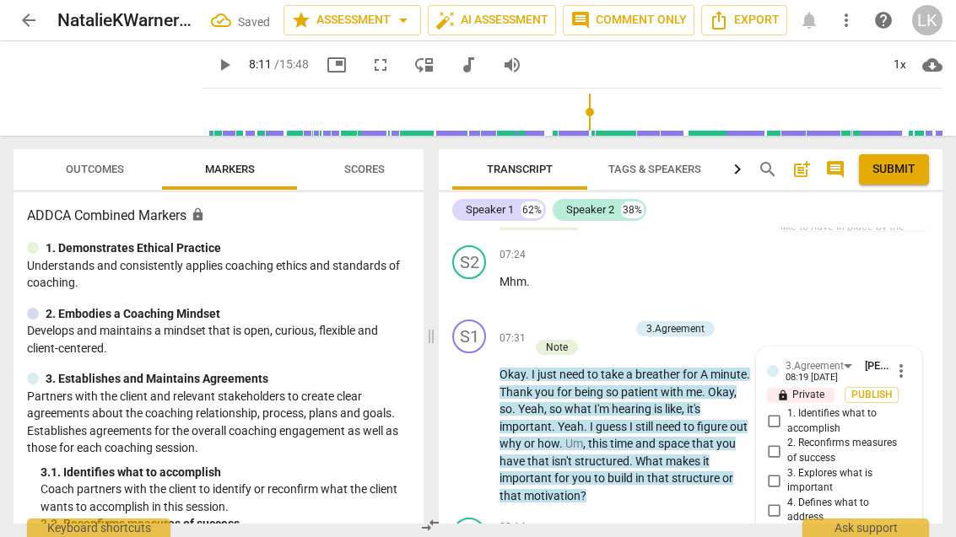
click at [782, 471] on input "3. Explores what is important" at bounding box center [773, 481] width 27 height 20
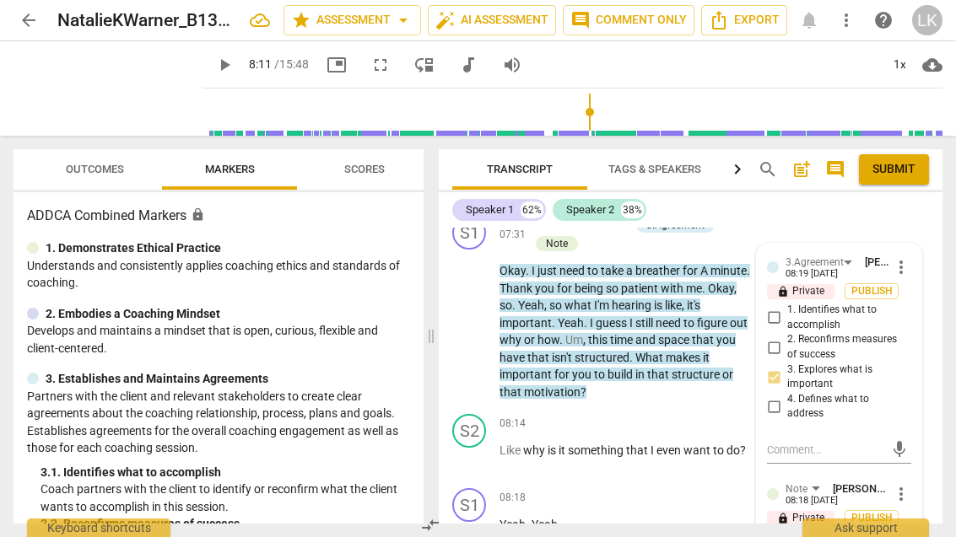
scroll to position [3840, 0]
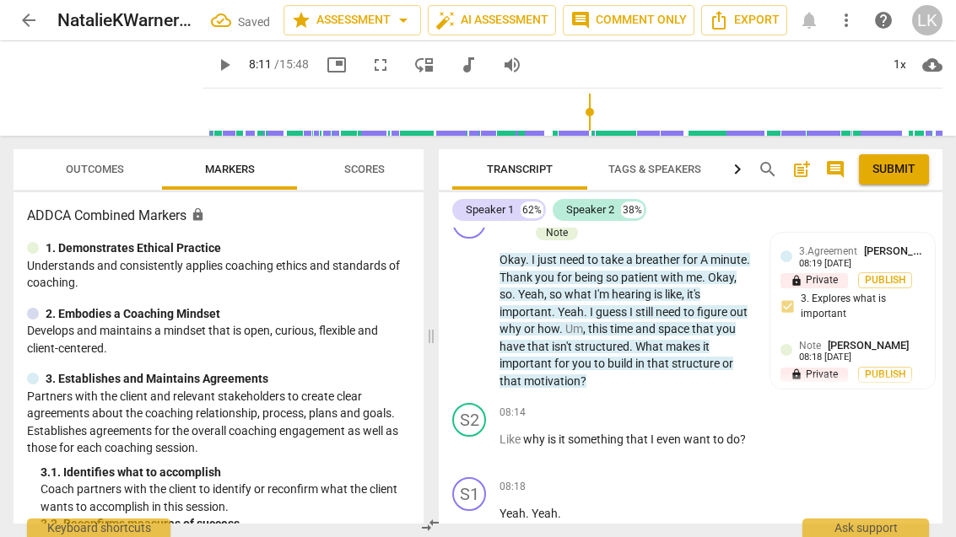
click at [481, 438] on span "play_arrow" at bounding box center [469, 448] width 27 height 20
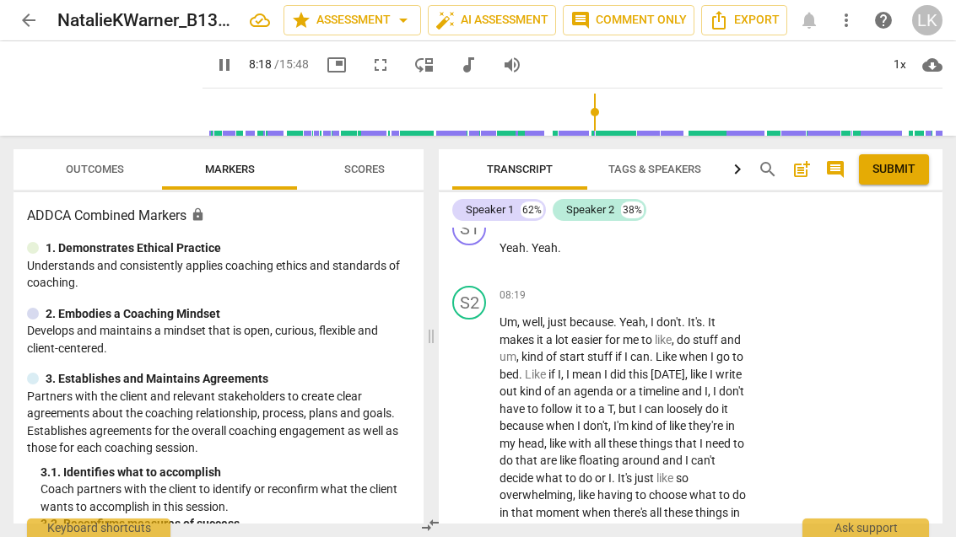
scroll to position [4110, 0]
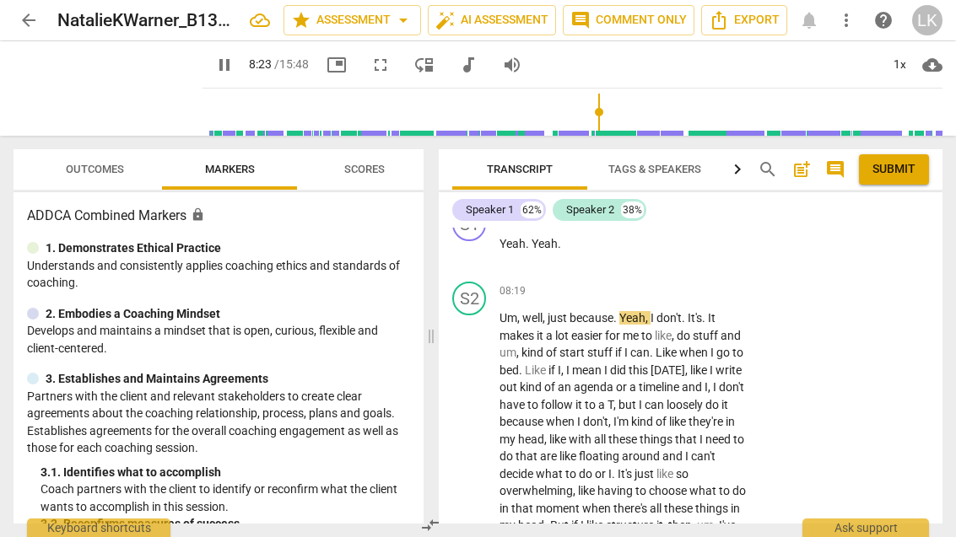
click at [483, 447] on span "pause" at bounding box center [469, 457] width 27 height 20
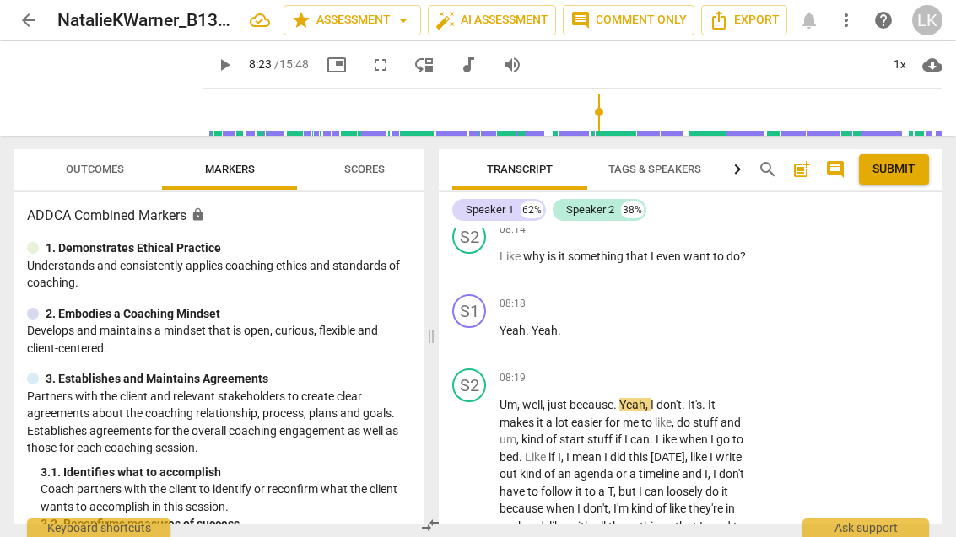
scroll to position [4023, 0]
click at [657, 295] on div "+ Add competency" at bounding box center [689, 303] width 100 height 17
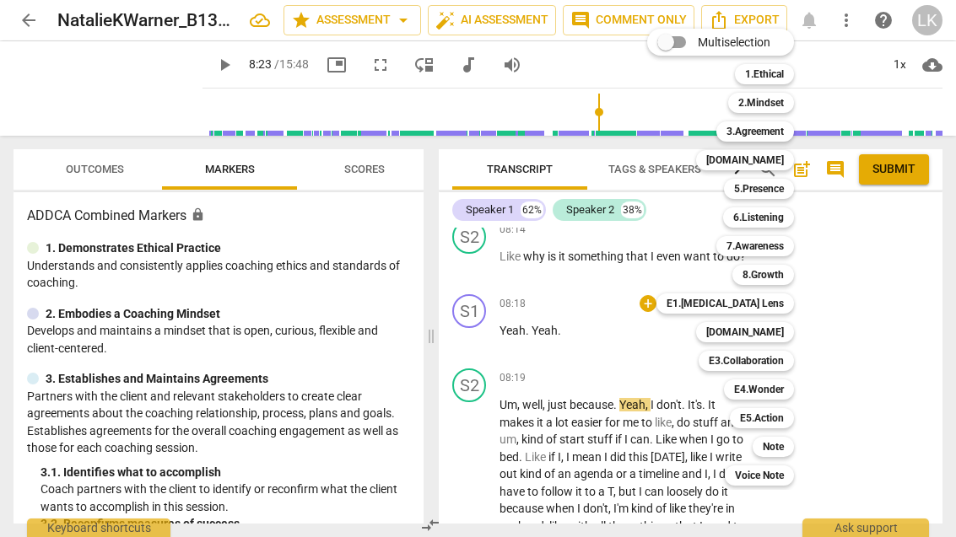
click at [785, 162] on div "[DOMAIN_NAME]" at bounding box center [745, 160] width 98 height 20
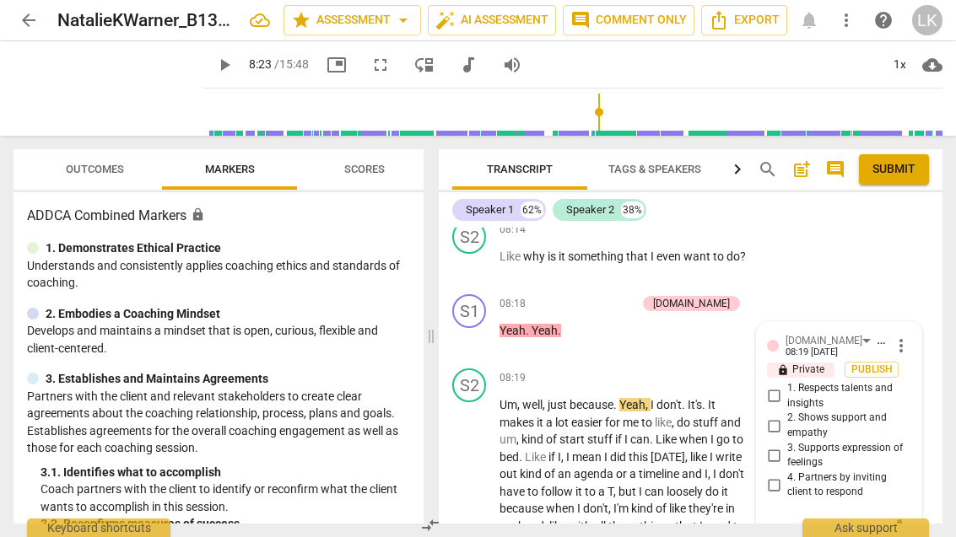
click at [784, 475] on input "4. Partners by inviting client to respond" at bounding box center [773, 485] width 27 height 20
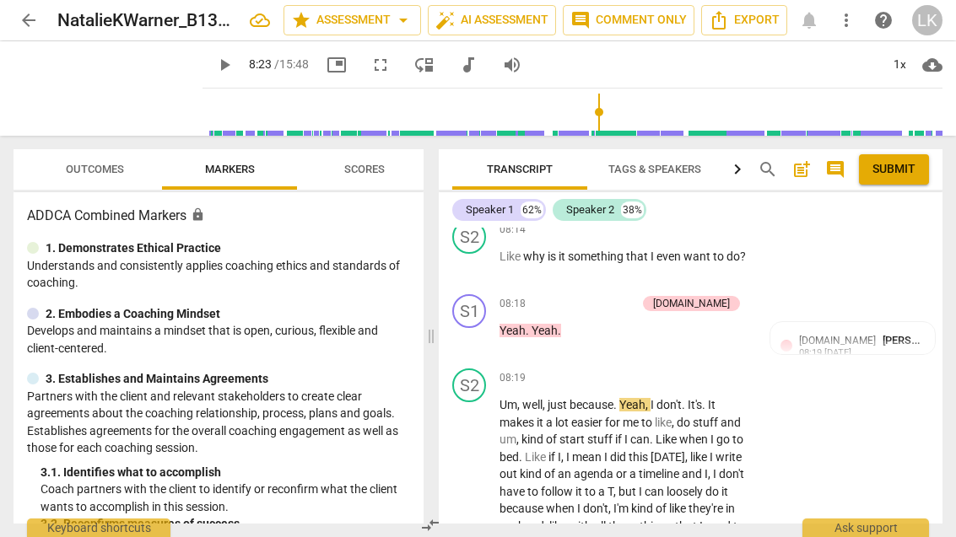
click at [553, 295] on div "+" at bounding box center [544, 303] width 17 height 17
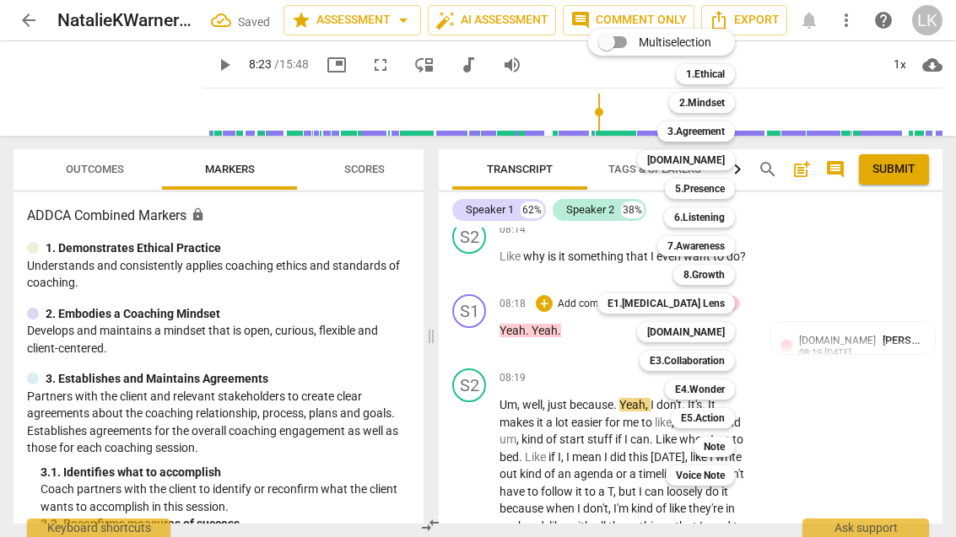
click at [725, 330] on b "[DOMAIN_NAME]" at bounding box center [686, 332] width 78 height 20
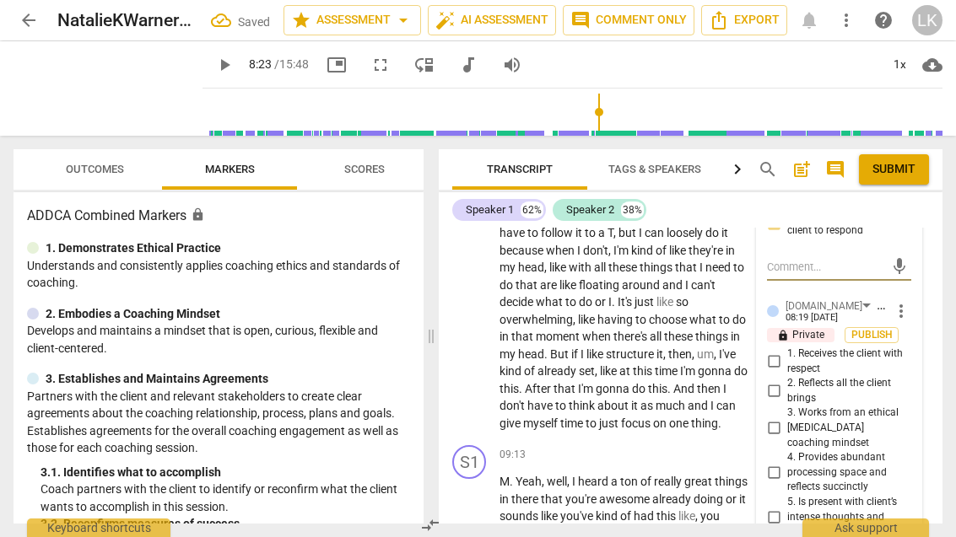
scroll to position [4288, 0]
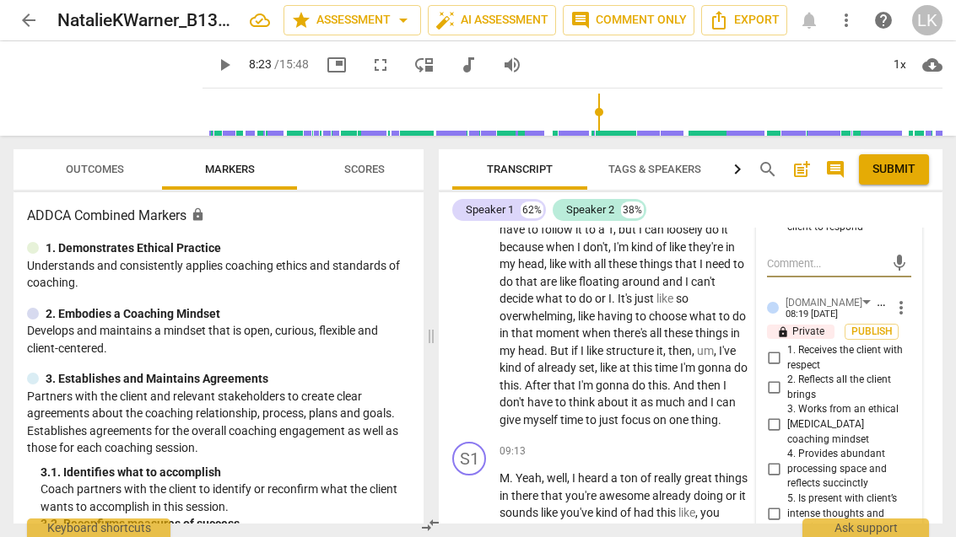
click at [783, 348] on input "1. Receives the client with respect" at bounding box center [773, 358] width 27 height 20
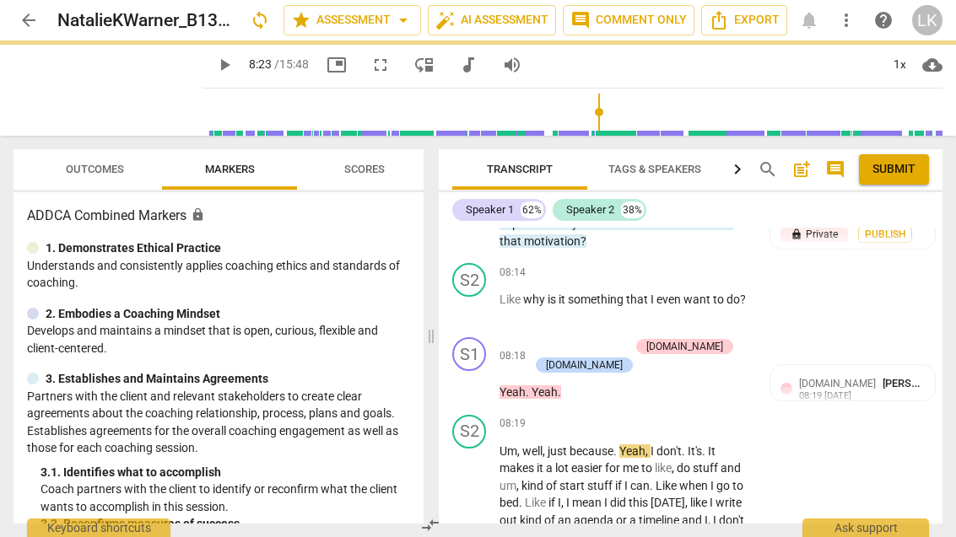
scroll to position [3980, 0]
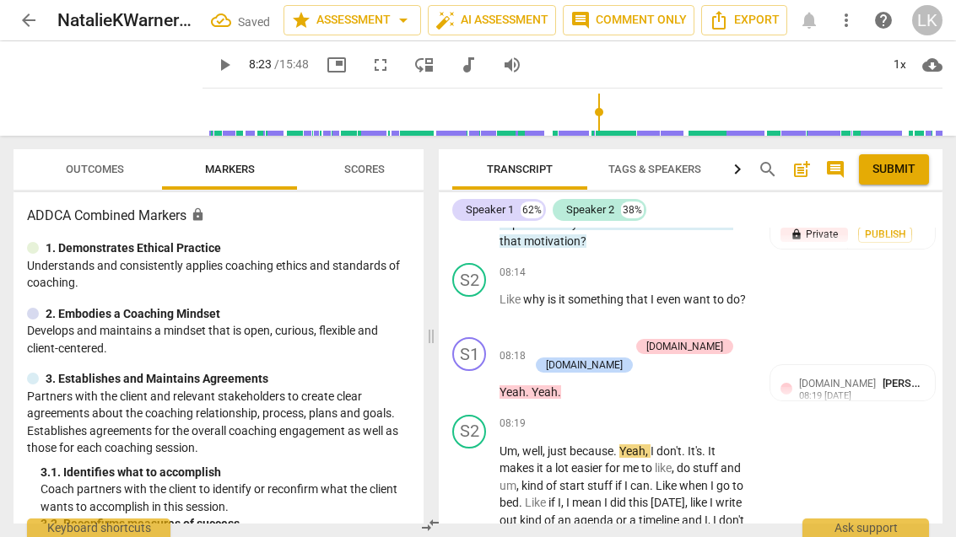
click at [543, 338] on div "+" at bounding box center [537, 346] width 17 height 17
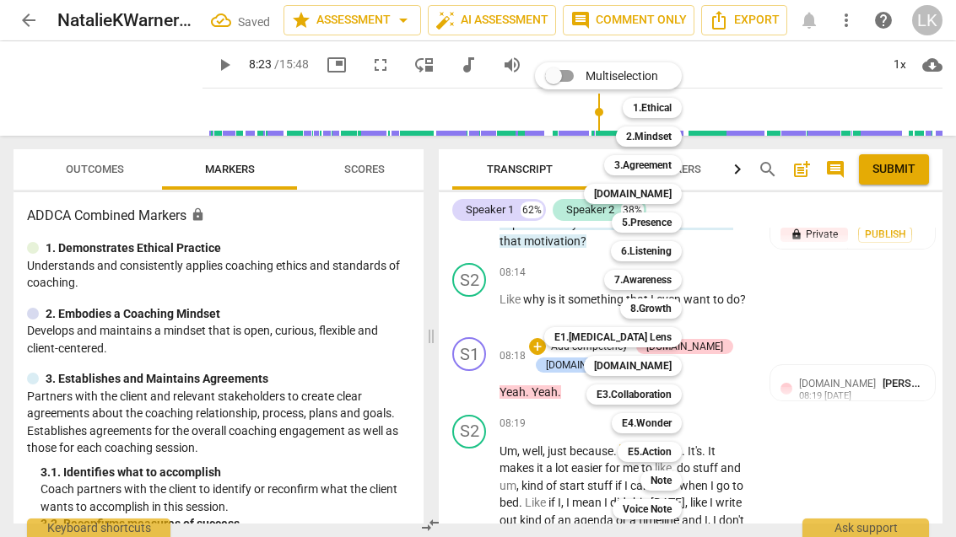
click at [678, 473] on div "Note" at bounding box center [660, 481] width 41 height 20
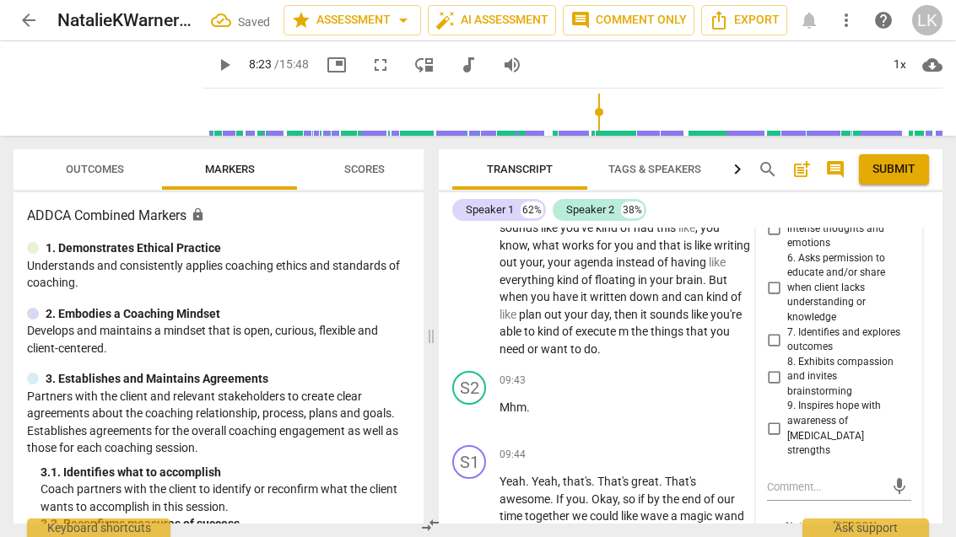
scroll to position [4584, 0]
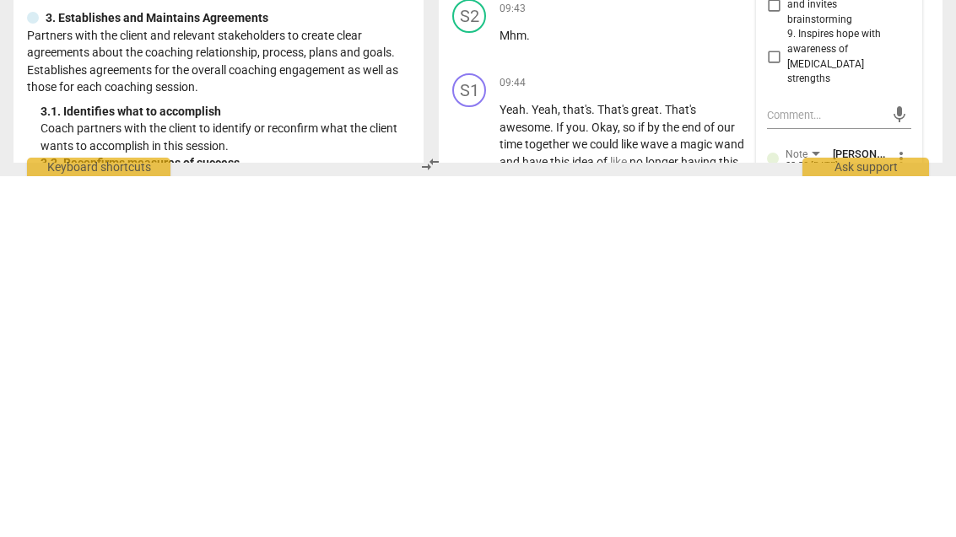
scroll to position [0, 0]
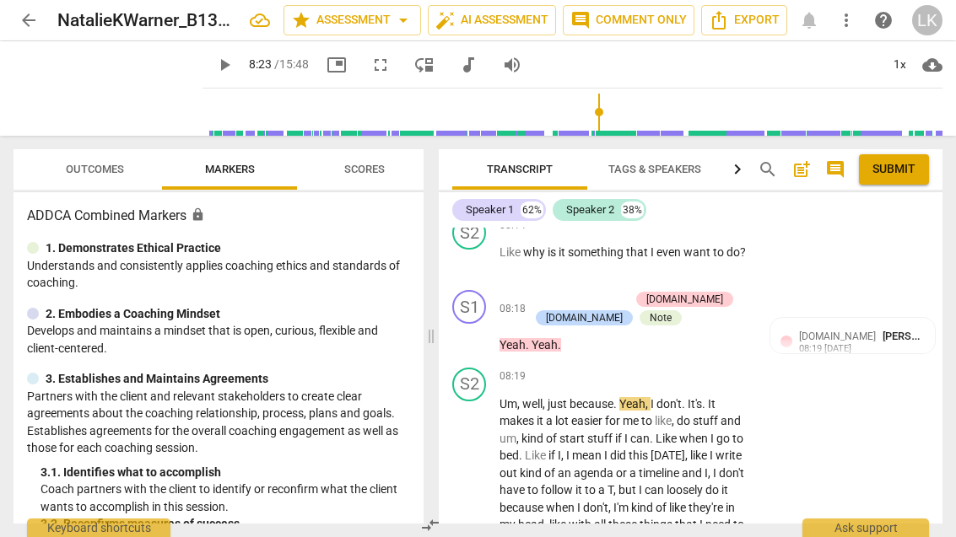
scroll to position [4027, 0]
click at [480, 326] on span "play_arrow" at bounding box center [470, 336] width 20 height 20
click at [476, 326] on span "pause" at bounding box center [470, 336] width 20 height 20
click at [481, 326] on span "play_arrow" at bounding box center [469, 336] width 27 height 20
click at [478, 532] on span "pause" at bounding box center [470, 542] width 20 height 20
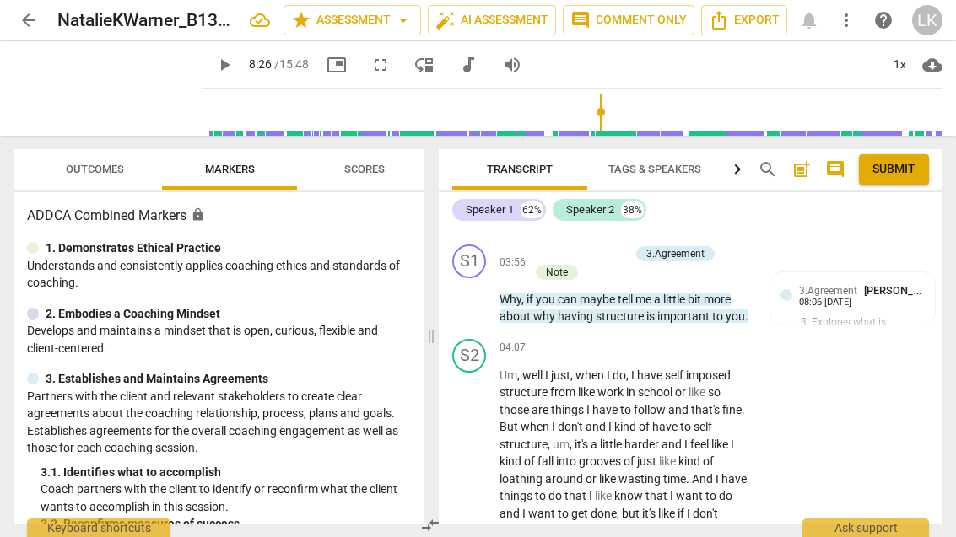
scroll to position [2324, 0]
click at [657, 339] on div "+ Add competency" at bounding box center [689, 347] width 100 height 17
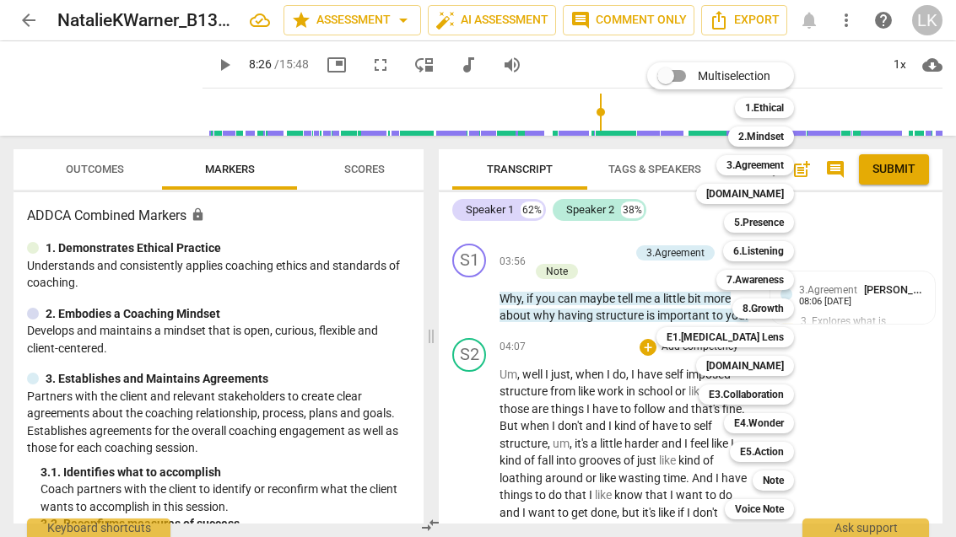
click at [780, 251] on b "6.Listening" at bounding box center [758, 251] width 51 height 20
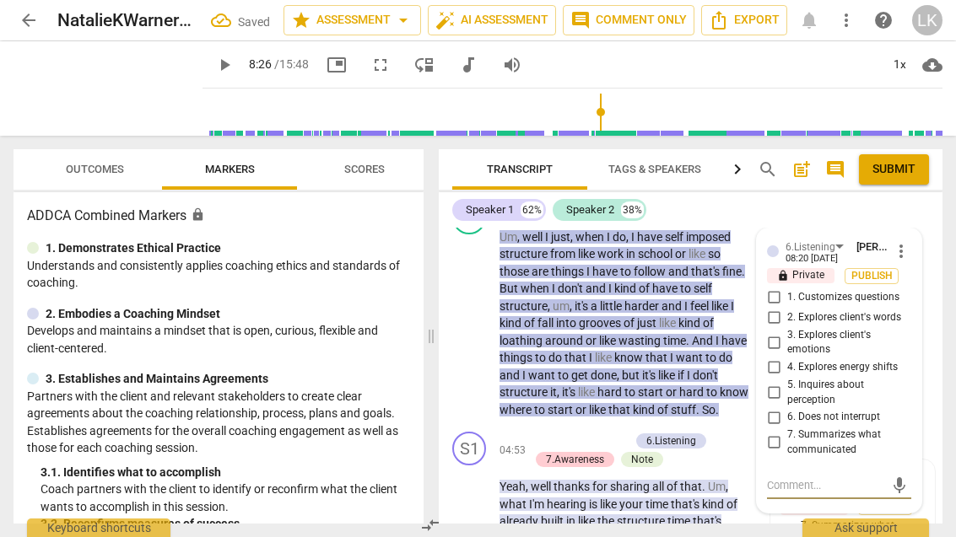
scroll to position [2459, 0]
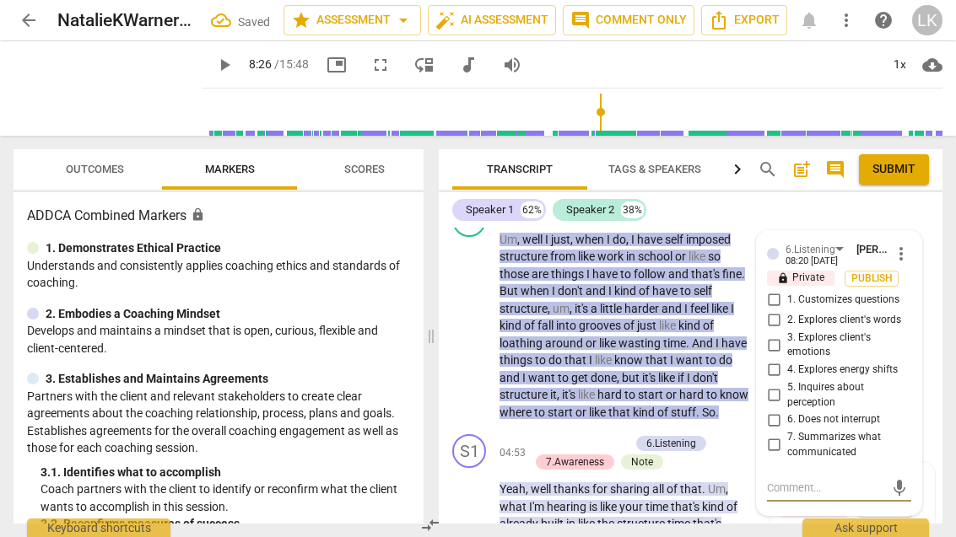
click at [784, 410] on input "6. Does not interrupt" at bounding box center [773, 420] width 27 height 20
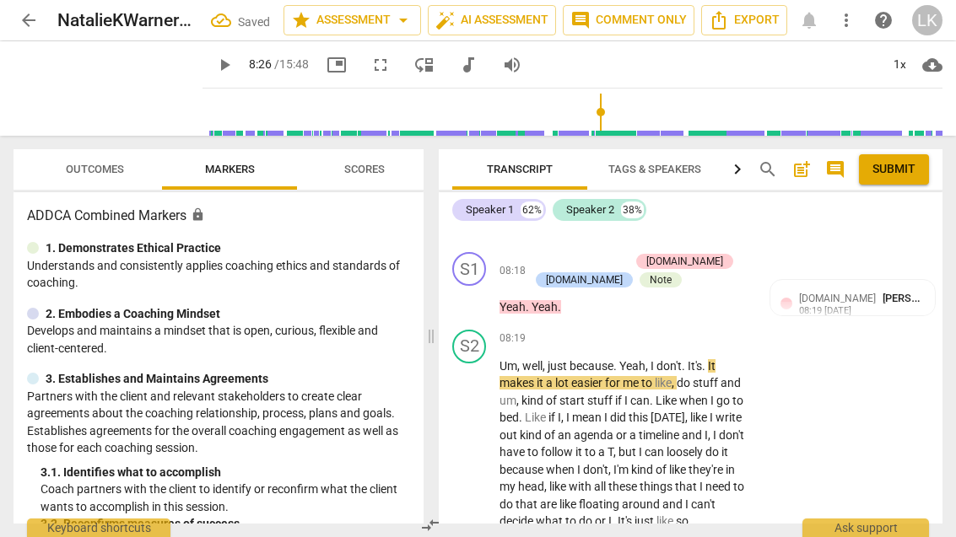
scroll to position [4067, 0]
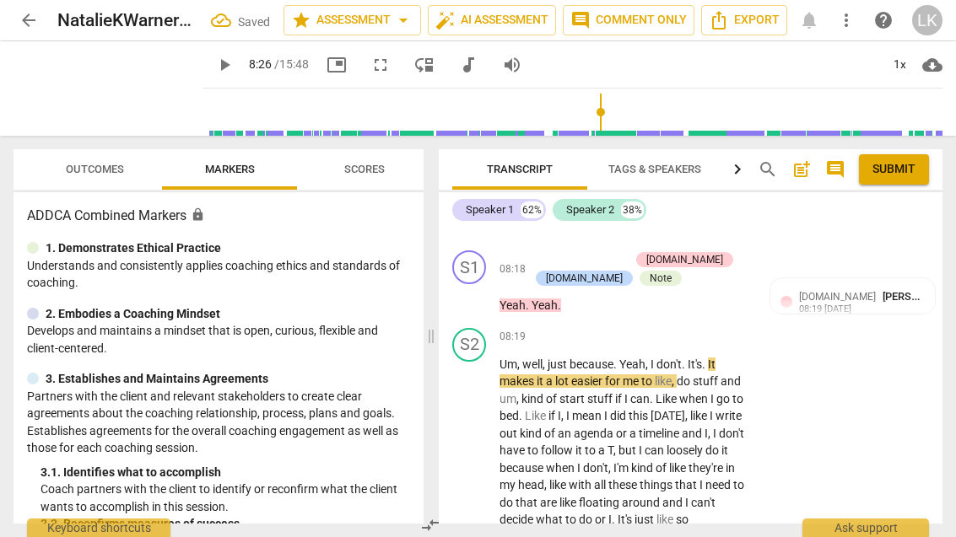
click at [481, 493] on span "play_arrow" at bounding box center [469, 503] width 27 height 20
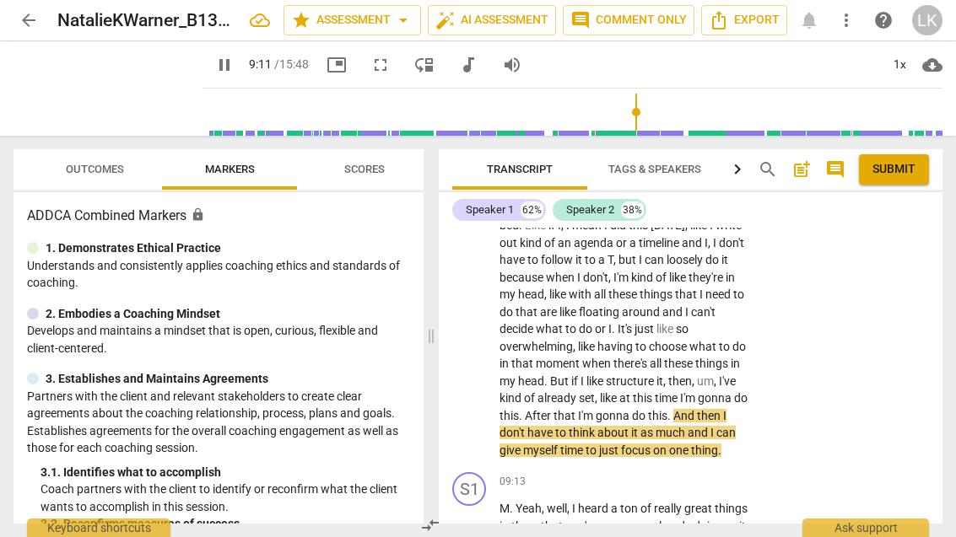
scroll to position [4257, 0]
click at [481, 302] on span "pause" at bounding box center [469, 312] width 27 height 20
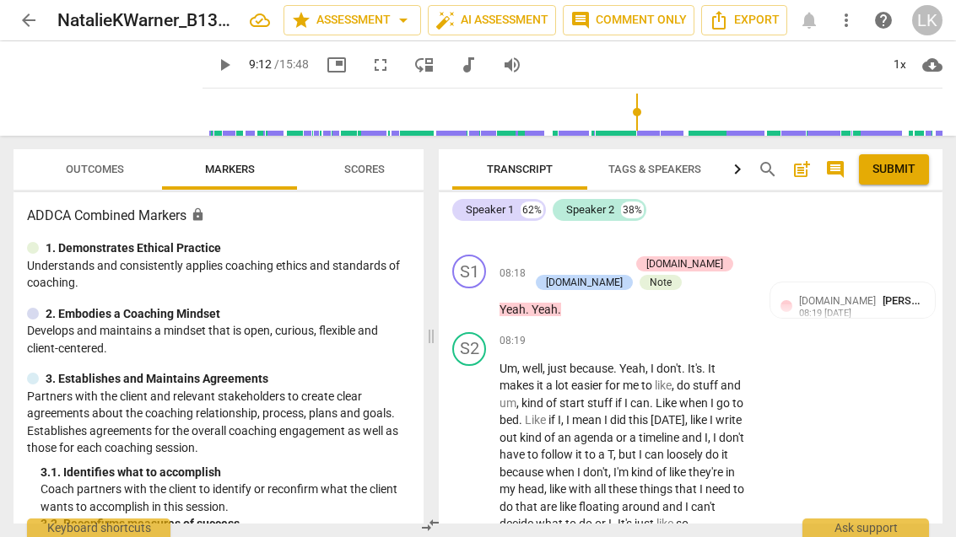
scroll to position [4062, 0]
click at [657, 334] on div "+ Add competency" at bounding box center [689, 342] width 100 height 17
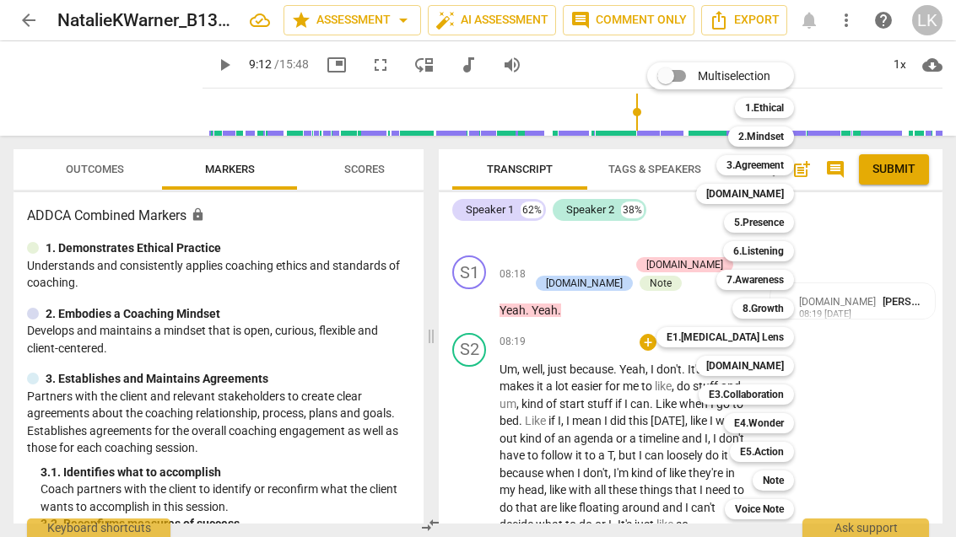
click at [786, 251] on div "6.Listening" at bounding box center [758, 251] width 71 height 20
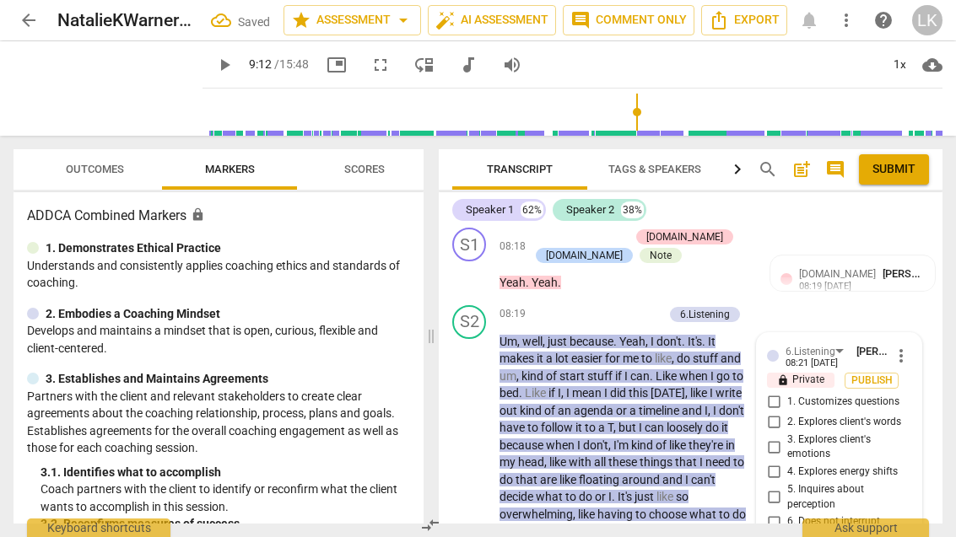
scroll to position [4129, 0]
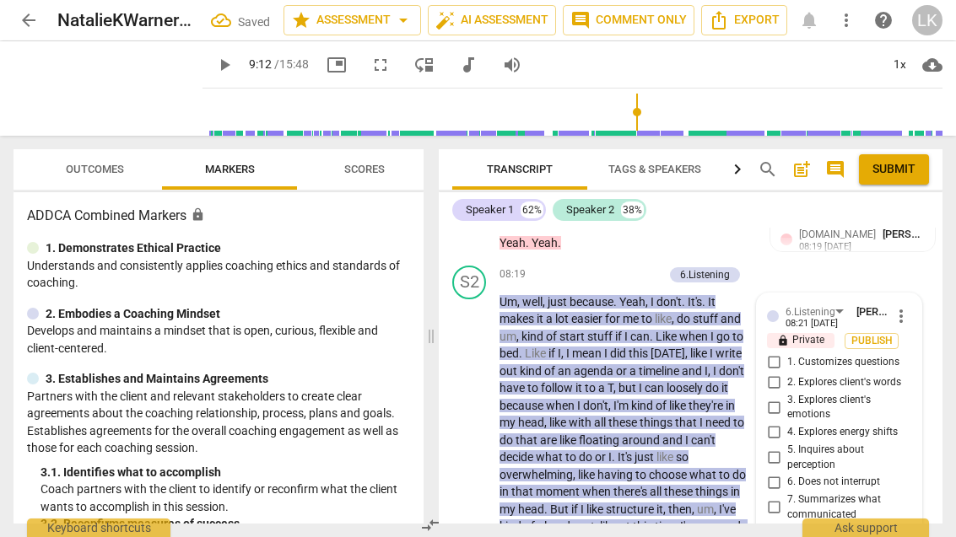
click at [785, 472] on input "6. Does not interrupt" at bounding box center [773, 482] width 27 height 20
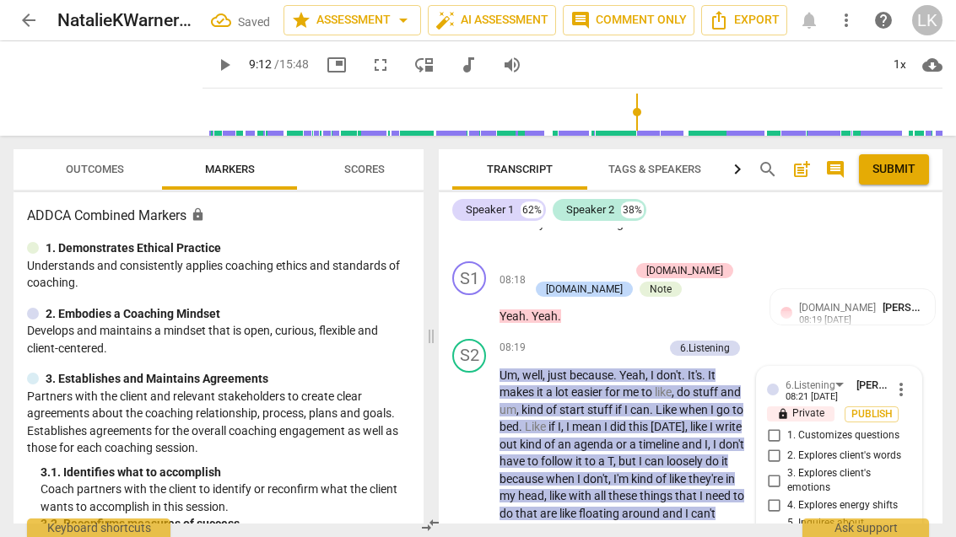
scroll to position [4056, 0]
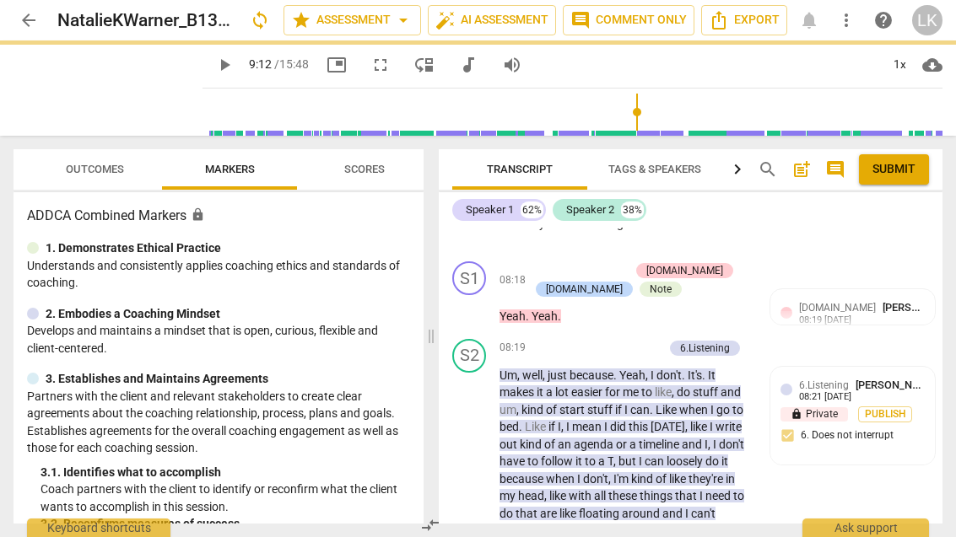
click at [588, 341] on p "Add competency" at bounding box center [623, 348] width 80 height 15
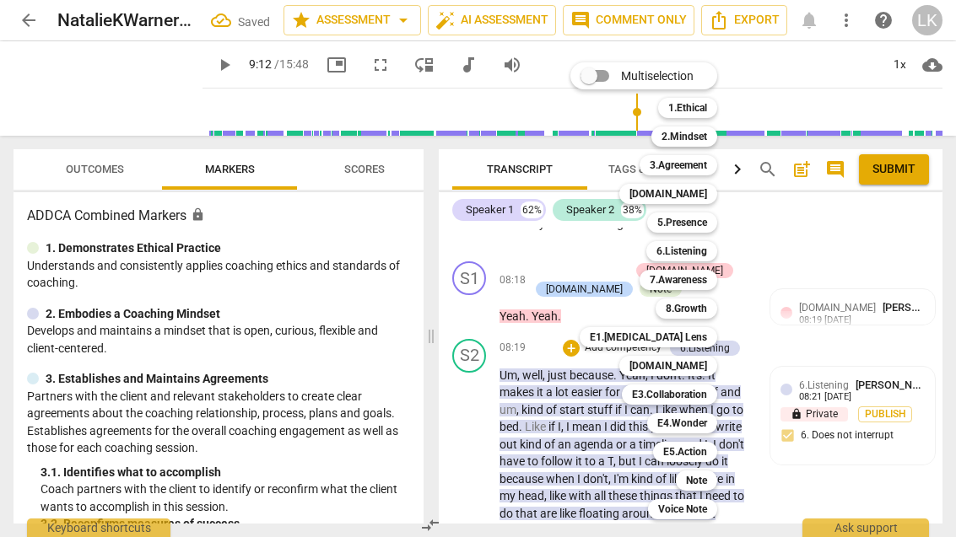
click at [716, 364] on div "[DOMAIN_NAME]" at bounding box center [668, 366] width 98 height 20
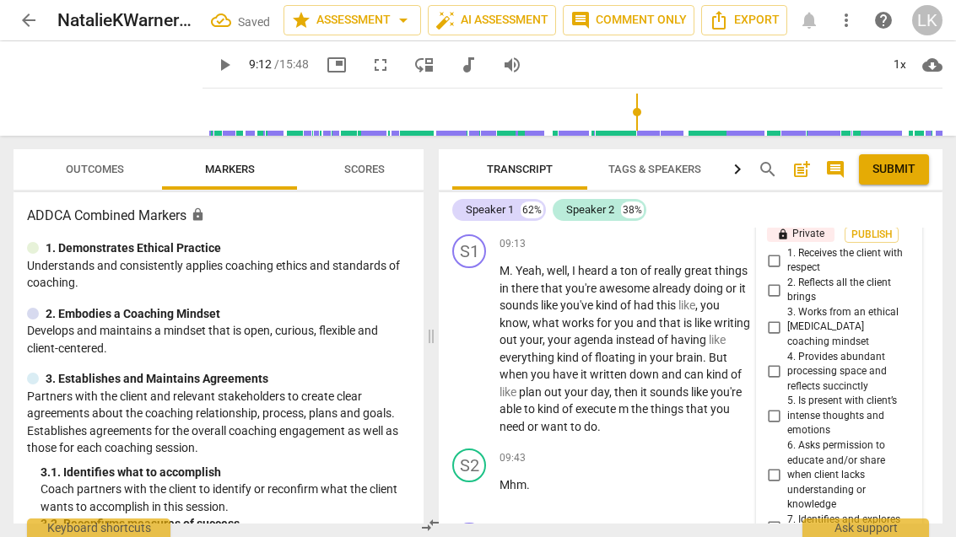
scroll to position [4505, 0]
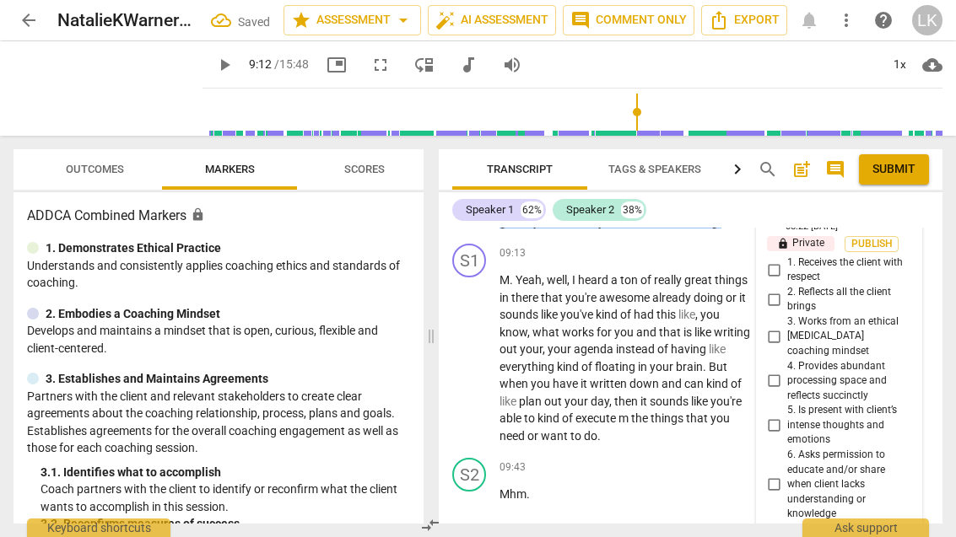
click at [787, 371] on input "4. Provides abundant processing space and reflects succinctly" at bounding box center [773, 381] width 27 height 20
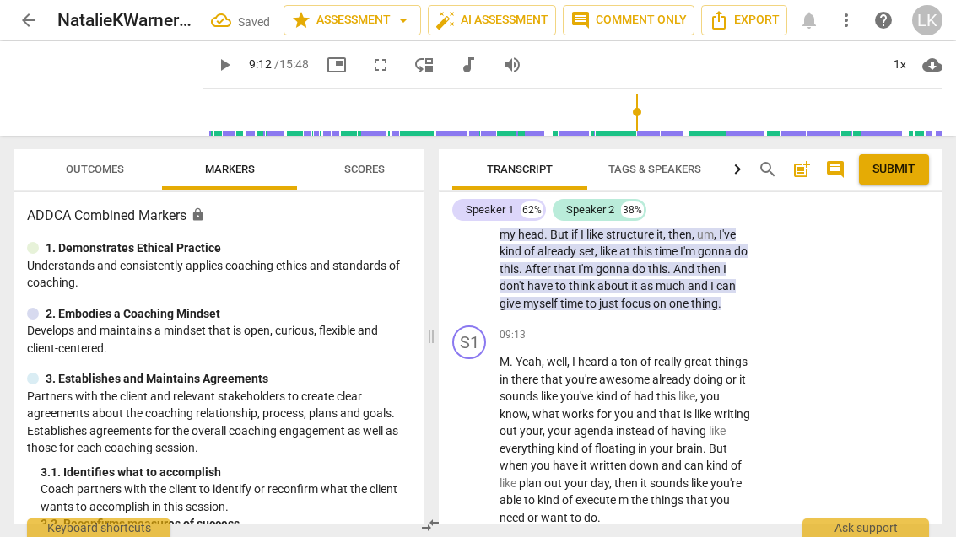
scroll to position [4436, 0]
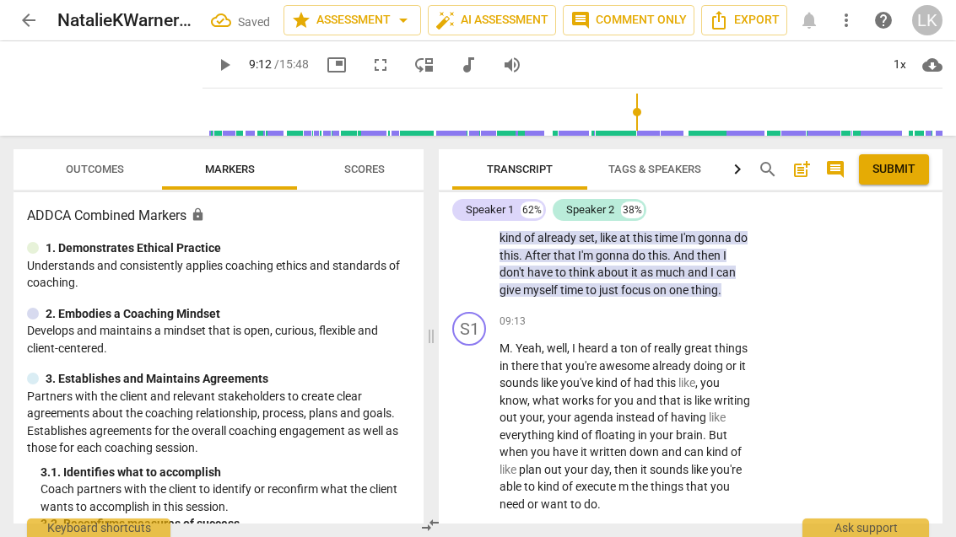
click at [472, 413] on button "play_arrow" at bounding box center [469, 426] width 27 height 27
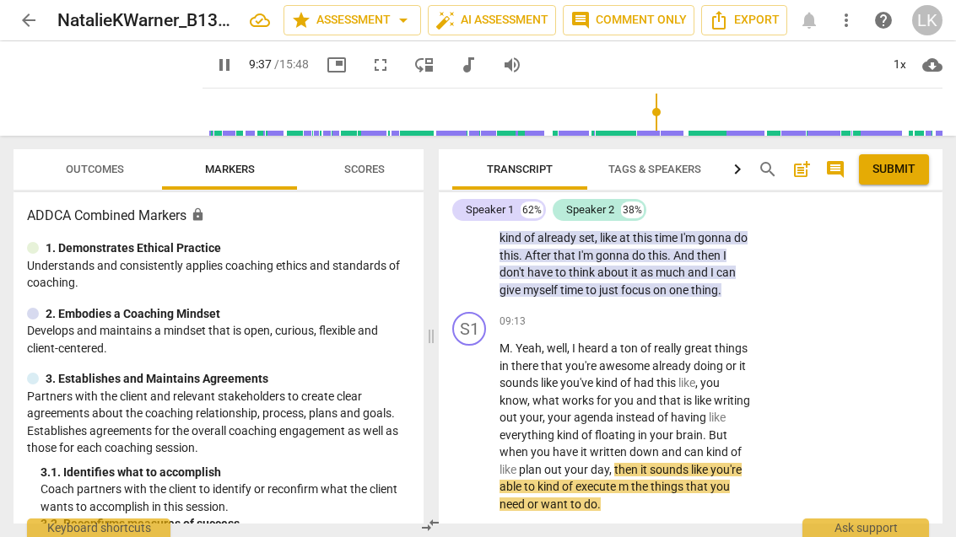
click at [483, 417] on span "pause" at bounding box center [469, 427] width 27 height 20
click at [650, 313] on div "+" at bounding box center [647, 321] width 17 height 17
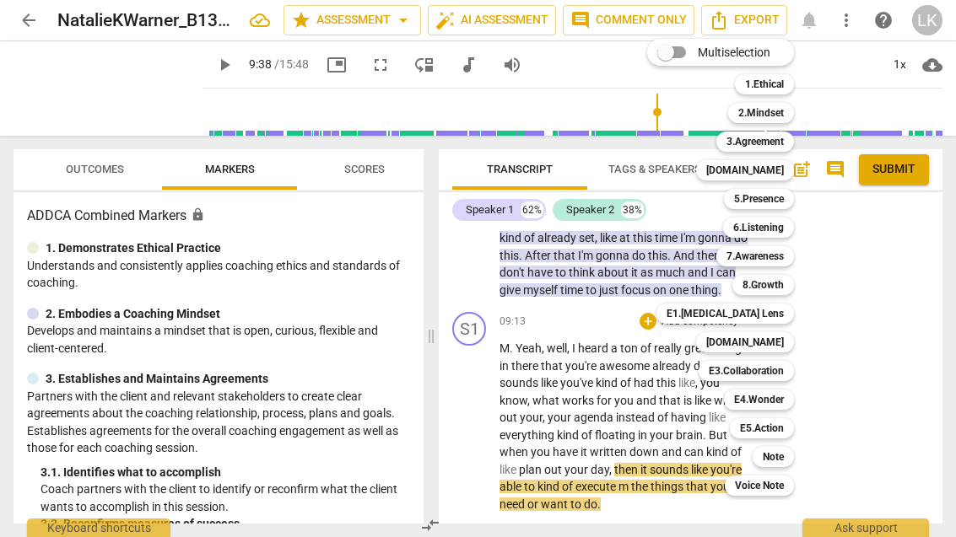
click at [792, 461] on div "Note" at bounding box center [772, 457] width 41 height 20
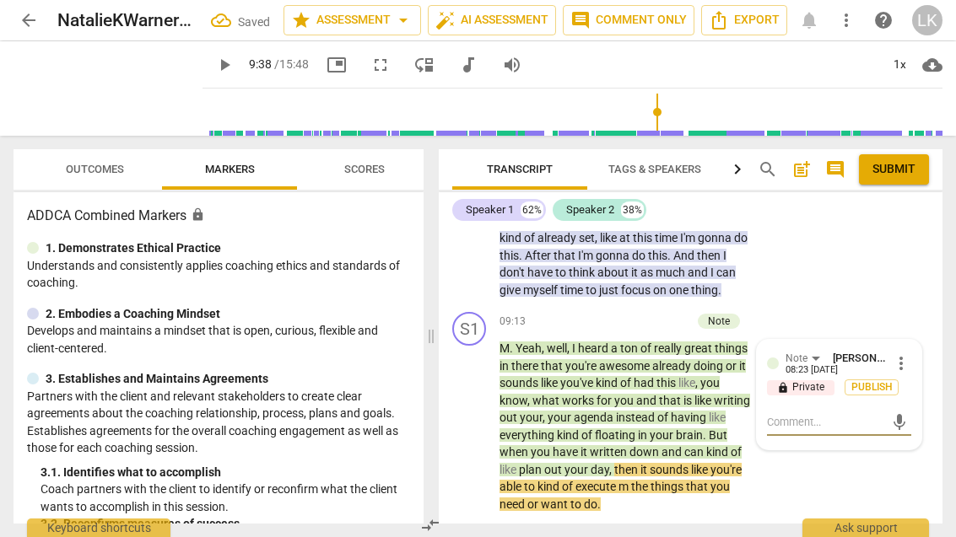
click at [843, 414] on textarea at bounding box center [825, 422] width 117 height 16
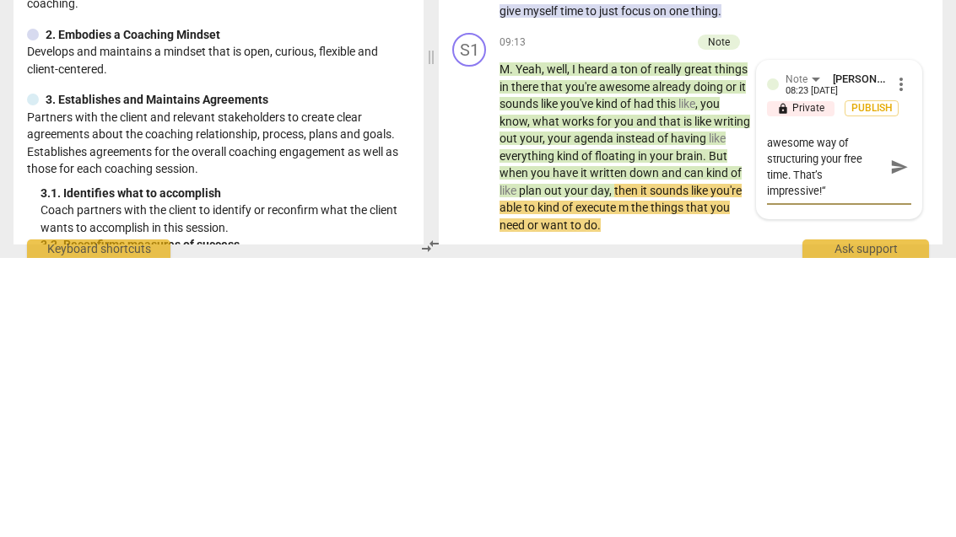
scroll to position [32, 0]
click at [771, 414] on textarea "Tighter: “ it sounds like you already have an awesome way of structuring your f…" at bounding box center [825, 446] width 117 height 64
click at [824, 414] on textarea "Tighter: “ it sounds like you already have an awesome way of structuring your f…" at bounding box center [825, 446] width 117 height 64
click at [902, 437] on span "send" at bounding box center [899, 446] width 19 height 19
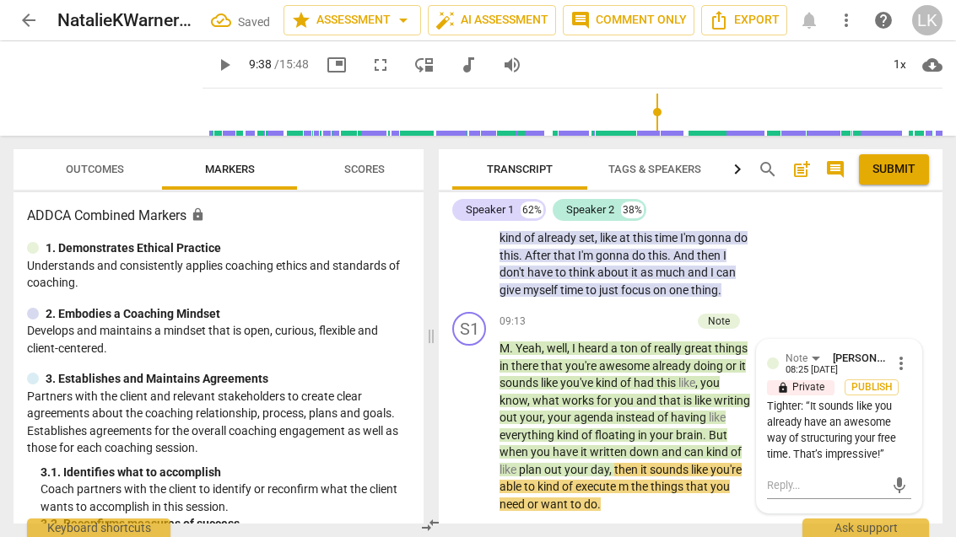
click at [483, 417] on span "play_arrow" at bounding box center [469, 427] width 27 height 20
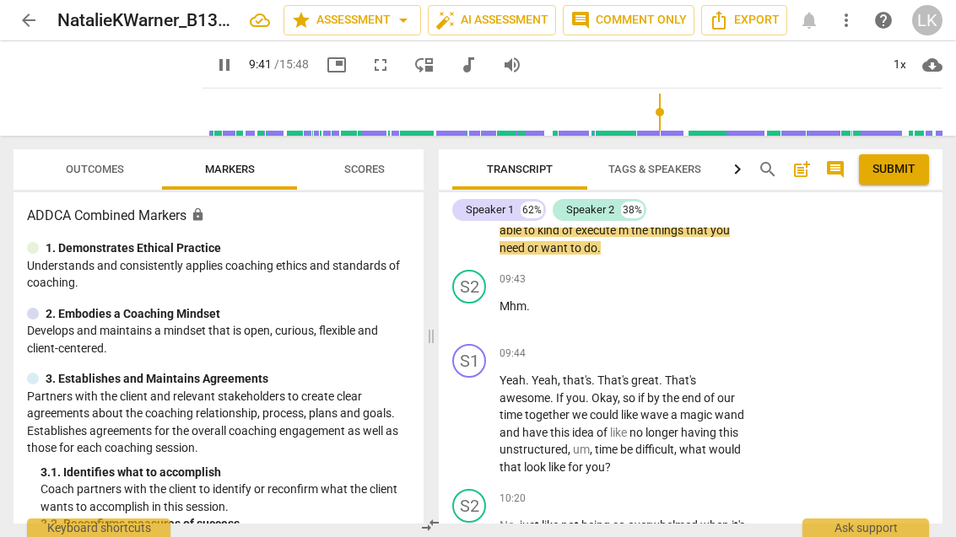
scroll to position [4693, 0]
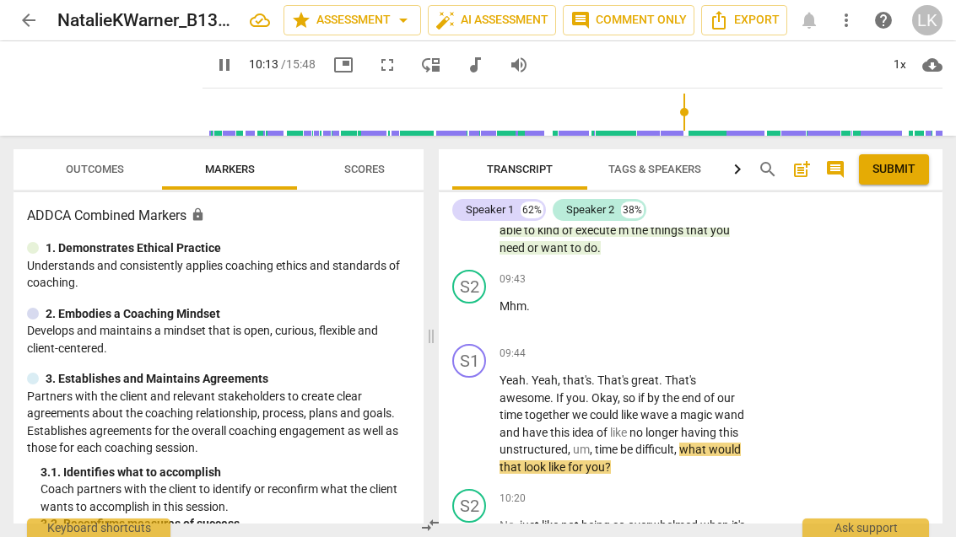
click at [481, 414] on span "pause" at bounding box center [469, 424] width 27 height 20
click at [662, 347] on p "Add competency" at bounding box center [700, 354] width 80 height 15
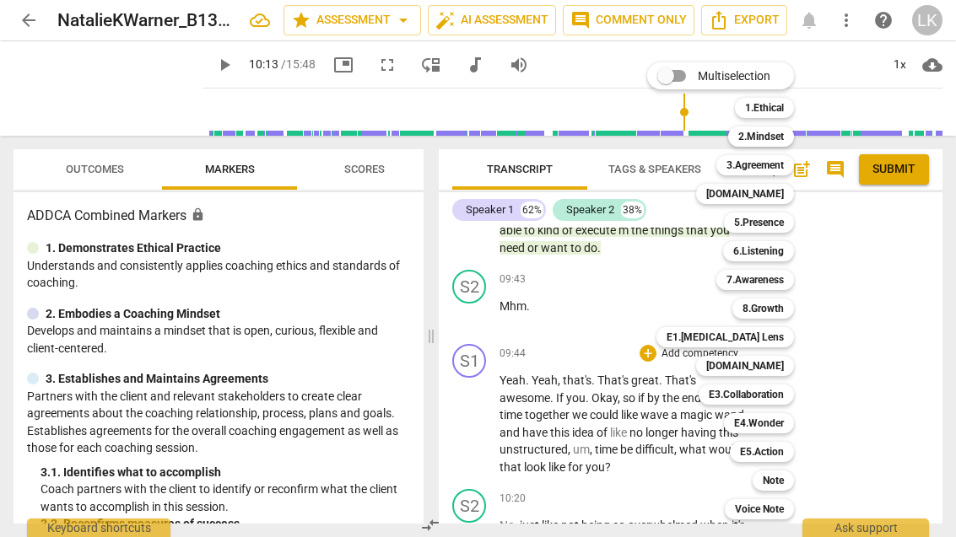
click at [782, 164] on b "3.Agreement" at bounding box center [754, 165] width 57 height 20
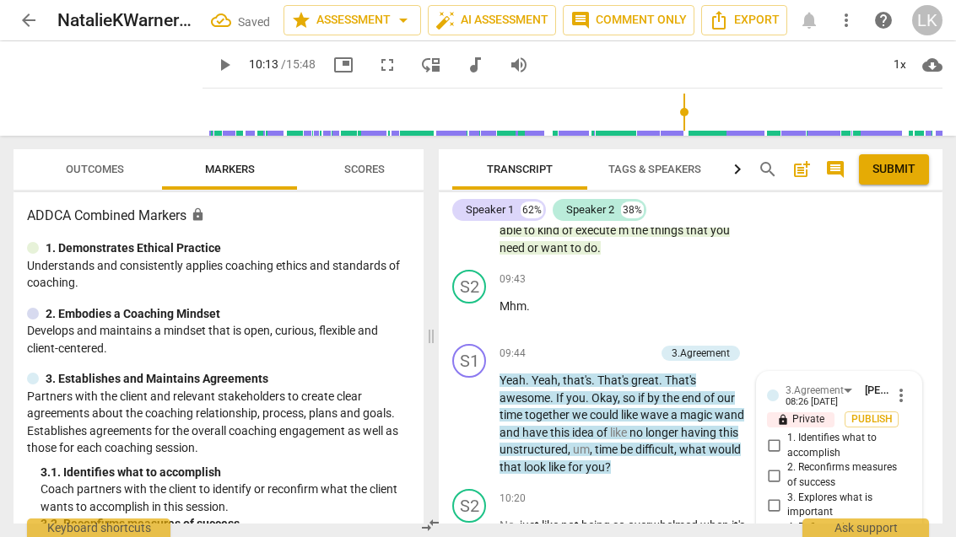
click at [785, 466] on input "2. Reconfirms measures of success" at bounding box center [773, 476] width 27 height 20
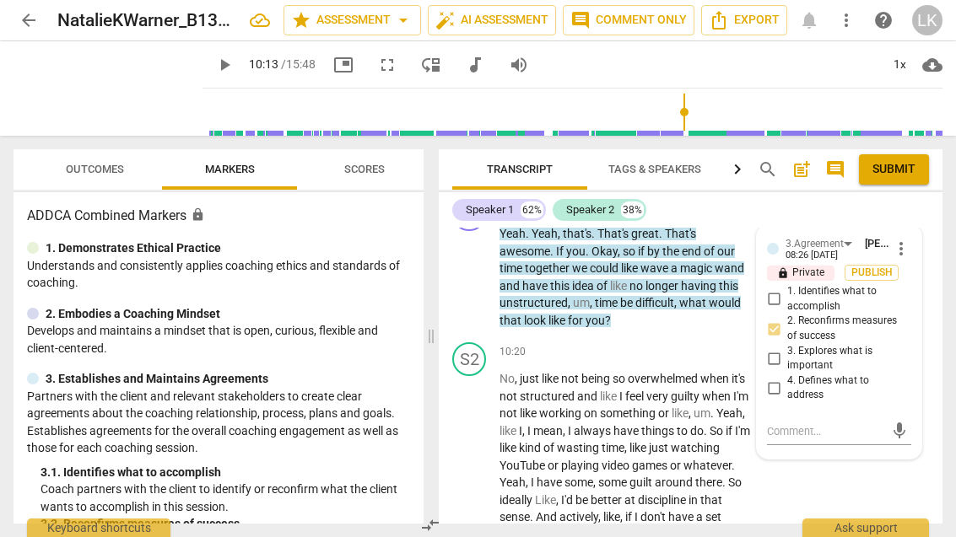
scroll to position [4839, 0]
click at [828, 423] on textarea at bounding box center [825, 431] width 117 height 16
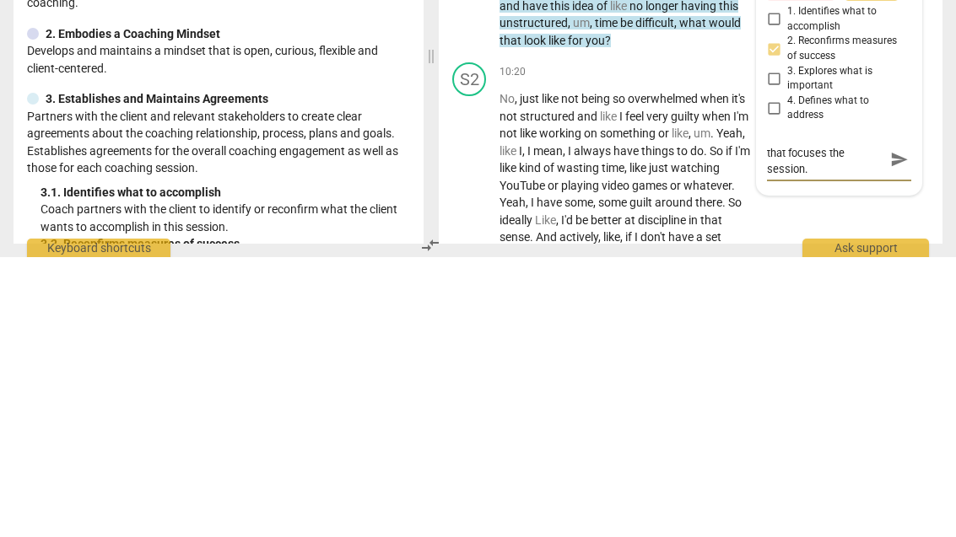
scroll to position [14, 0]
click at [902, 430] on span "send" at bounding box center [899, 439] width 19 height 19
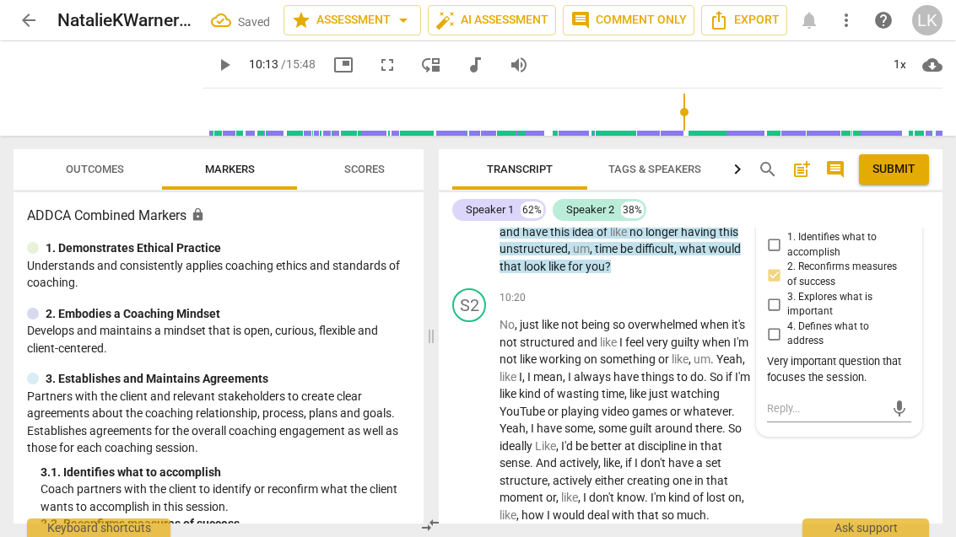
scroll to position [4893, 0]
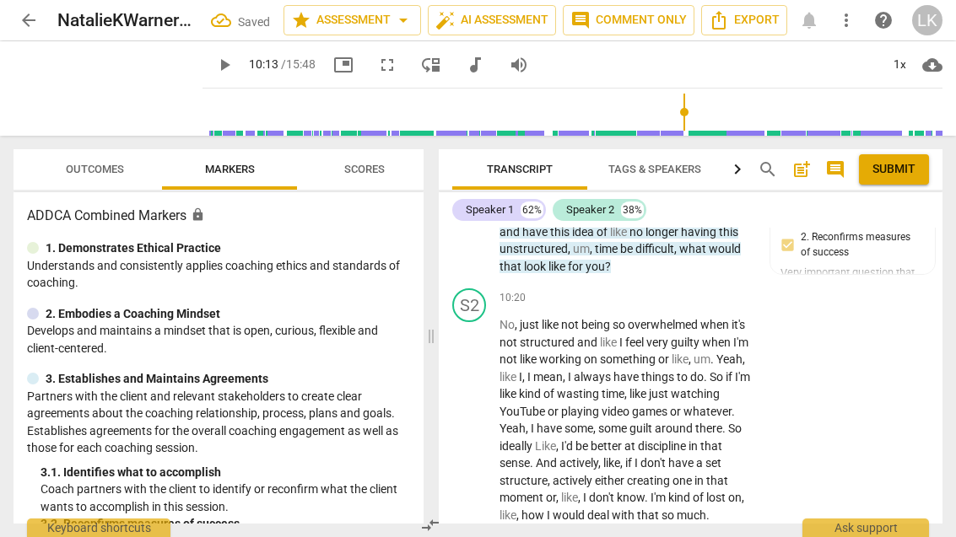
click at [482, 411] on span "play_arrow" at bounding box center [469, 421] width 27 height 20
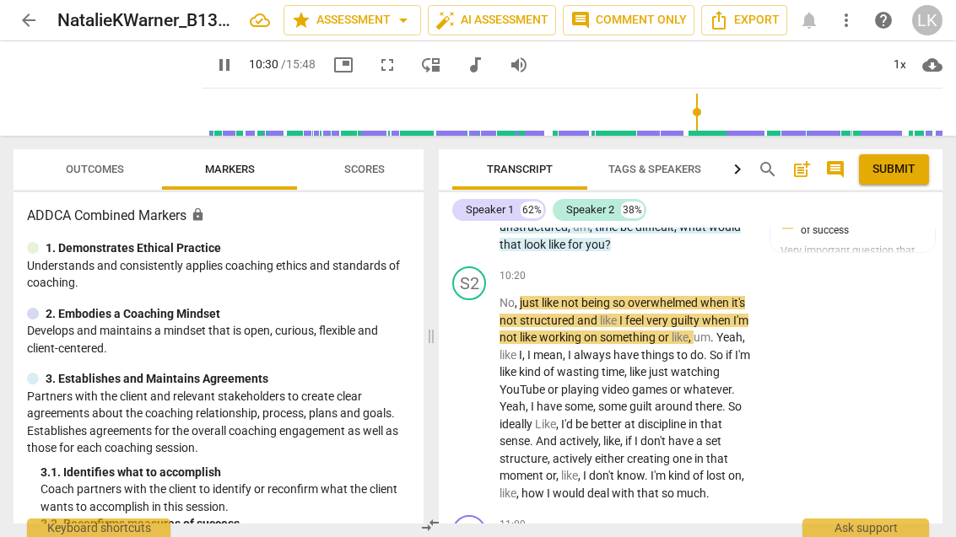
scroll to position [4916, 0]
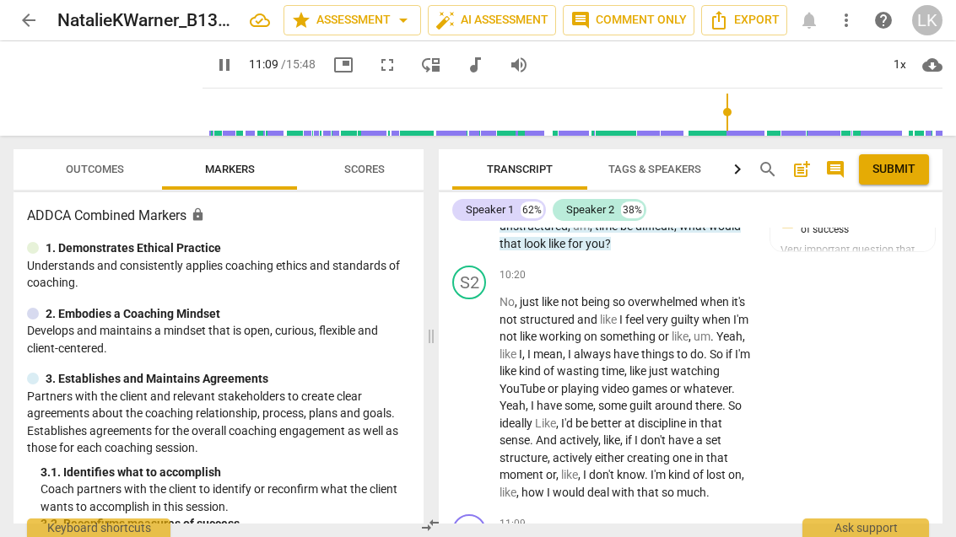
click at [482, 388] on span "pause" at bounding box center [469, 398] width 27 height 20
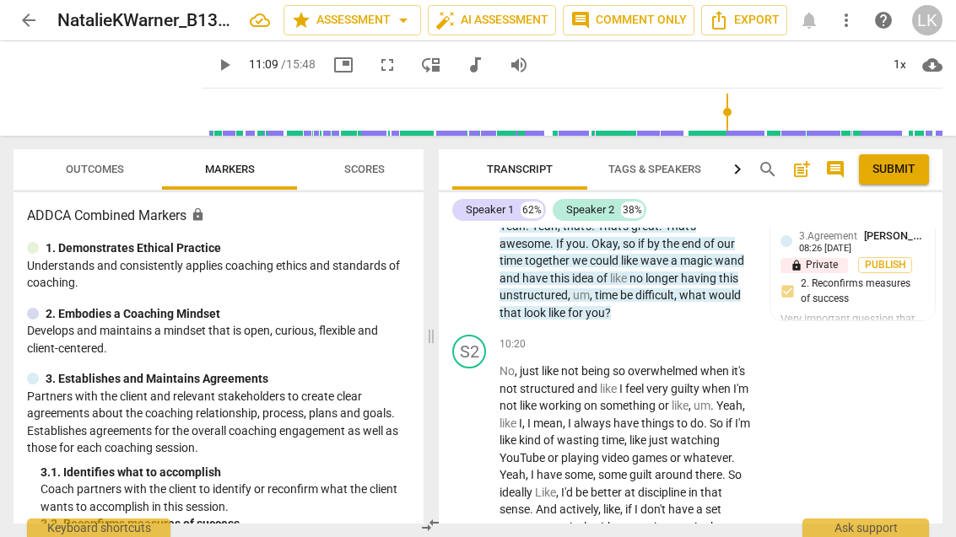
scroll to position [4847, 0]
click at [666, 337] on p "Add competency" at bounding box center [700, 344] width 80 height 15
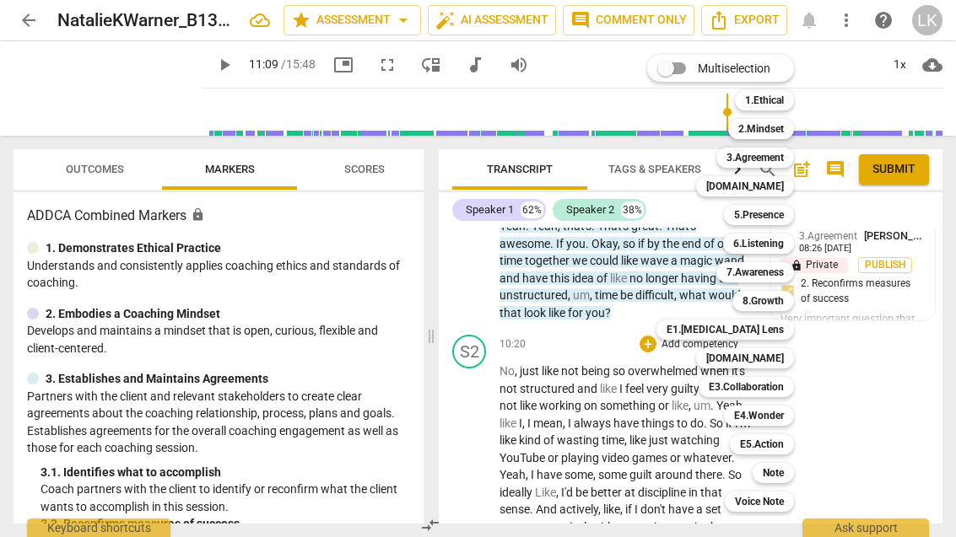
click at [784, 239] on b "6.Listening" at bounding box center [758, 244] width 51 height 20
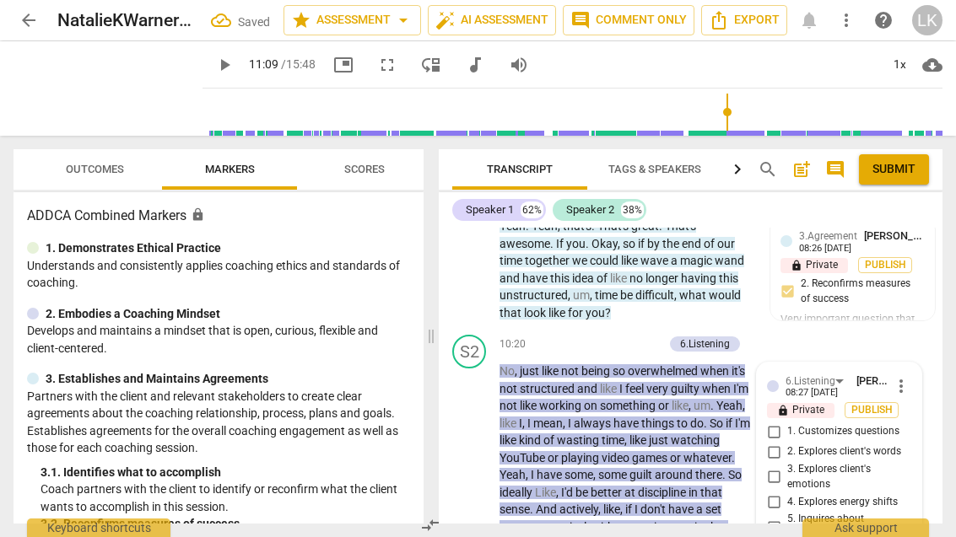
scroll to position [5027, 0]
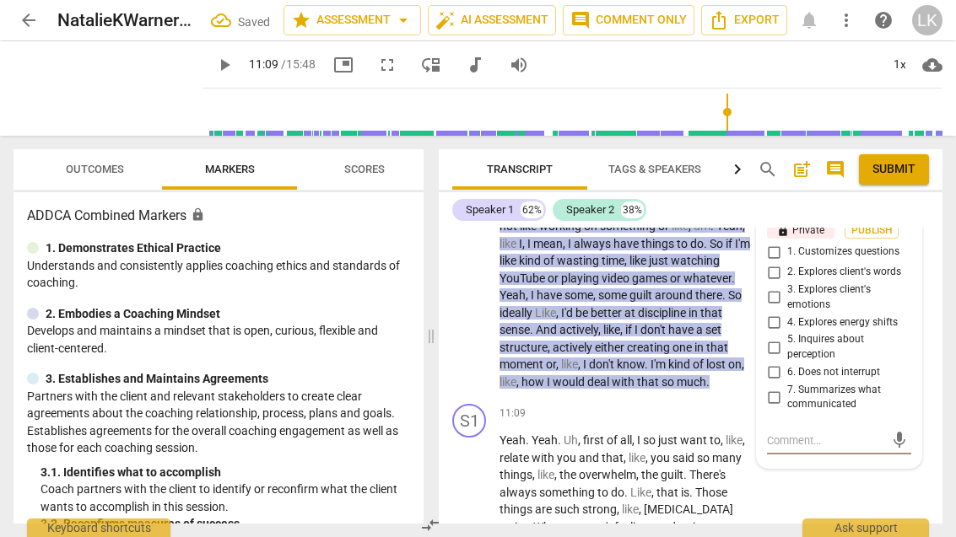
click at [784, 363] on input "6. Does not interrupt" at bounding box center [773, 373] width 27 height 20
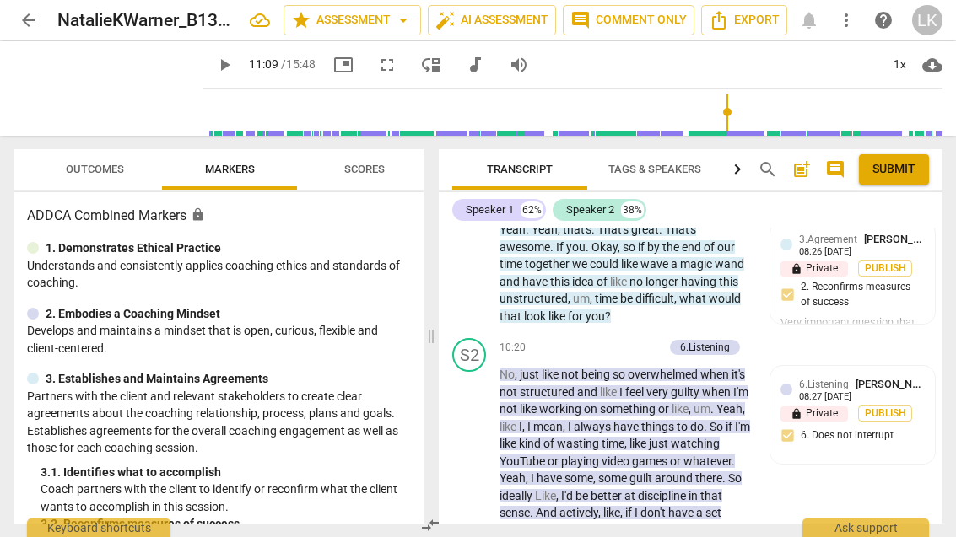
scroll to position [4844, 0]
click at [582, 339] on div "+ Add competency" at bounding box center [613, 347] width 100 height 17
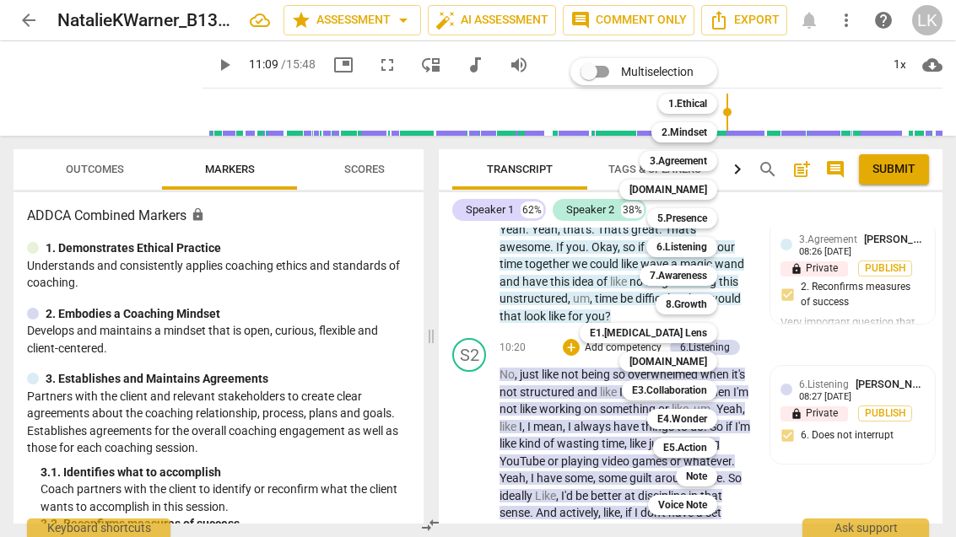
click at [709, 217] on div "5.Presence" at bounding box center [682, 218] width 70 height 20
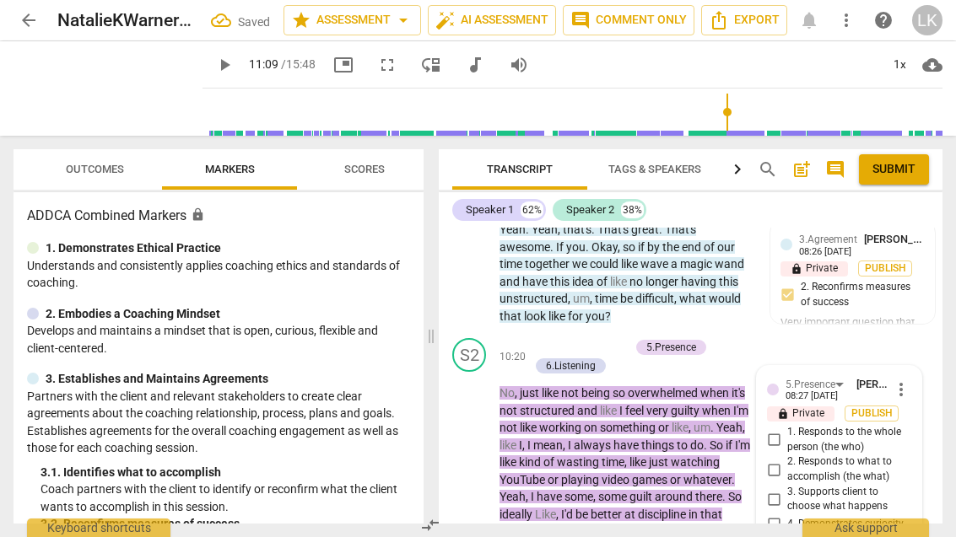
scroll to position [4854, 0]
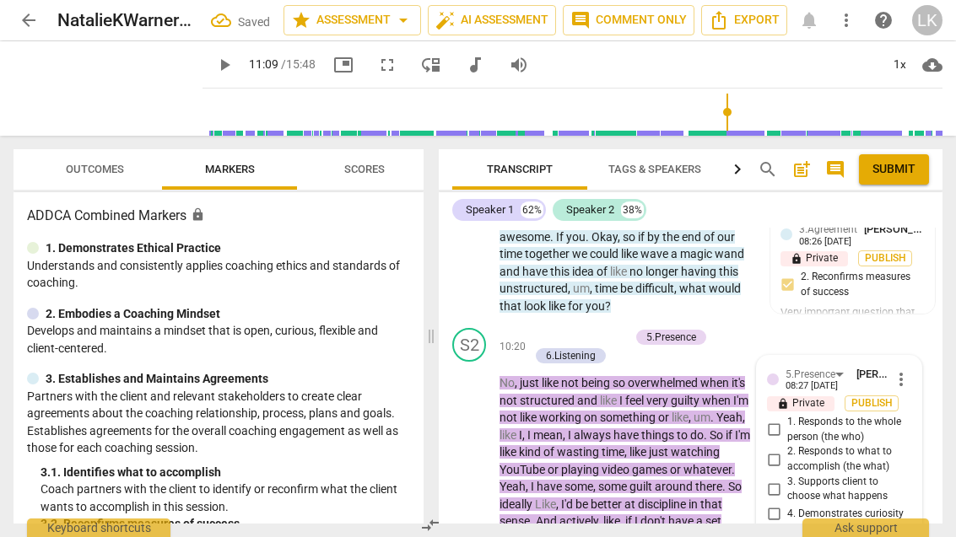
click at [784, 529] on input "5. Allows space for silence" at bounding box center [773, 539] width 27 height 20
click at [785, 529] on input "5. Allows space for silence" at bounding box center [773, 539] width 27 height 20
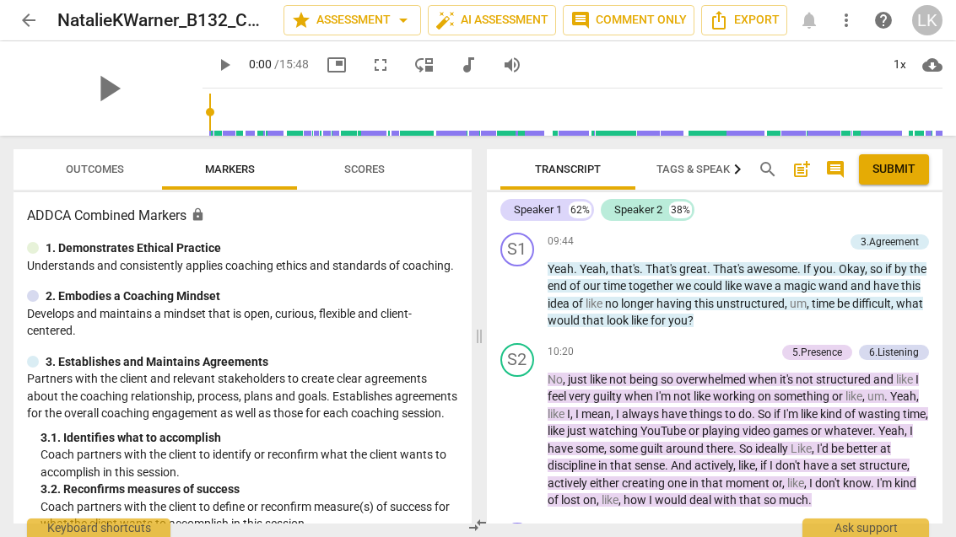
scroll to position [3924, 0]
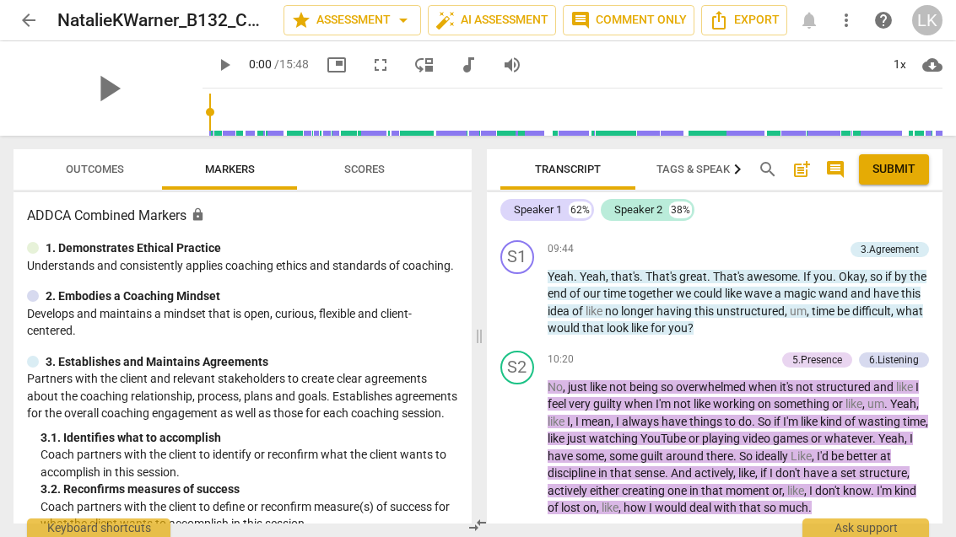
click at [819, 353] on div "5.Presence" at bounding box center [817, 360] width 50 height 15
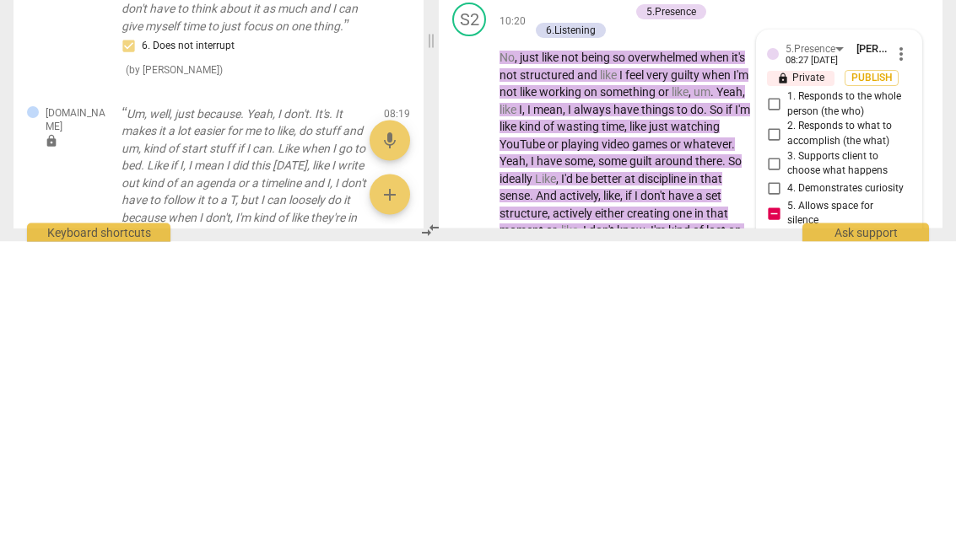
scroll to position [4870, 0]
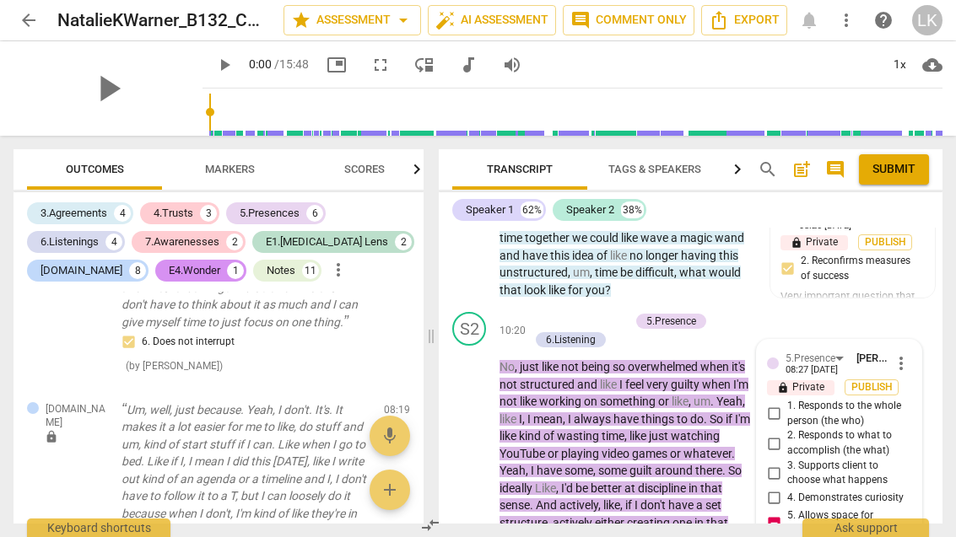
click at [908, 353] on span "more_vert" at bounding box center [901, 363] width 20 height 20
click at [926, 334] on li "Delete" at bounding box center [912, 334] width 58 height 32
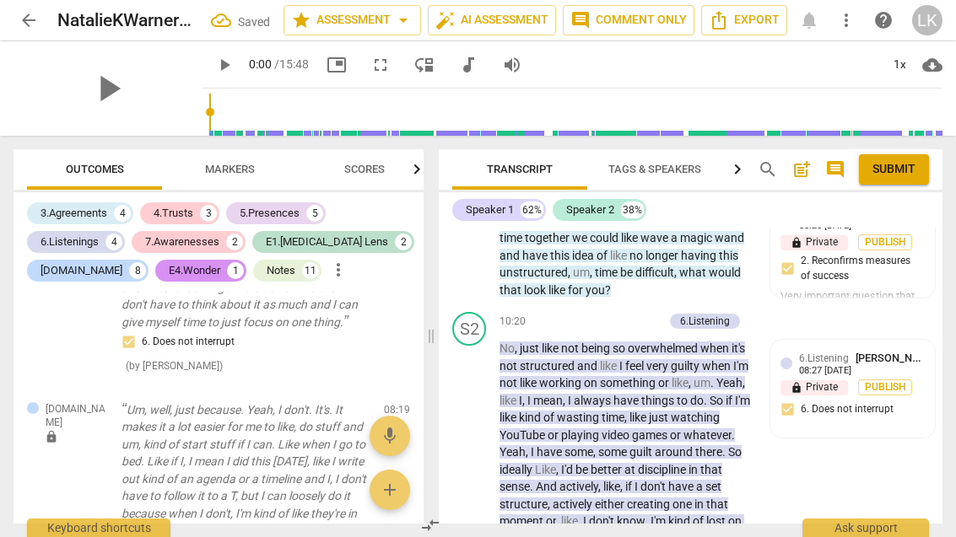
click at [589, 315] on p "Add competency" at bounding box center [623, 322] width 80 height 15
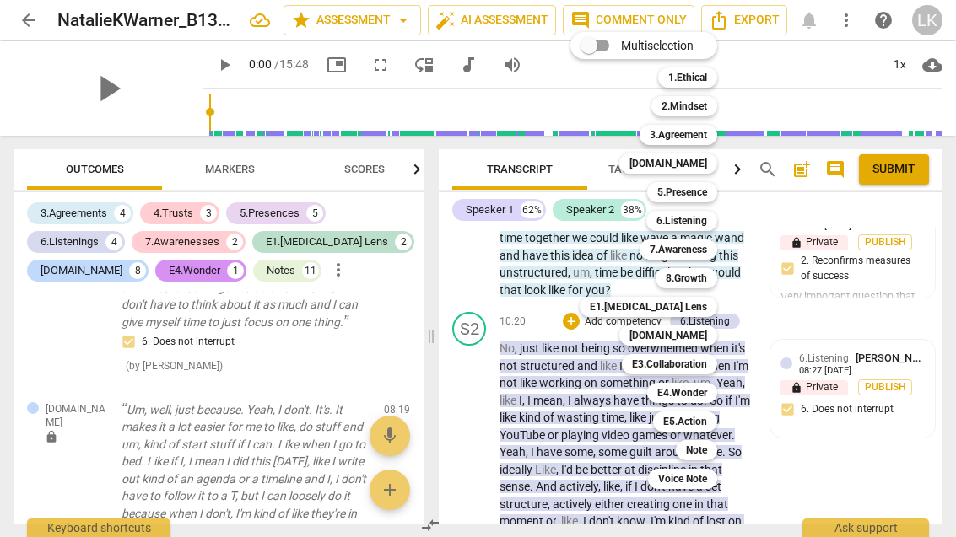
click at [712, 336] on div "[DOMAIN_NAME]" at bounding box center [668, 336] width 98 height 20
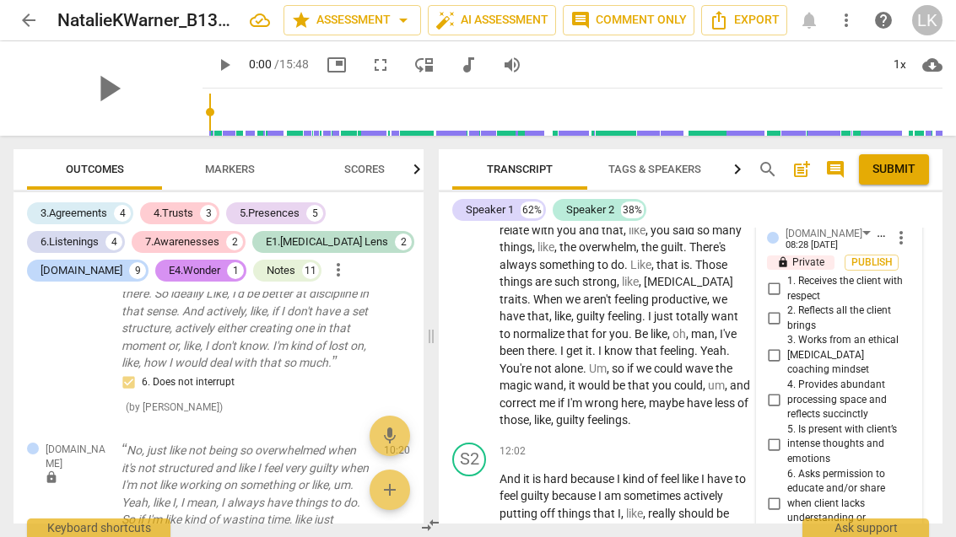
scroll to position [5273, 0]
click at [785, 390] on input "4. Provides abundant processing space and reflects succinctly" at bounding box center [773, 400] width 27 height 20
checkbox input "true"
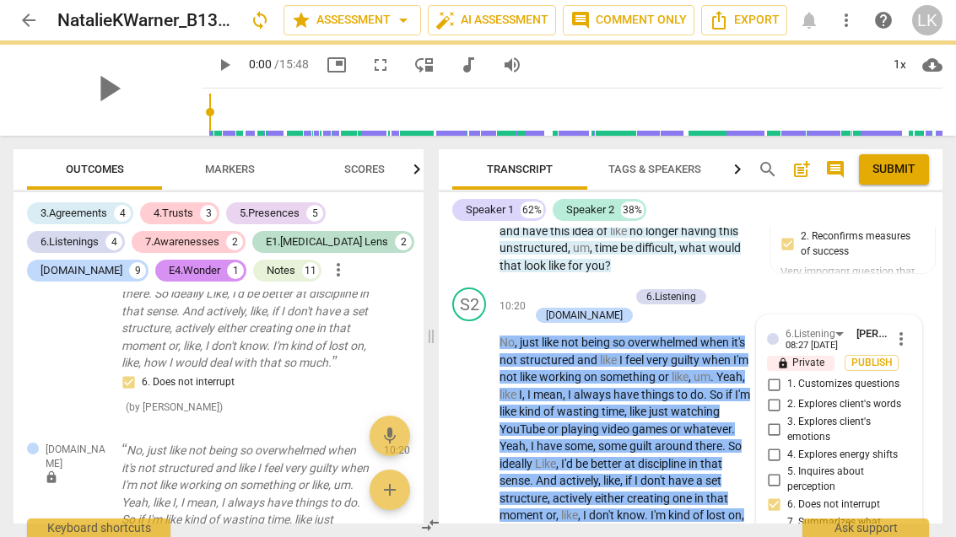
scroll to position [4883, 0]
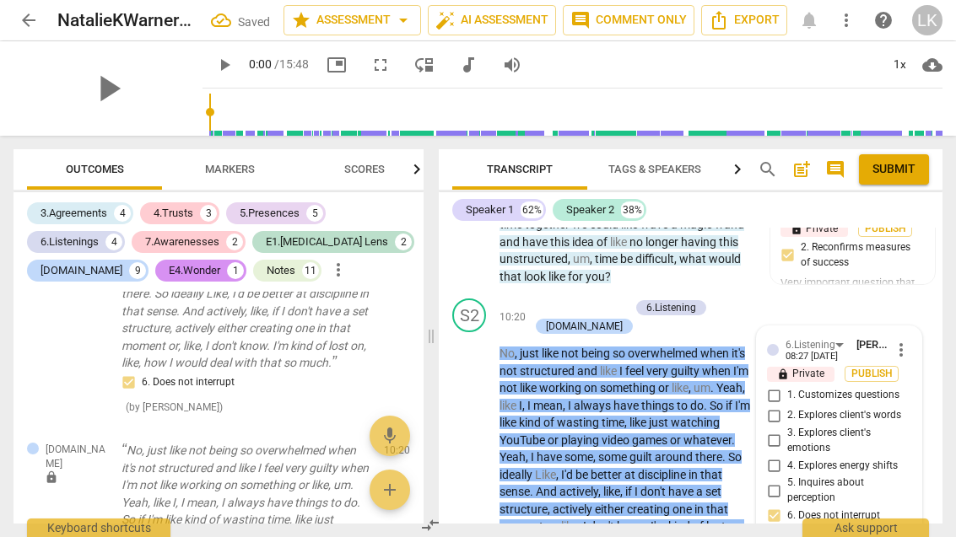
click at [666, 299] on div "+ Add competency 6.Listening [DOMAIN_NAME]" at bounding box center [634, 317] width 211 height 37
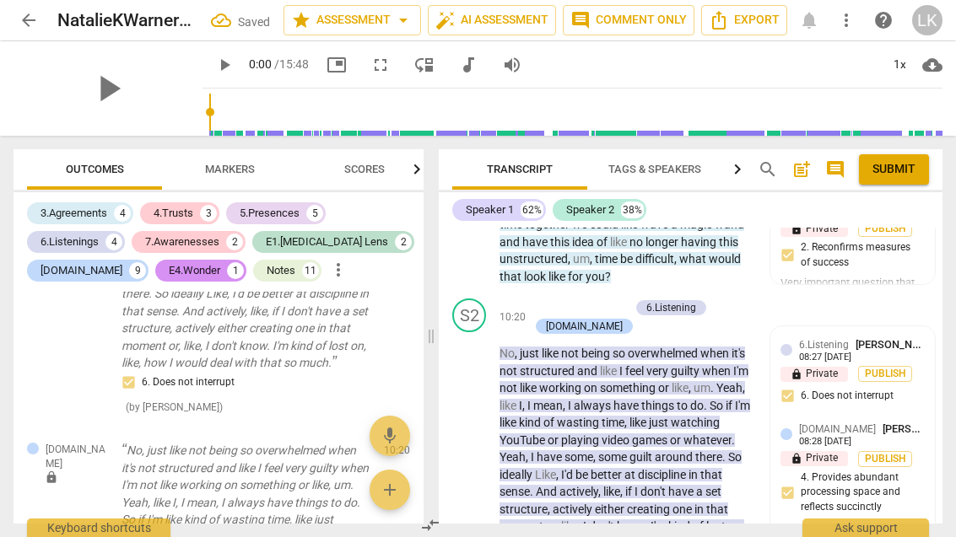
click at [552, 299] on div "+ Add competency" at bounding box center [579, 307] width 100 height 17
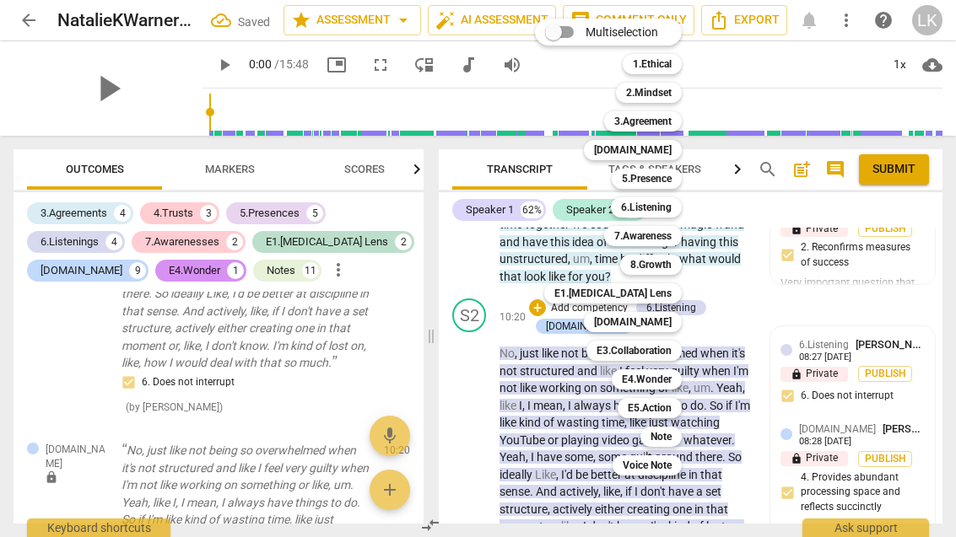
click at [676, 433] on div "Note" at bounding box center [660, 437] width 41 height 20
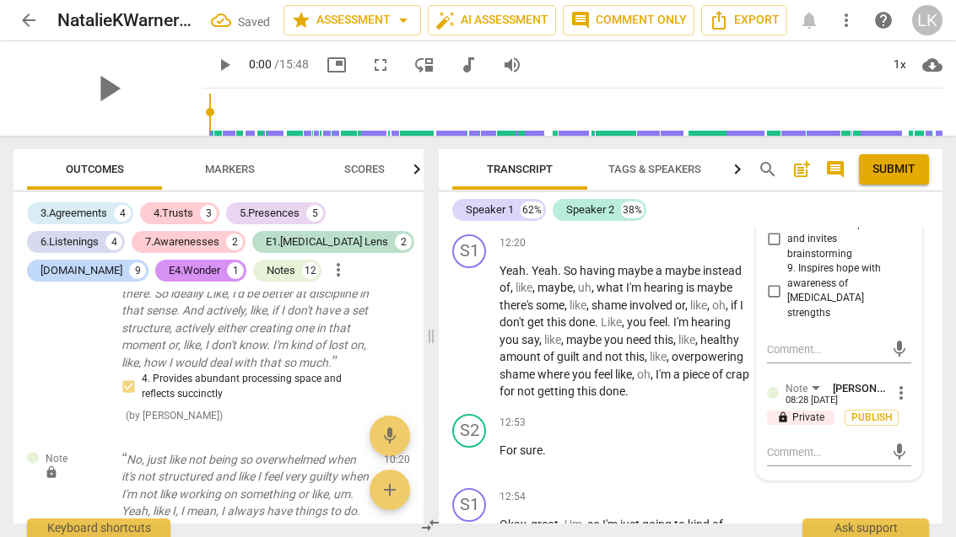
scroll to position [5632, 0]
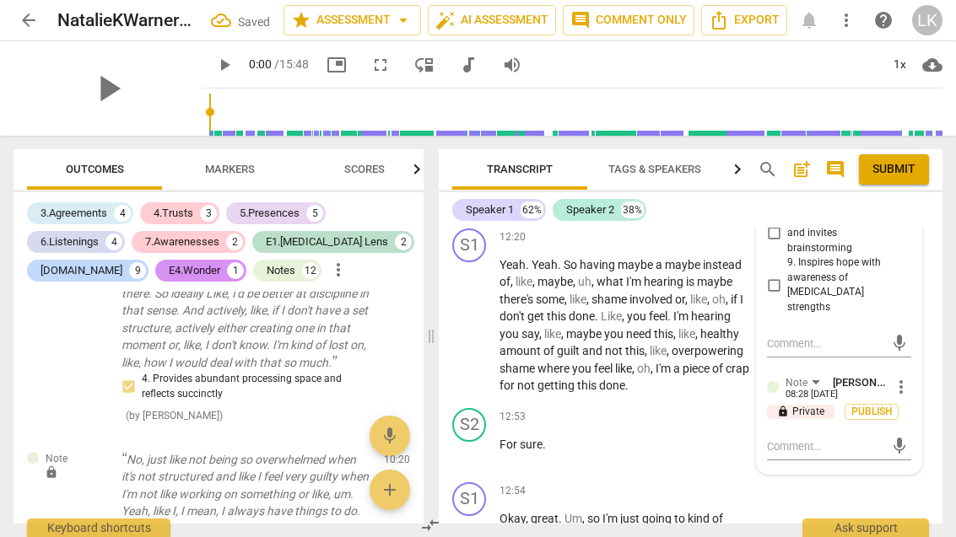
click at [843, 439] on textarea at bounding box center [825, 447] width 117 height 16
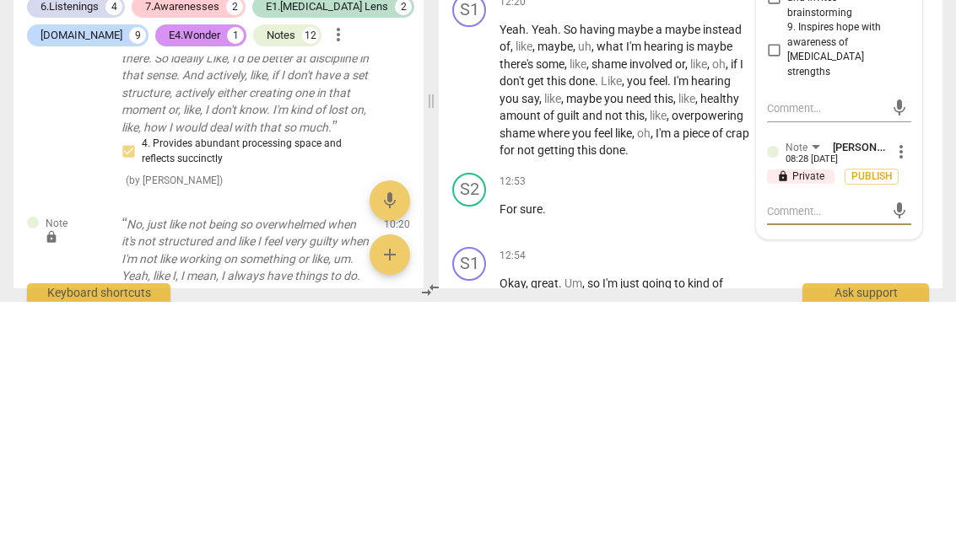
type textarea "I"
type textarea "I don"
type textarea "I don’t"
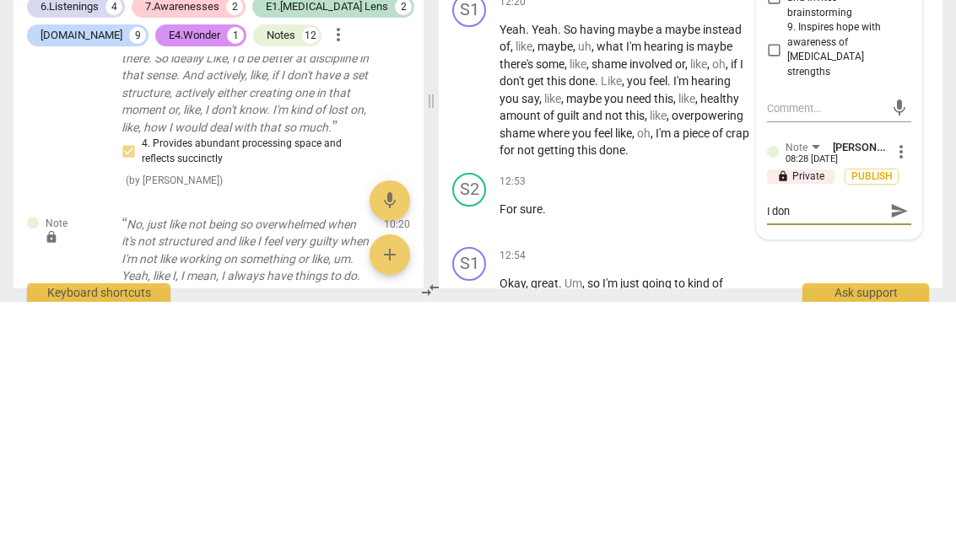
type textarea "I don’t"
type textarea "I don’t need"
type textarea "I don’t need to keep"
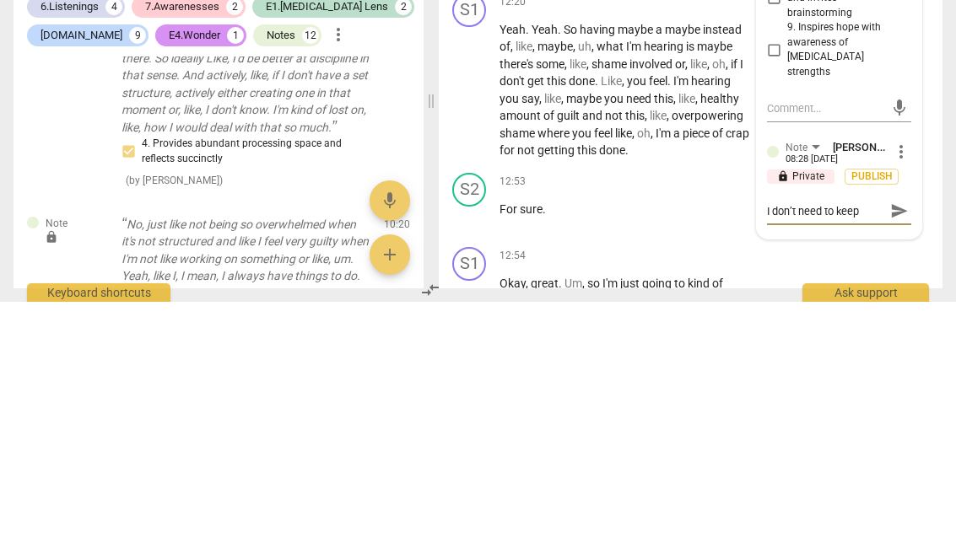
type textarea "I don’t need to keep [PERSON_NAME]"
type textarea "I don’t need to keep marking"
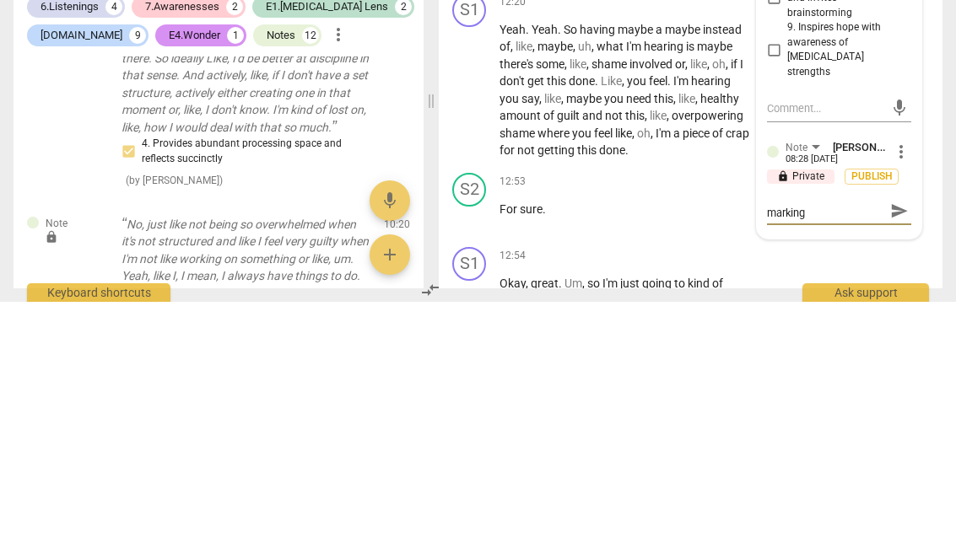
type textarea "I don’t need to keep marking this comp"
type textarea "I don’t need to keep marking this competency or"
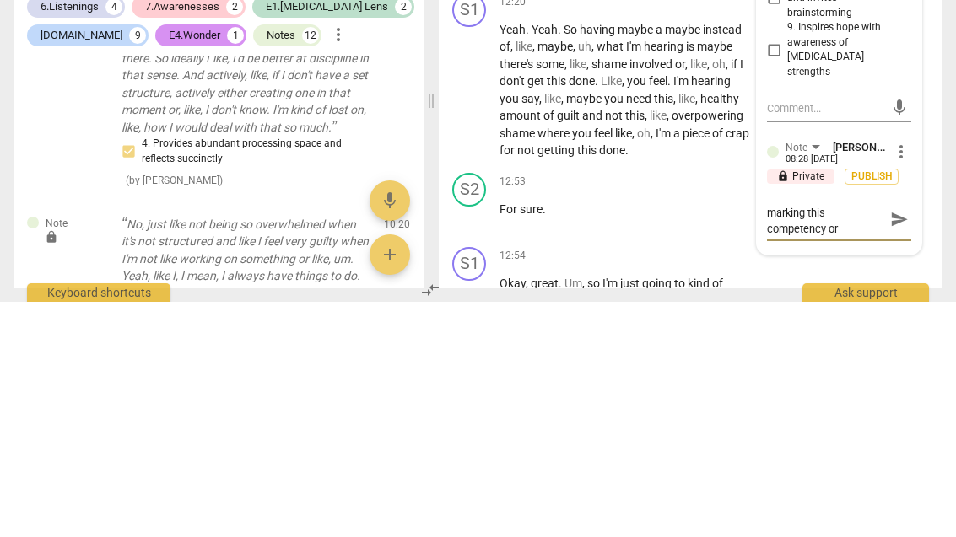
type textarea "I don’t need to keep marking this competency or this"
type textarea "I don’t need to keep marking this competency or this essential"
type textarea "I don’t need to keep marking this competency or this essential,"
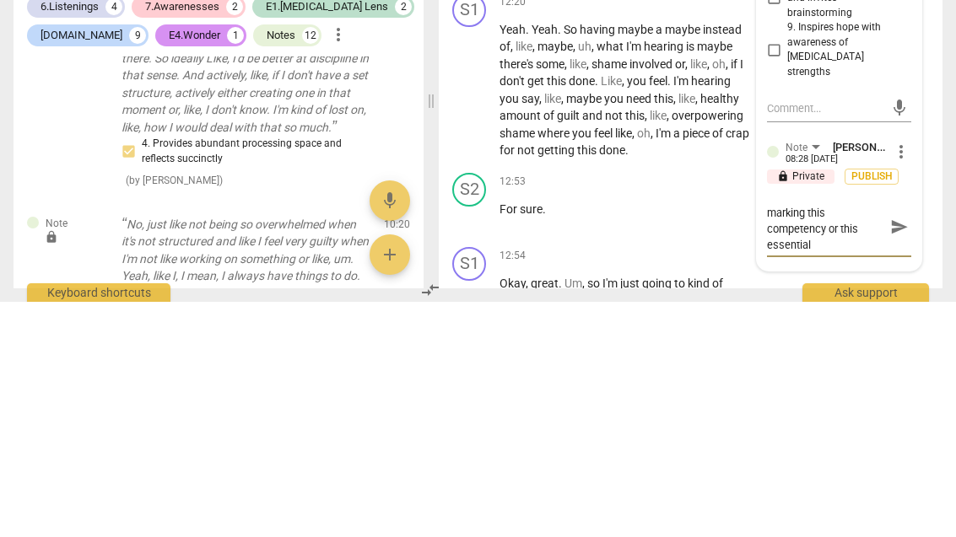
type textarea "I don’t need to keep marking this competency or this essential,"
type textarea "I don’t need to keep marking this competency or this essential, you"
type textarea "I don’t need to keep marking this competency or this essential, you are"
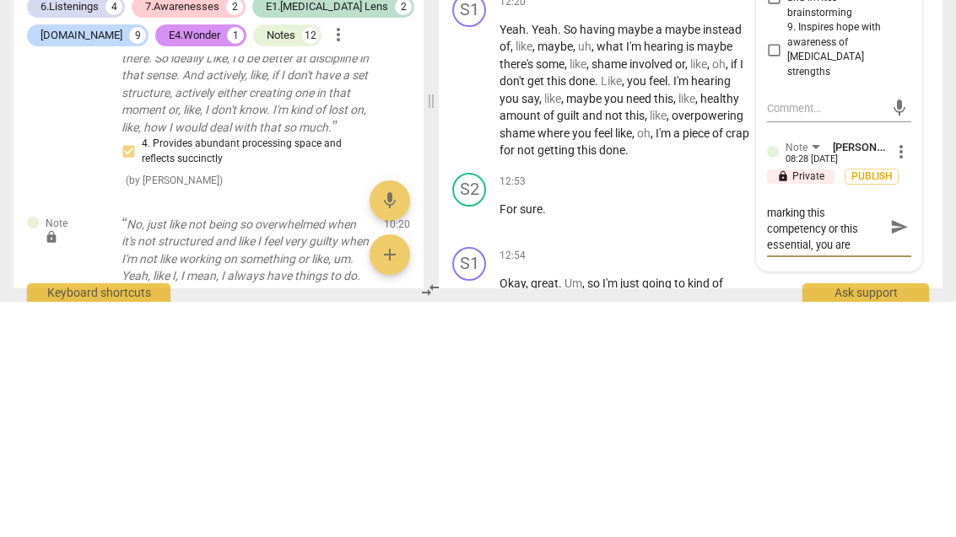
type textarea "I don’t need to keep marking this competency or this essential, you are doing t…"
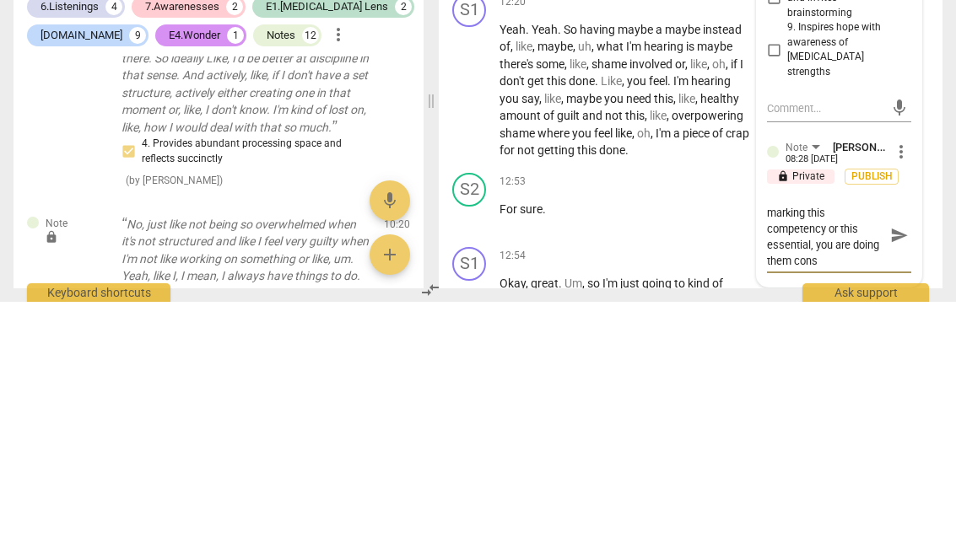
type textarea "I don’t need to keep marking this competency or this essential, you are doing t…"
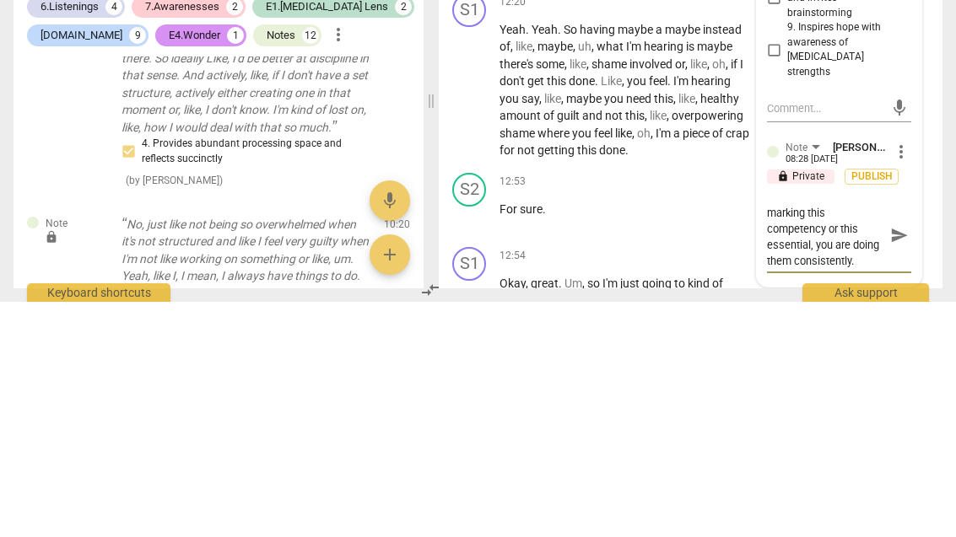
scroll to position [14, 0]
type textarea "I don’t need to keep marking this competency or this essential, you are doing t…"
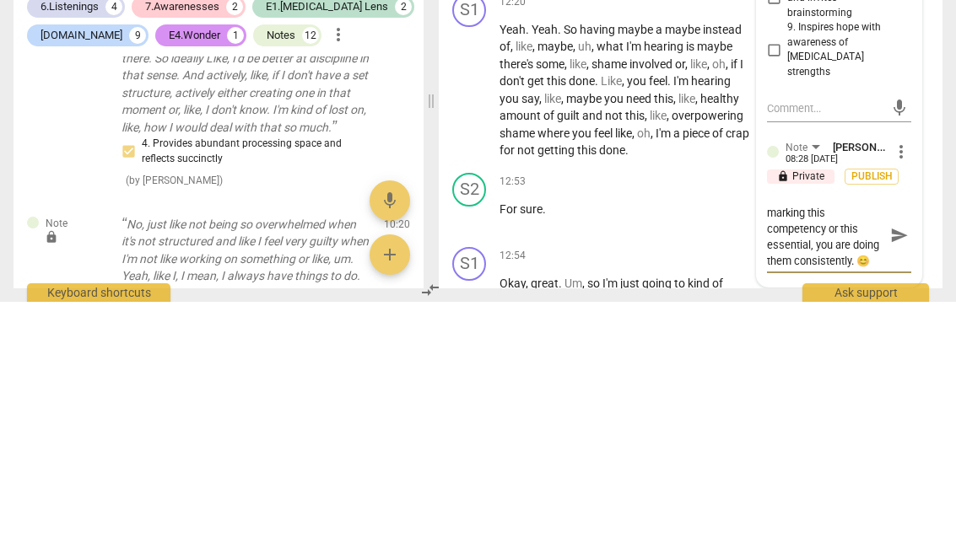
click at [900, 439] on div "I don’t need to keep marking this competency or this essential, you are doing t…" at bounding box center [839, 471] width 144 height 64
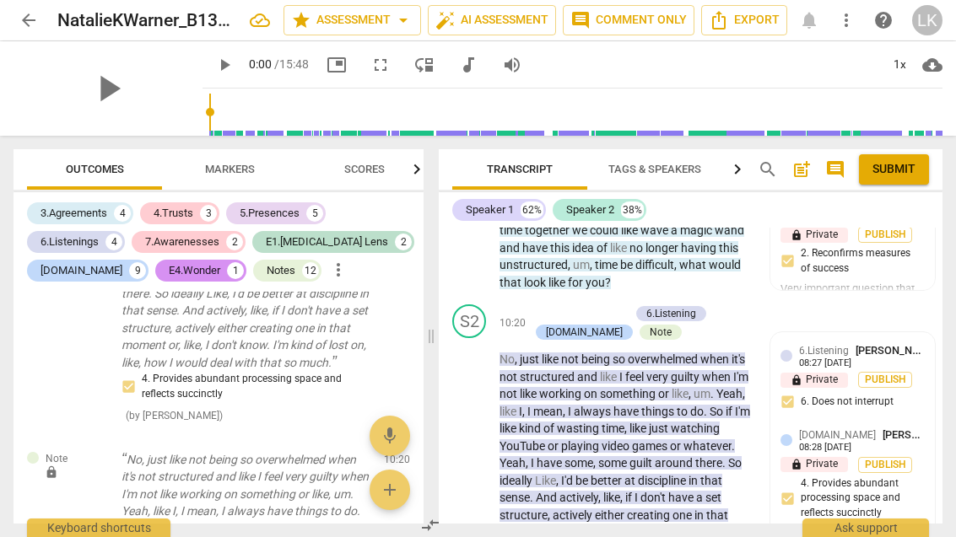
scroll to position [4881, 0]
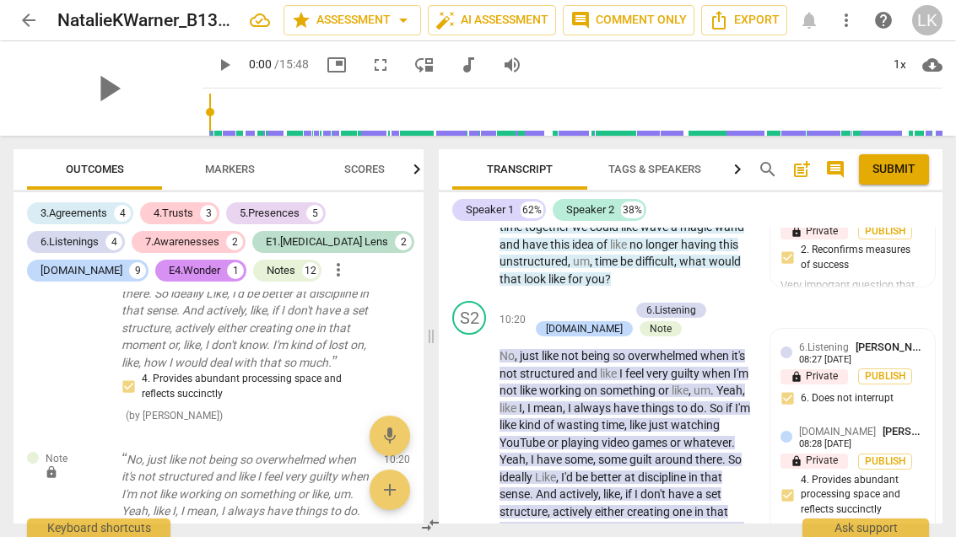
click at [483, 433] on span "play_arrow" at bounding box center [469, 443] width 27 height 20
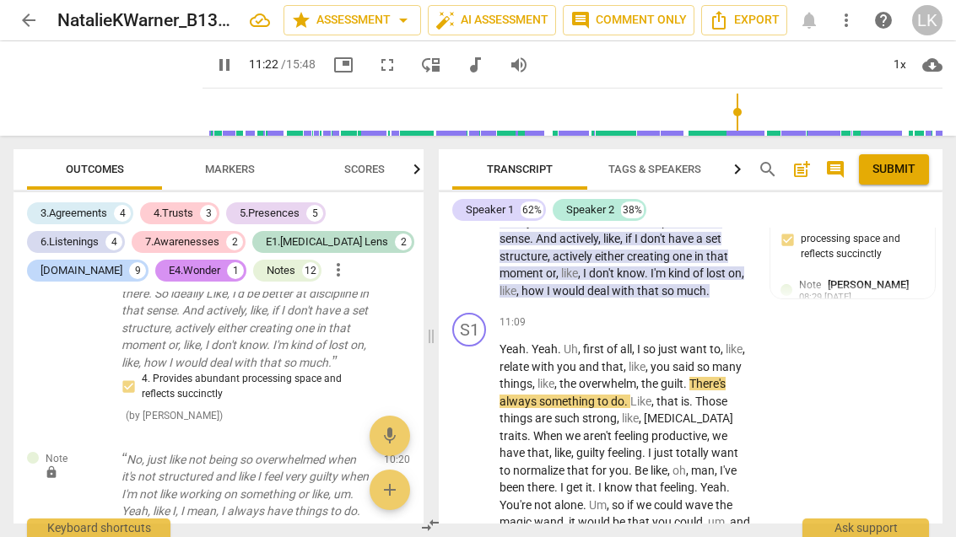
scroll to position [5137, 0]
click at [481, 443] on span "pause" at bounding box center [469, 453] width 27 height 20
type input "719"
click at [647, 313] on div "+" at bounding box center [647, 321] width 17 height 17
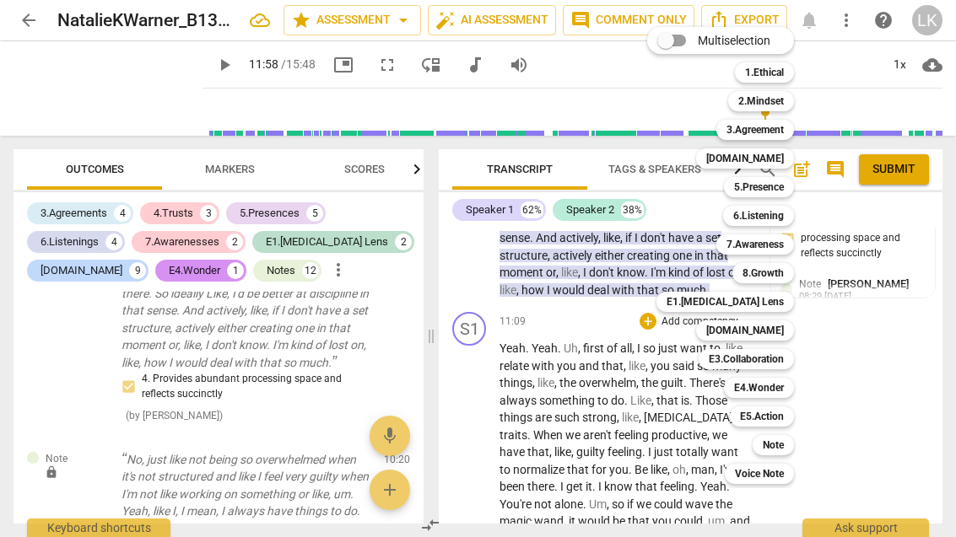
click at [779, 167] on b "[DOMAIN_NAME]" at bounding box center [745, 158] width 78 height 20
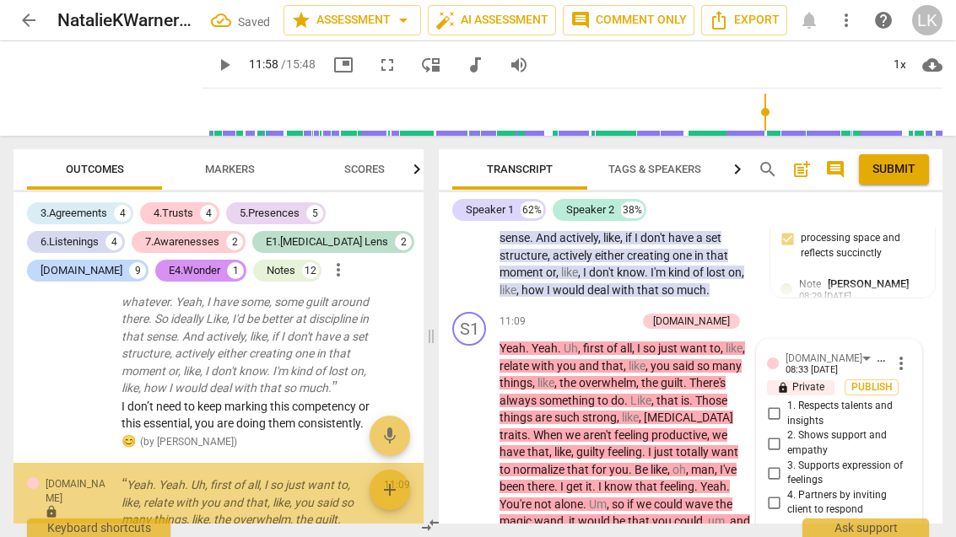
scroll to position [7570, 0]
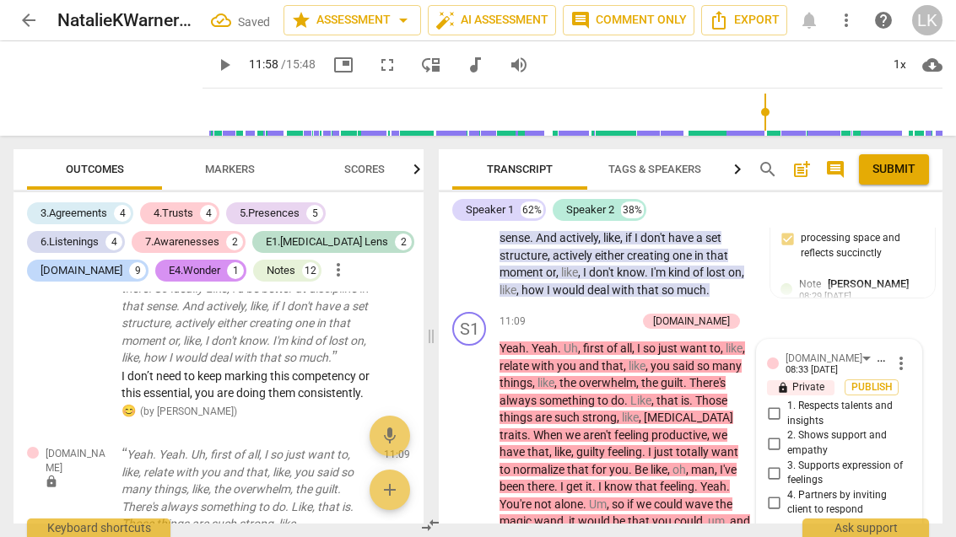
click at [784, 434] on input "2. Shows support and empathy" at bounding box center [773, 444] width 27 height 20
checkbox input "true"
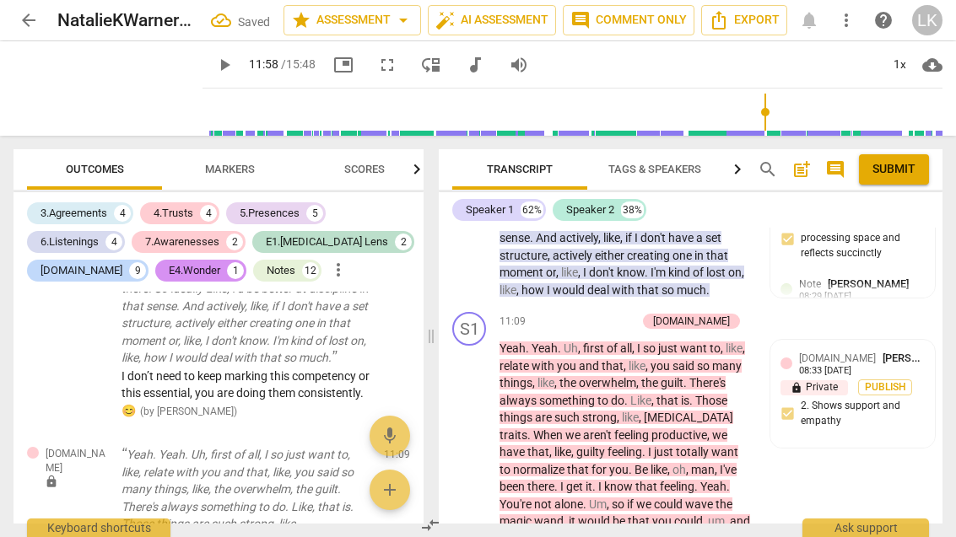
click at [553, 313] on div "+" at bounding box center [544, 321] width 17 height 17
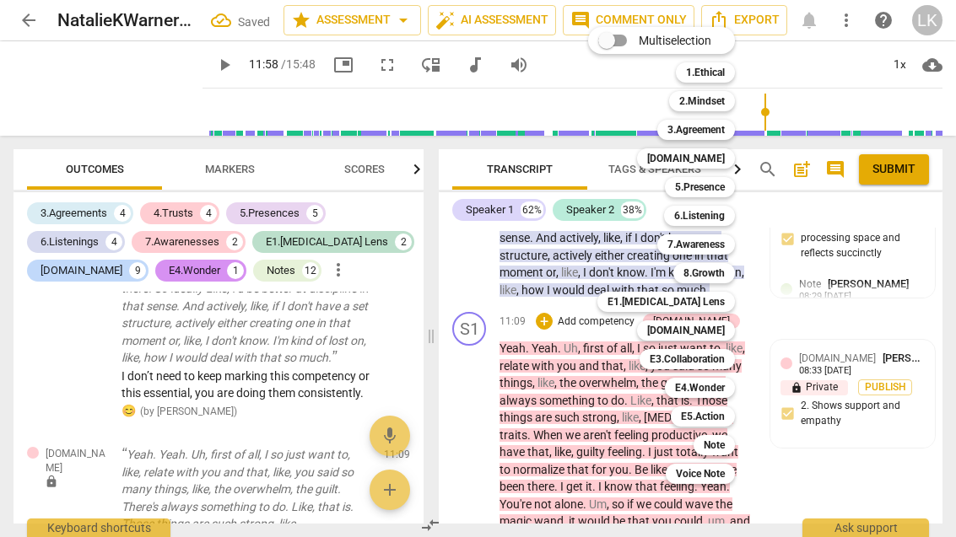
click at [725, 332] on b "[DOMAIN_NAME]" at bounding box center [686, 331] width 78 height 20
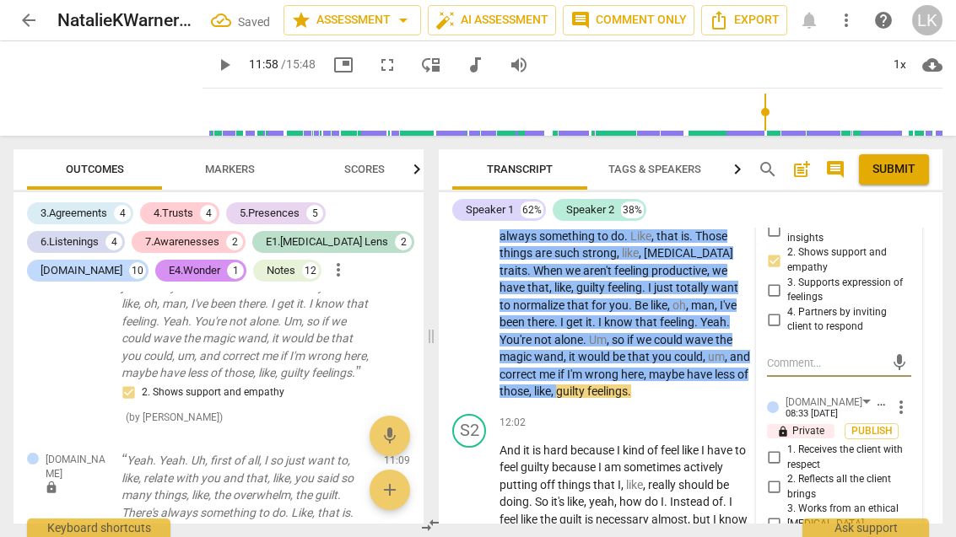
scroll to position [5322, 0]
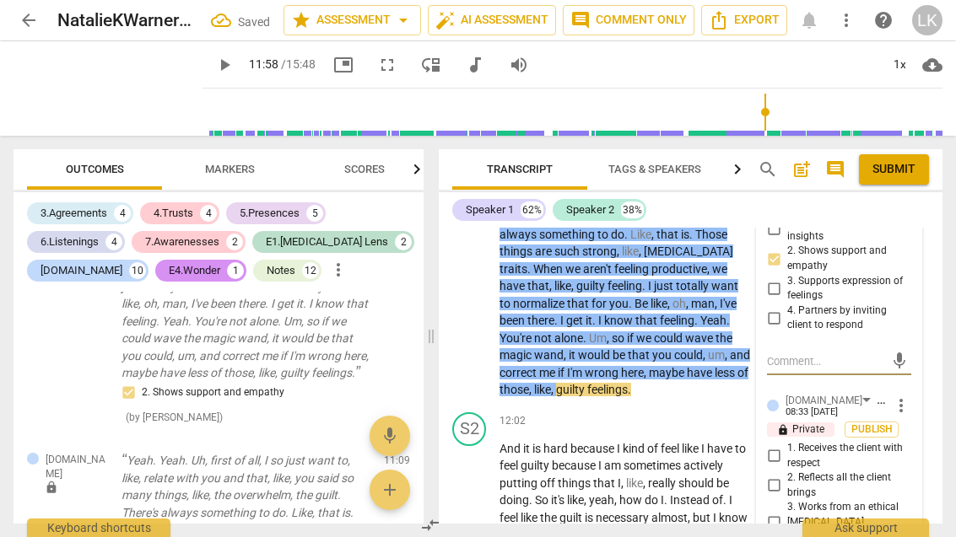
click at [784, 446] on input "1. Receives the client with respect" at bounding box center [773, 456] width 27 height 20
checkbox input "true"
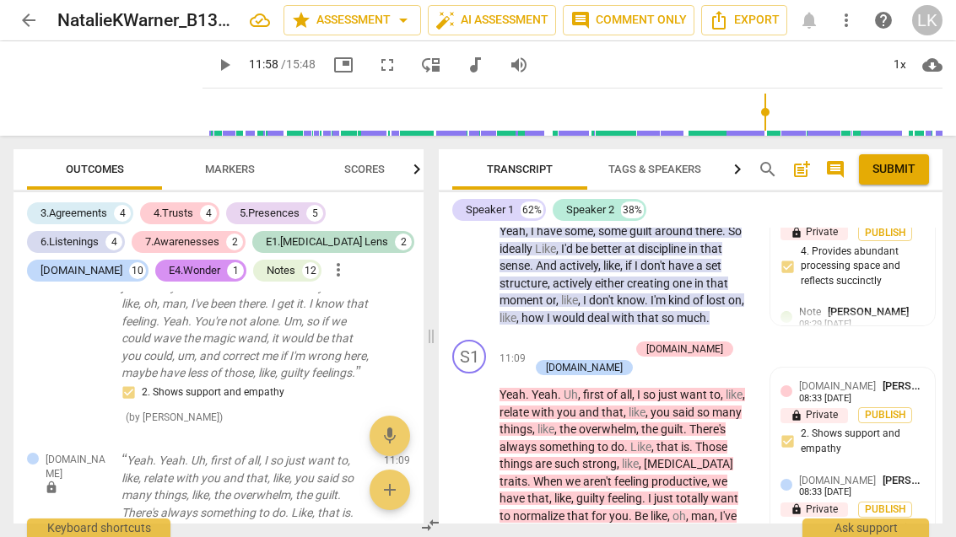
scroll to position [5109, 0]
click at [543, 341] on div "+ Add competency" at bounding box center [579, 349] width 100 height 17
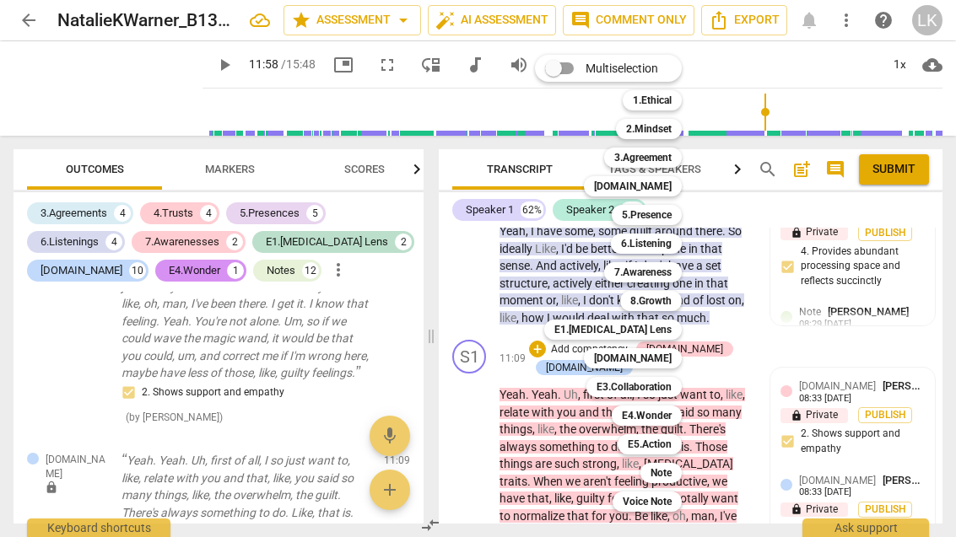
click at [668, 336] on b "E1.[MEDICAL_DATA] Lens" at bounding box center [612, 330] width 117 height 20
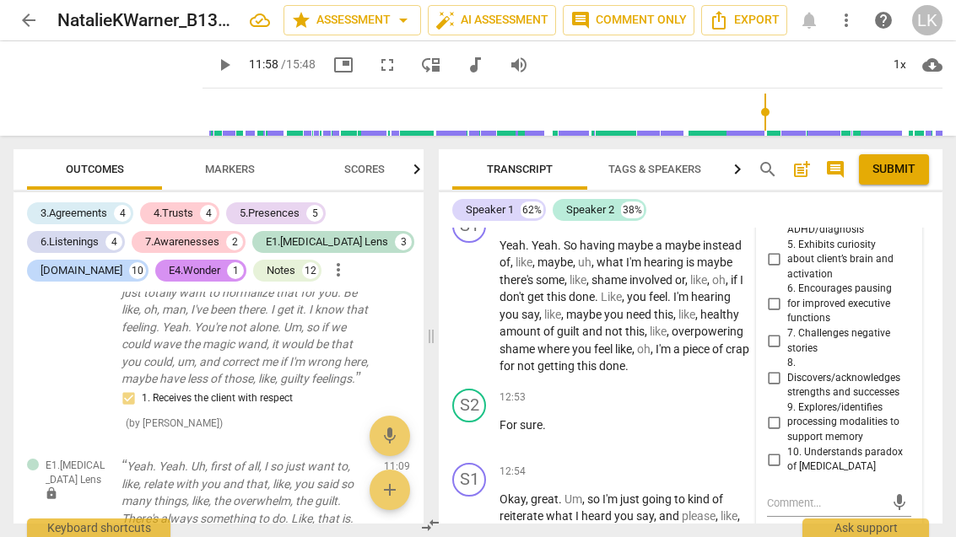
scroll to position [5696, 0]
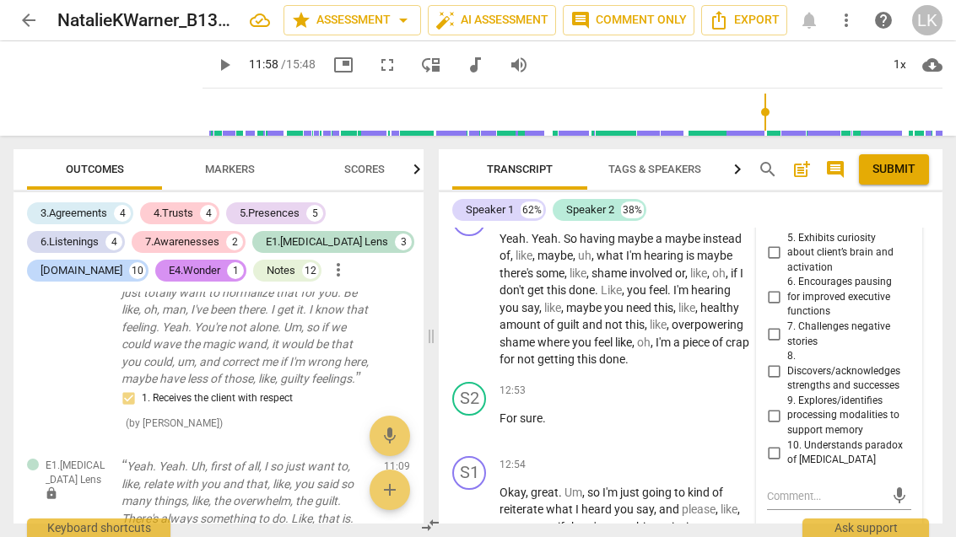
click at [846, 488] on textarea at bounding box center [825, 496] width 117 height 16
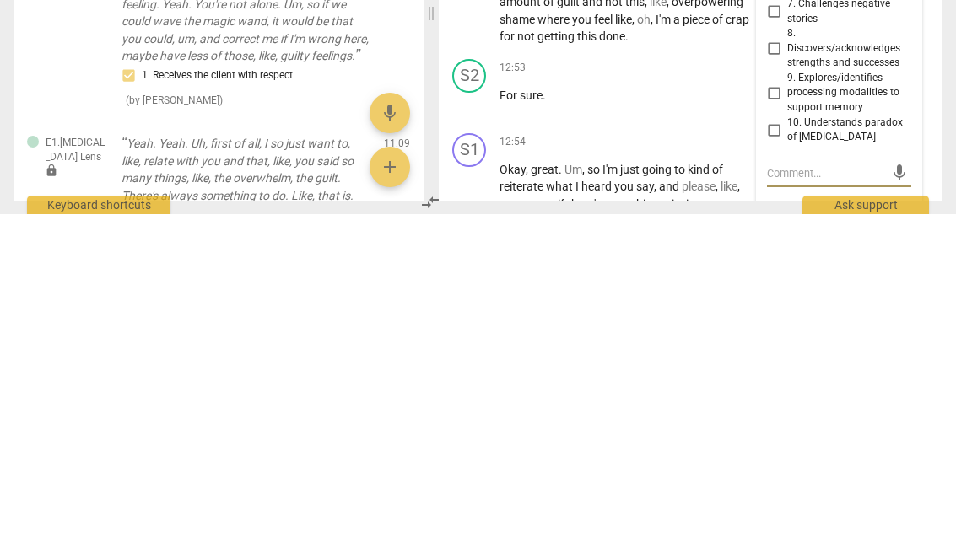
type textarea "Y"
type textarea "You"
type textarea "You are definitely"
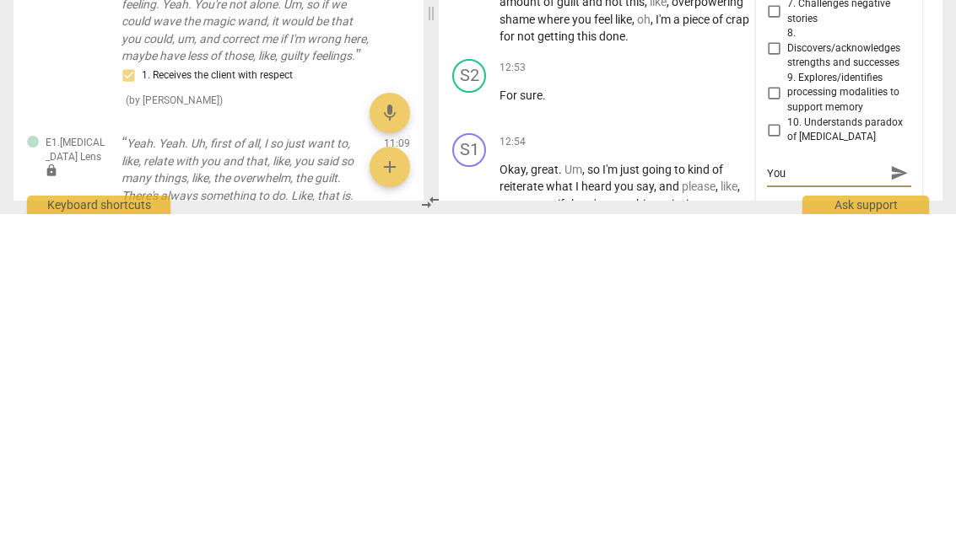
type textarea "You are definitely"
type textarea "You are definitely looking through"
type textarea "You are definitely looking through your"
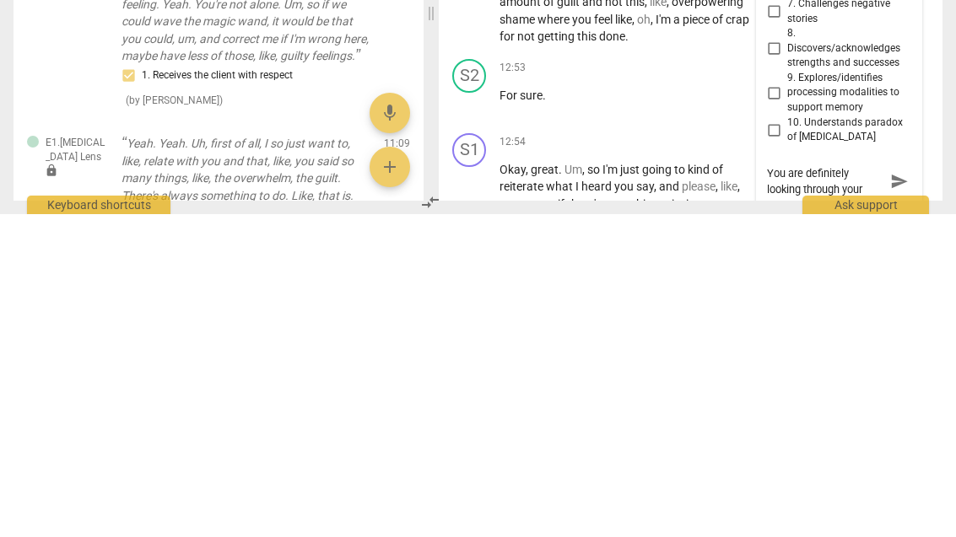
type textarea "You are definitely looking through your [MEDICAL_DATA]"
type textarea "You are definitely looking through your [MEDICAL_DATA] lend"
type textarea "You are definitely looking through your [MEDICAL_DATA] lens"
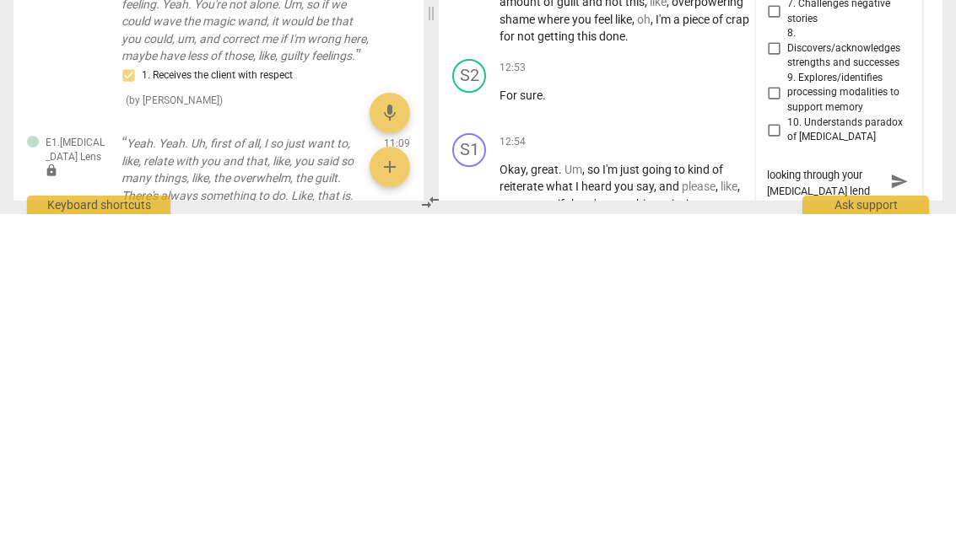
type textarea "You are definitely looking through your [MEDICAL_DATA] lens"
type textarea "You are definitely looking through your [MEDICAL_DATA] lens here,"
type textarea "You are definitely looking through your [MEDICAL_DATA] lens here, even"
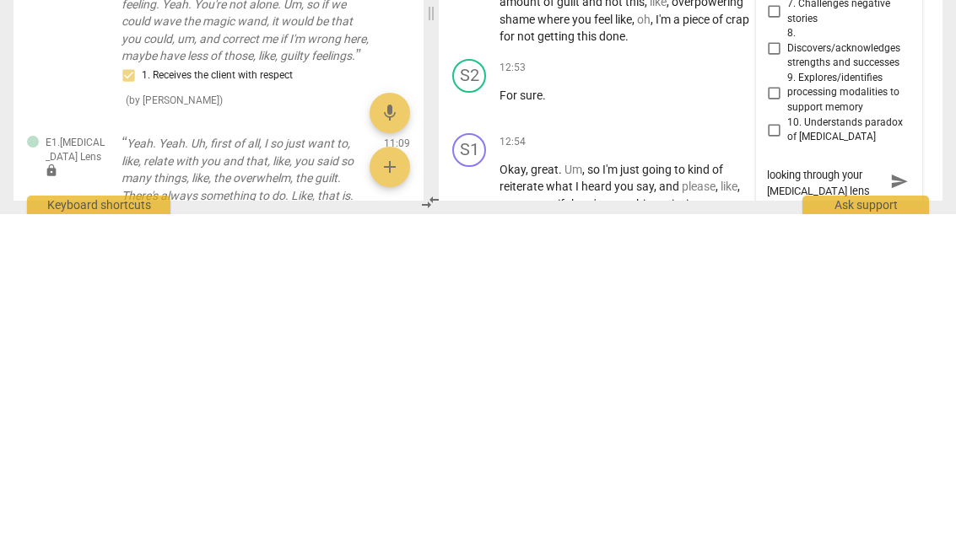
type textarea "You are definitely looking through your [MEDICAL_DATA] lens here, even"
type textarea "You are definitely looking through your [MEDICAL_DATA] lens here, even if"
type textarea "You are definitely looking through your [MEDICAL_DATA] lens here, even if it"
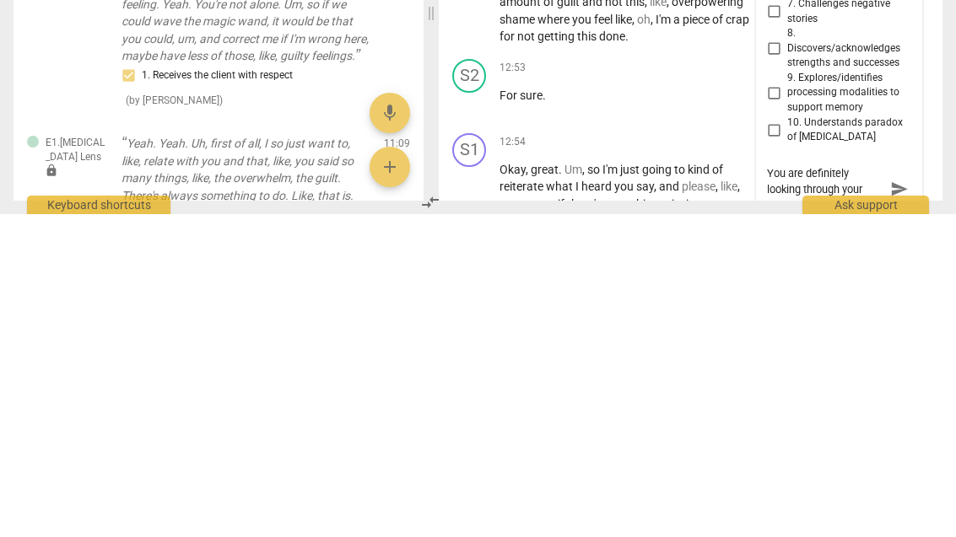
type textarea "You are definitely looking through your [MEDICAL_DATA] lens here, even if it"
type textarea "You are definitely looking through your [MEDICAL_DATA] lens here, even if it do…"
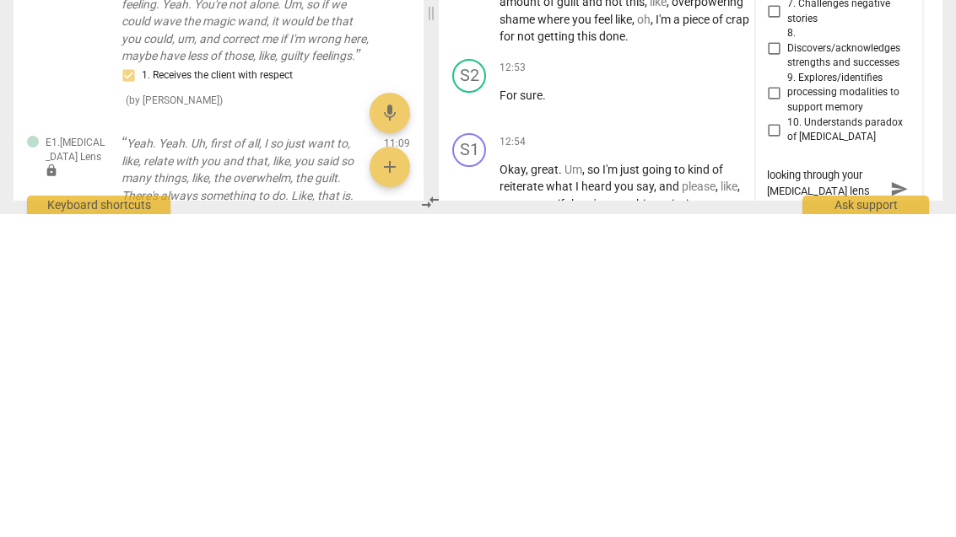
type textarea "You are definitely looking through your [MEDICAL_DATA] lens here, even if it do…"
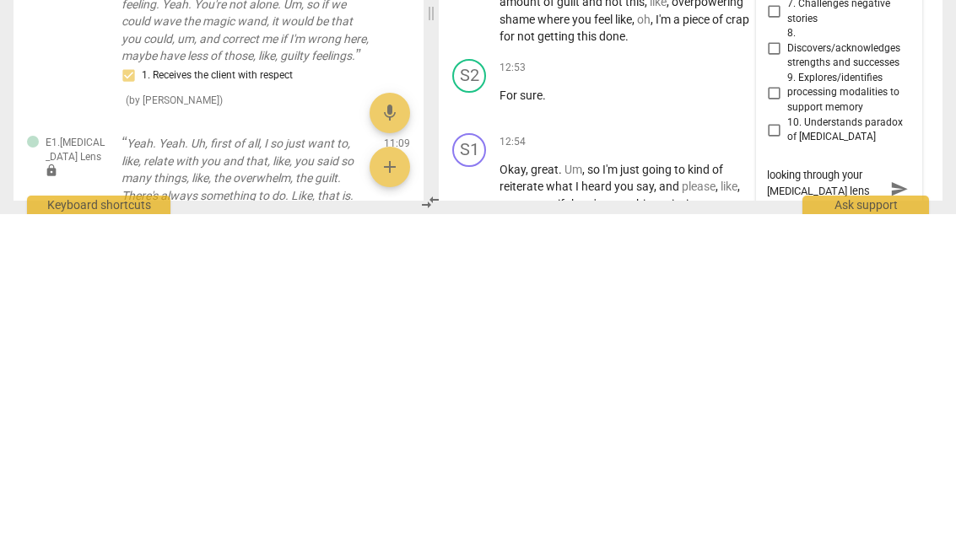
type textarea "You are definitely looking through your [MEDICAL_DATA] lens here, even if it do…"
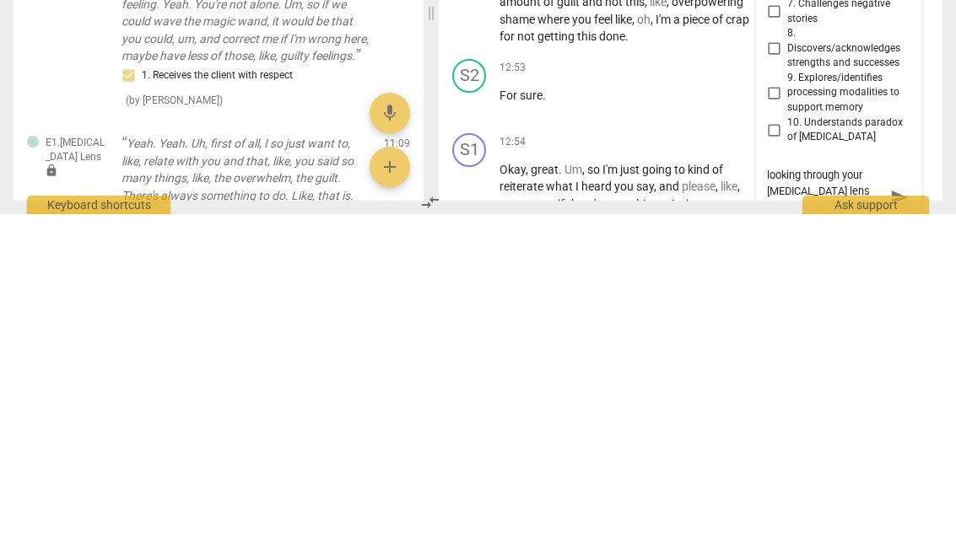
type textarea "You are definitely looking through your [MEDICAL_DATA] lens here, even if it do…"
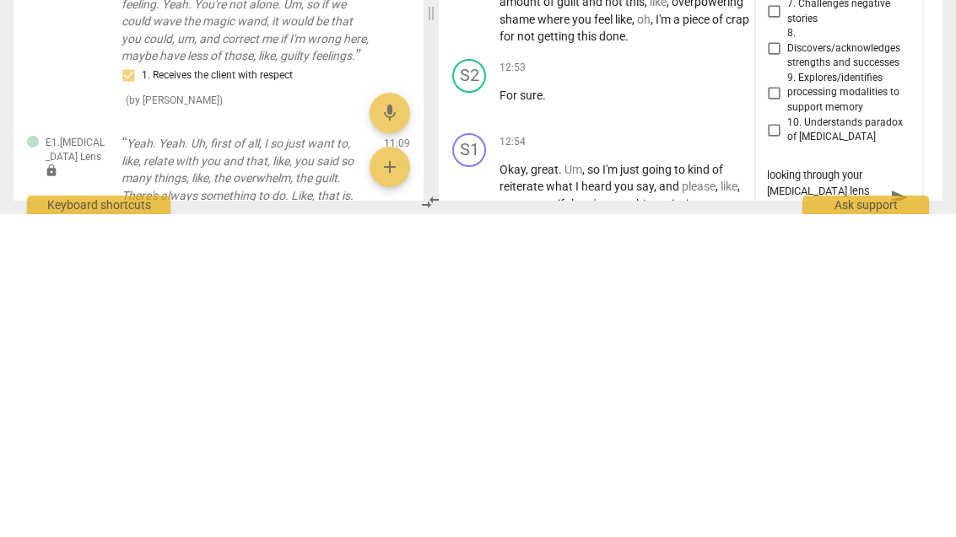
type textarea "You are definitely looking through your [MEDICAL_DATA] lens here, even if it do…"
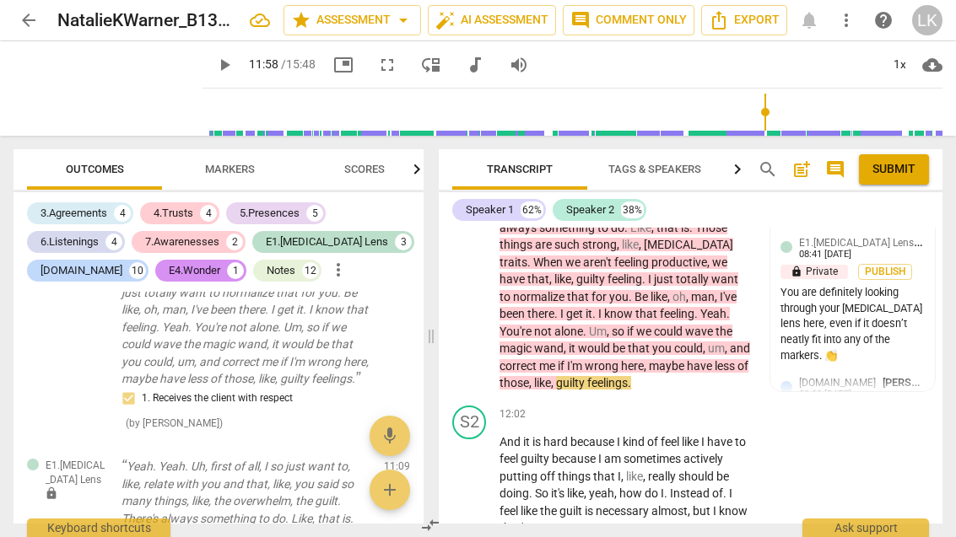
scroll to position [5348, 0]
click at [497, 439] on div "play_arrow pause" at bounding box center [477, 485] width 43 height 93
click at [476, 475] on span "play_arrow" at bounding box center [470, 485] width 20 height 20
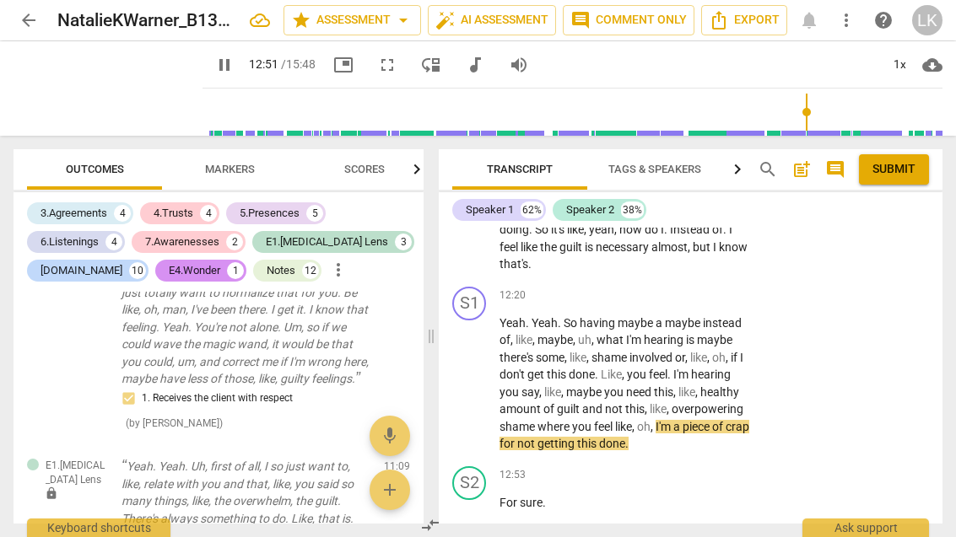
scroll to position [5610, 0]
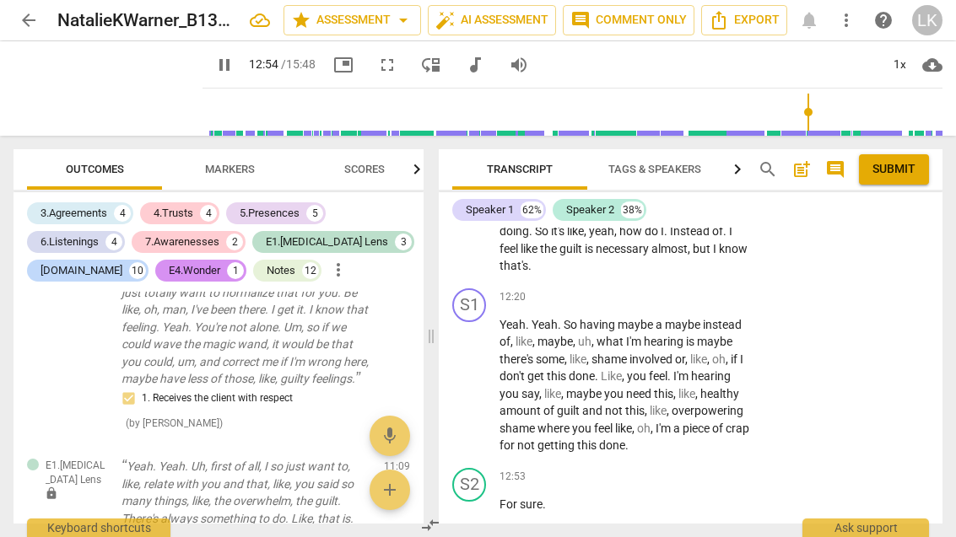
click at [475, 499] on button "pause" at bounding box center [469, 512] width 27 height 27
type input "775"
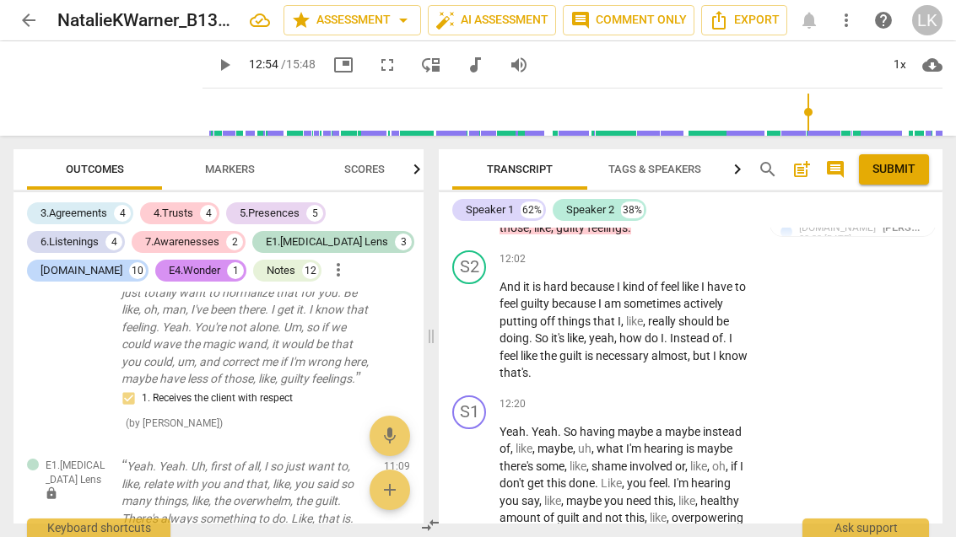
scroll to position [5502, 0]
click at [654, 396] on div "+" at bounding box center [647, 404] width 17 height 17
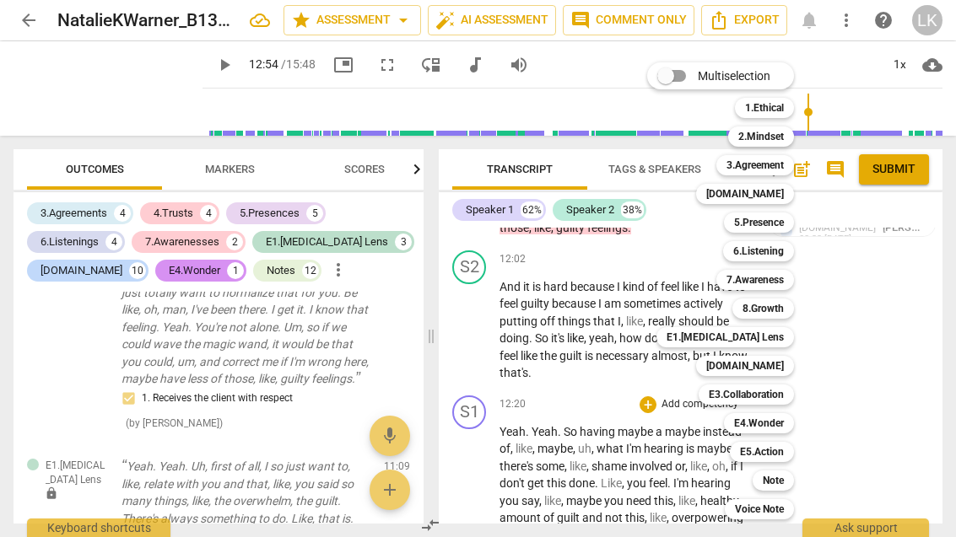
click at [791, 478] on div "Note" at bounding box center [772, 481] width 41 height 20
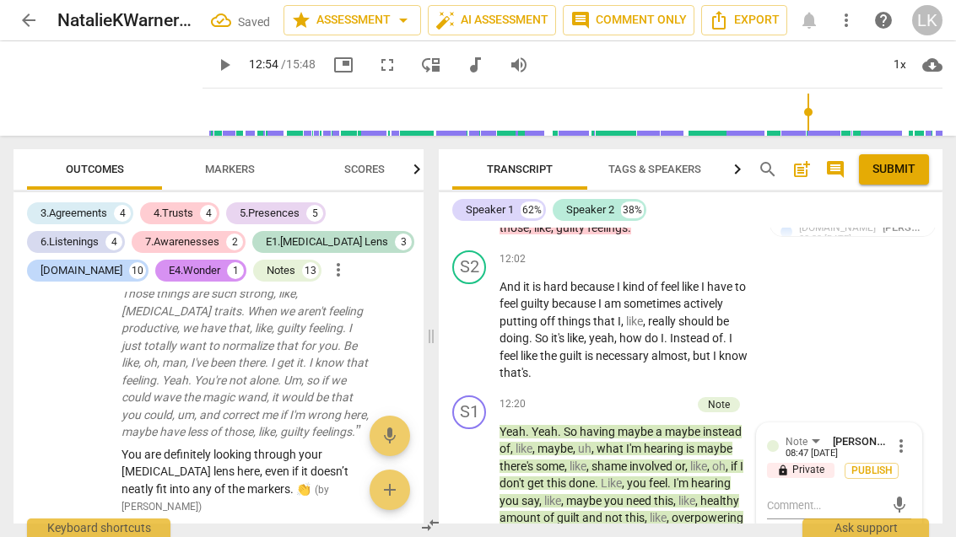
scroll to position [8406, 0]
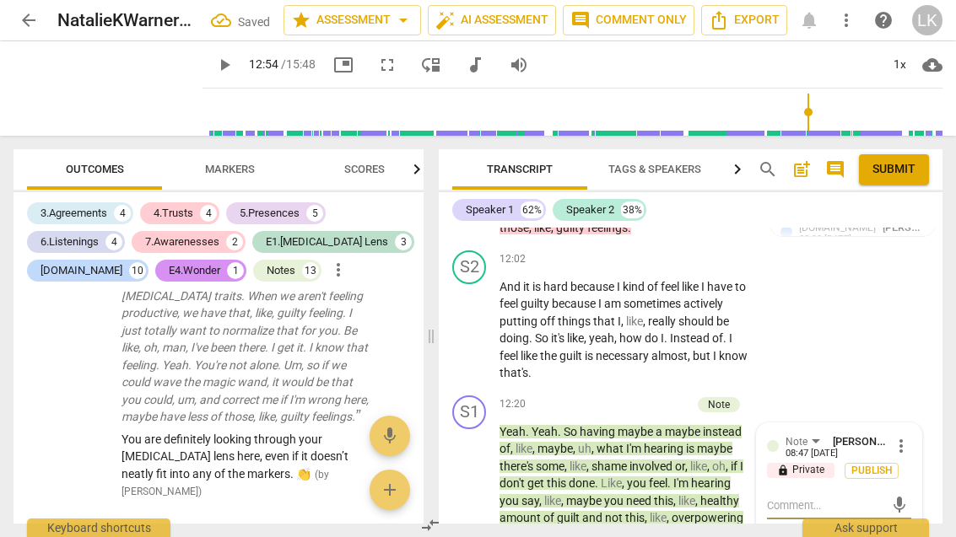
click at [840, 498] on textarea at bounding box center [825, 506] width 117 height 16
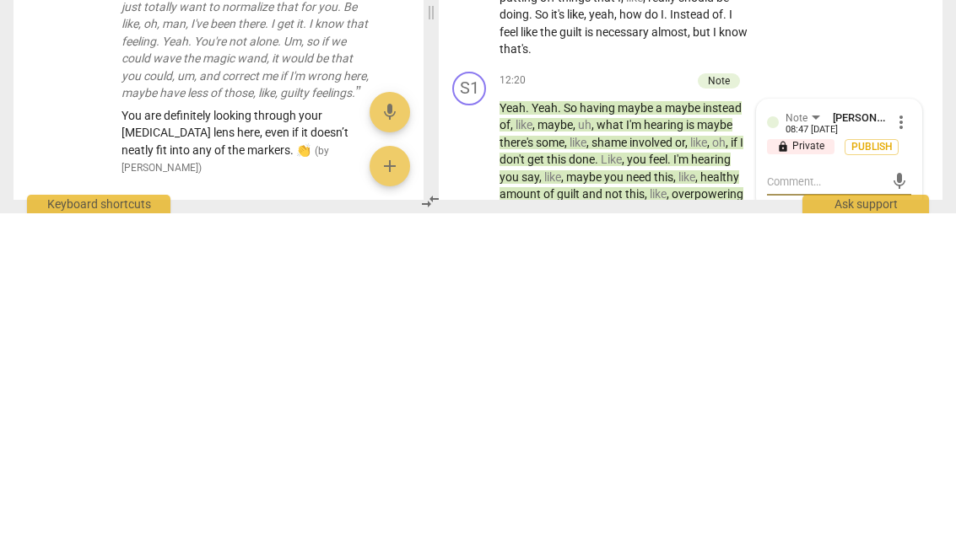
type textarea "I"
type textarea "I would"
type textarea "I would be"
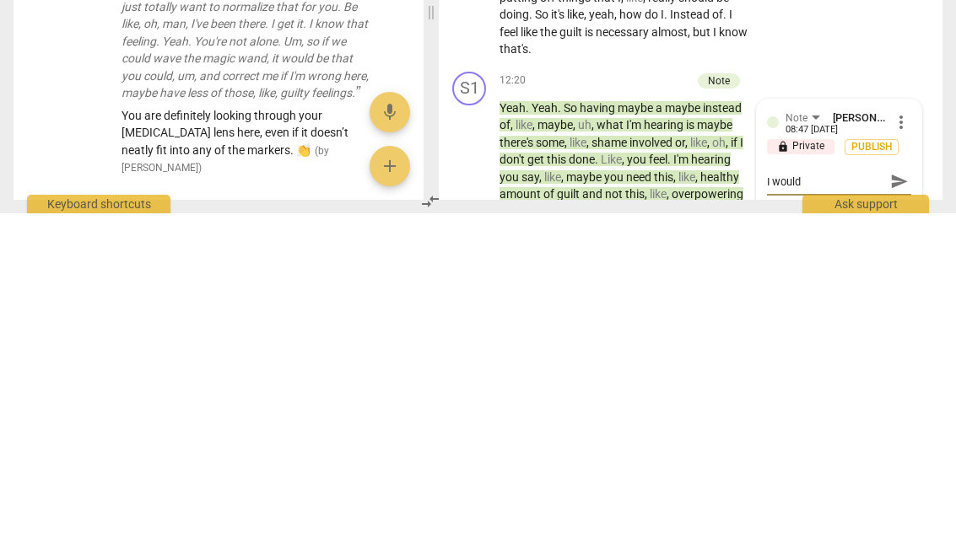
type textarea "I would be"
type textarea "I would be very careful"
type textarea "I would be very careful about in"
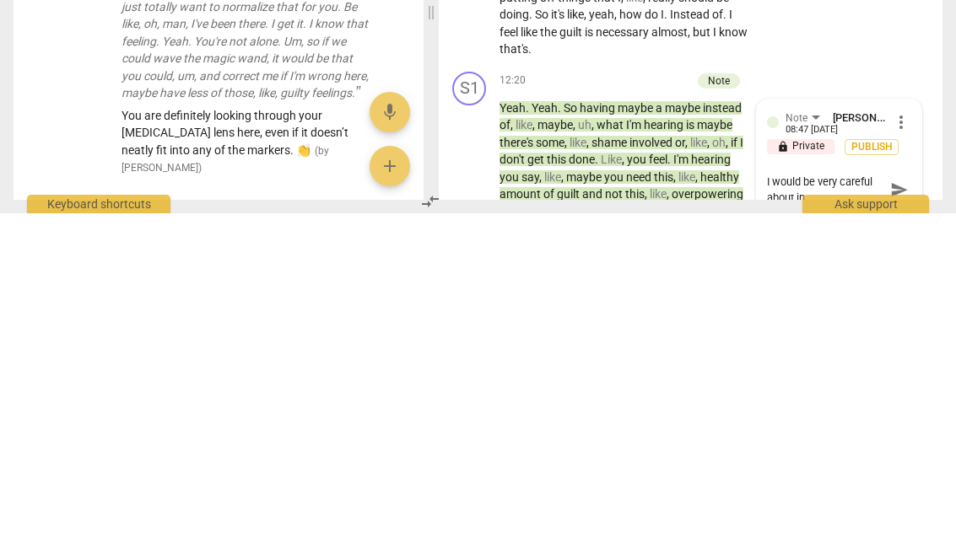
type textarea "I would be very careful about intro"
type textarea "I would be very careful about introducing"
type textarea "I would be very careful about introducing words like"
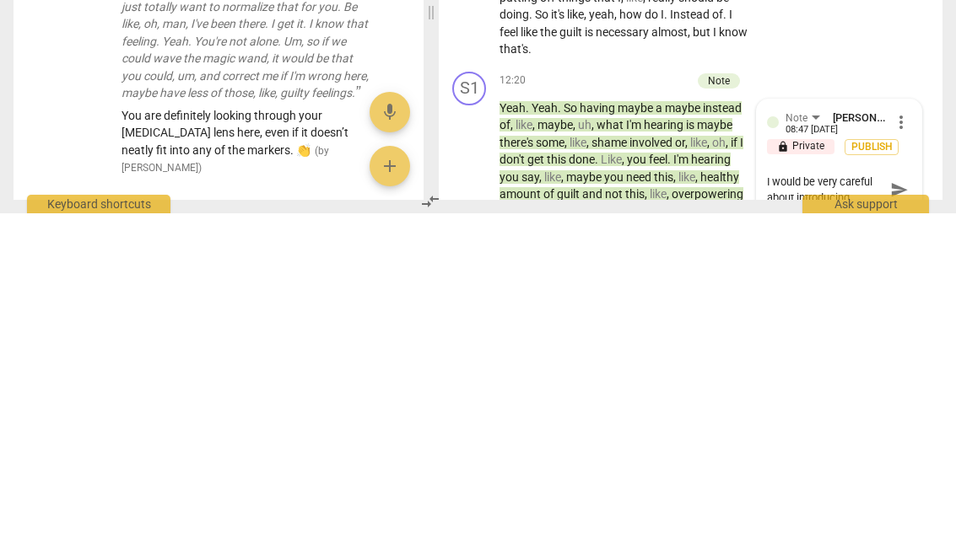
type textarea "I would be very careful about introducing words like"
type textarea "I would be very careful about introducing words like comma"
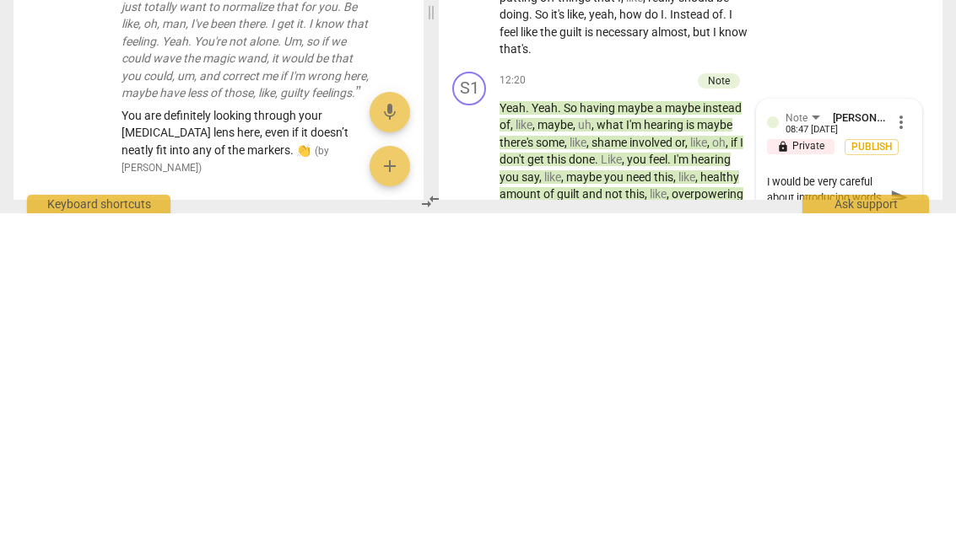
type textarea "I would be very careful about introducing words like comma “piece"
type textarea "I would be very careful about introducing words like comma “piece of"
type textarea "I would be very careful about introducing words like, “piece of crap"
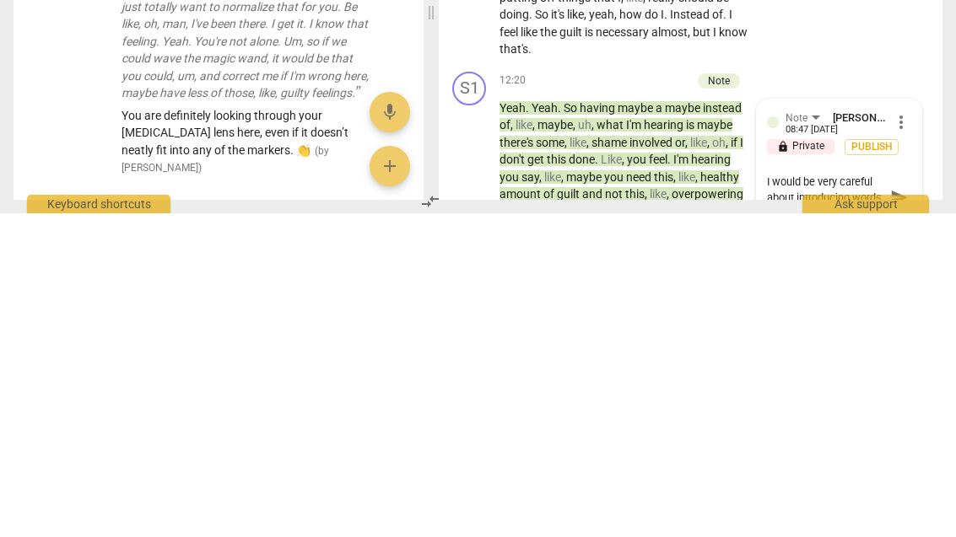
type textarea "I would be very careful about introducing words like, “piece of crap"
type textarea "I would be very careful about introducing words like comma “piece of crap"
type textarea "I would be very careful about introducing words like comma “piece of crap."
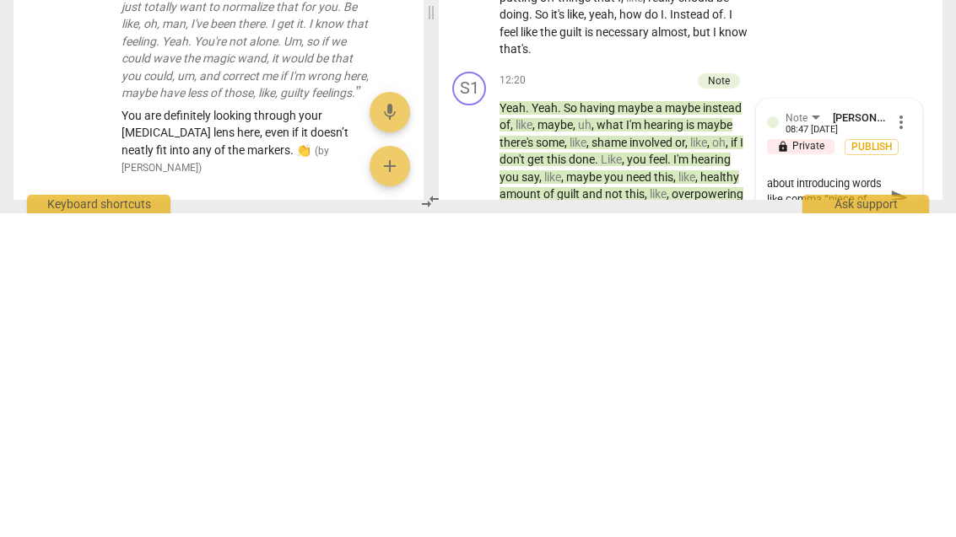
type textarea "I would be very careful about introducing words like comma “piece of crap."
type textarea "I would be very careful about introducing words like comma “piece of crap.”"
type textarea "I would be very careful about introducing words like comma “piece of crap.” It …"
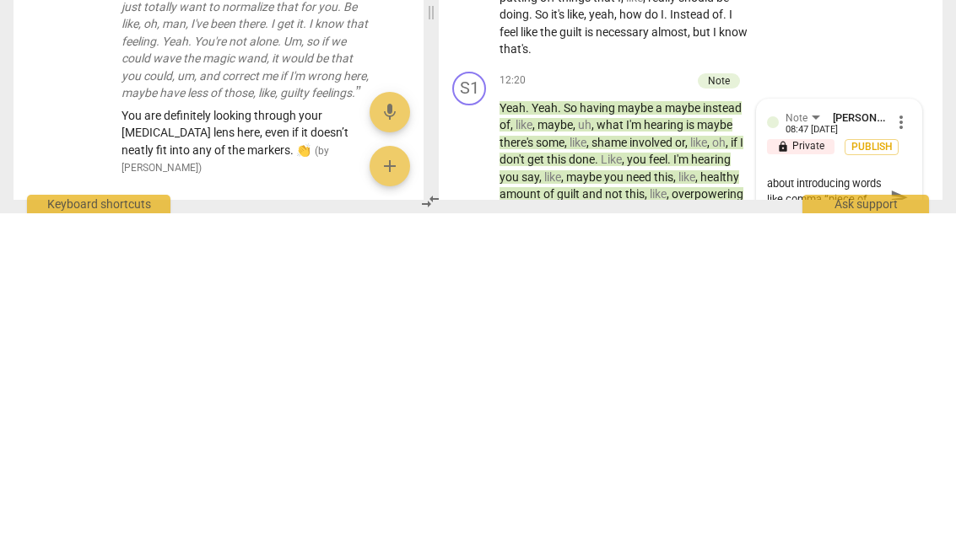
type textarea "I would be very careful about introducing words like comma “piece of crap.” It …"
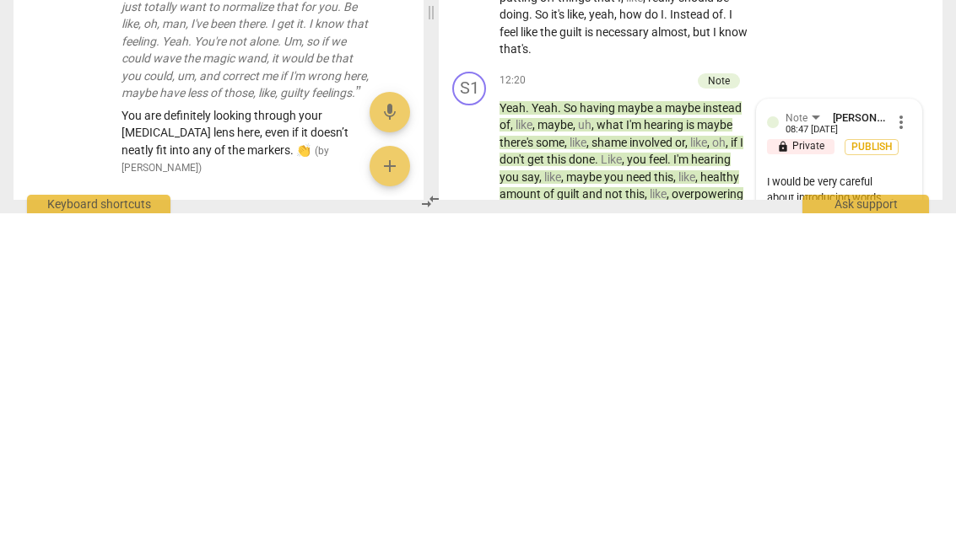
type textarea "I would be very careful about introducing words like comma “piece of crap.” It …"
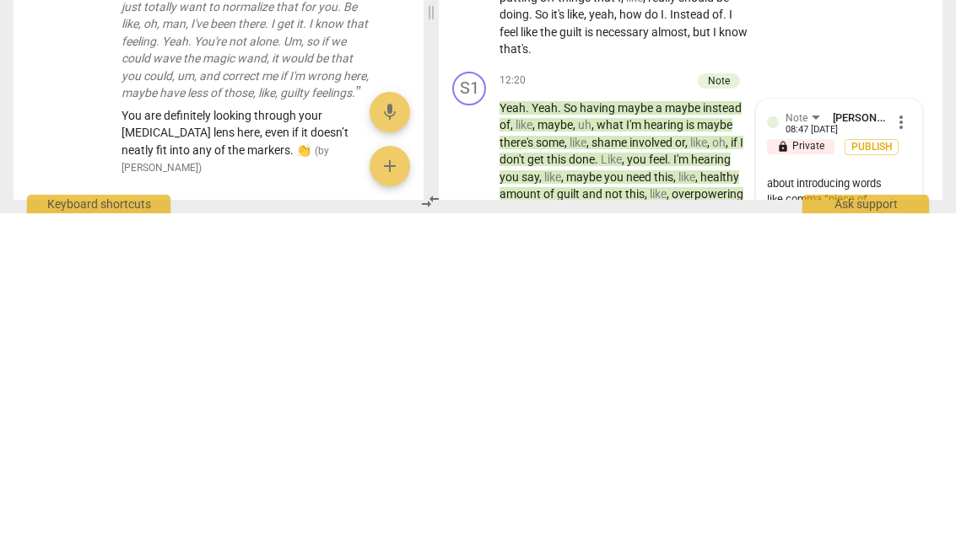
type textarea "I would be very careful about introducing words like comma “piece of crap.” It …"
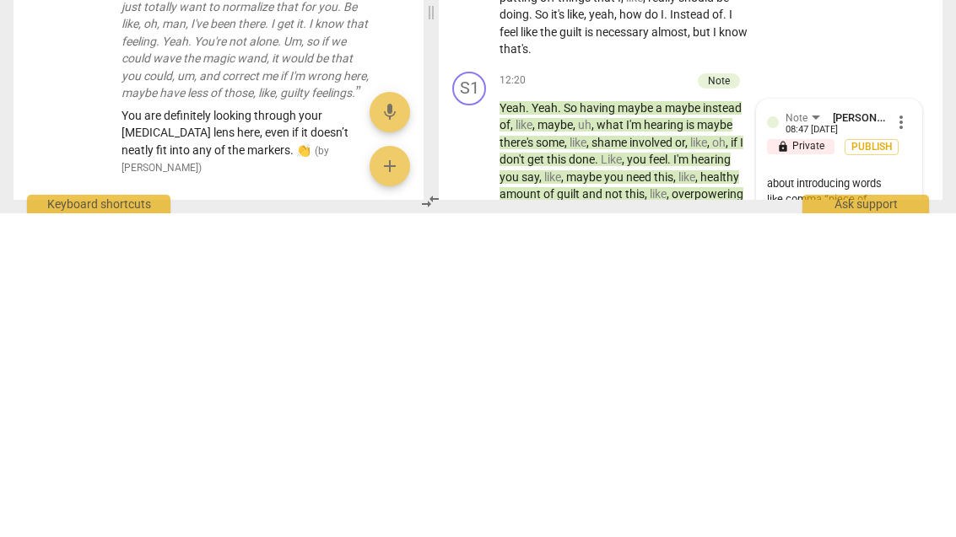
type textarea "I would be very careful about introducing words like comma “piece of crap.” It …"
click at [817, 498] on textarea "I would be very careful about introducing words like comma “piece of crap.” It …" at bounding box center [825, 538] width 117 height 80
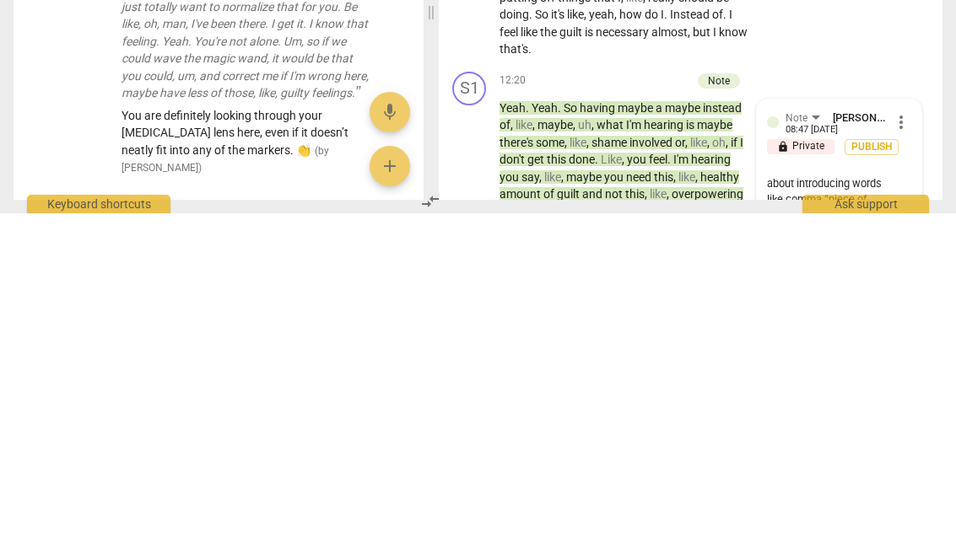
click at [824, 498] on textarea "I would be very careful about introducing words like comma “piece of crap.” It …" at bounding box center [825, 538] width 117 height 80
click at [817, 498] on textarea "I would be very careful about introducing words like comma “piece of crap.” It …" at bounding box center [825, 538] width 117 height 80
type textarea "I would be very careful about introducing words like comm “piece of crap.” It c…"
type textarea "I would be very careful about introducing words like com “piece of crap.” It ca…"
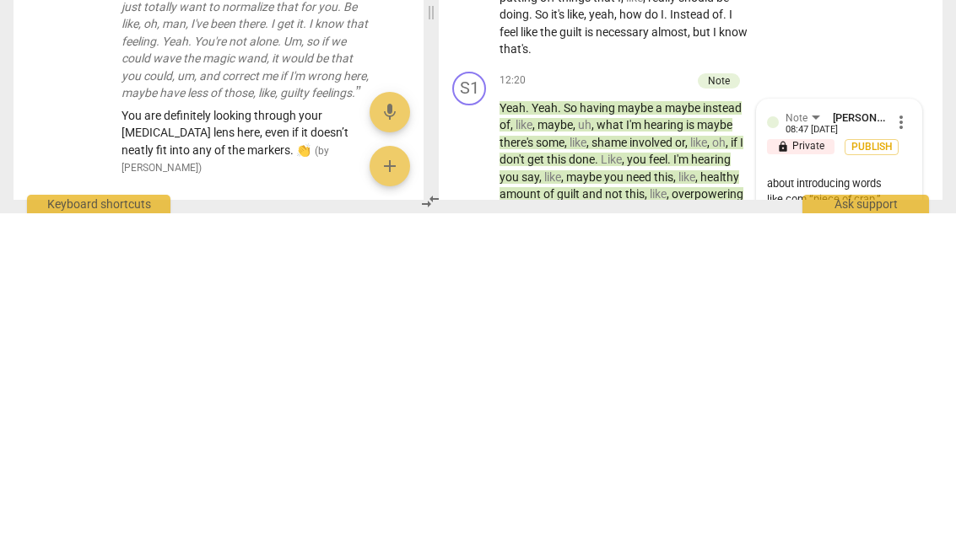
type textarea "I would be very careful about introducing words like co “piece of crap.” It can…"
type textarea "I would be very careful about introducing words like c “piece of crap.” It can …"
type textarea "I would be very careful about introducing words like “piece of crap.” It can ad…"
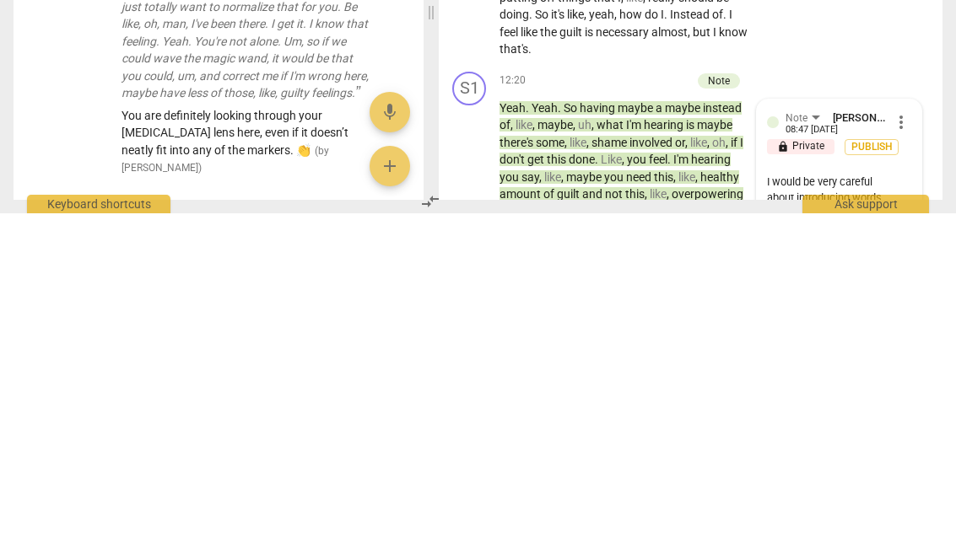
type textarea "I would be very careful about introducing words like “piece of crap.” It can ad…"
click at [909, 527] on span "send" at bounding box center [899, 537] width 24 height 20
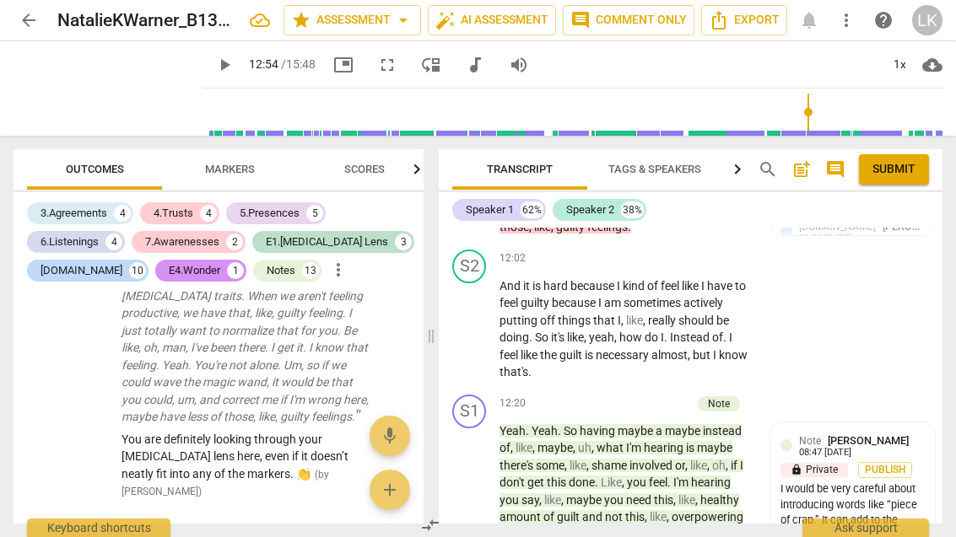
scroll to position [5503, 0]
click at [599, 396] on div "+" at bounding box center [598, 404] width 17 height 17
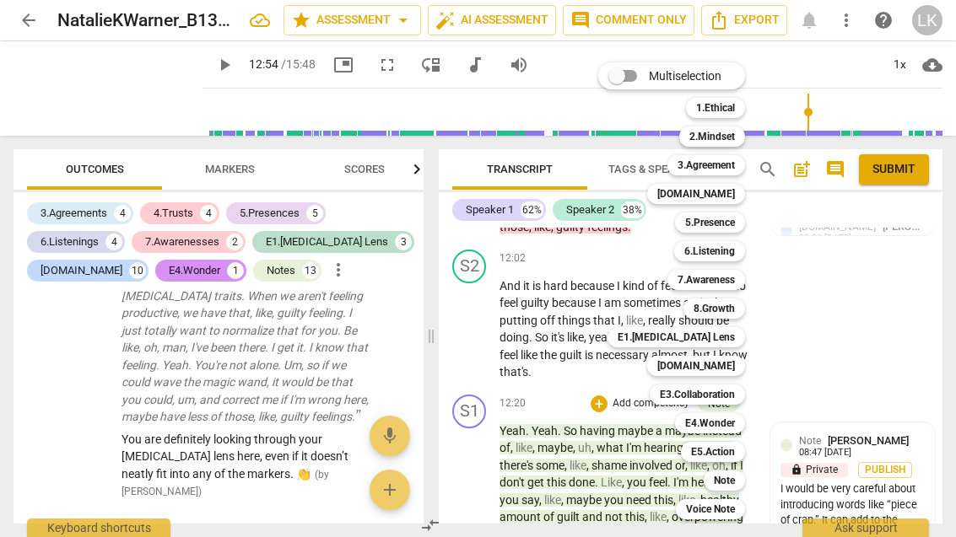
click at [743, 475] on div "Note" at bounding box center [724, 481] width 41 height 20
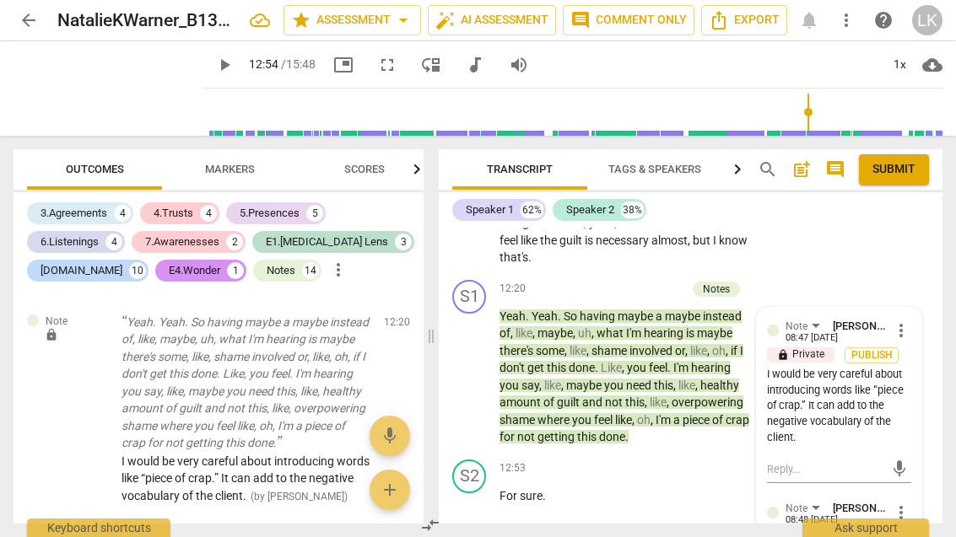
scroll to position [5622, 0]
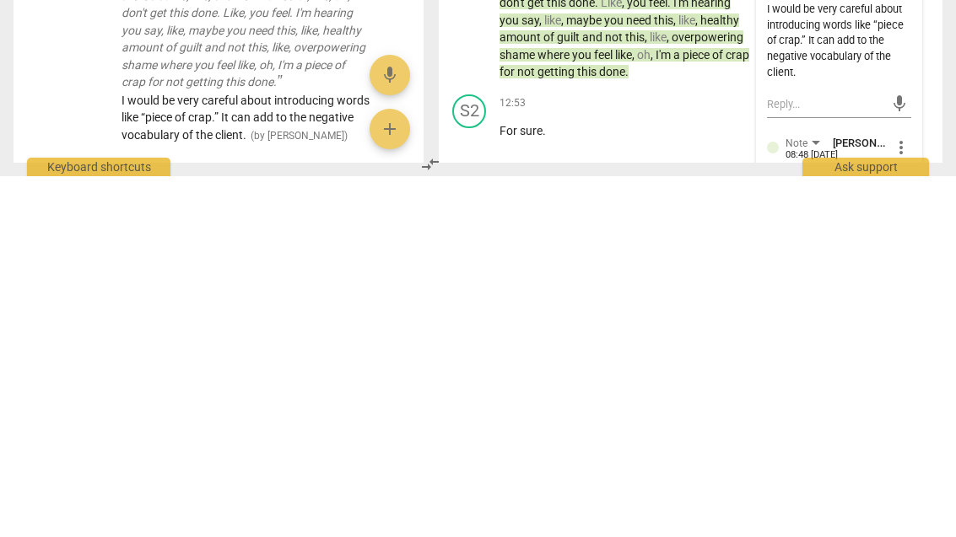
type textarea "I"
type textarea "I appreciate"
type textarea "I appreciate that"
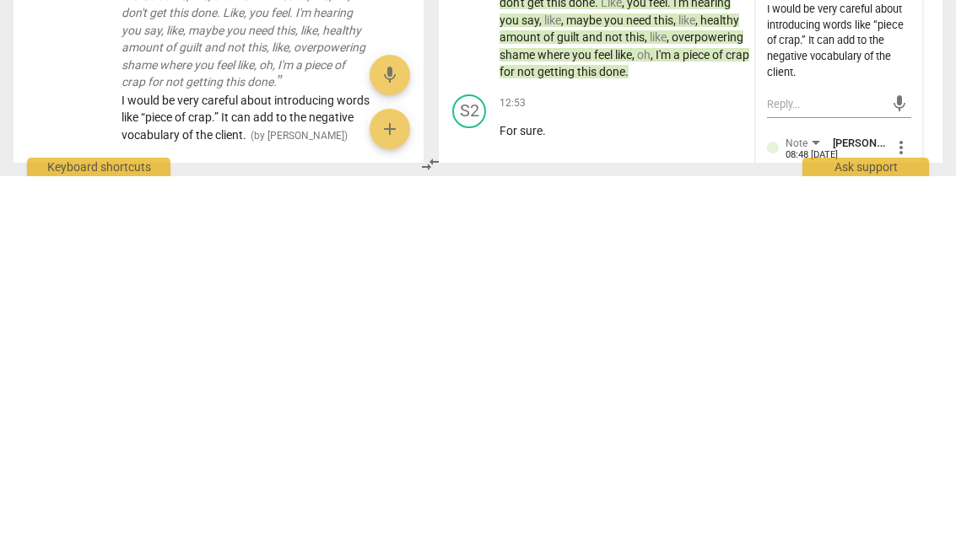
type textarea "I appreciate that"
type textarea "I appreciate that you"
type textarea "I appreciate that you understand"
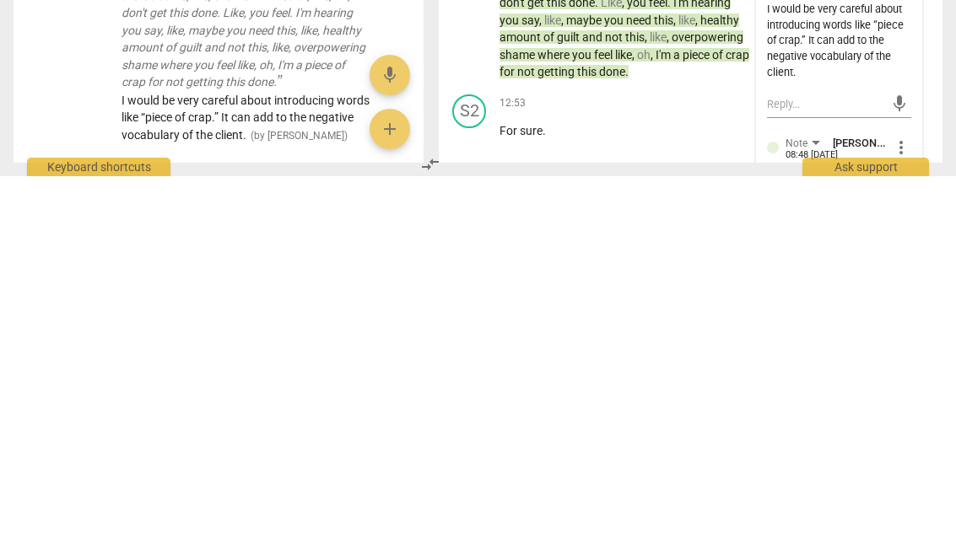
type textarea "I appreciate that you understand that"
type textarea "I appreciate that you understand that a healthy"
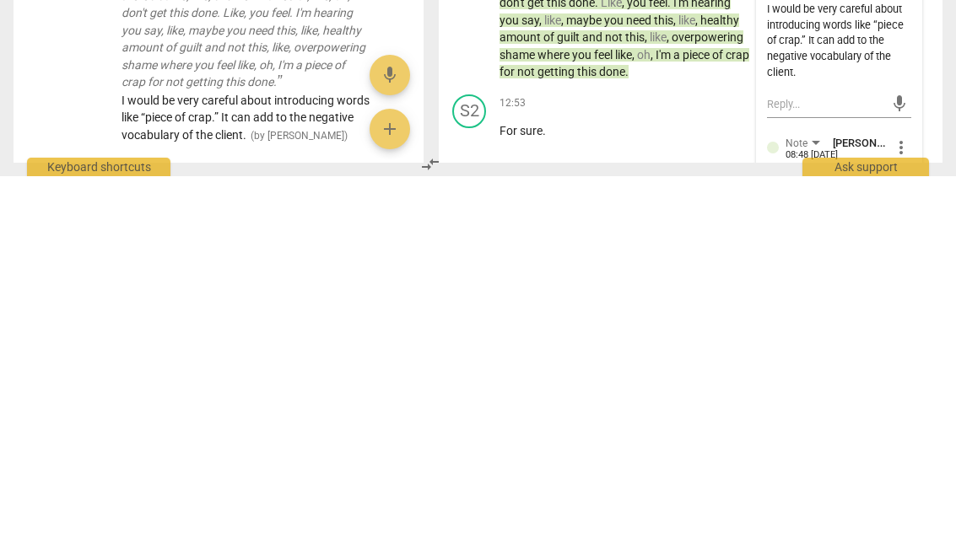
type textarea "I appreciate that you understand that a healthy amount"
type textarea "I appreciate that you understand that a healthy amount of"
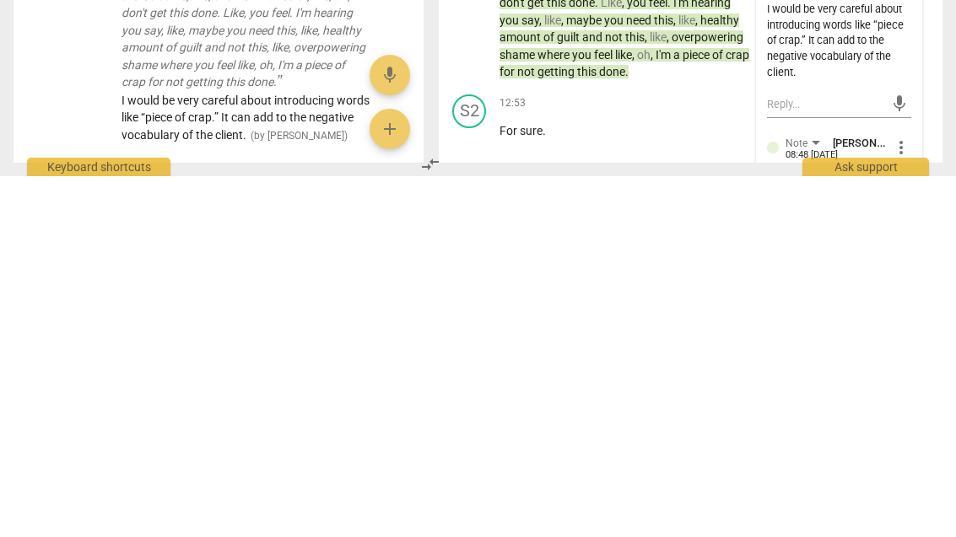
type textarea "I appreciate that you understand that a healthy amount of negative"
type textarea "I appreciate that you understand that a healthy amount of negative emotions"
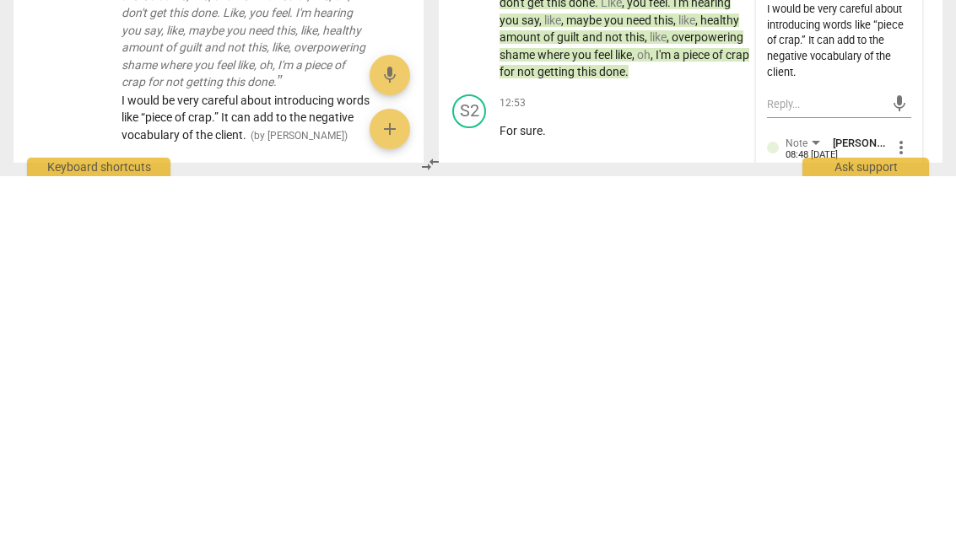
type textarea "I appreciate that you understand that a healthy amount of negative emotions like"
type textarea "I appreciate that you understand that a healthy amount of negative emotions lik…"
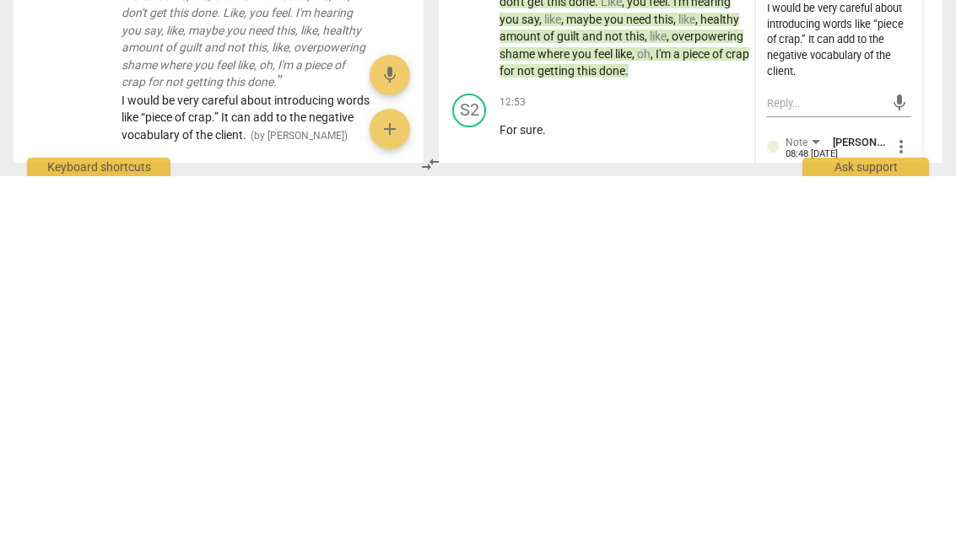
scroll to position [5625, 0]
type textarea "I appreciate that you understand that a healthy amount of negative emotions lik…"
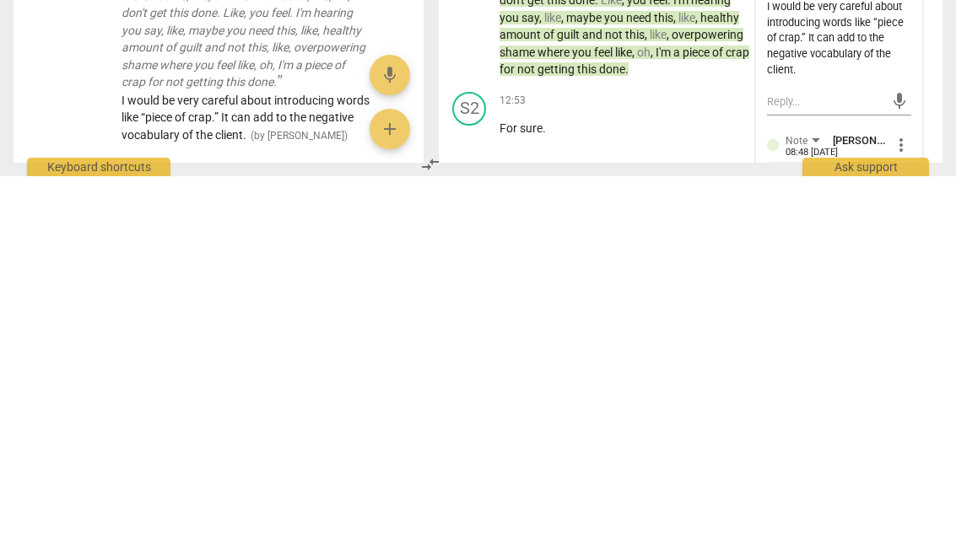
type textarea "I appreciate that you understand that a healthy amount of negative emotions lik…"
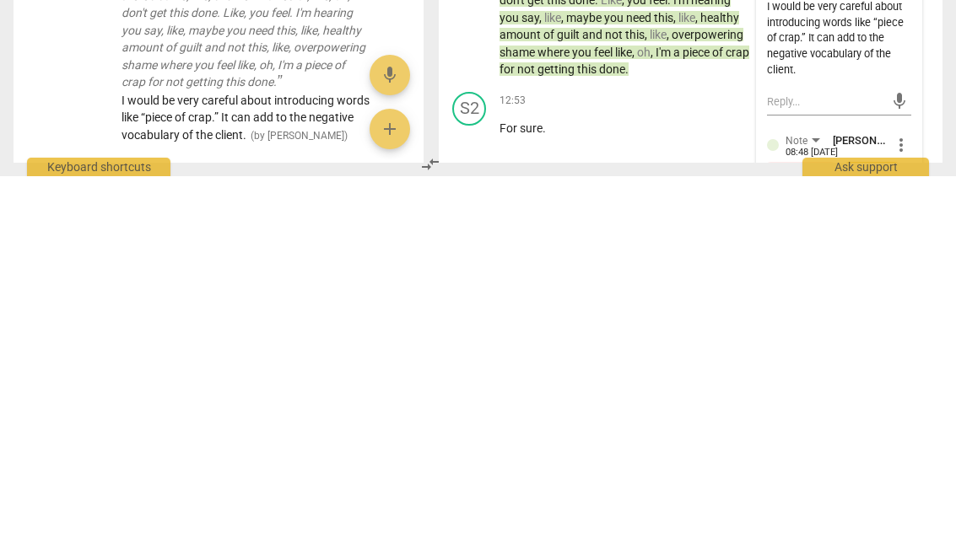
scroll to position [5781, 0]
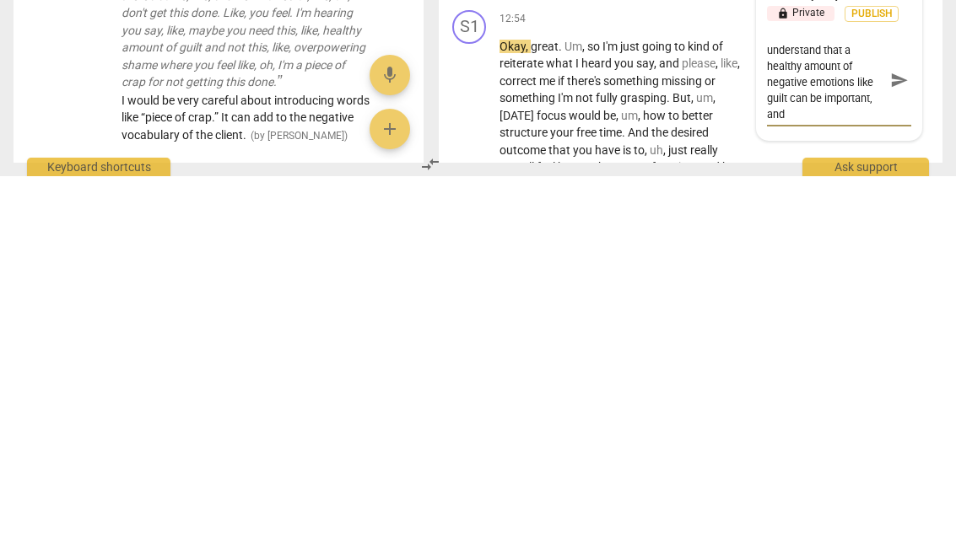
type textarea "I appreciate that you understand that a healthy amount of negative emotions lik…"
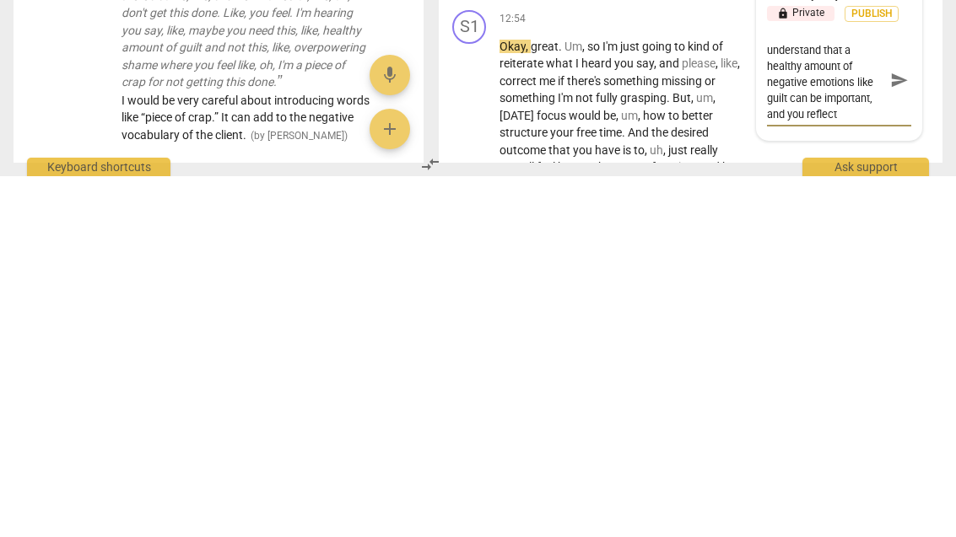
type textarea "I appreciate that you understand that a healthy amount of negative emotions lik…"
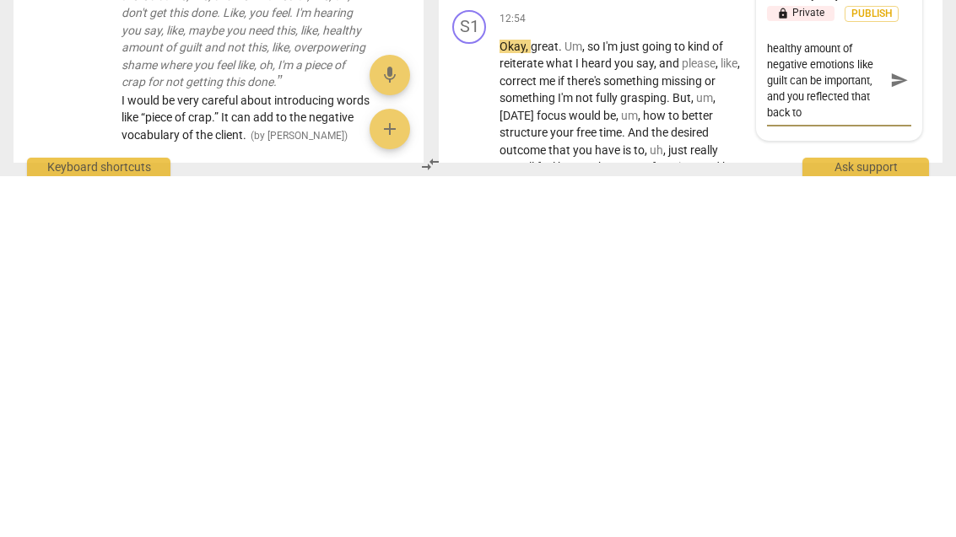
type textarea "I appreciate that you understand that a healthy amount of negative emotions lik…"
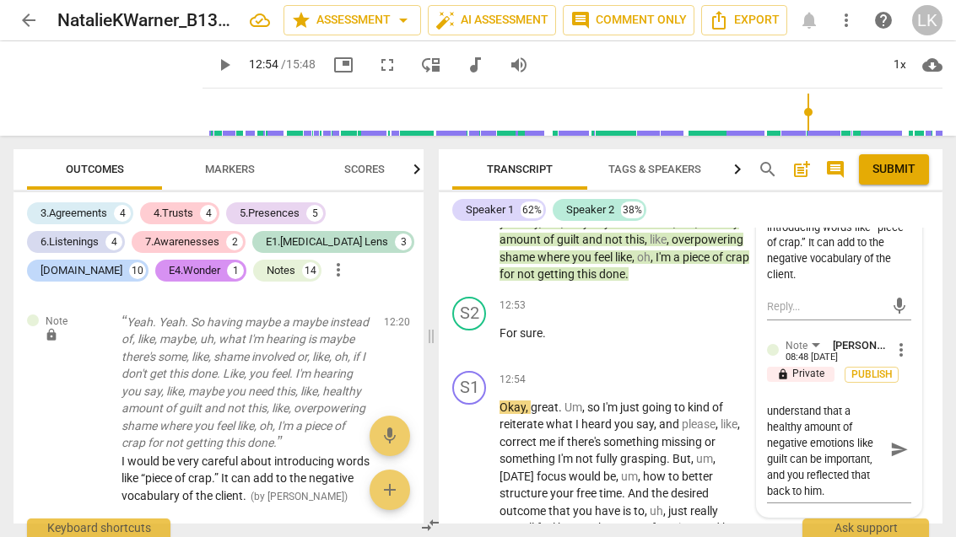
type textarea "I appreciate that you understand that a healthy amount of negative emotions lik…"
click at [898, 437] on button "send" at bounding box center [899, 449] width 24 height 24
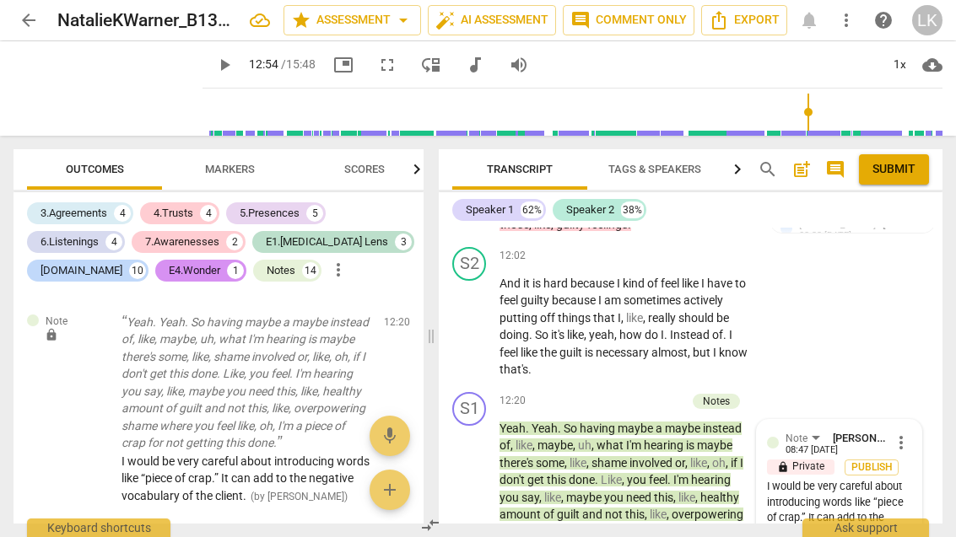
scroll to position [5514, 0]
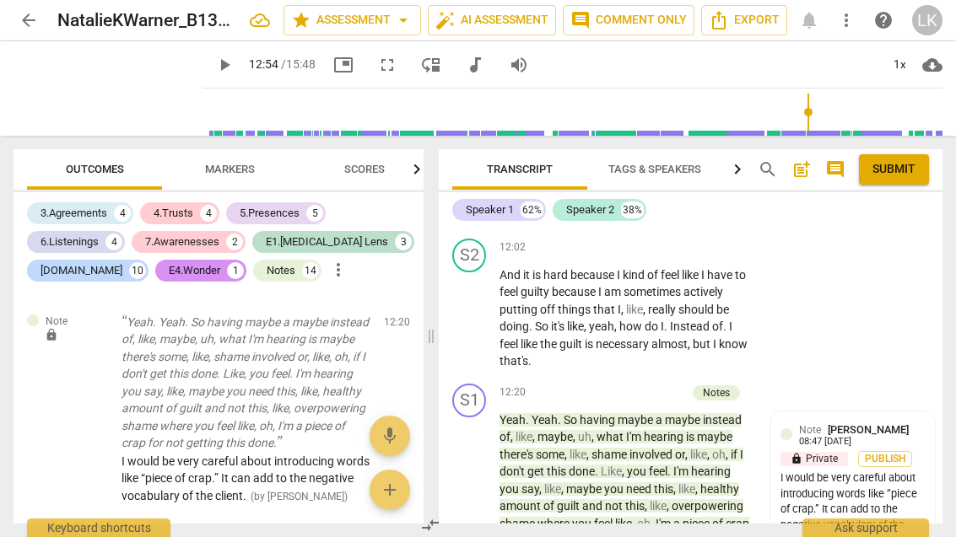
click at [602, 385] on div "+ Add competency" at bounding box center [635, 393] width 100 height 17
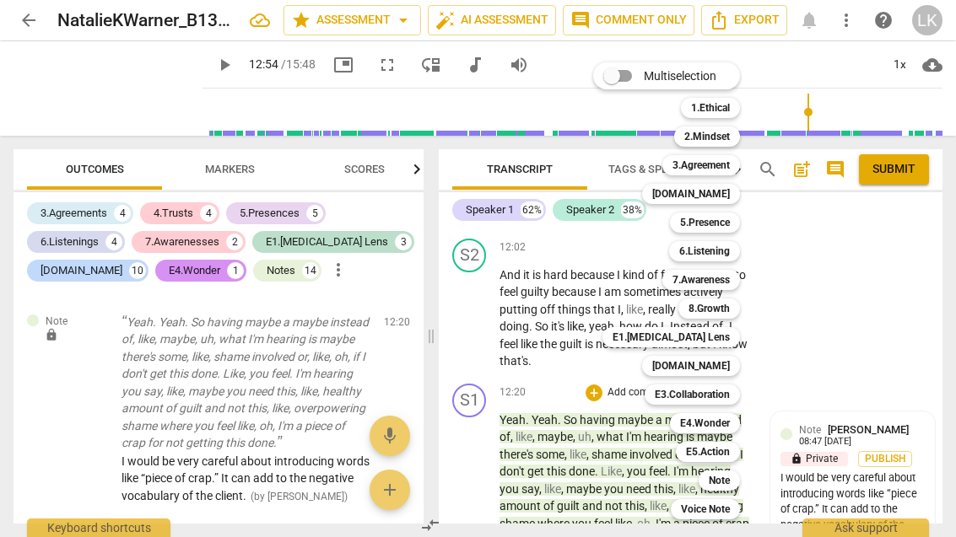
click at [728, 478] on b "Note" at bounding box center [719, 481] width 21 height 20
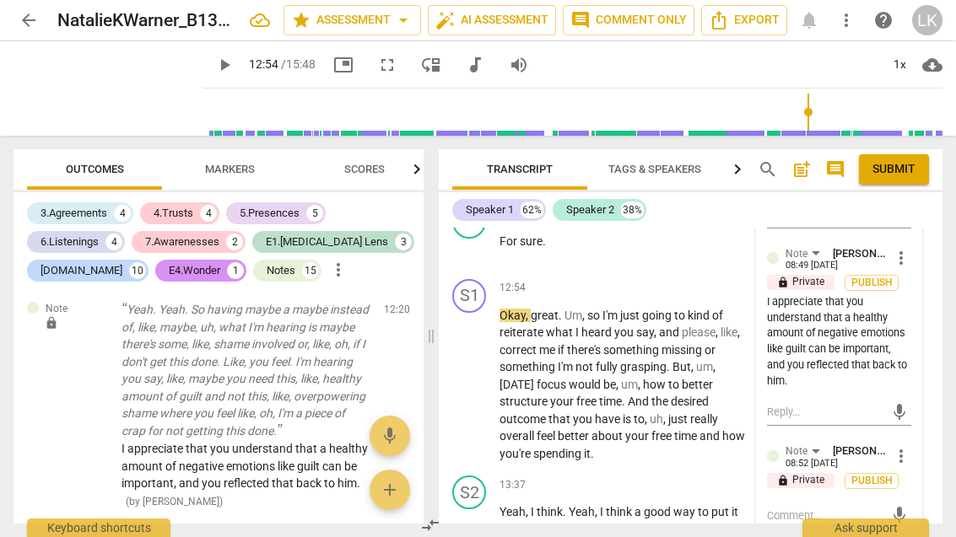
scroll to position [5875, 0]
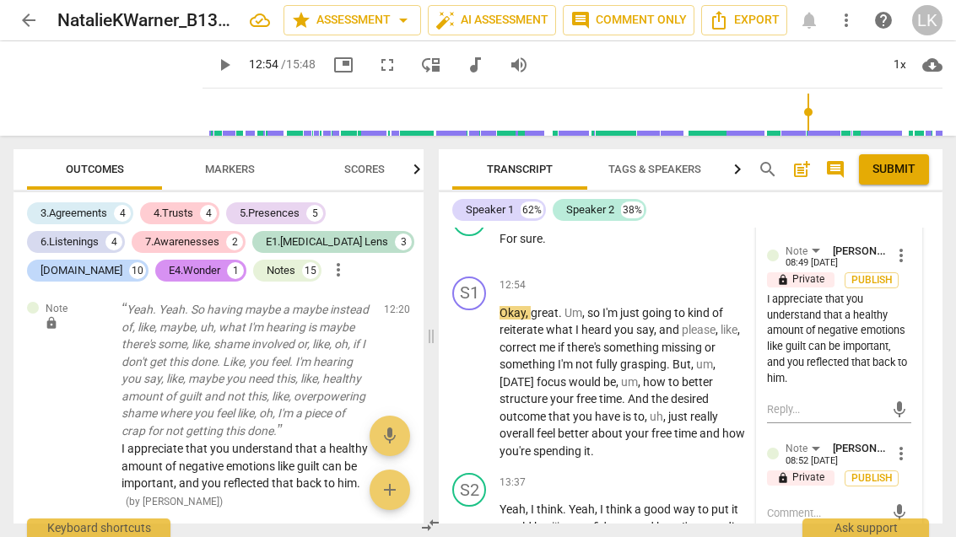
click at [832, 505] on textarea at bounding box center [825, 513] width 117 height 16
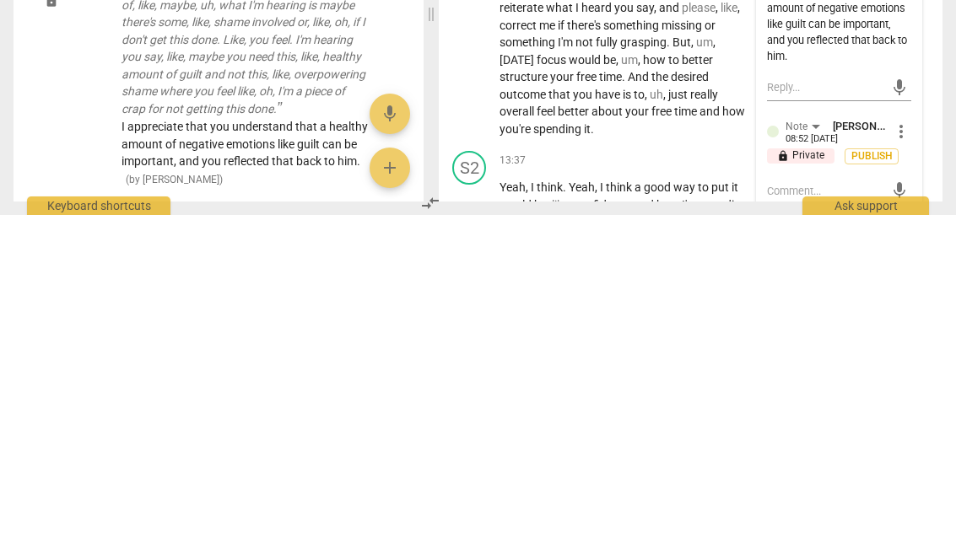
type textarea "I"
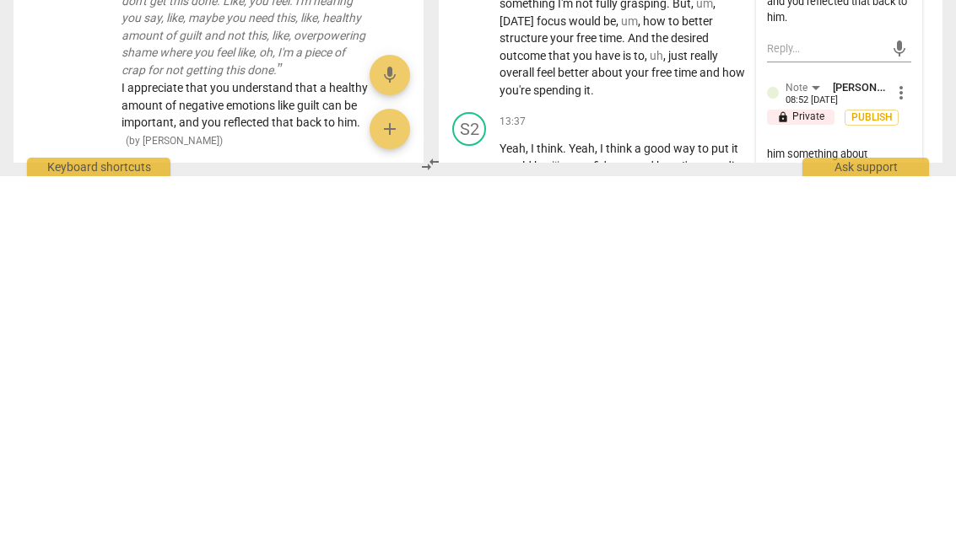
scroll to position [14, 0]
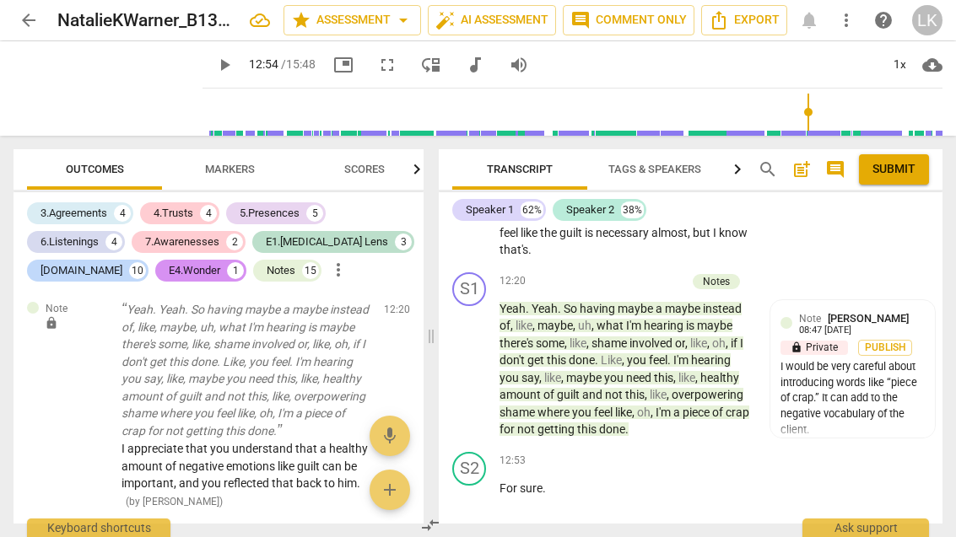
scroll to position [5629, 0]
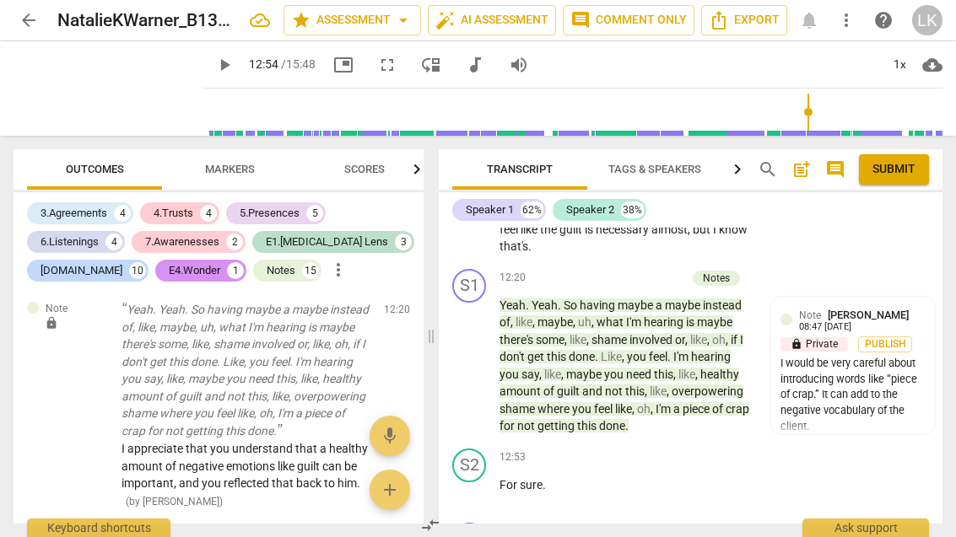
click at [499, 449] on div "12:53 + Add competency keyboard_arrow_right For sure ." at bounding box center [630, 479] width 262 height 61
click at [481, 483] on span "play_arrow" at bounding box center [469, 493] width 27 height 20
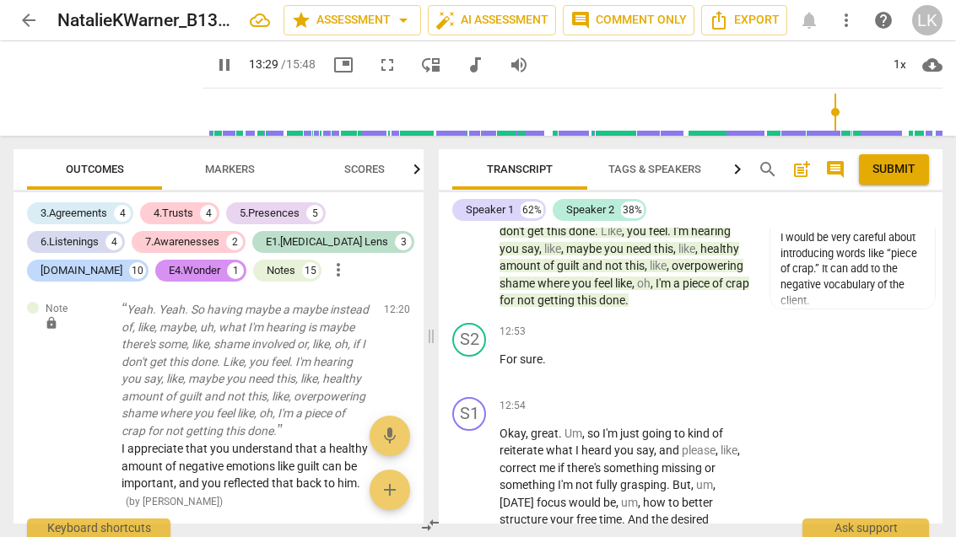
scroll to position [5756, 0]
click at [499, 494] on span "[DATE]" at bounding box center [517, 500] width 37 height 13
click at [496, 429] on div "play_arrow pause" at bounding box center [477, 501] width 43 height 145
click at [483, 491] on span "pause" at bounding box center [469, 501] width 27 height 20
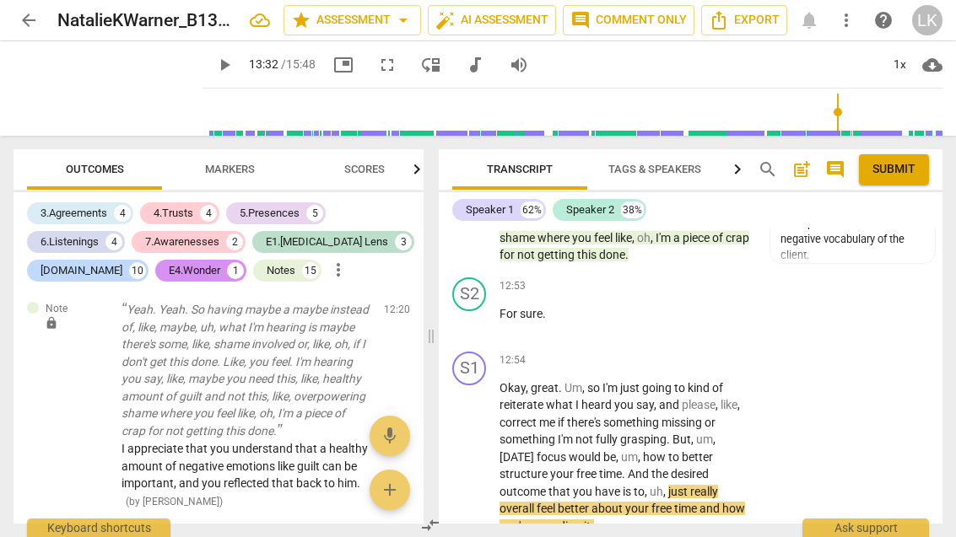
scroll to position [5800, 0]
click at [926, 342] on div "Note [PERSON_NAME] 08:47 [DATE] lock Private Publish I would be very careful ab…" at bounding box center [852, 356] width 164 height 461
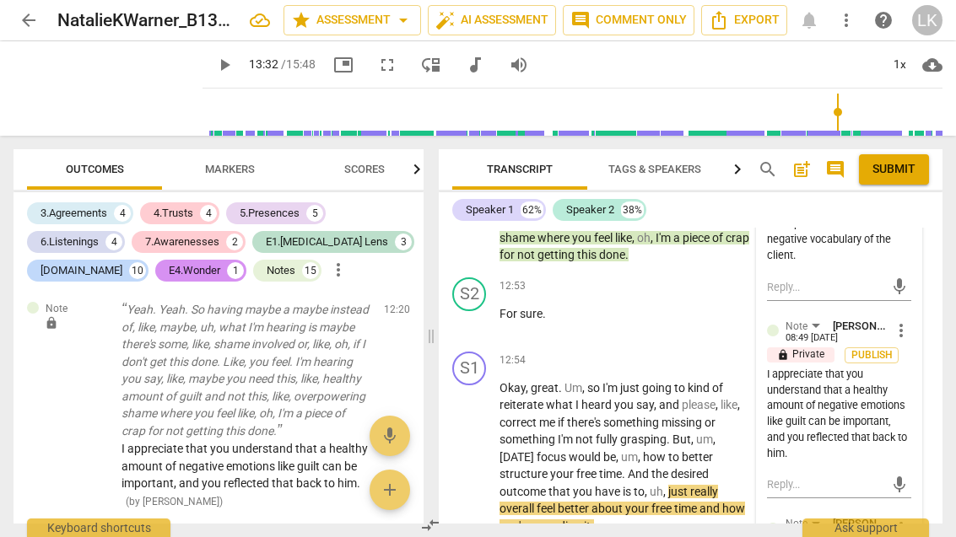
click at [908, 519] on span "more_vert" at bounding box center [901, 529] width 20 height 20
click at [926, 465] on li "Delete" at bounding box center [912, 459] width 58 height 32
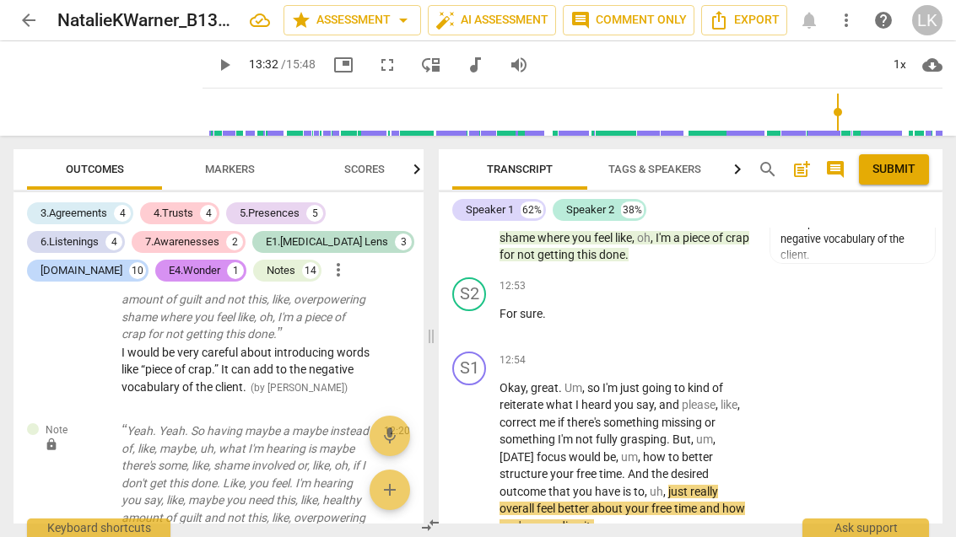
click at [654, 353] on div "+" at bounding box center [647, 361] width 17 height 17
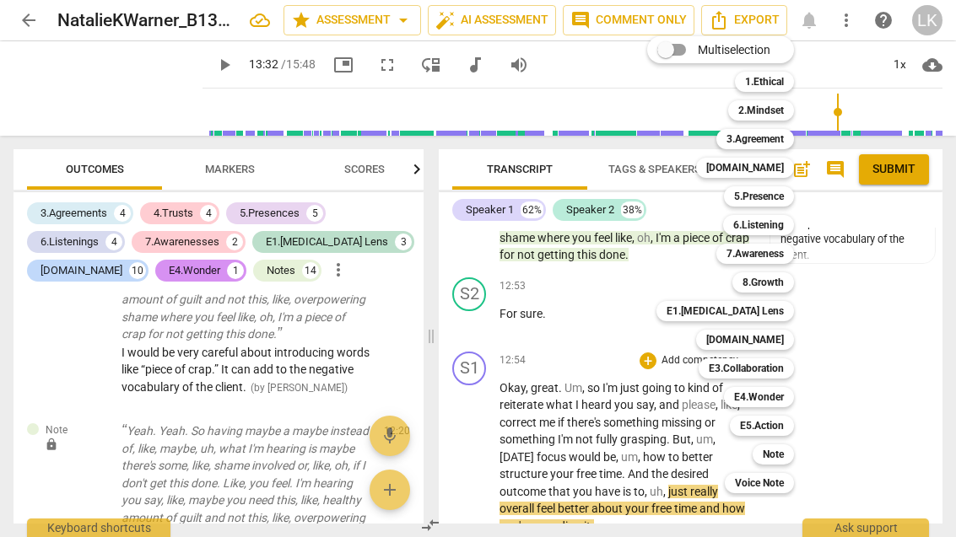
click at [789, 342] on div "[DOMAIN_NAME]" at bounding box center [745, 340] width 98 height 20
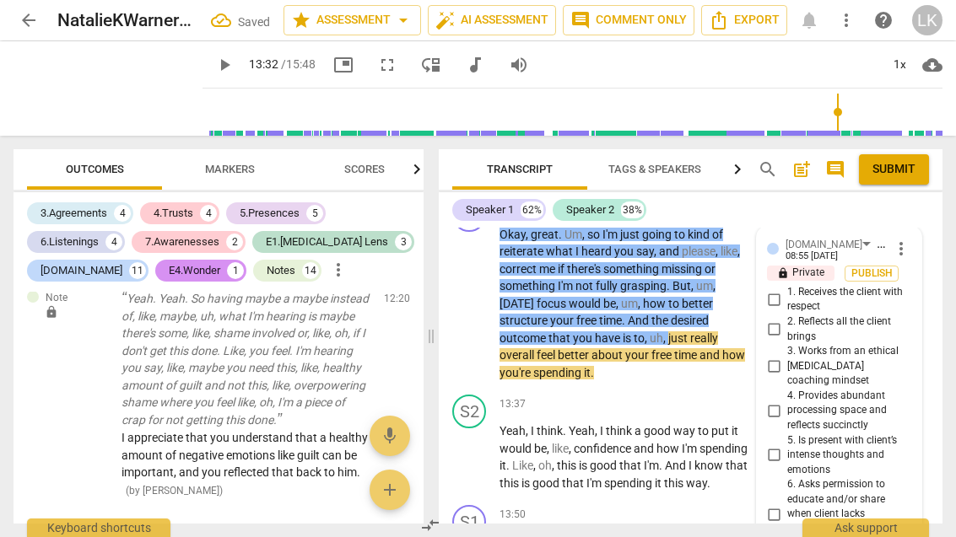
scroll to position [5937, 0]
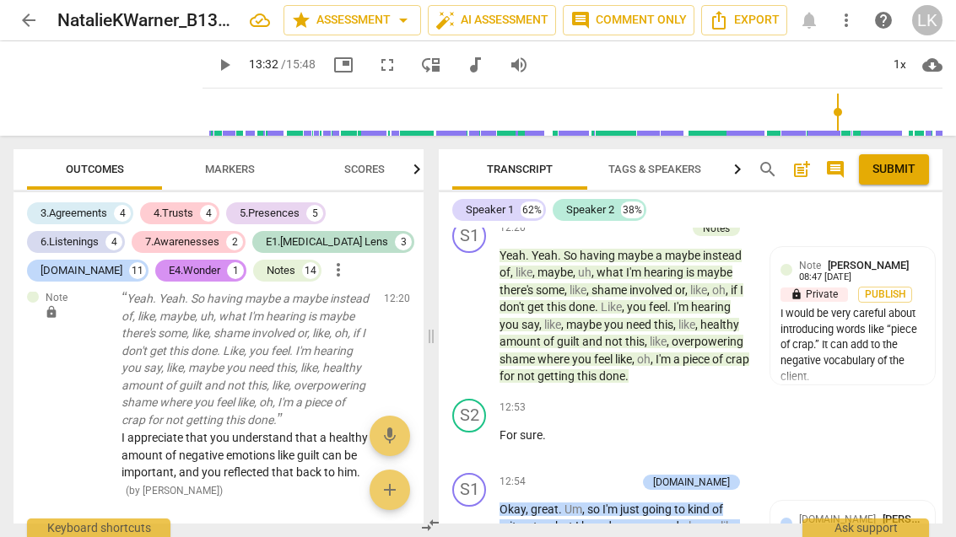
scroll to position [5679, 0]
click at [588, 474] on div "+ Add competency" at bounding box center [586, 482] width 100 height 17
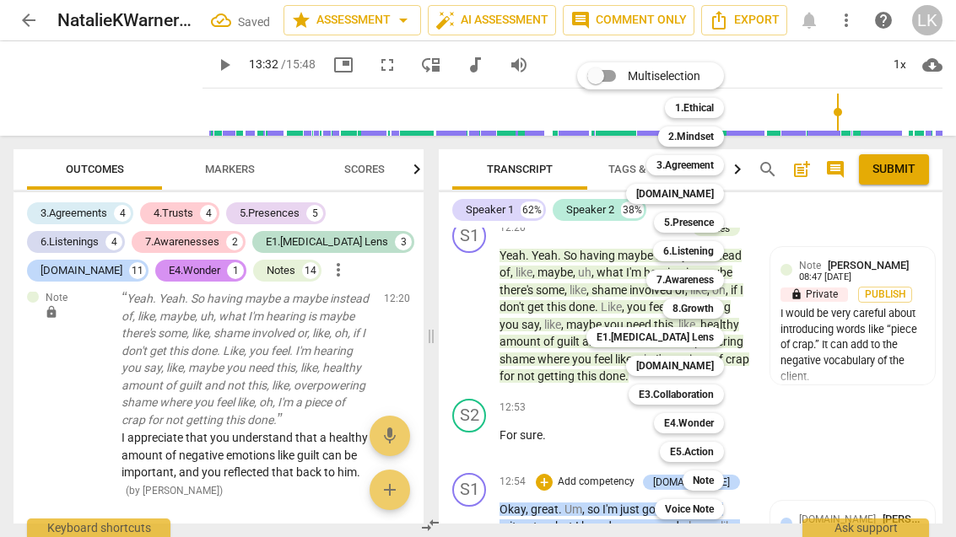
click at [711, 166] on b "3.Agreement" at bounding box center [684, 165] width 57 height 20
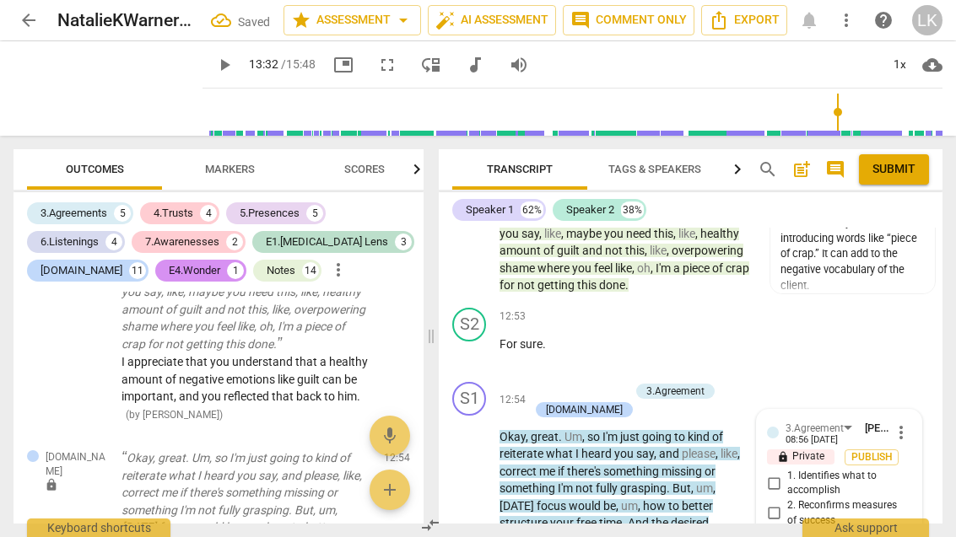
scroll to position [9082, 0]
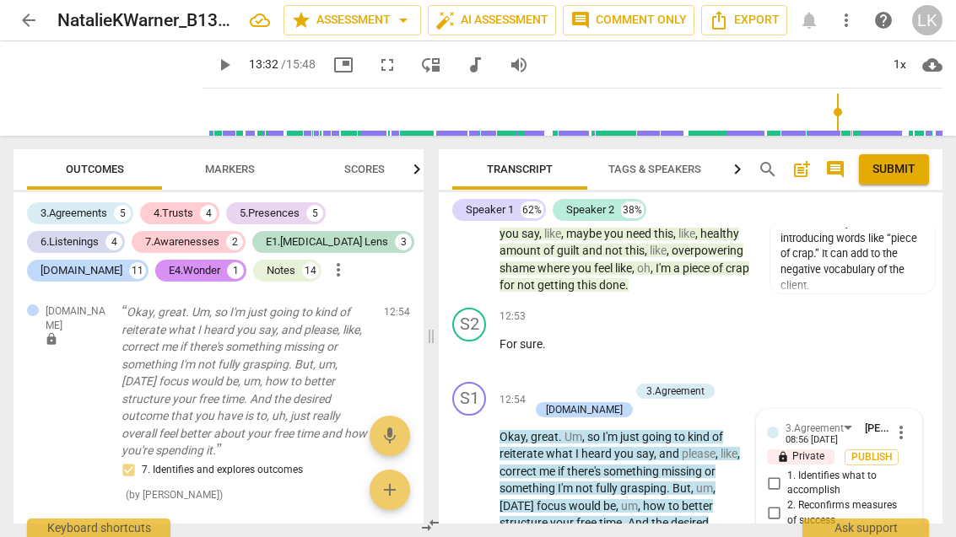
click at [779, 504] on input "2. Reconfirms measures of success" at bounding box center [773, 514] width 27 height 20
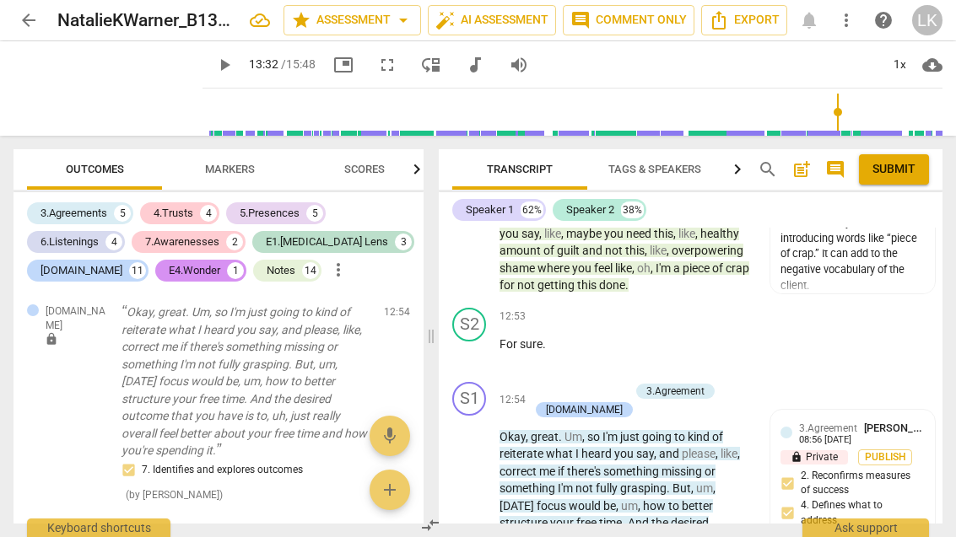
click at [549, 384] on p "Add competency" at bounding box center [589, 391] width 80 height 15
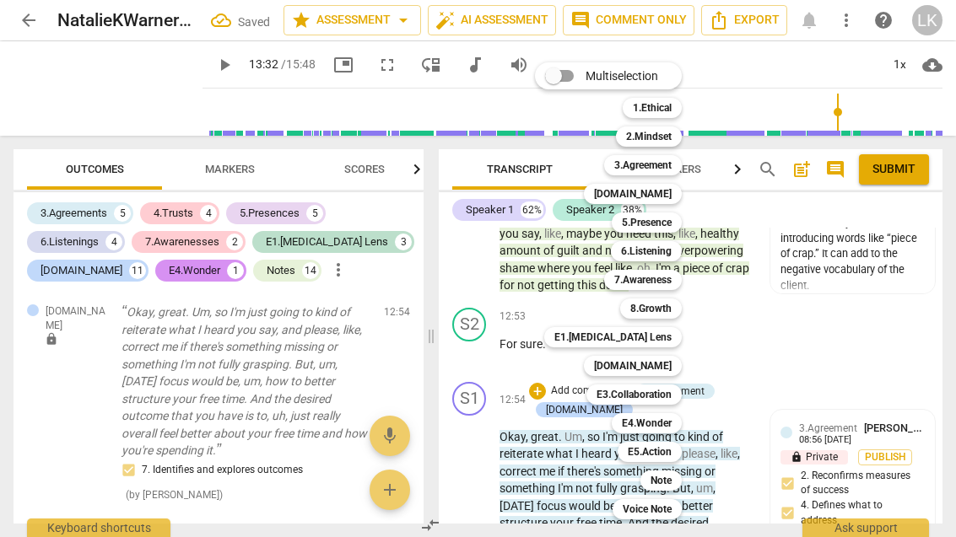
click at [684, 476] on div "Note t" at bounding box center [669, 480] width 73 height 29
click at [680, 477] on div "Note" at bounding box center [660, 481] width 41 height 20
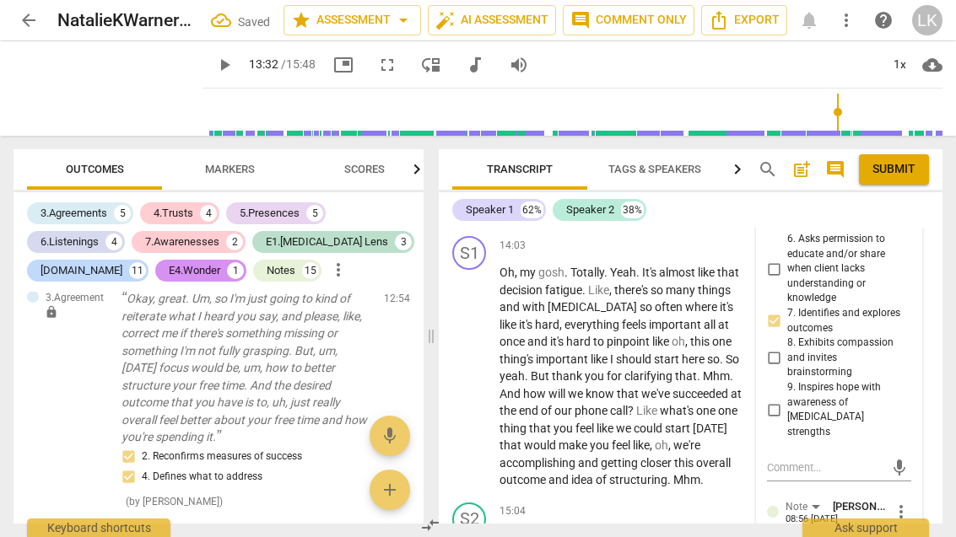
scroll to position [6426, 0]
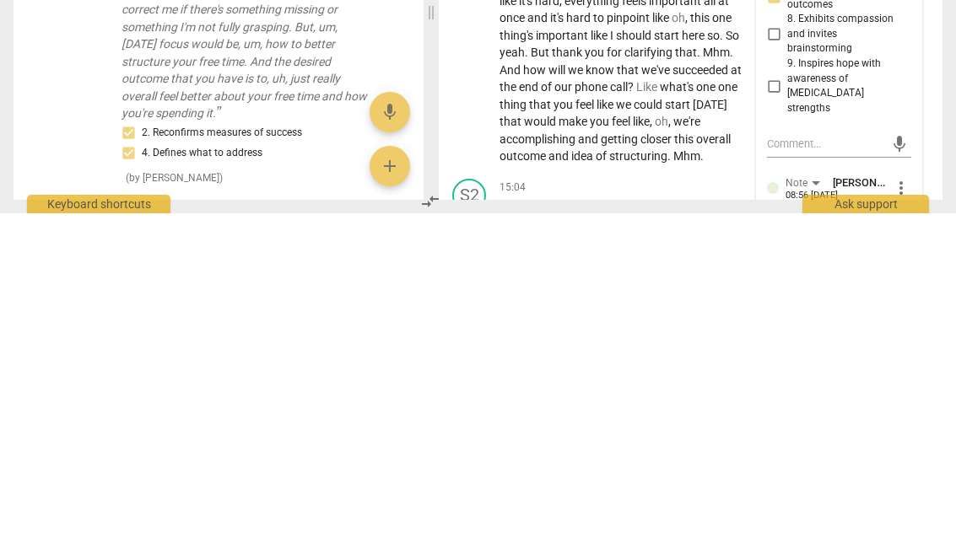
scroll to position [14, 0]
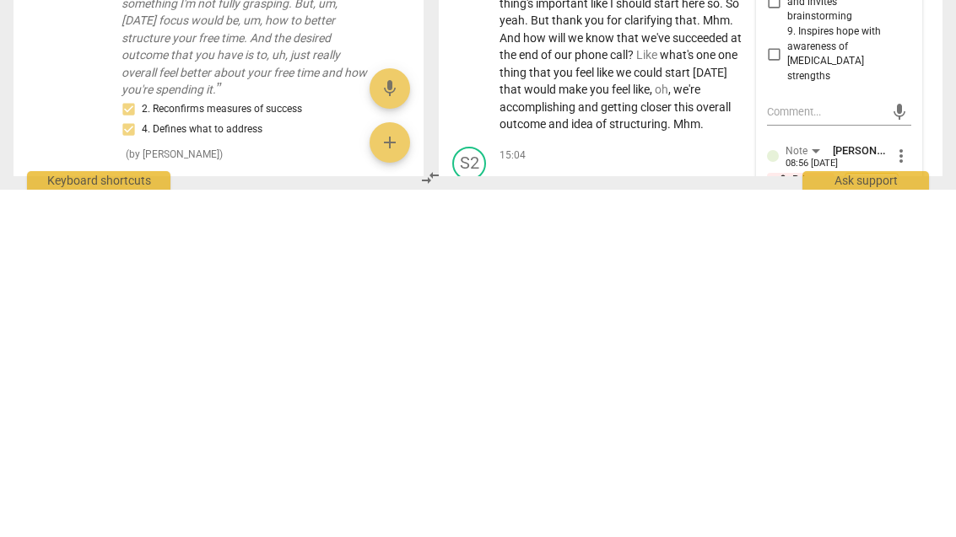
scroll to position [48, 0]
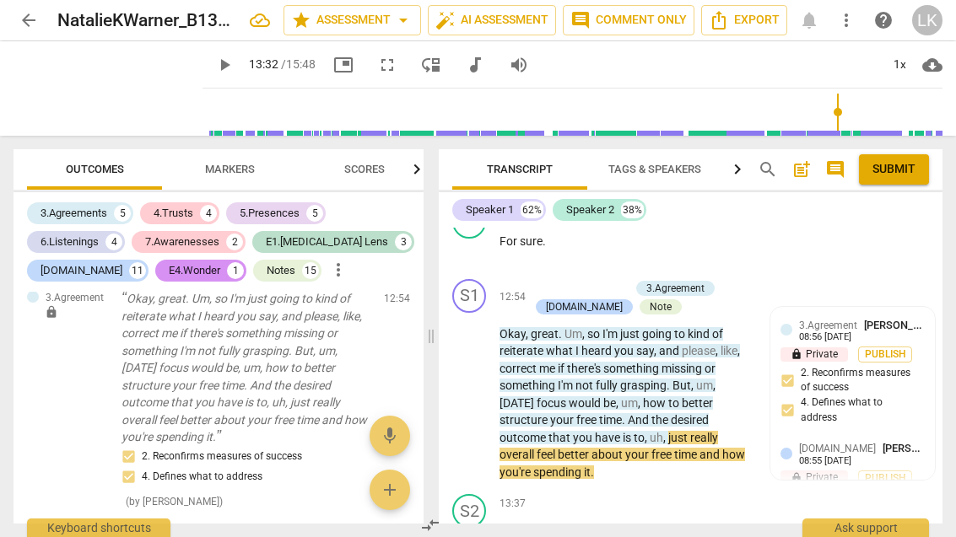
scroll to position [5865, 0]
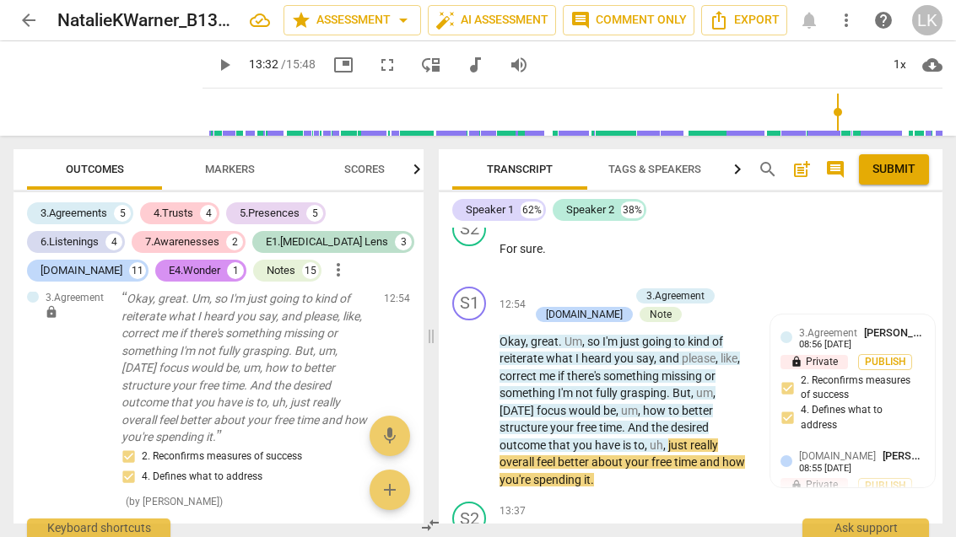
click at [481, 391] on span "play_arrow" at bounding box center [469, 401] width 27 height 20
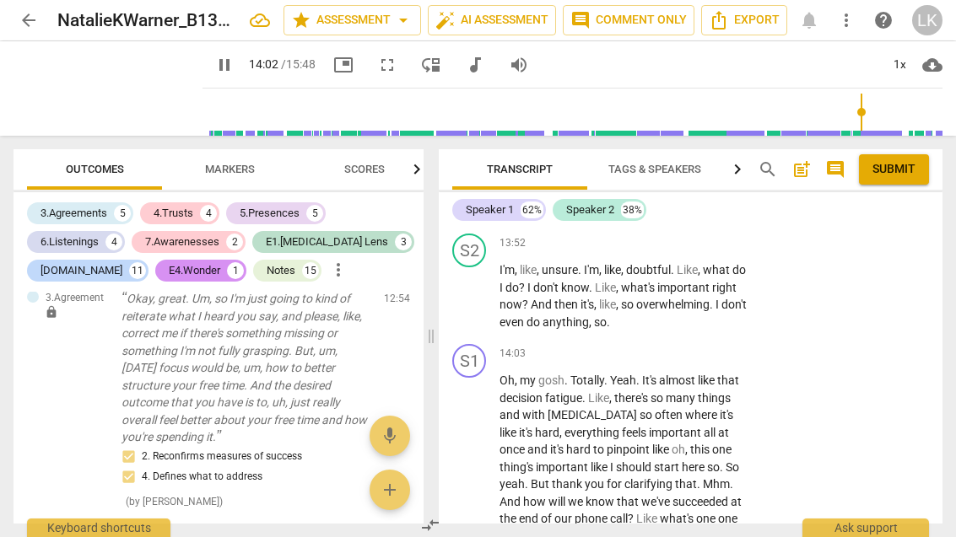
scroll to position [6316, 0]
click at [481, 477] on span "pause" at bounding box center [469, 487] width 27 height 20
click at [660, 348] on p "Add competency" at bounding box center [700, 355] width 80 height 15
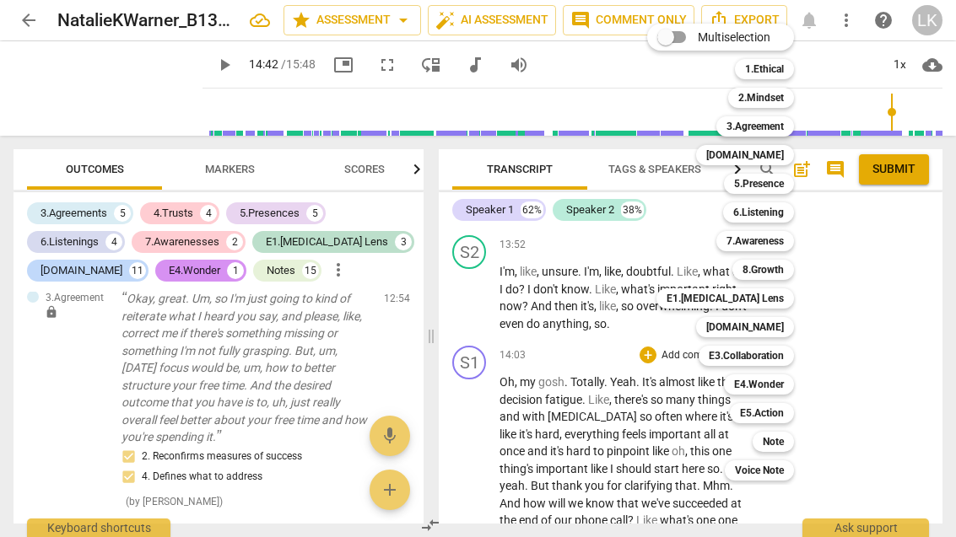
click at [787, 129] on div "3.Agreement" at bounding box center [755, 126] width 78 height 20
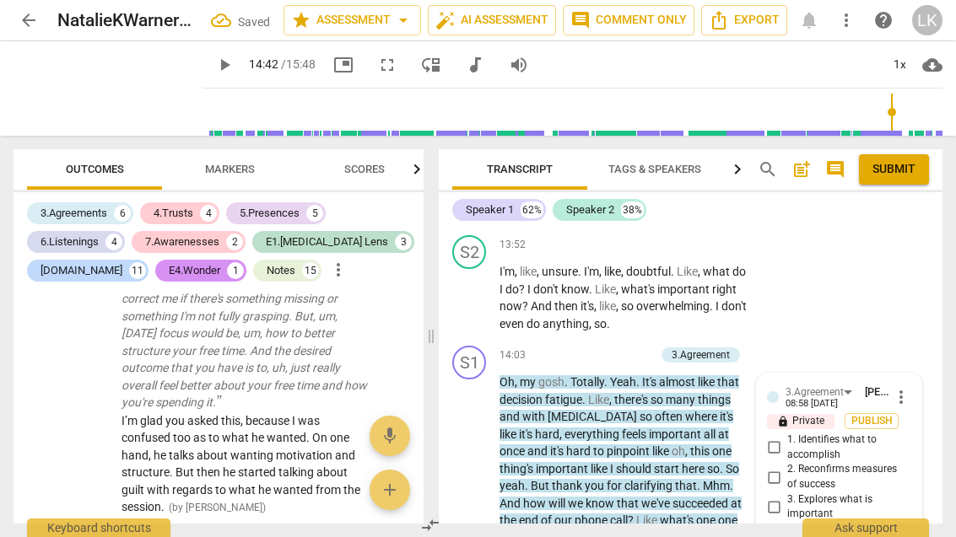
scroll to position [9639, 0]
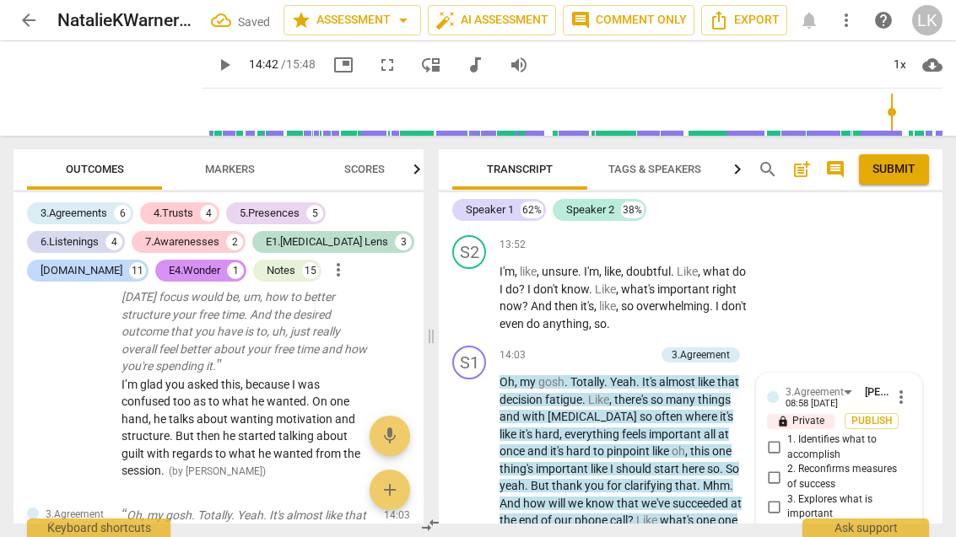
click at [787, 467] on input "2. Reconfirms measures of success" at bounding box center [773, 477] width 27 height 20
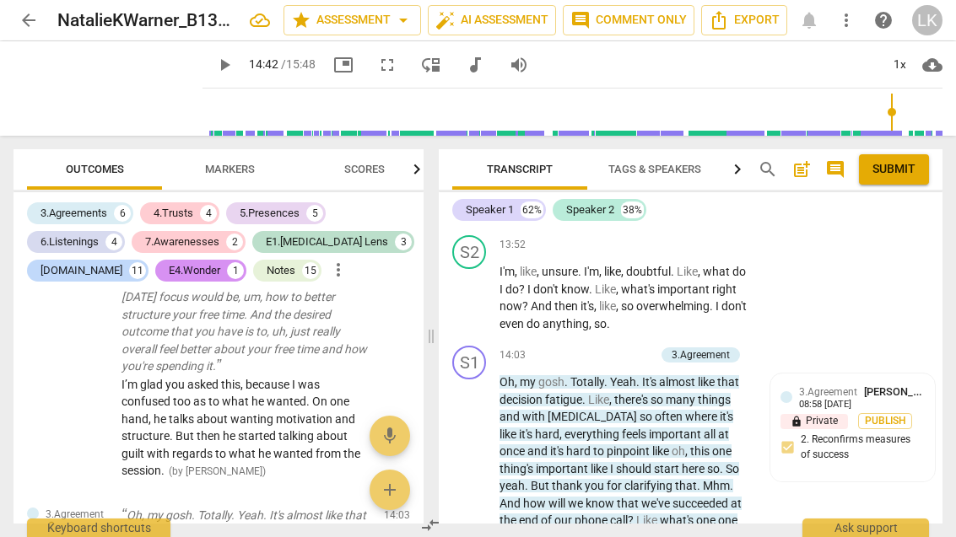
click at [576, 348] on p "Add competency" at bounding box center [614, 355] width 80 height 15
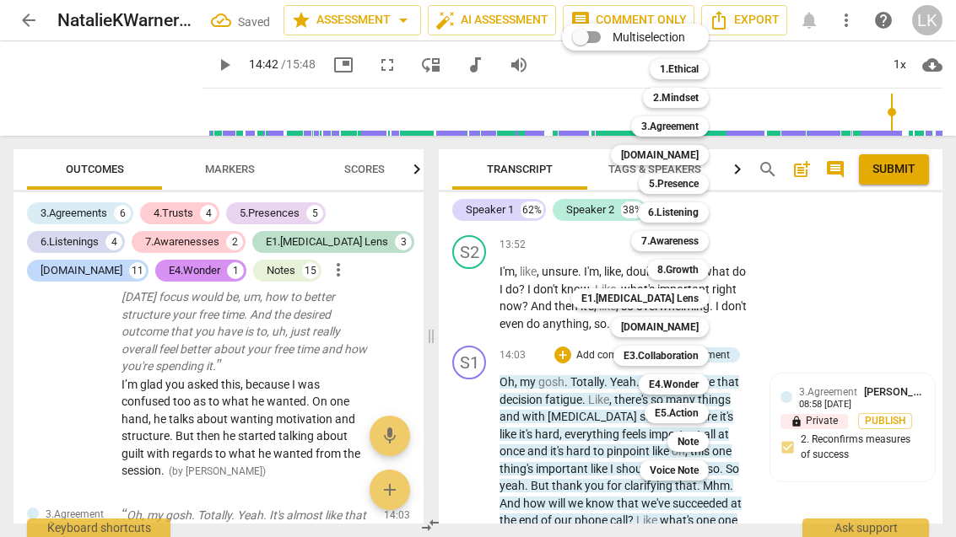
click at [704, 326] on div "[DOMAIN_NAME]" at bounding box center [660, 327] width 98 height 20
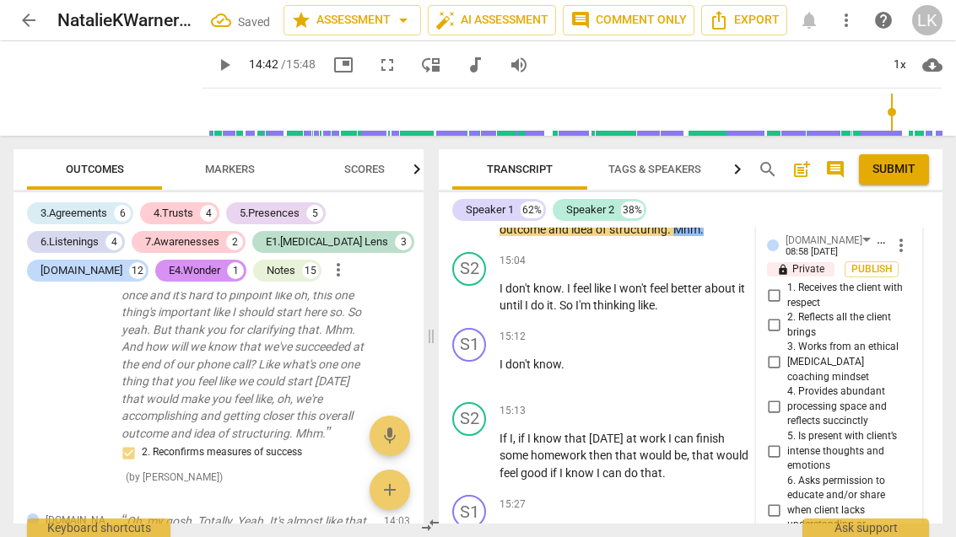
scroll to position [6696, 0]
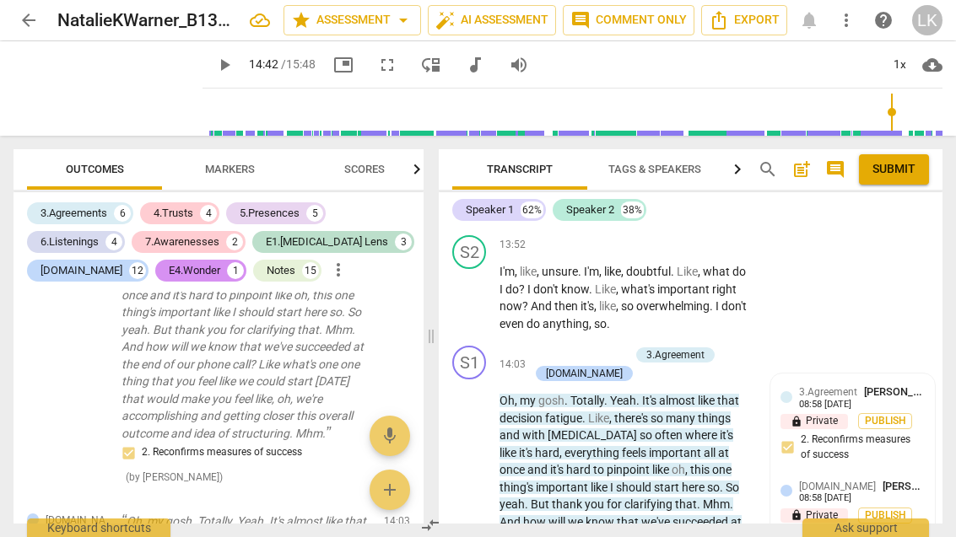
scroll to position [6316, 0]
click at [541, 348] on div "+" at bounding box center [537, 356] width 17 height 17
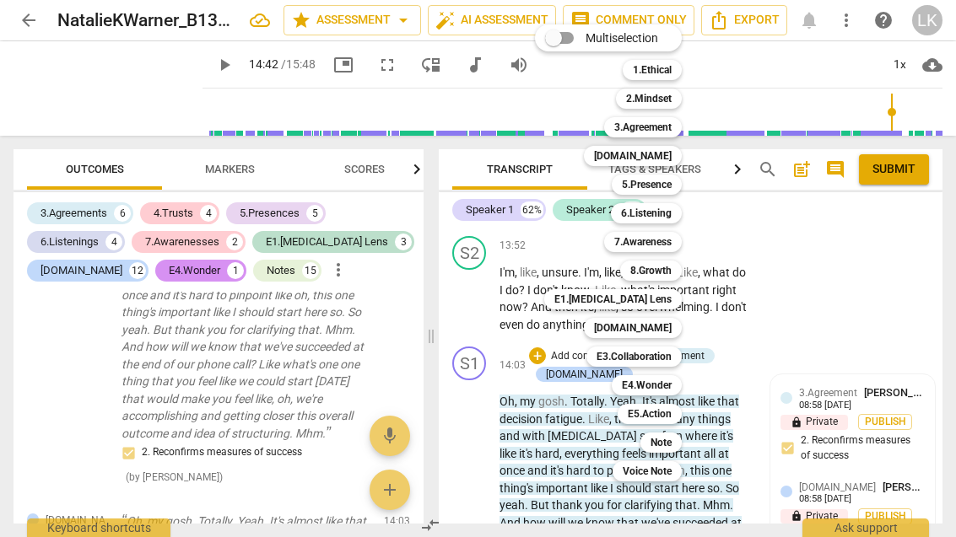
click at [679, 437] on div "Note" at bounding box center [660, 443] width 41 height 20
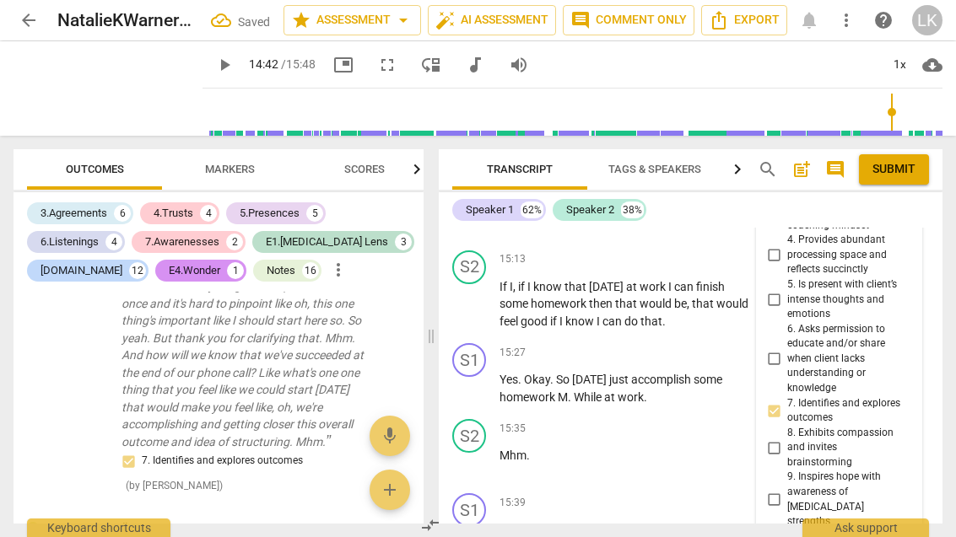
scroll to position [6846, 0]
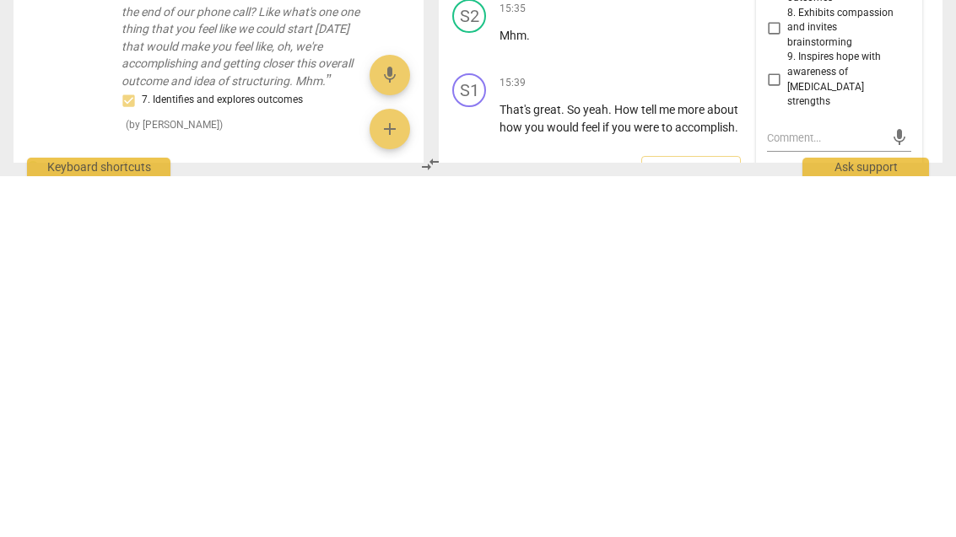
scroll to position [0, 0]
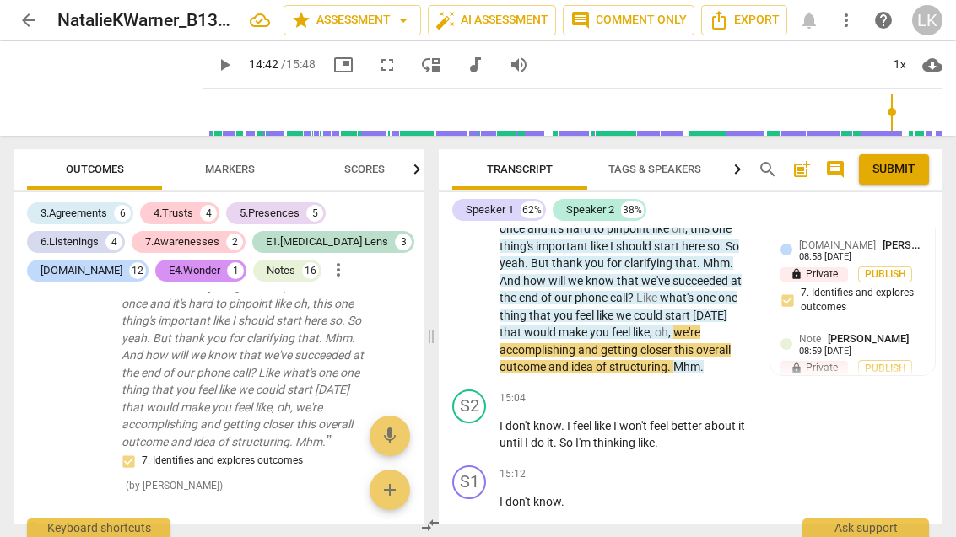
scroll to position [6559, 0]
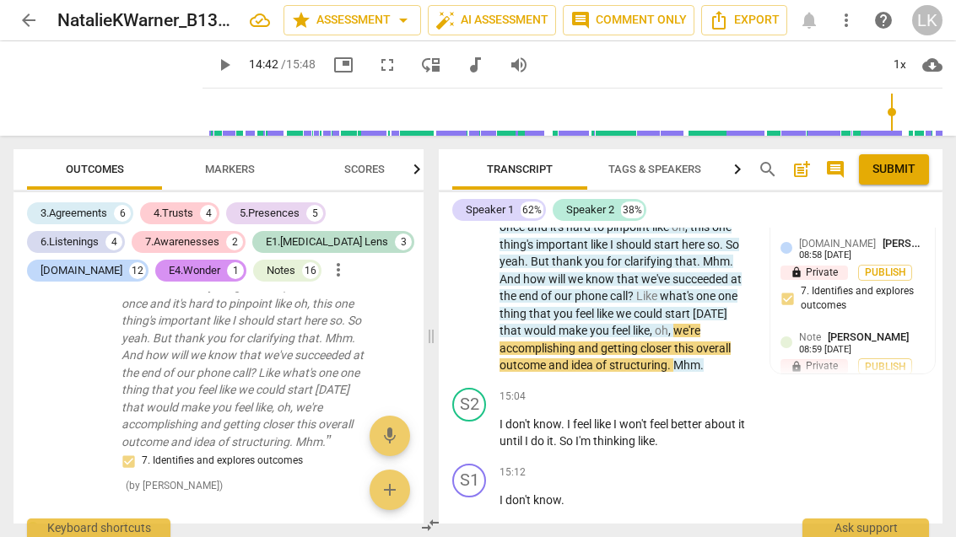
click at [662, 389] on div "+ Add competency" at bounding box center [689, 397] width 100 height 17
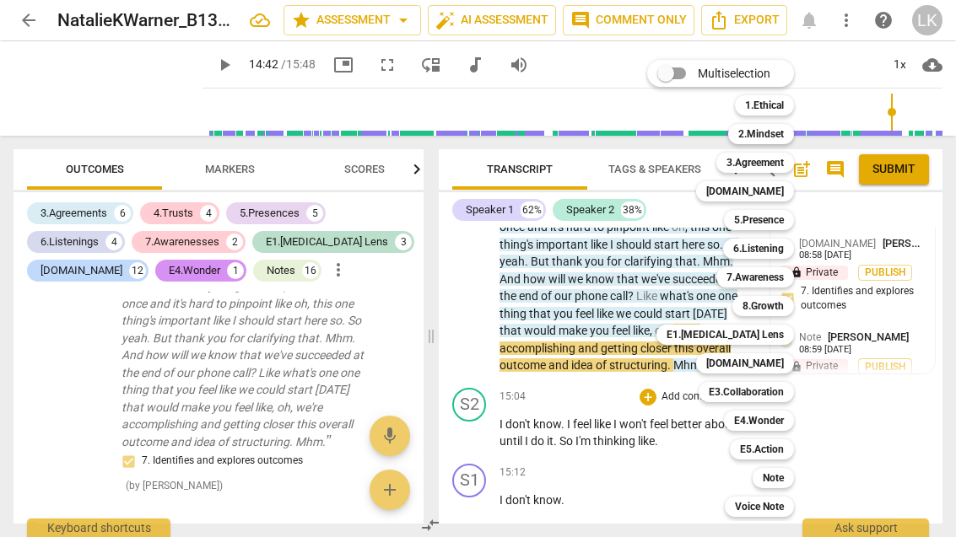
click at [786, 481] on div "Note" at bounding box center [772, 478] width 41 height 20
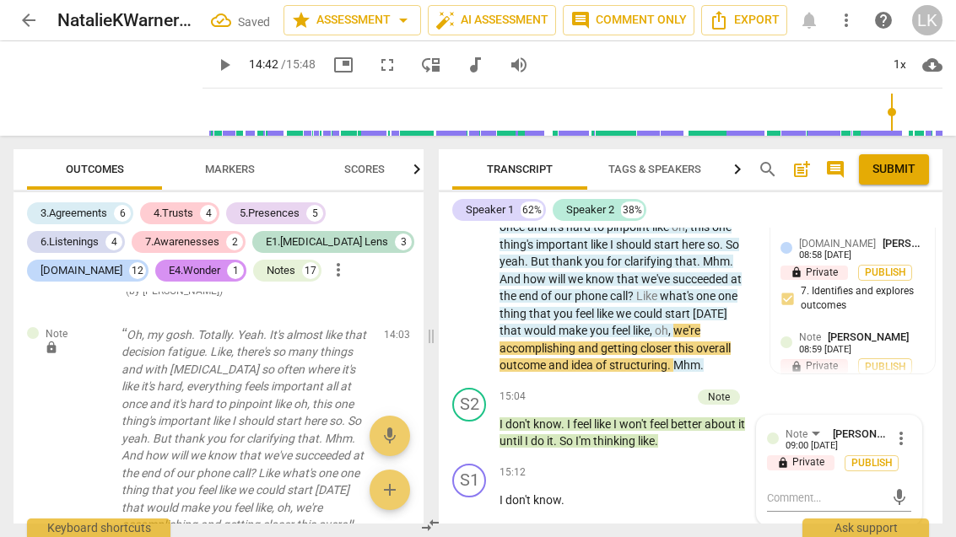
scroll to position [10437, 0]
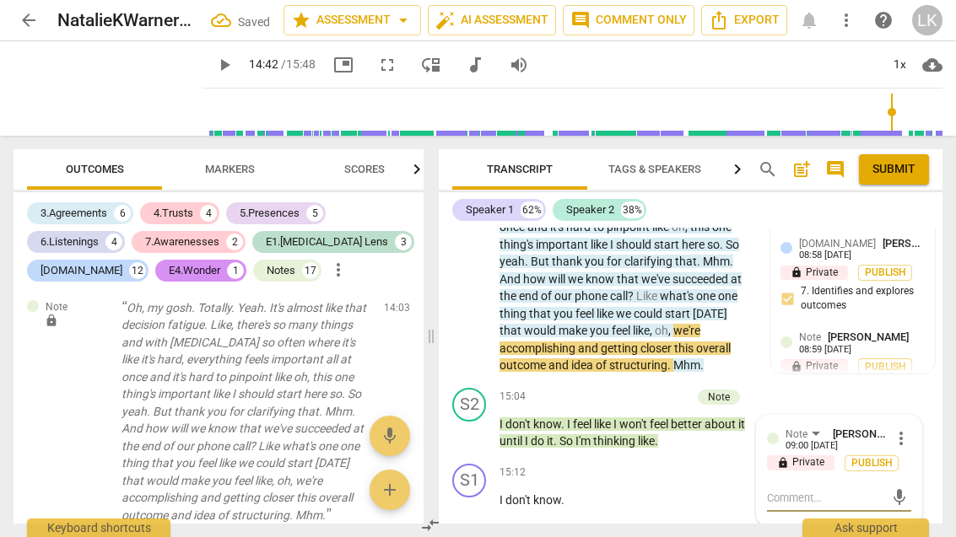
click at [823, 490] on textarea at bounding box center [825, 498] width 117 height 16
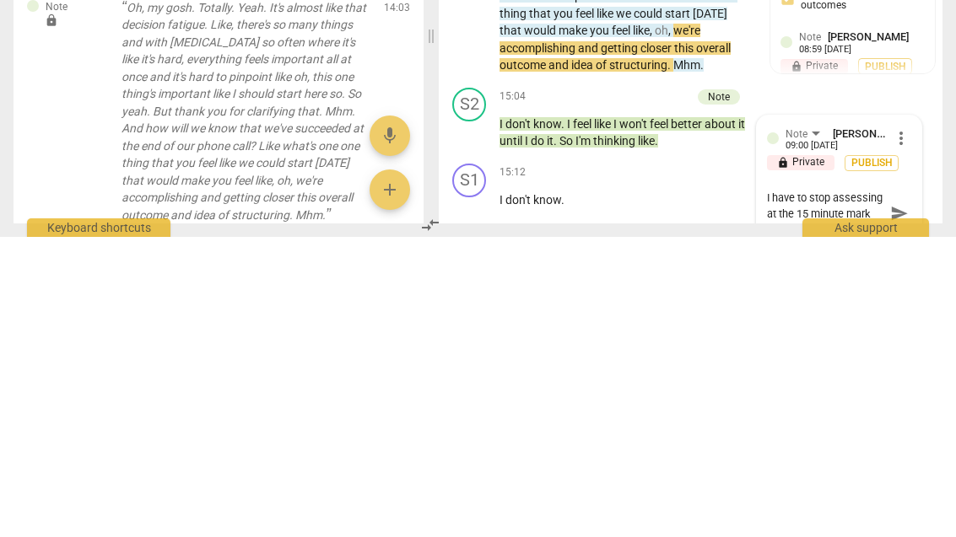
scroll to position [0, 0]
click at [906, 504] on span "send" at bounding box center [899, 513] width 19 height 19
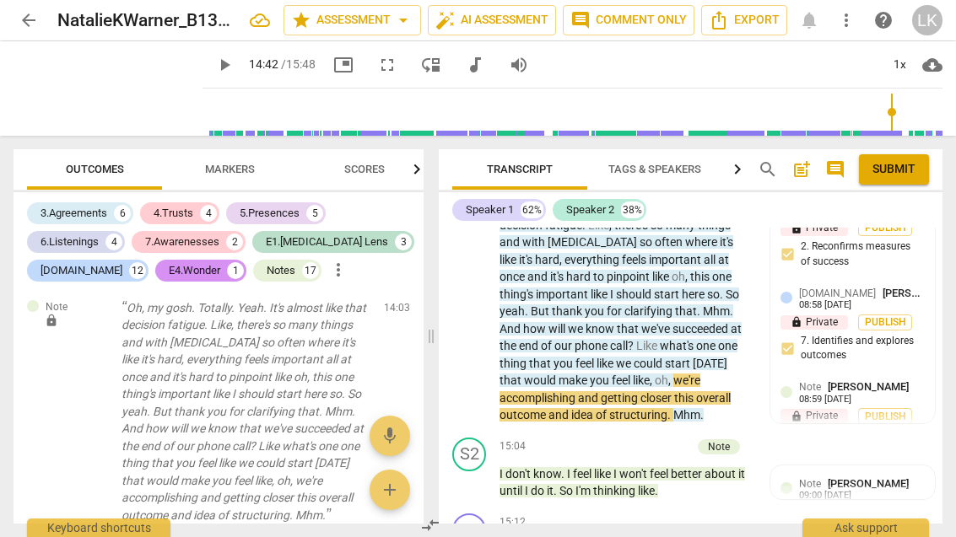
scroll to position [6521, 0]
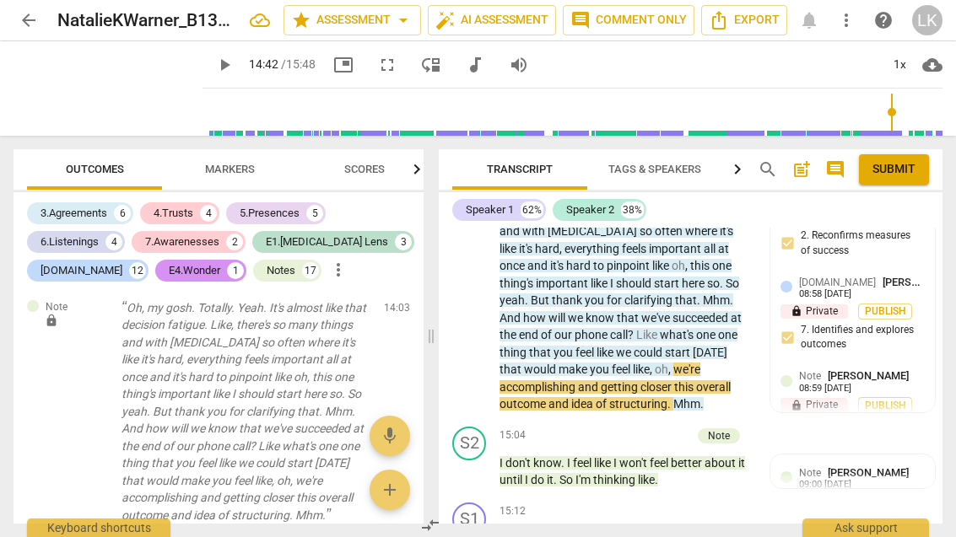
click at [886, 465] on div "Note [PERSON_NAME] 09:00 [DATE]" at bounding box center [862, 478] width 126 height 26
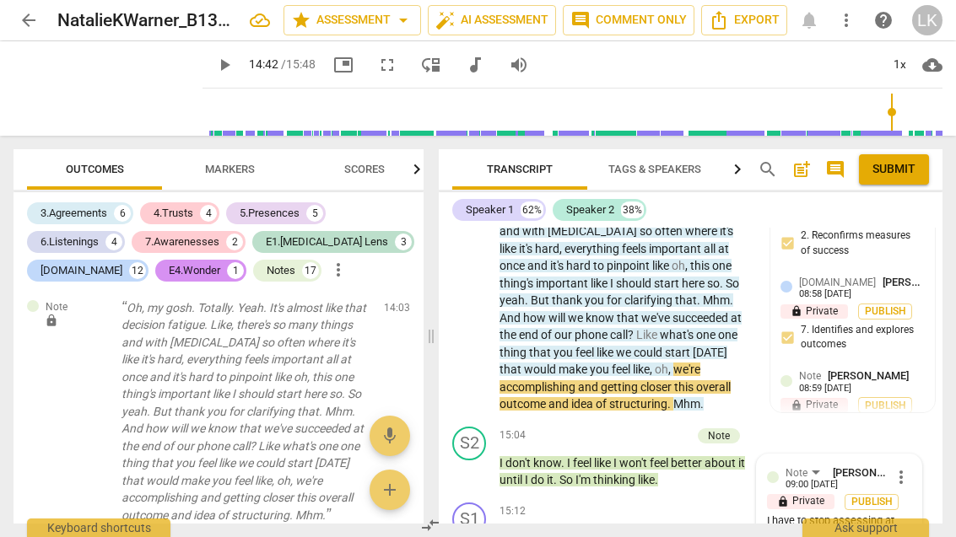
click at [910, 467] on span "more_vert" at bounding box center [901, 477] width 20 height 20
click at [940, 366] on li "Edit" at bounding box center [912, 369] width 58 height 32
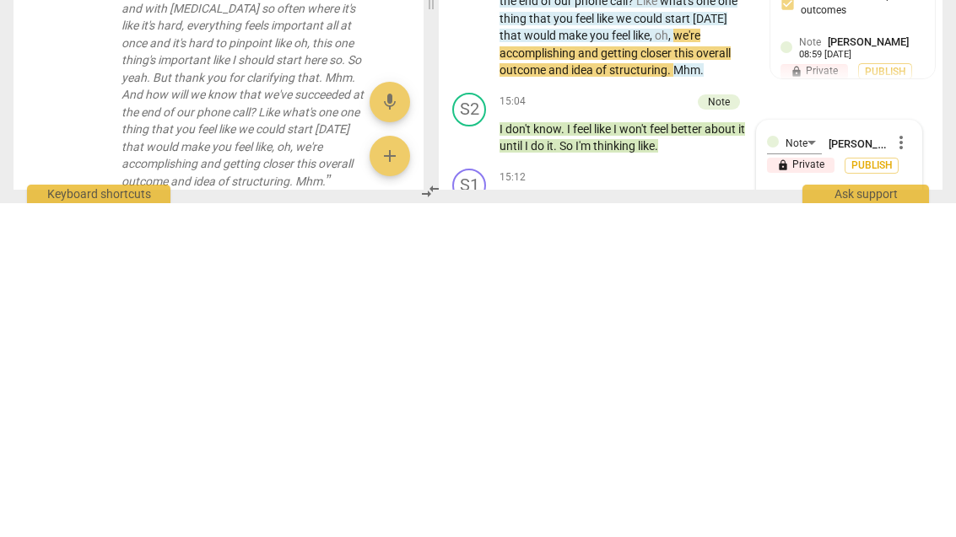
click at [903, 523] on textarea "I have to stop assessing at the 15 minute mark per ADDCA guidelines." at bounding box center [839, 547] width 144 height 48
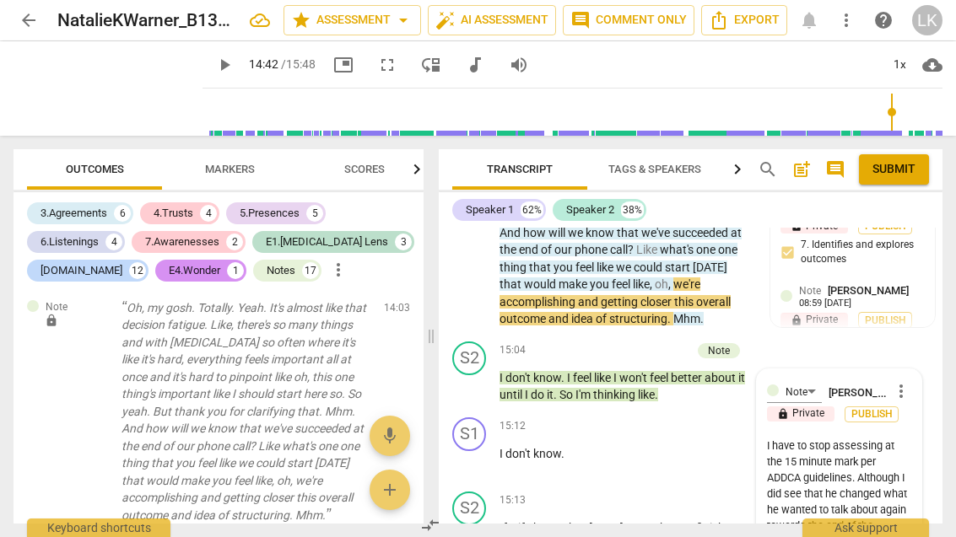
scroll to position [6615, 0]
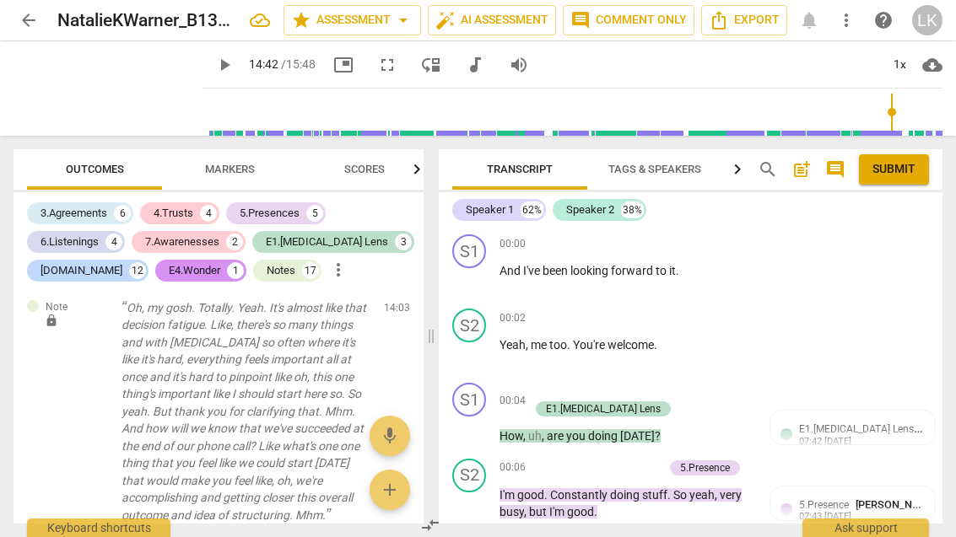
scroll to position [0, 0]
click at [804, 167] on span "post_add" at bounding box center [801, 169] width 20 height 20
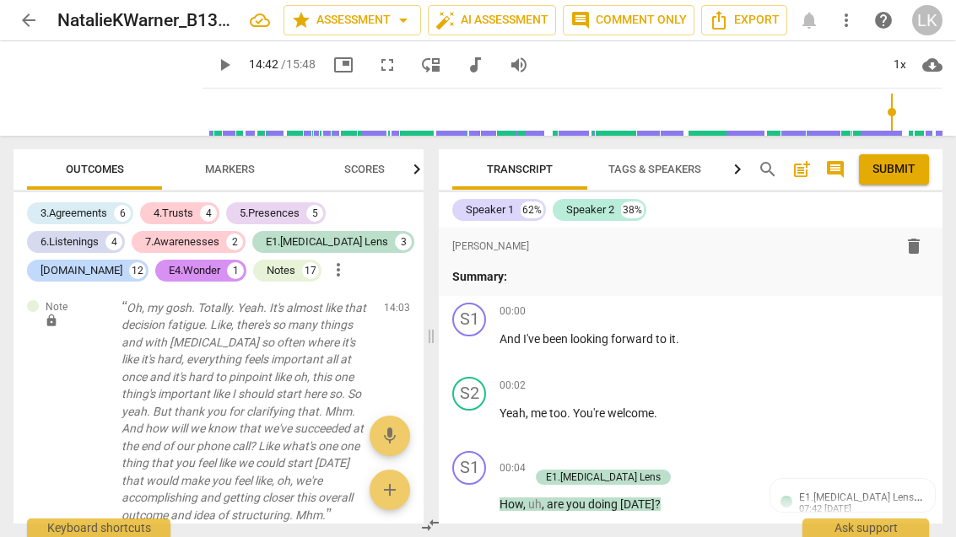
click at [568, 280] on p "Summary:" at bounding box center [690, 277] width 477 height 18
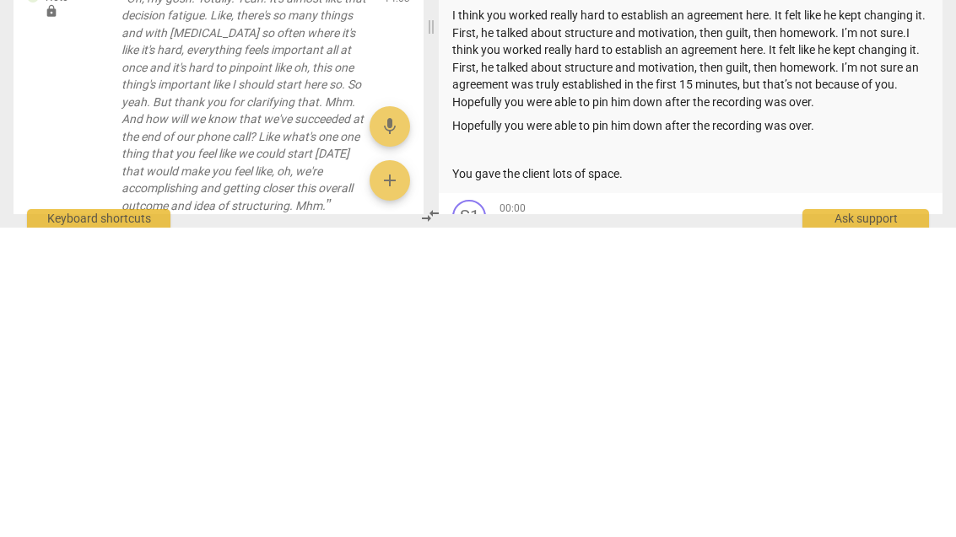
click at [848, 427] on p "Hopefully you were able to pin him down after the recording was over." at bounding box center [690, 436] width 477 height 18
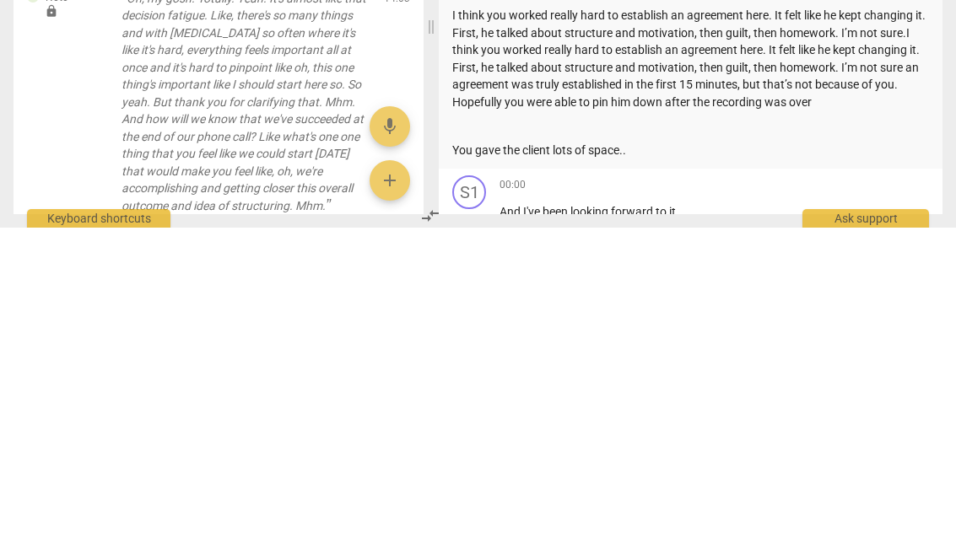
click at [451, 228] on div "format_bold format_list_bulleted [PERSON_NAME] lock Private Publish delete Summ…" at bounding box center [691, 353] width 504 height 251
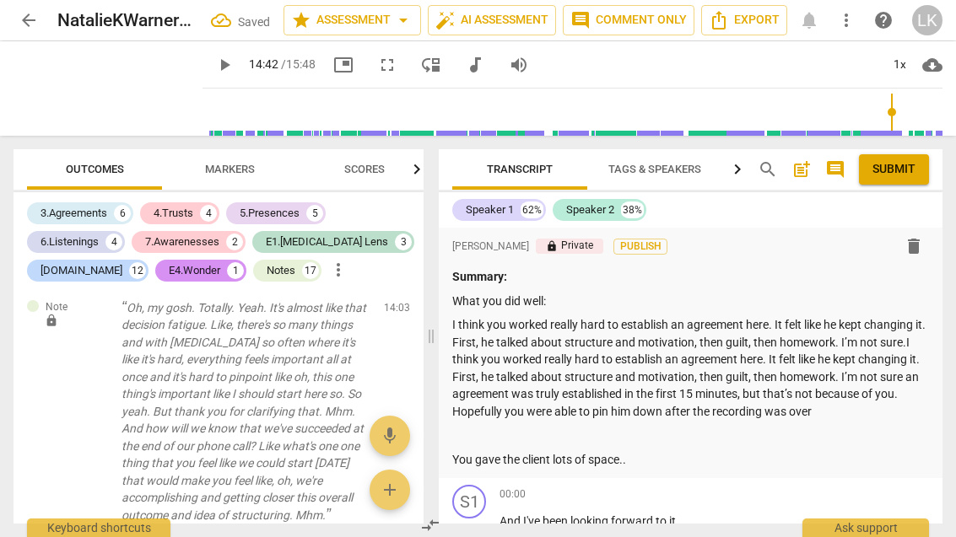
click at [847, 407] on p "I think you worked really hard to establish an agreement here. It felt like he …" at bounding box center [690, 368] width 477 height 104
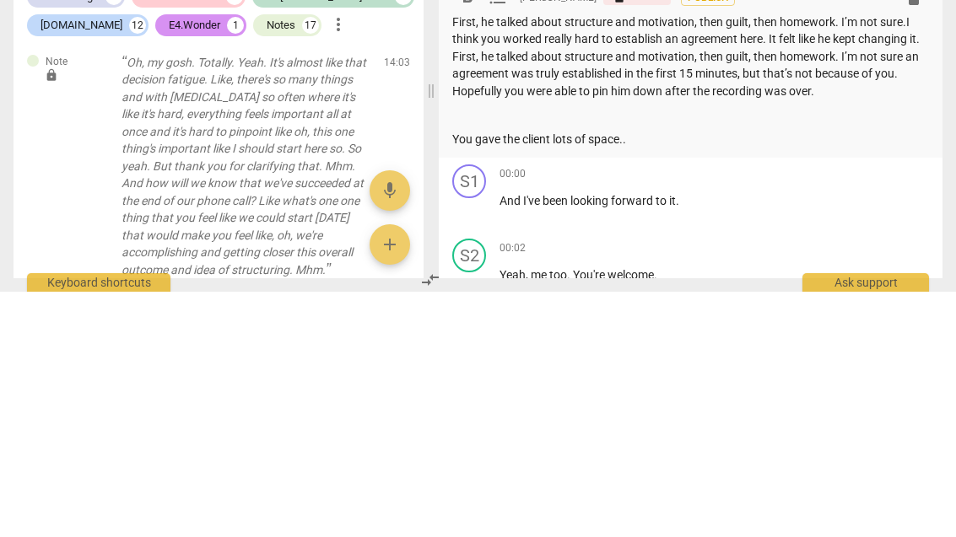
scroll to position [77, 0]
click at [456, 375] on p "You gave the client lots of space.." at bounding box center [690, 384] width 477 height 18
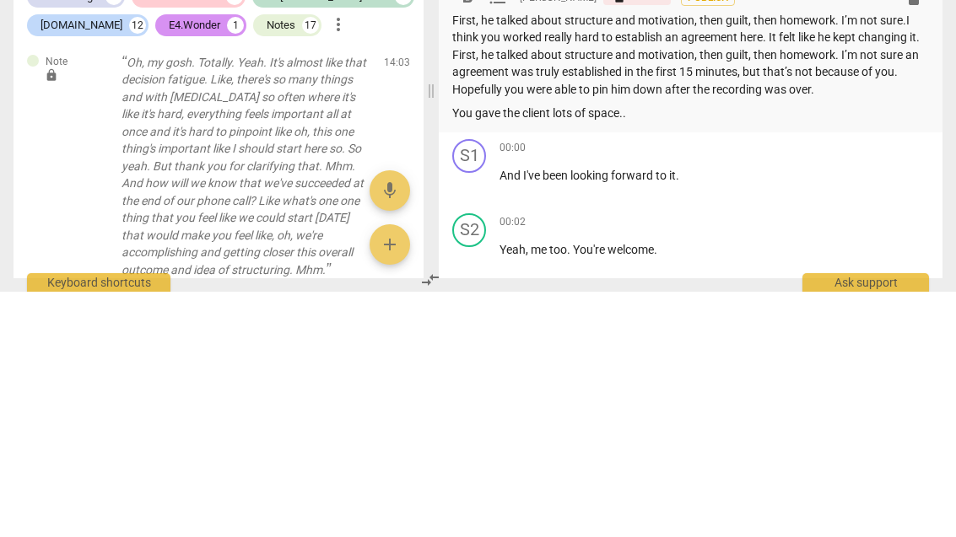
click at [663, 350] on p "You gave the client lots of space.." at bounding box center [690, 359] width 477 height 18
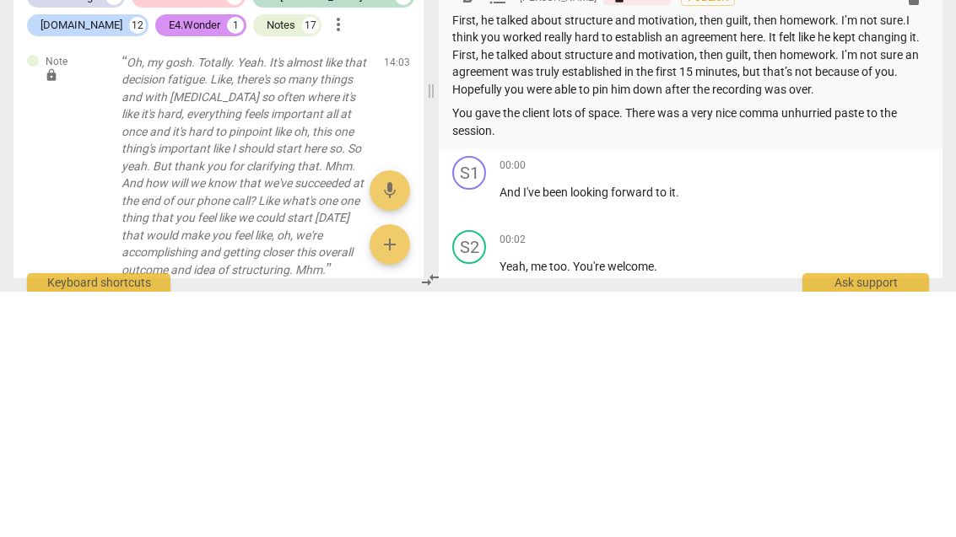
click at [873, 350] on p "You gave the client lots of space. There was a very nice comma unhurried paste …" at bounding box center [690, 367] width 477 height 35
click at [551, 350] on p "You gave the client lots of space. There was a very nice comma unhurried pace t…" at bounding box center [690, 367] width 477 height 35
click at [786, 350] on p "You gave the client lots of space. There was a very nice comma unhurried pace t…" at bounding box center [690, 367] width 477 height 35
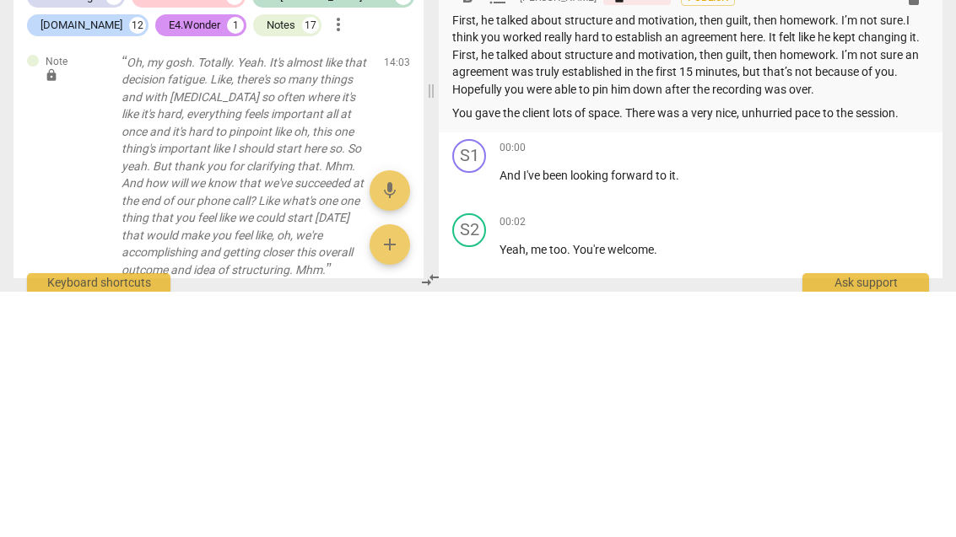
click at [927, 350] on p "You gave the client lots of space. There was a very nice, unhurried pace to the…" at bounding box center [690, 359] width 477 height 18
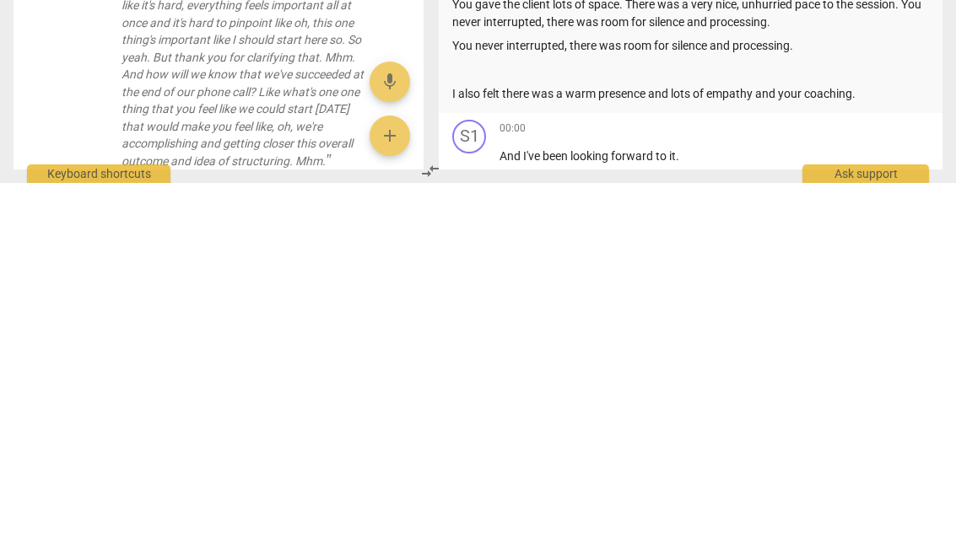
click at [834, 391] on p "You never interrupted, there was room for silence and processing." at bounding box center [690, 400] width 477 height 18
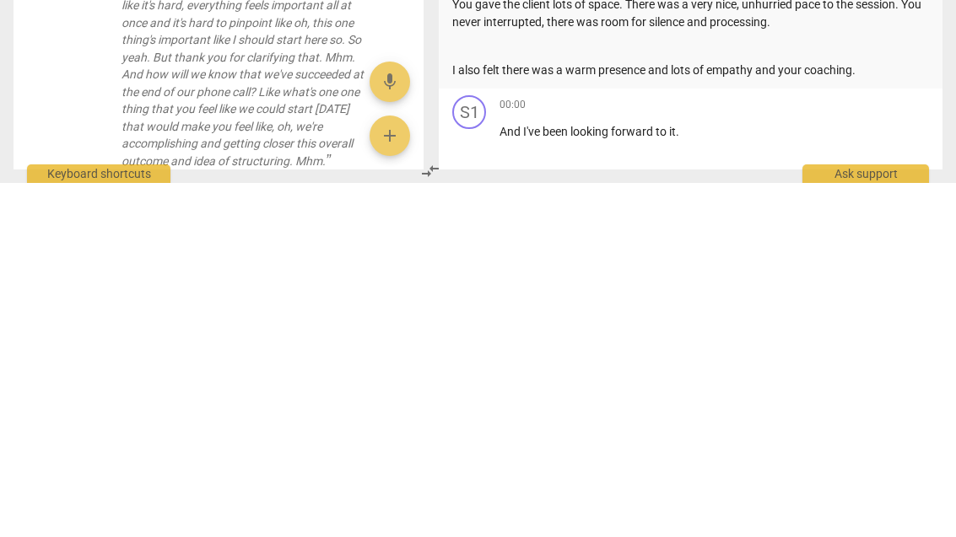
click at [667, 391] on p at bounding box center [690, 400] width 477 height 18
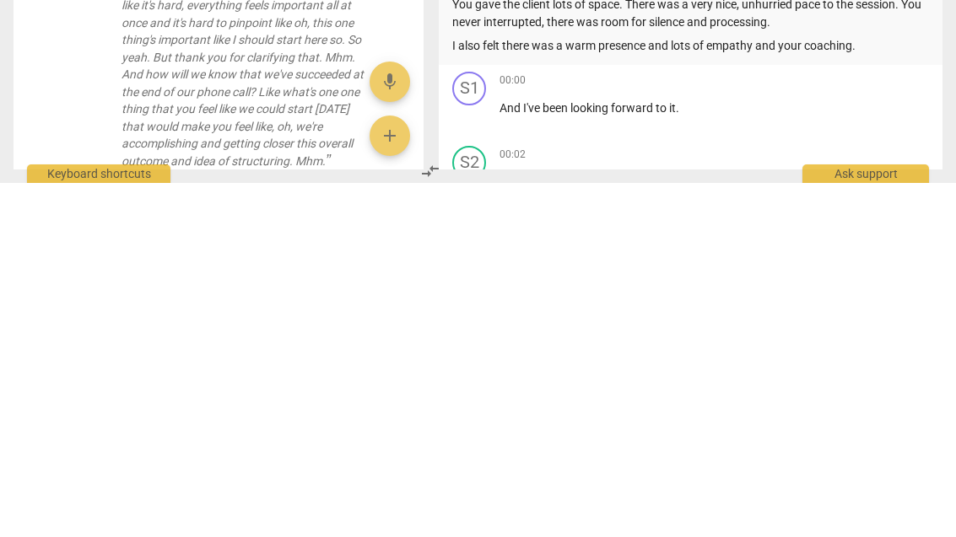
click at [785, 391] on p "I also felt there was a warm presence and lots of empathy and your coaching." at bounding box center [690, 400] width 477 height 18
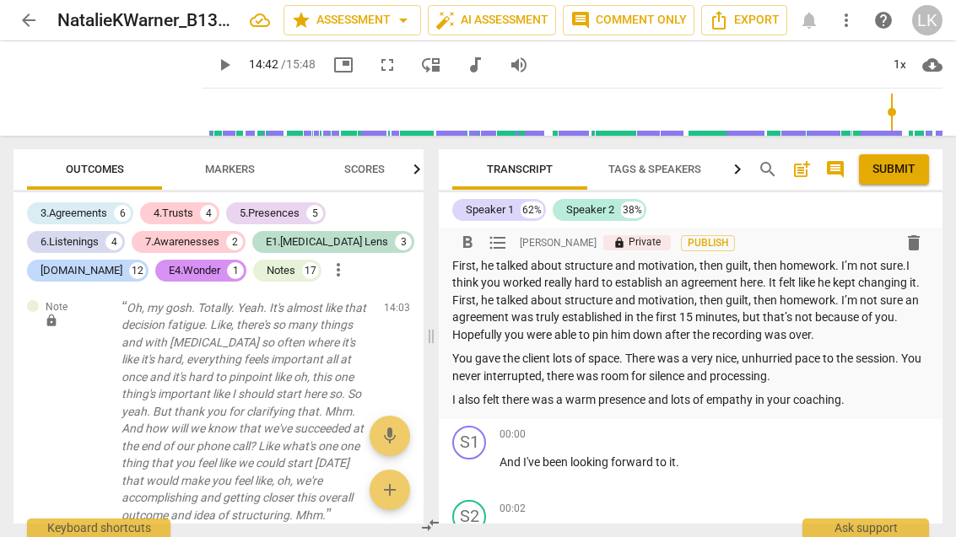
click at [859, 332] on p "I think you worked really hard to establish an agreement here. It felt like he …" at bounding box center [690, 292] width 477 height 104
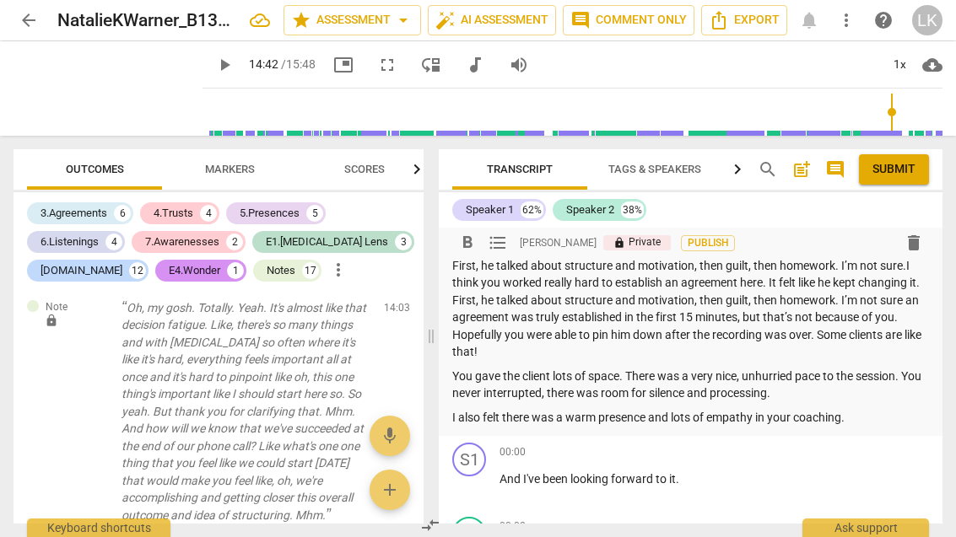
click at [900, 412] on p "I also felt there was a warm presence and lots of empathy in your coaching." at bounding box center [690, 418] width 477 height 18
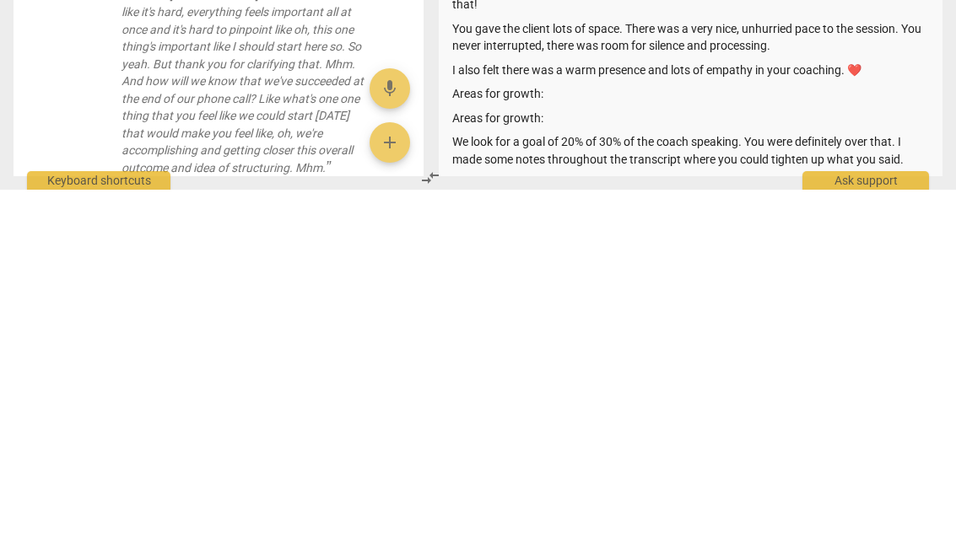
click at [574, 457] on p "Areas for growth:" at bounding box center [690, 466] width 477 height 18
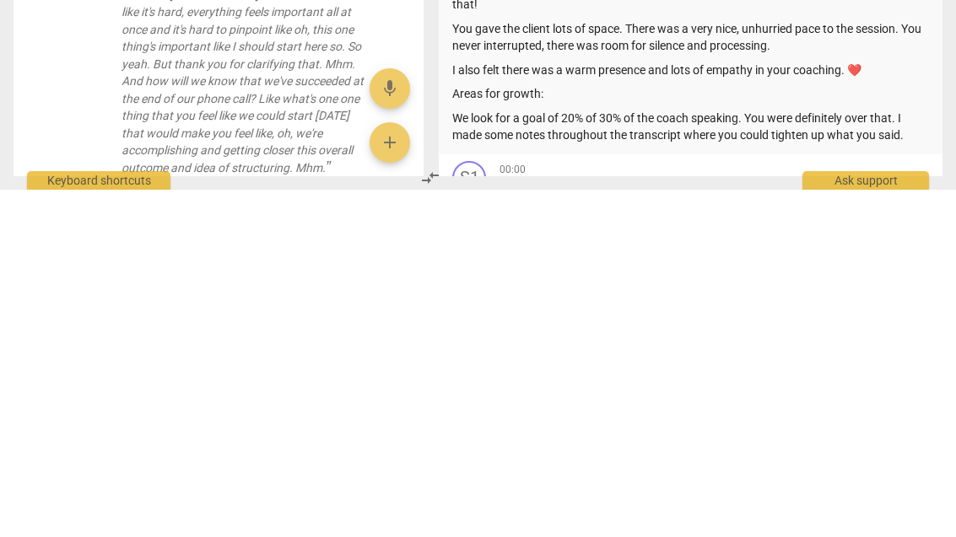
click at [886, 457] on p "We look for a goal of 20% of 30% of the coach speaking. You were definitely ove…" at bounding box center [690, 474] width 477 height 35
click at [520, 433] on p "Areas for growth:" at bounding box center [690, 442] width 477 height 18
click at [509, 433] on p "Areas for growth:" at bounding box center [690, 442] width 477 height 18
click at [528, 433] on p "Areas for growth:" at bounding box center [690, 442] width 477 height 18
click at [527, 457] on p "We look for a goal of 20% of 30% of the coach speaking. You were definitely ove…" at bounding box center [690, 483] width 477 height 52
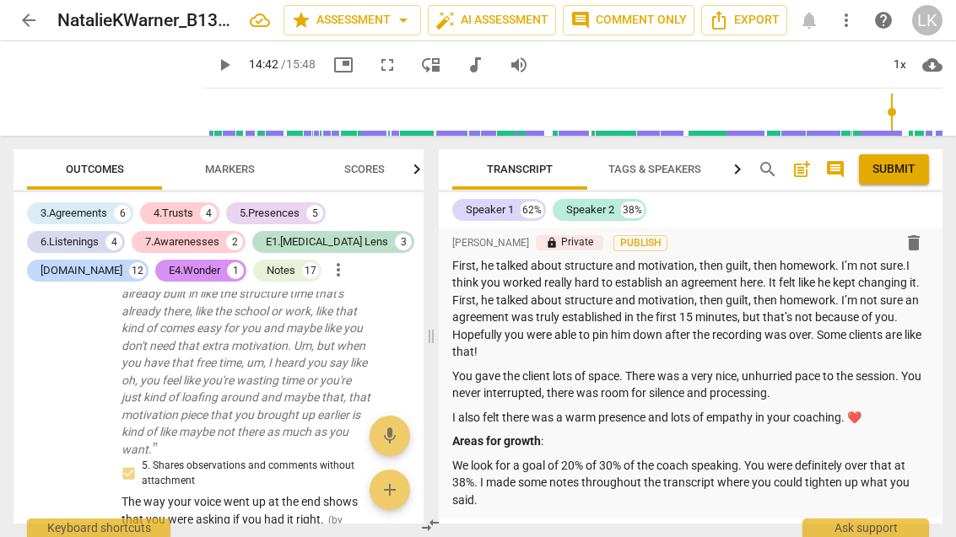
scroll to position [4007, 0]
